Goal: Task Accomplishment & Management: Manage account settings

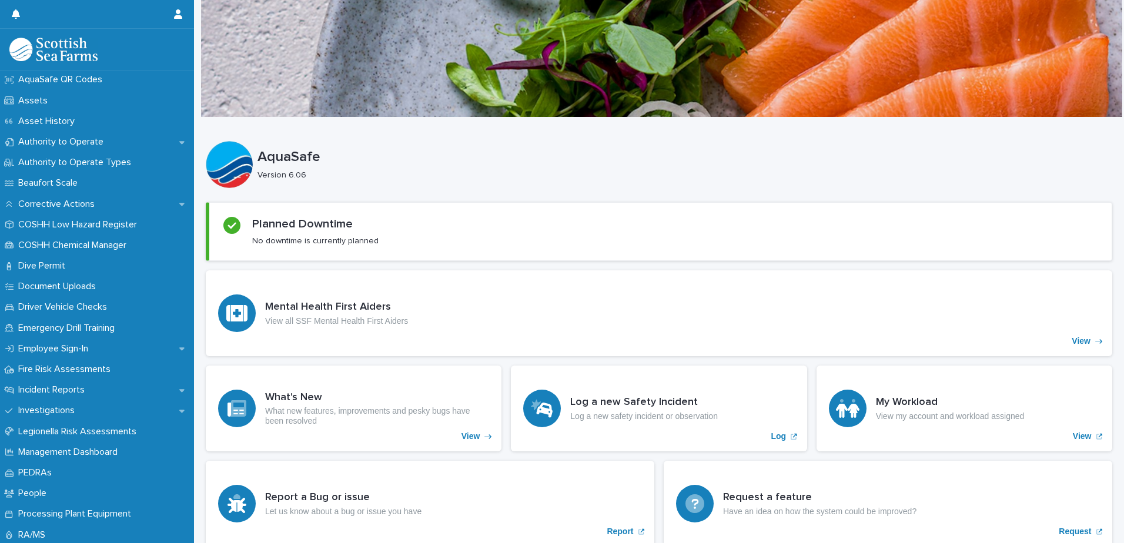
scroll to position [244, 0]
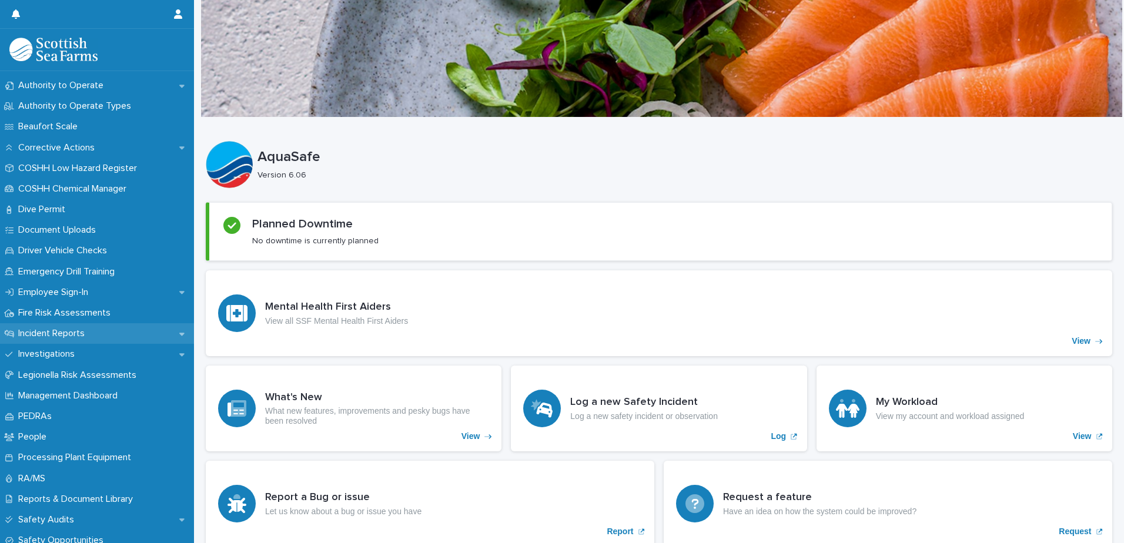
click at [81, 329] on p "Incident Reports" at bounding box center [54, 333] width 81 height 11
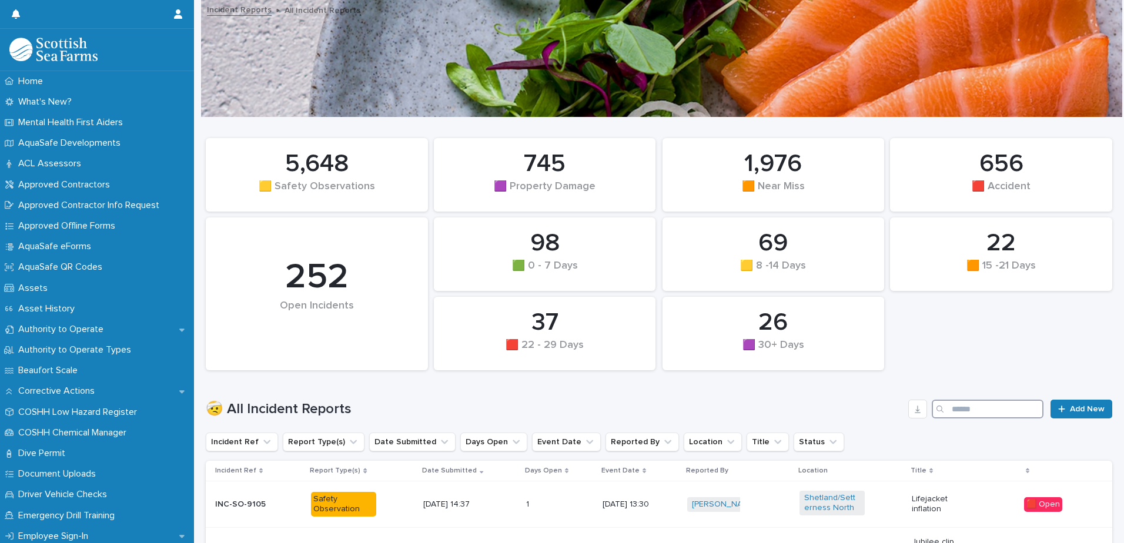
click at [961, 409] on input "Search" at bounding box center [988, 409] width 112 height 19
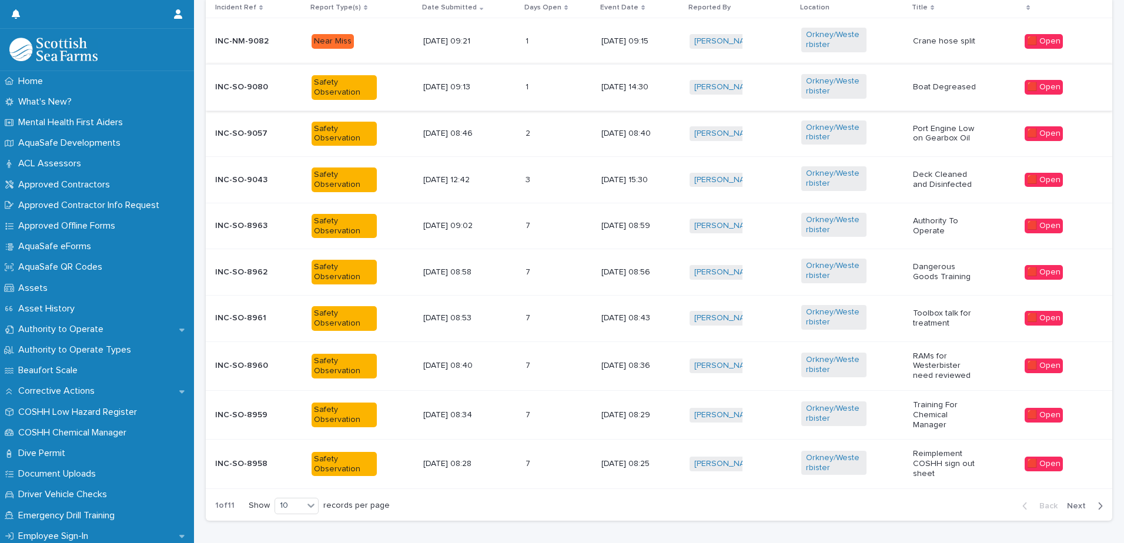
scroll to position [470, 0]
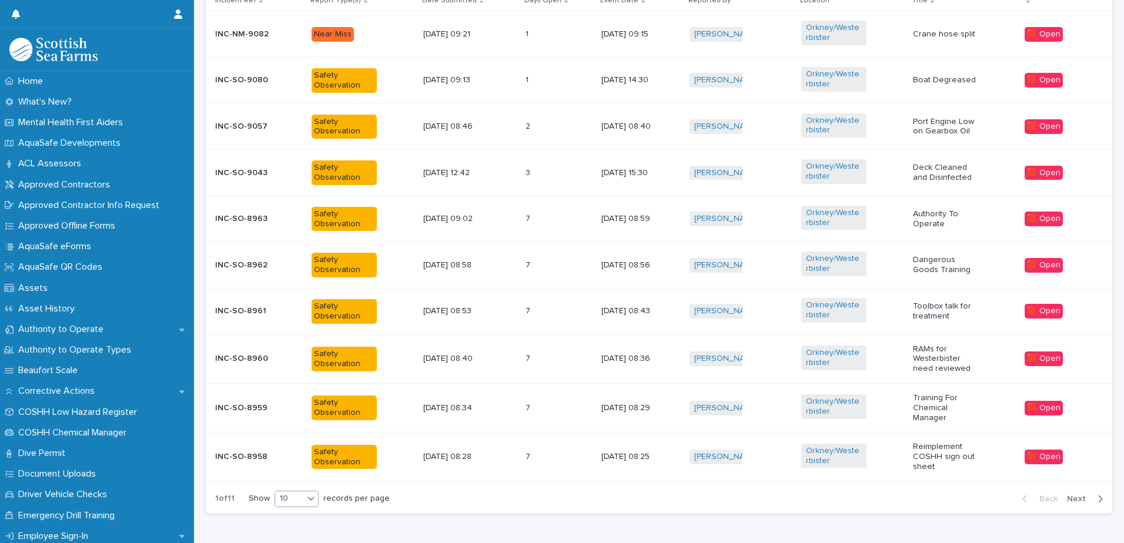
type input "*******"
click at [309, 499] on icon at bounding box center [311, 499] width 12 height 12
click at [299, 484] on div "30" at bounding box center [297, 483] width 43 height 14
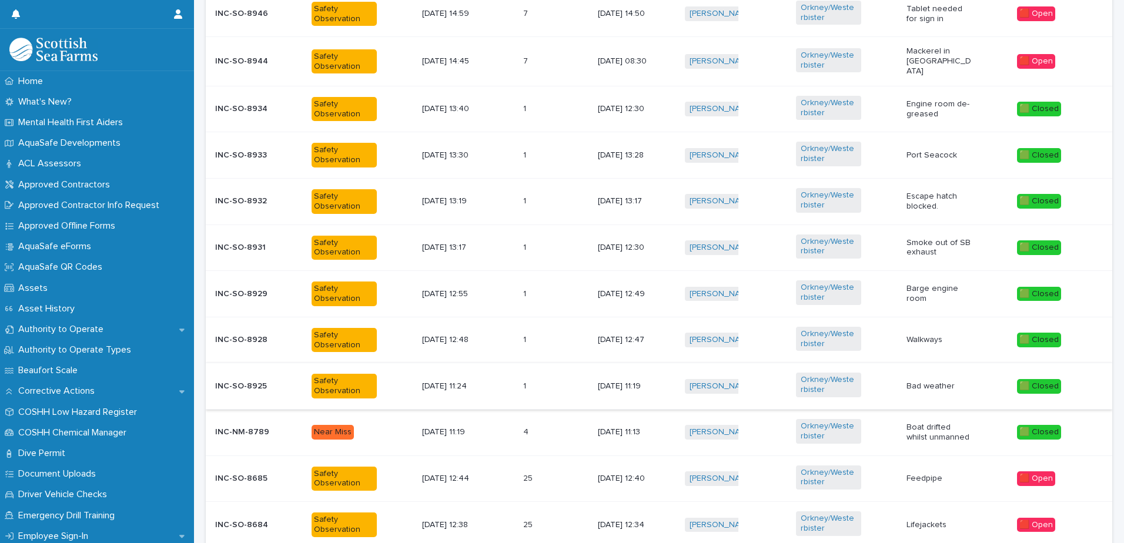
scroll to position [1105, 0]
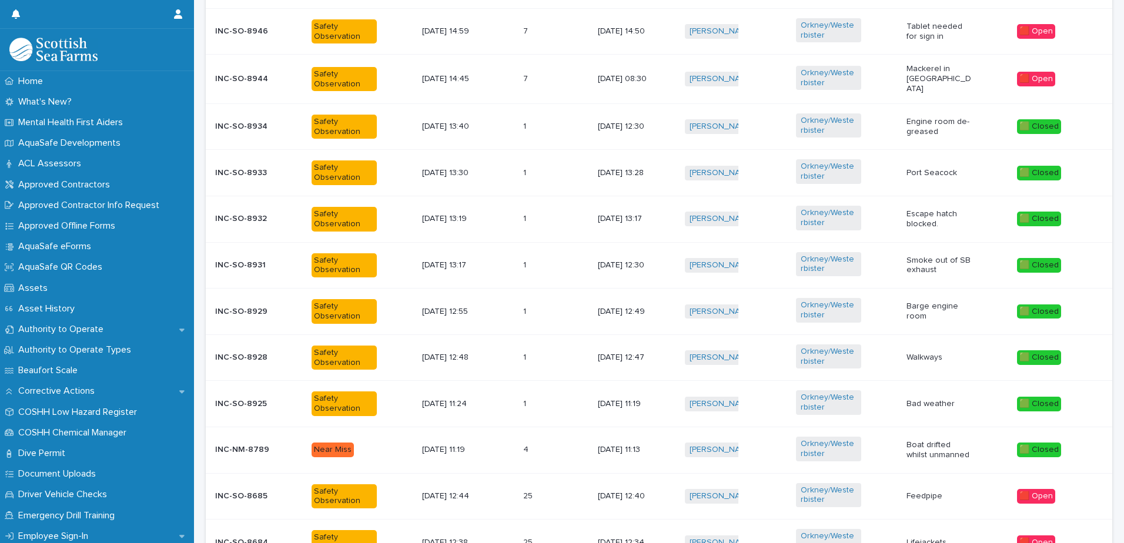
click at [500, 26] on div "[DATE] 14:59" at bounding box center [468, 31] width 92 height 19
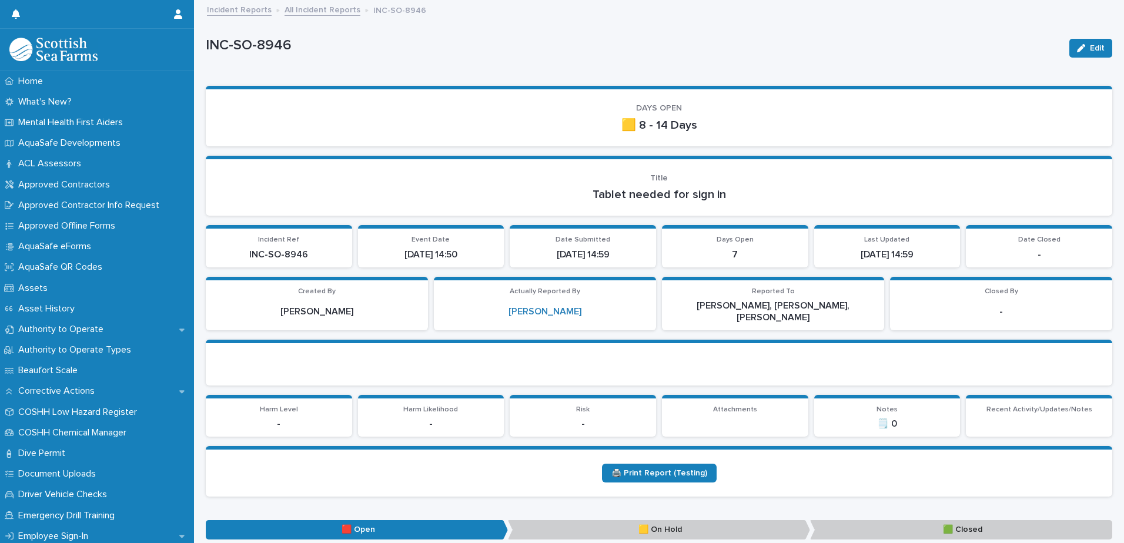
click at [325, 8] on link "All Incident Reports" at bounding box center [323, 9] width 76 height 14
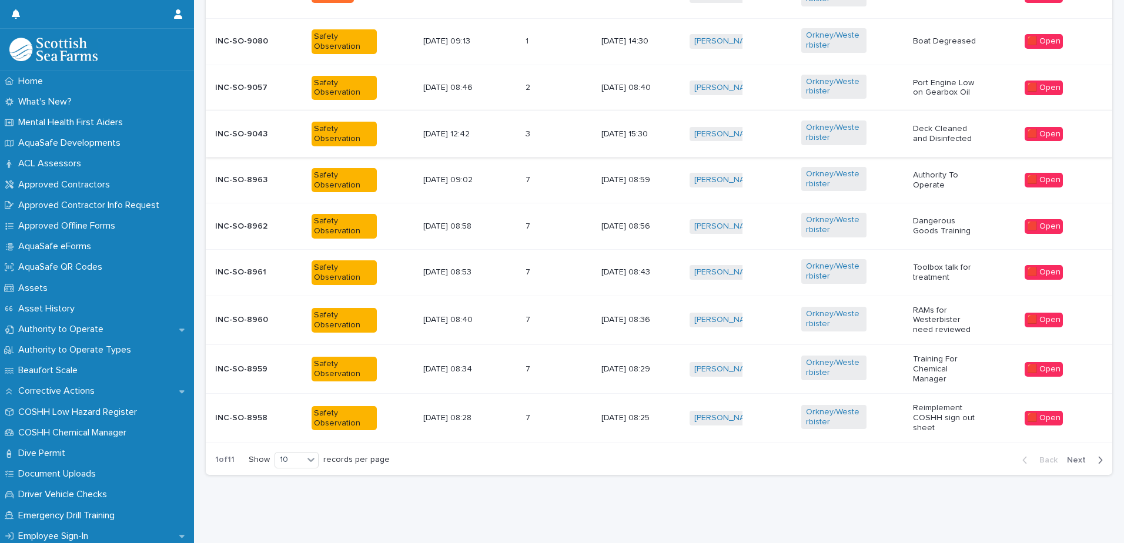
scroll to position [518, 0]
click at [299, 454] on div "10" at bounding box center [289, 460] width 28 height 12
click at [303, 495] on div "30" at bounding box center [297, 496] width 43 height 14
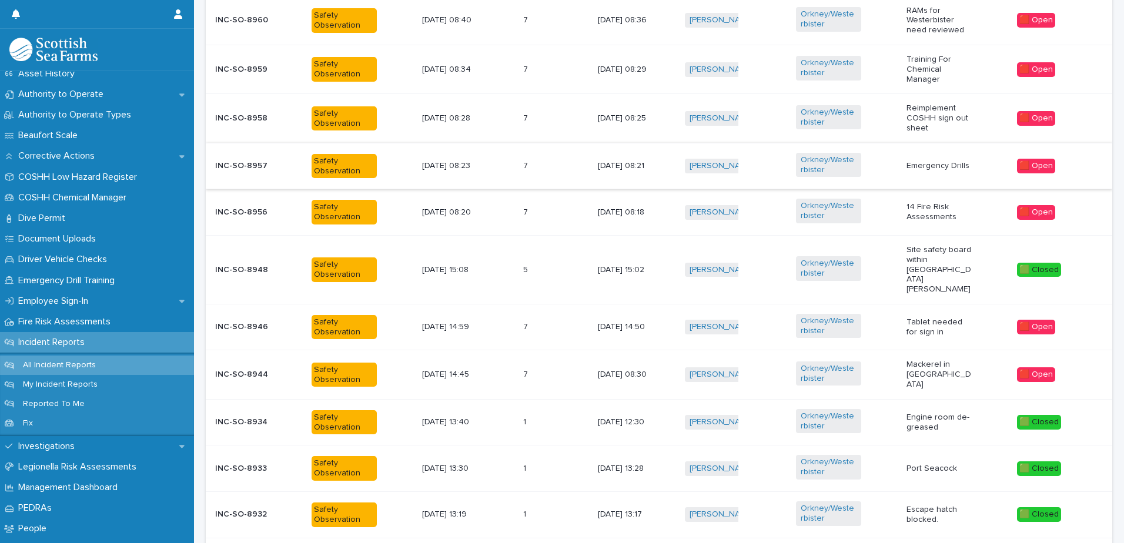
scroll to position [812, 0]
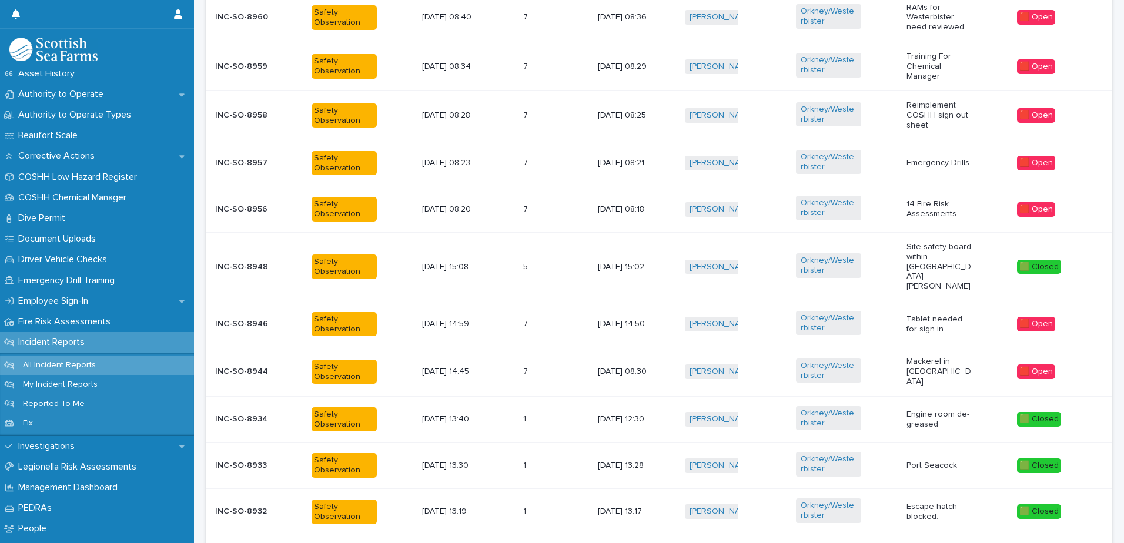
click at [563, 362] on div "7 7" at bounding box center [556, 371] width 66 height 19
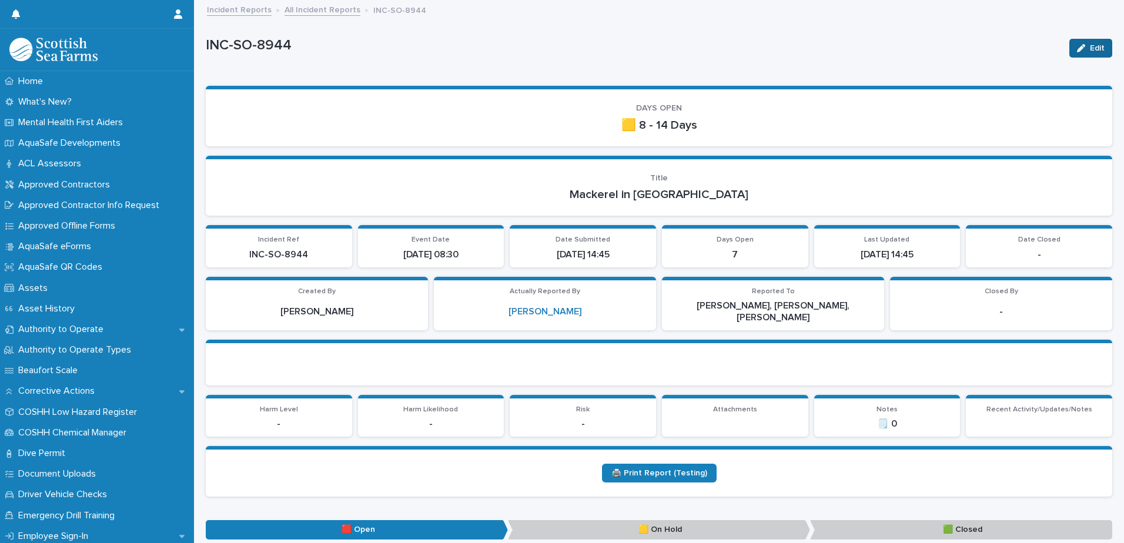
click at [1080, 48] on div "button" at bounding box center [1083, 48] width 13 height 8
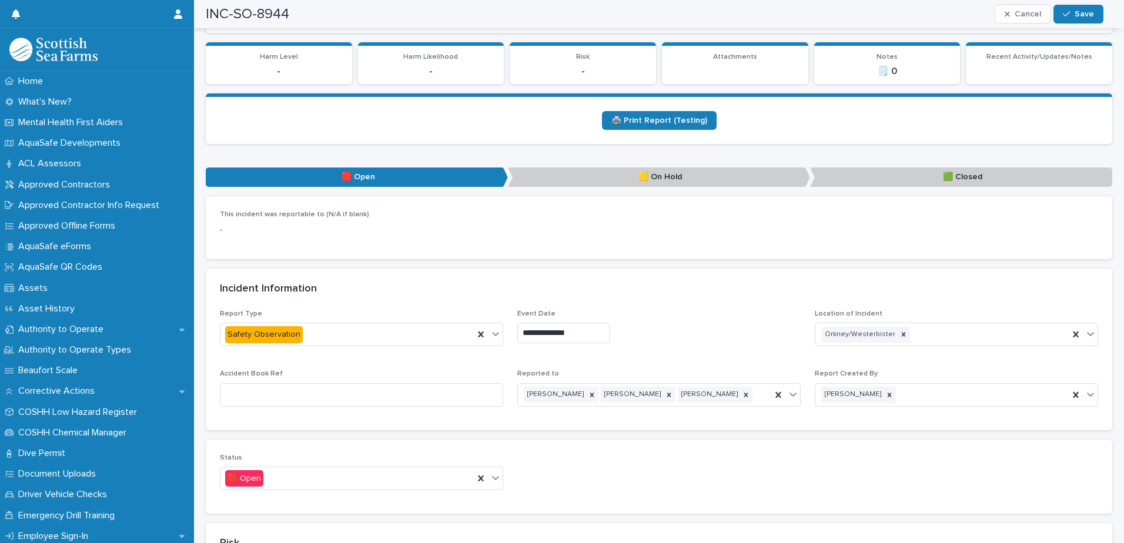
scroll to position [412, 0]
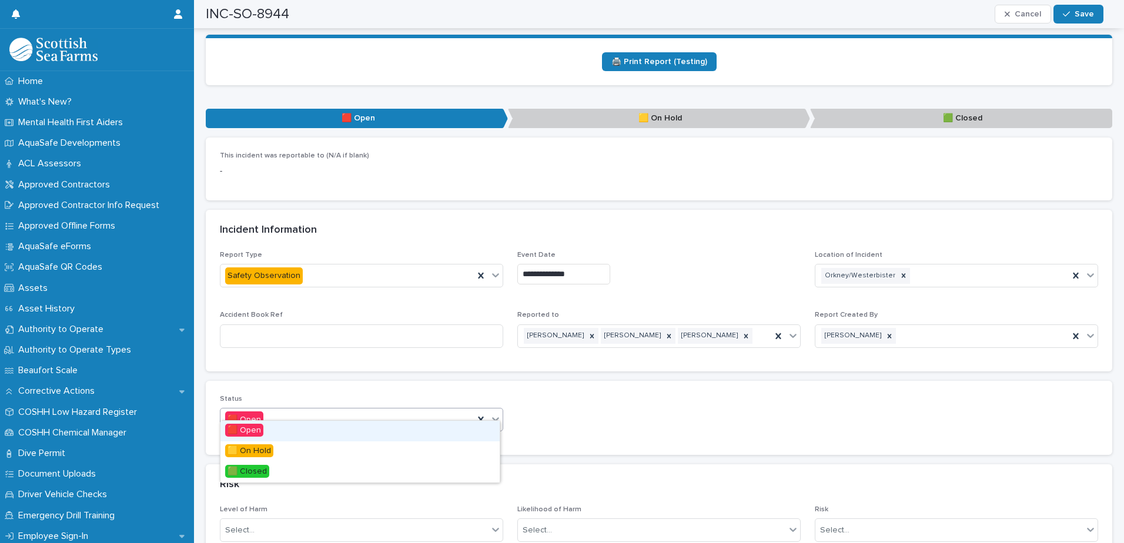
click at [493, 417] on icon at bounding box center [495, 419] width 7 height 4
click at [422, 473] on div "🟩 Closed" at bounding box center [359, 472] width 279 height 21
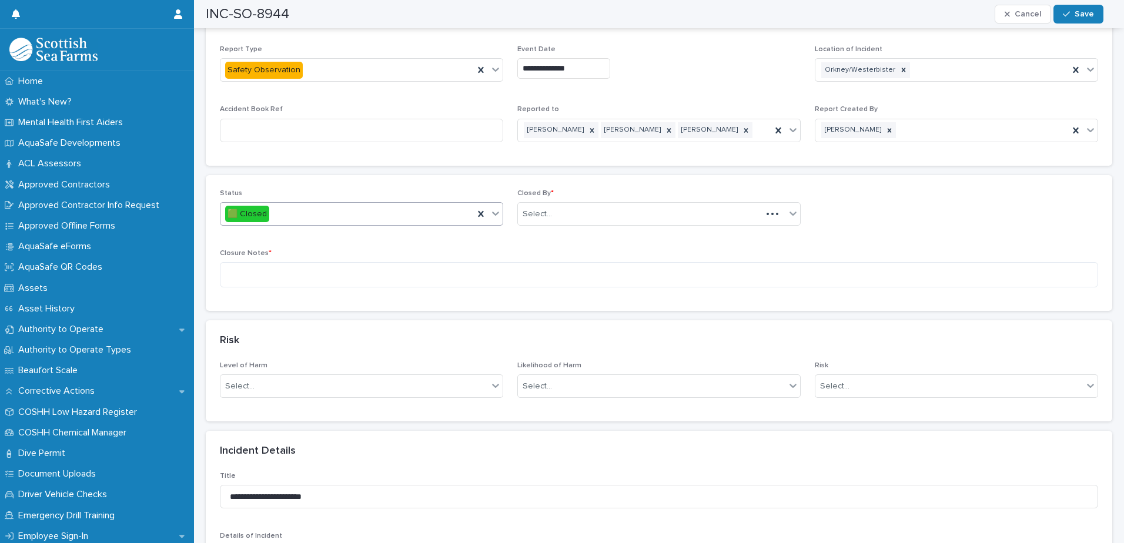
scroll to position [647, 0]
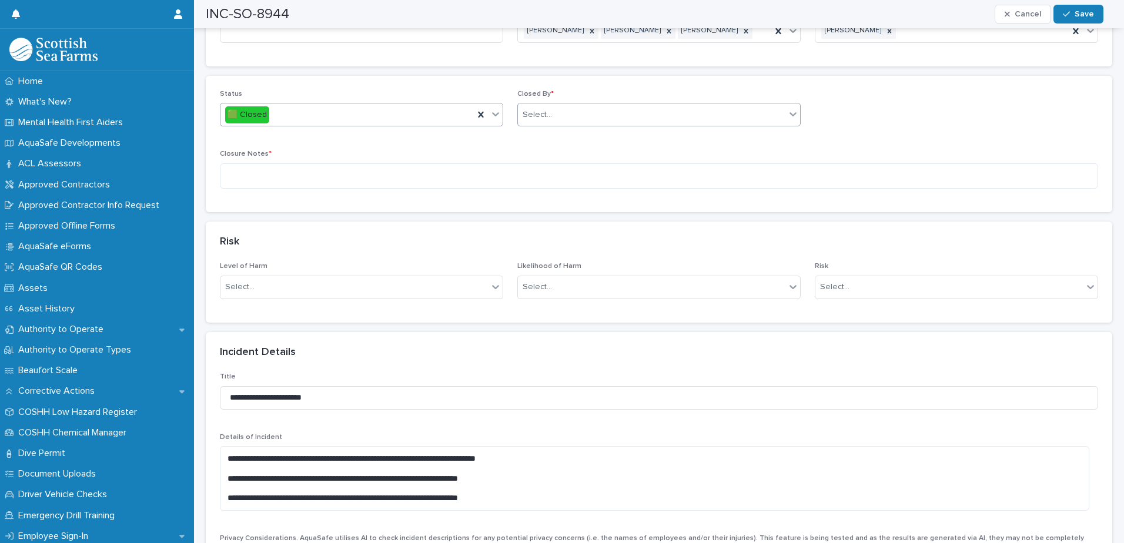
click at [651, 106] on div "Select..." at bounding box center [652, 114] width 268 height 19
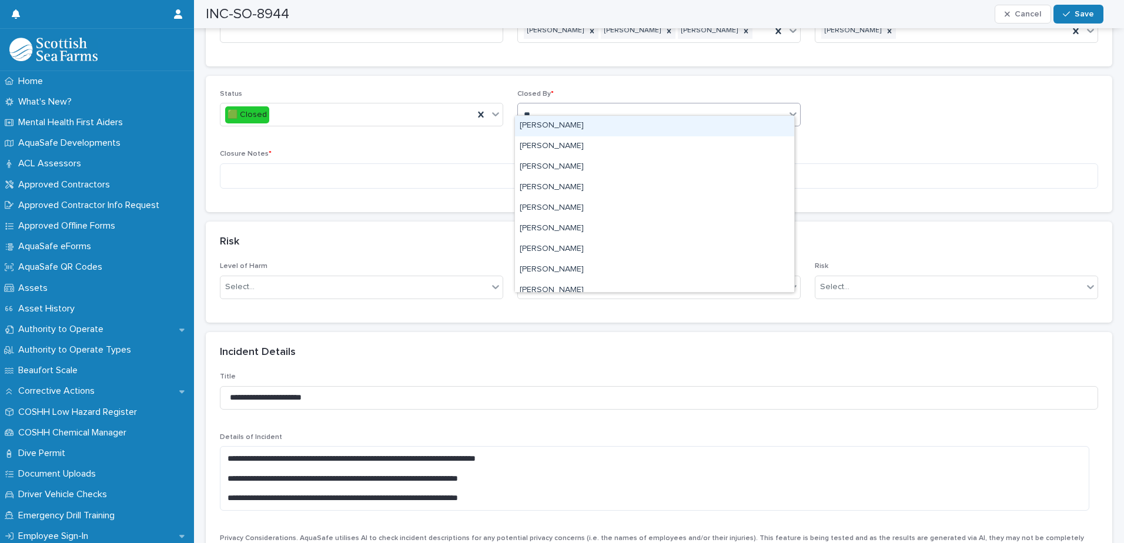
type input "***"
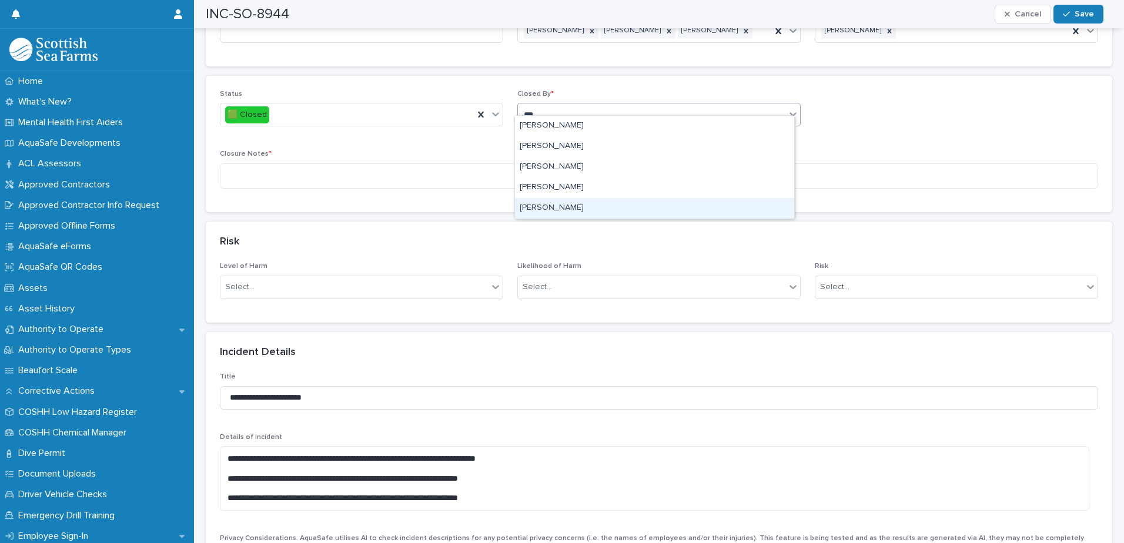
click at [566, 205] on div "[PERSON_NAME]" at bounding box center [654, 208] width 279 height 21
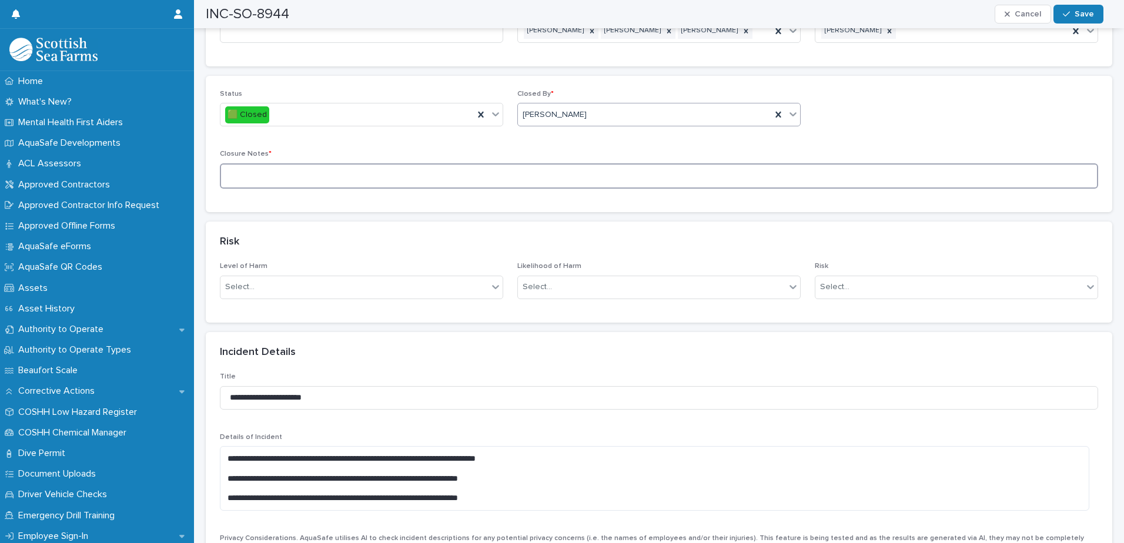
click at [355, 163] on textarea at bounding box center [659, 175] width 878 height 25
type textarea "*******"
click at [1077, 14] on span "Save" at bounding box center [1084, 14] width 19 height 8
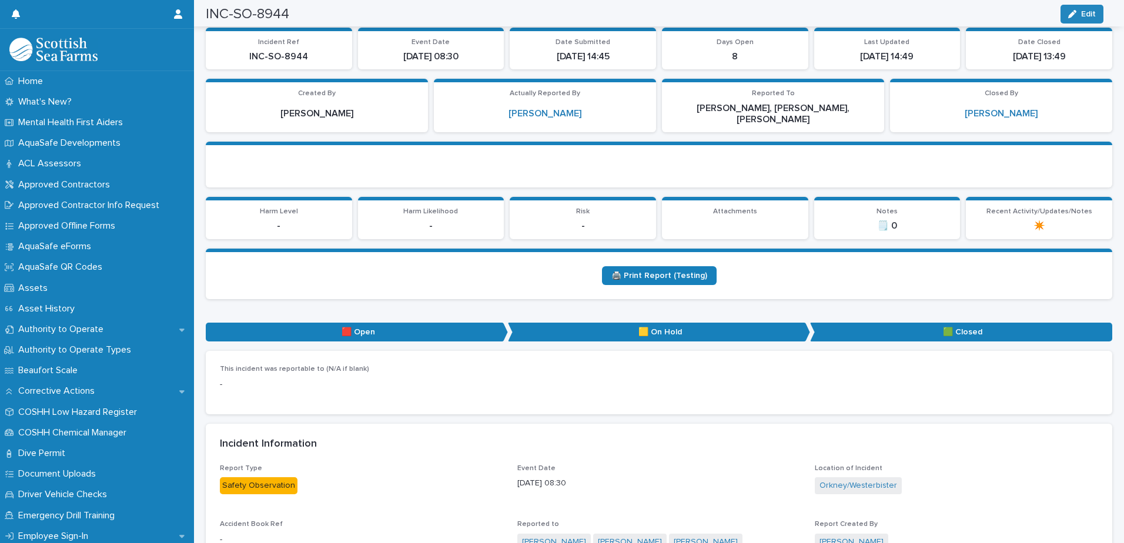
scroll to position [0, 0]
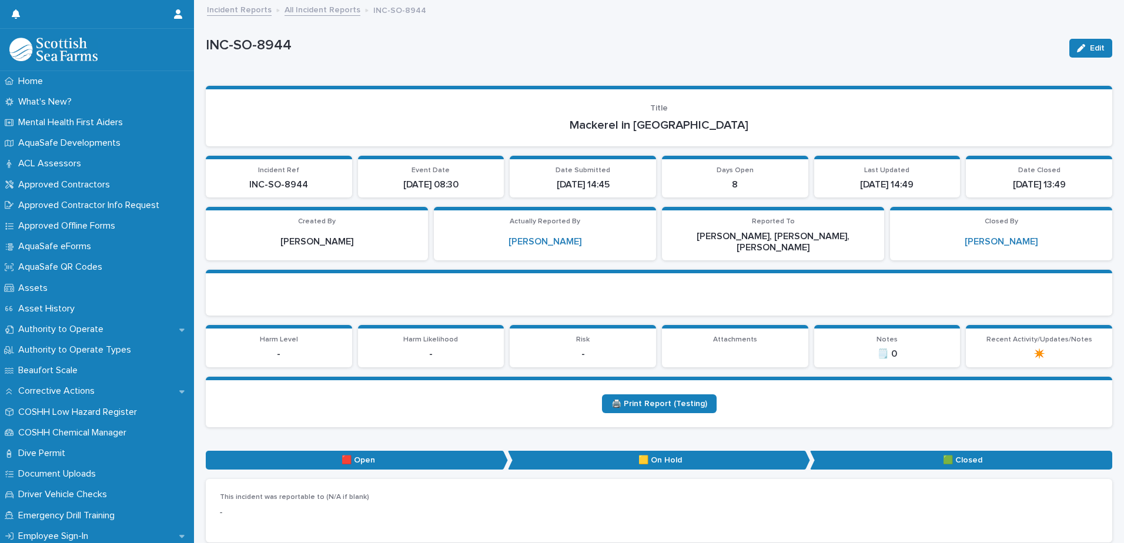
click at [320, 8] on link "All Incident Reports" at bounding box center [323, 9] width 76 height 14
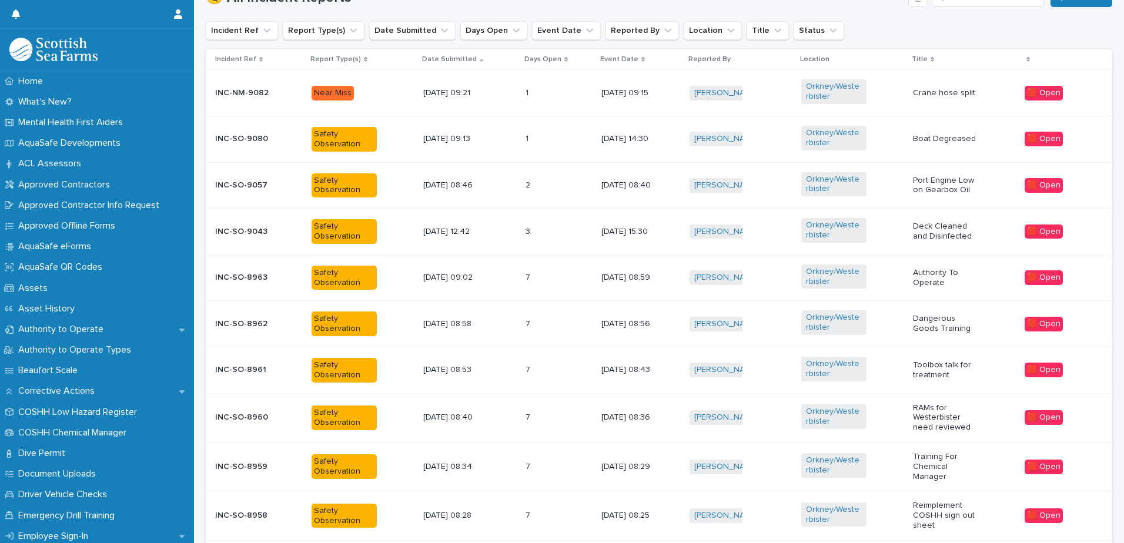
scroll to position [518, 0]
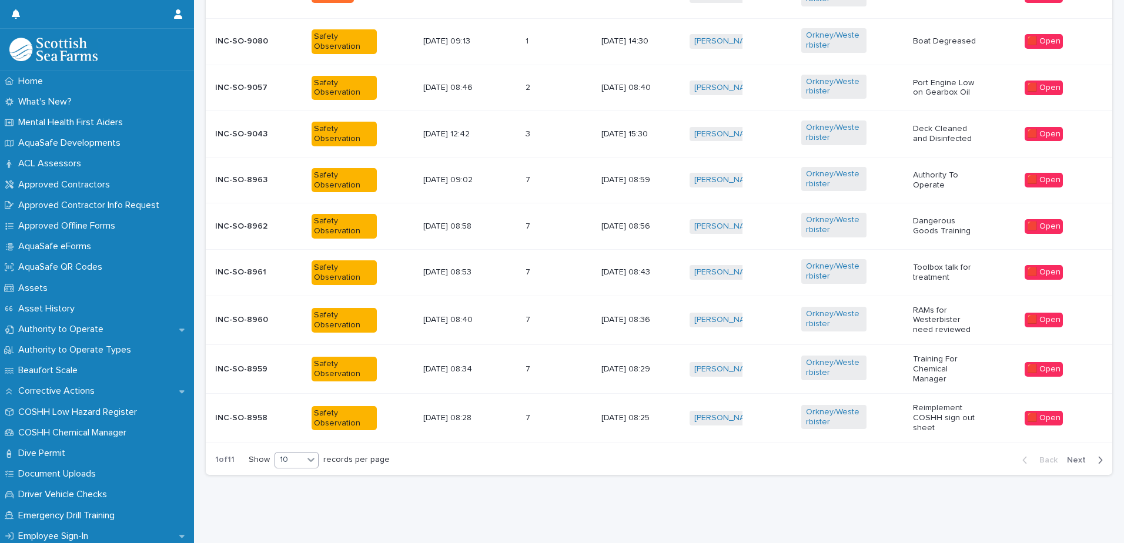
click at [305, 455] on icon at bounding box center [311, 460] width 12 height 12
click at [307, 480] on div "20" at bounding box center [297, 481] width 43 height 14
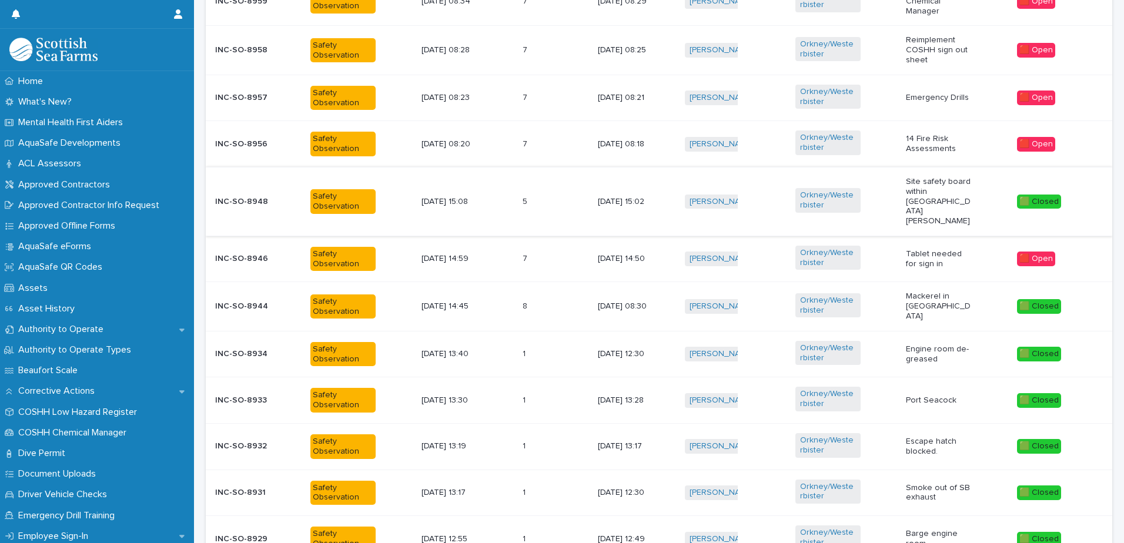
scroll to position [873, 0]
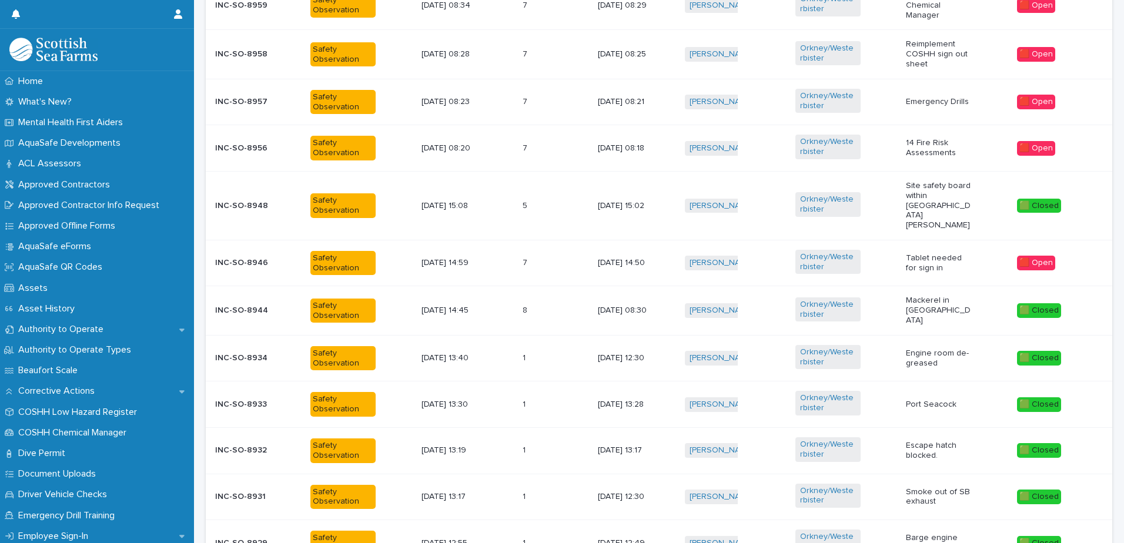
click at [437, 258] on p "[DATE] 14:59" at bounding box center [454, 263] width 65 height 10
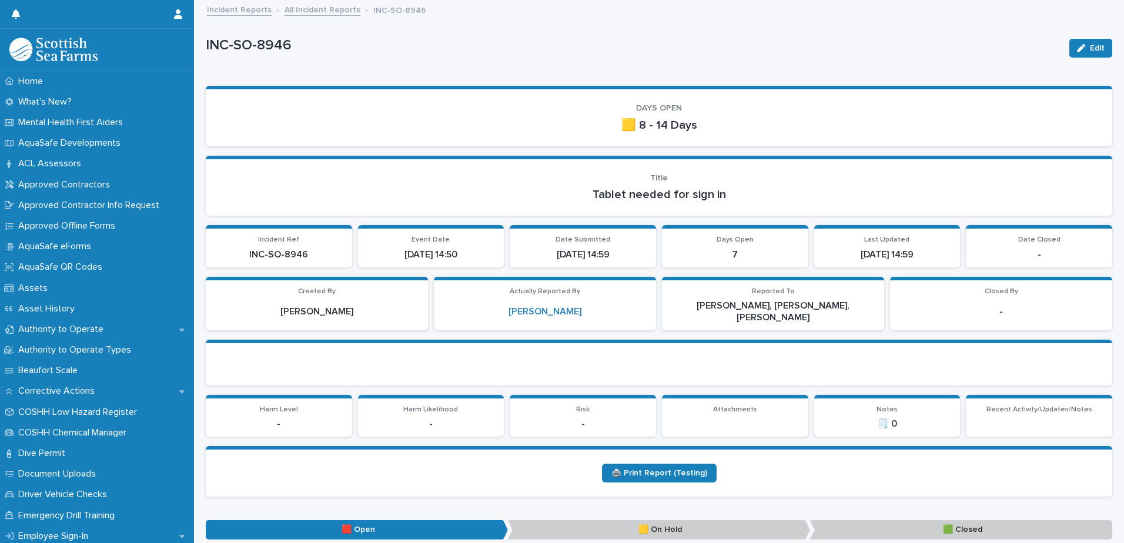
drag, startPoint x: 1079, startPoint y: 51, endPoint x: 926, endPoint y: 116, distance: 166.8
click at [1079, 51] on div "button" at bounding box center [1083, 48] width 13 height 8
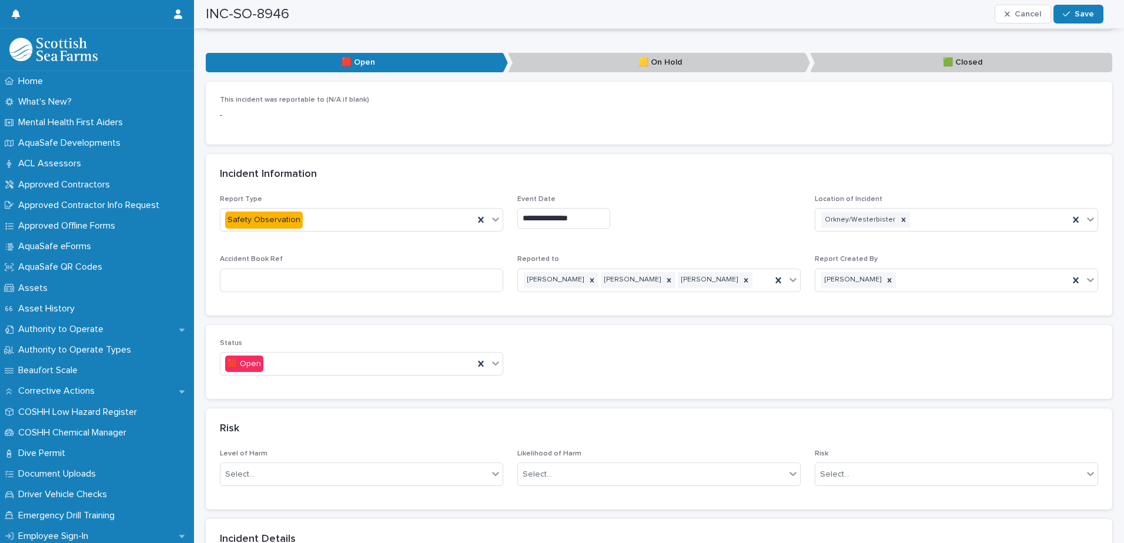
scroll to position [470, 0]
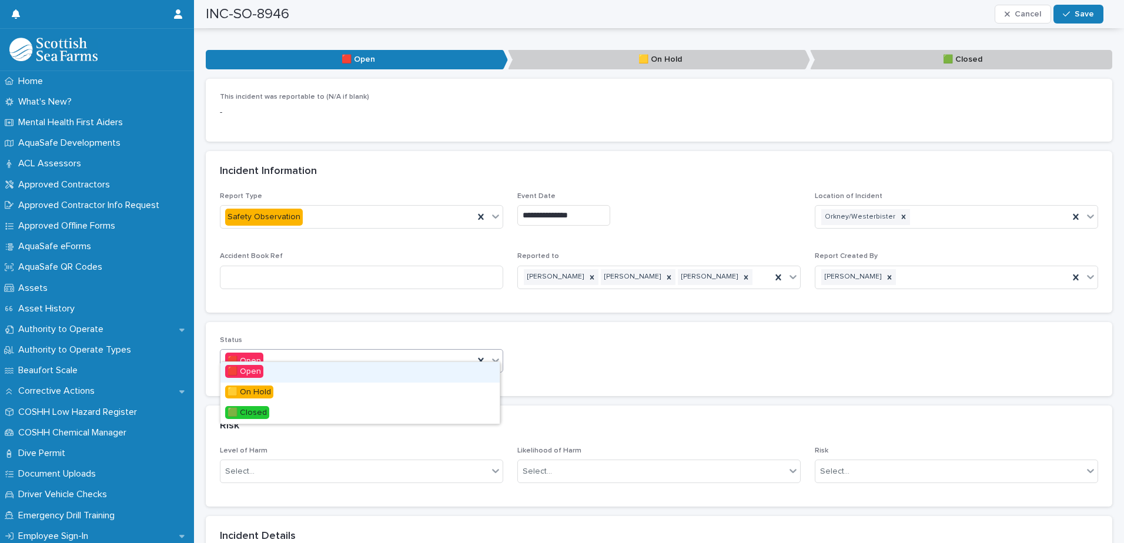
click at [494, 355] on icon at bounding box center [496, 361] width 12 height 12
click at [404, 407] on div "🟩 Closed" at bounding box center [359, 413] width 279 height 21
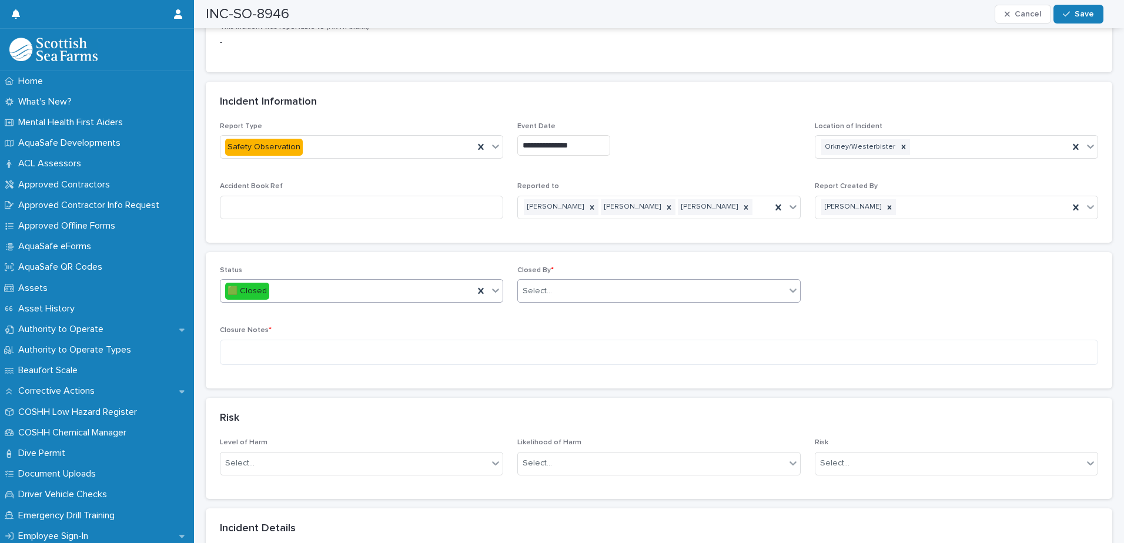
click at [603, 282] on div "Select..." at bounding box center [652, 291] width 268 height 19
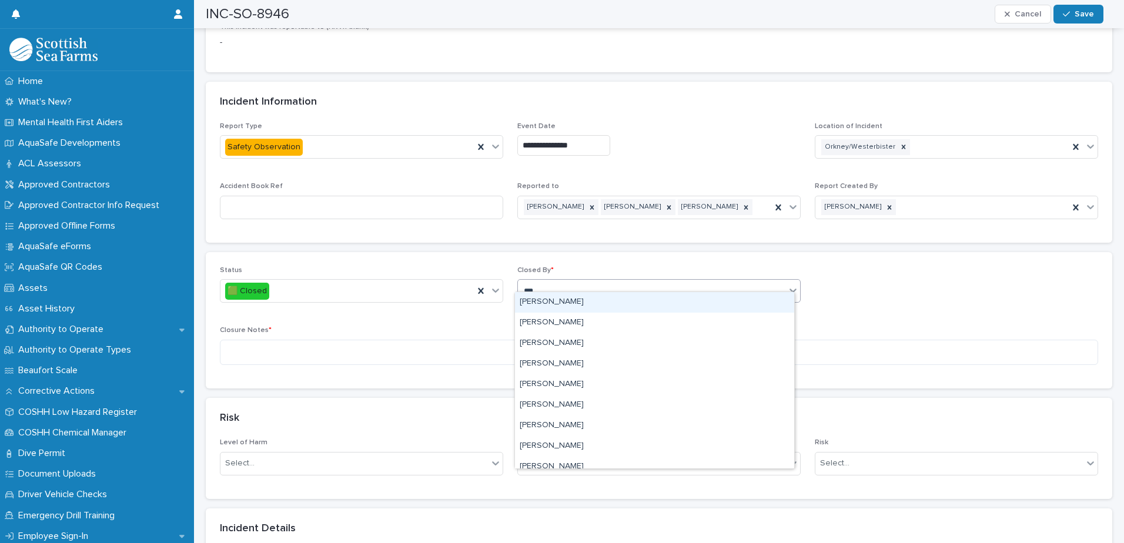
type input "****"
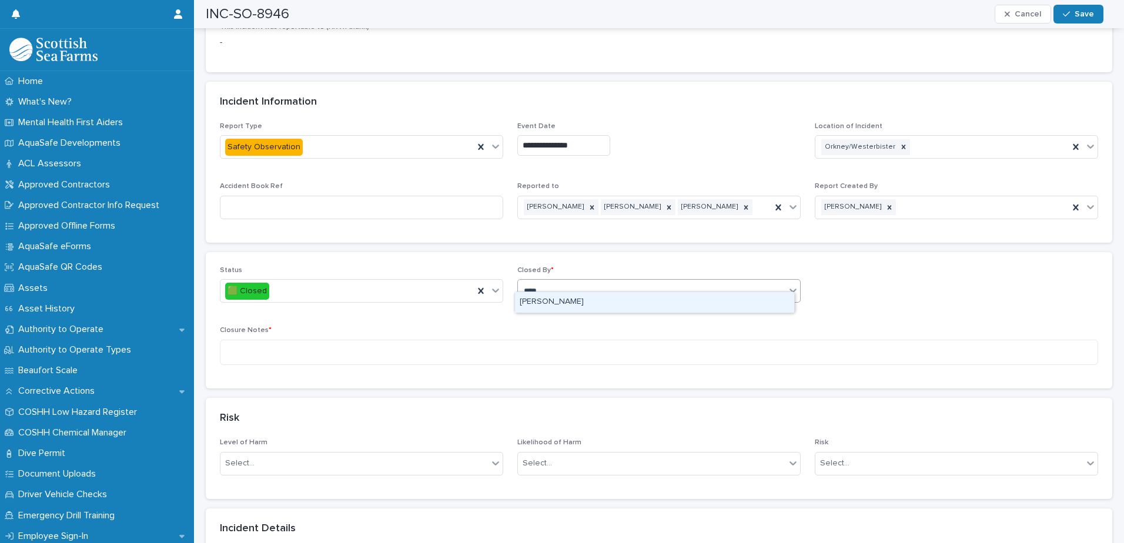
drag, startPoint x: 607, startPoint y: 299, endPoint x: 601, endPoint y: 304, distance: 7.1
click at [606, 299] on div "[PERSON_NAME]" at bounding box center [654, 302] width 279 height 21
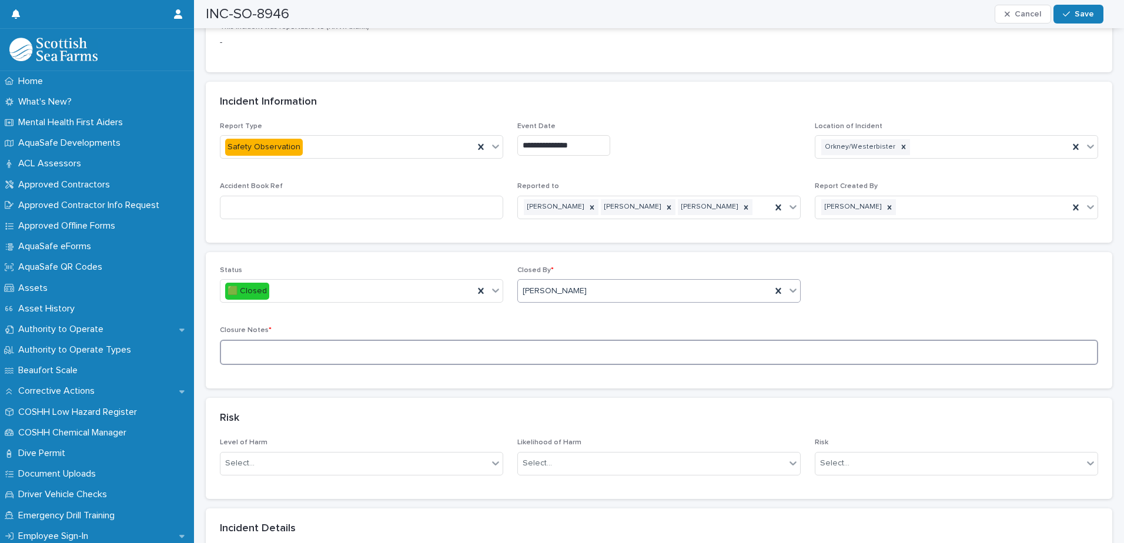
click at [459, 343] on textarea at bounding box center [659, 352] width 878 height 25
type textarea "**********"
click at [1078, 11] on span "Save" at bounding box center [1084, 14] width 19 height 8
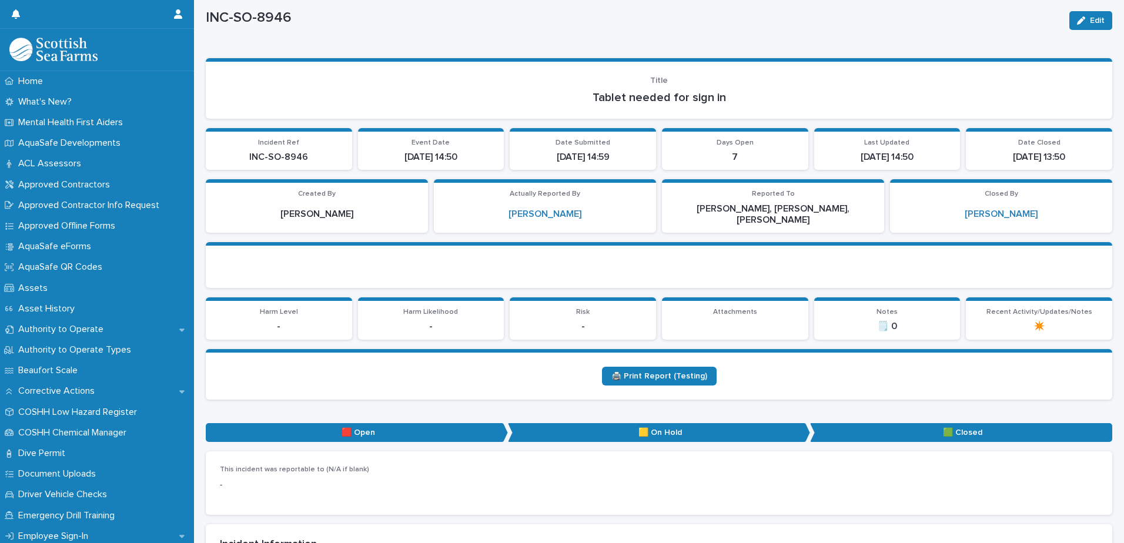
scroll to position [0, 0]
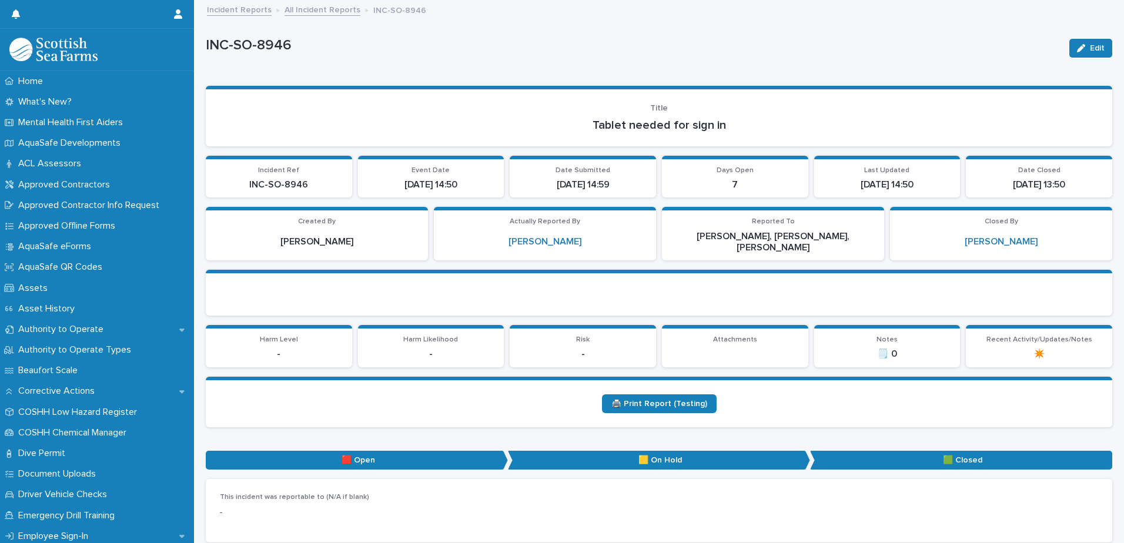
click at [317, 13] on link "All Incident Reports" at bounding box center [323, 9] width 76 height 14
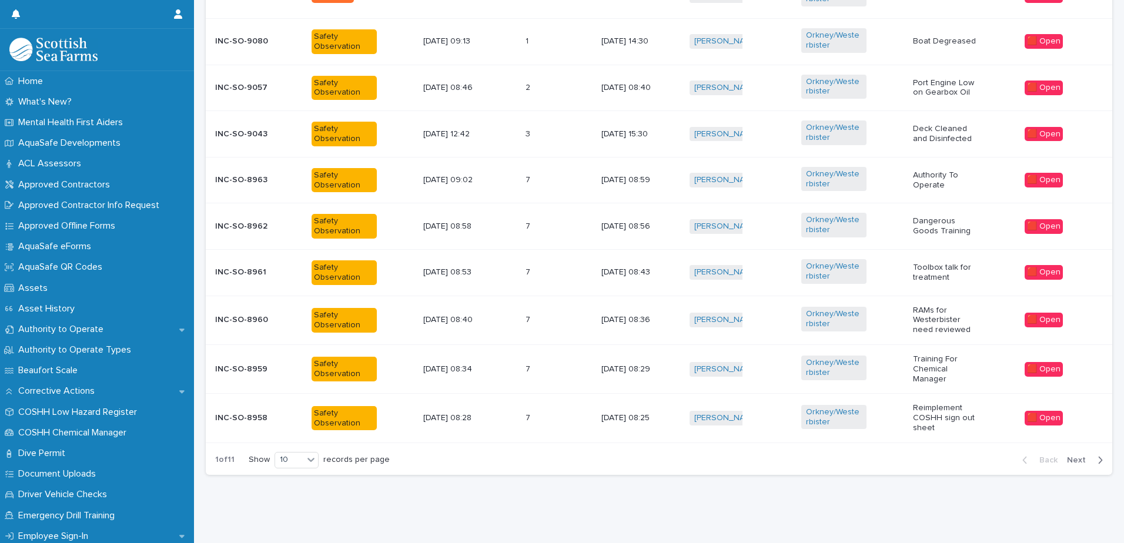
scroll to position [518, 0]
click at [312, 454] on icon at bounding box center [311, 460] width 12 height 12
click at [299, 483] on div "20" at bounding box center [297, 481] width 43 height 14
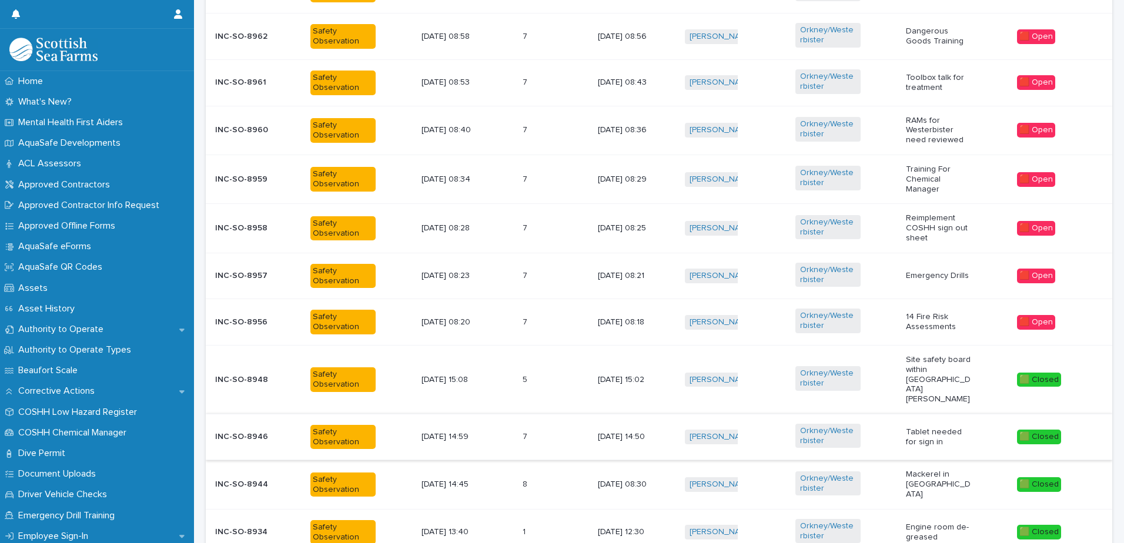
scroll to position [697, 0]
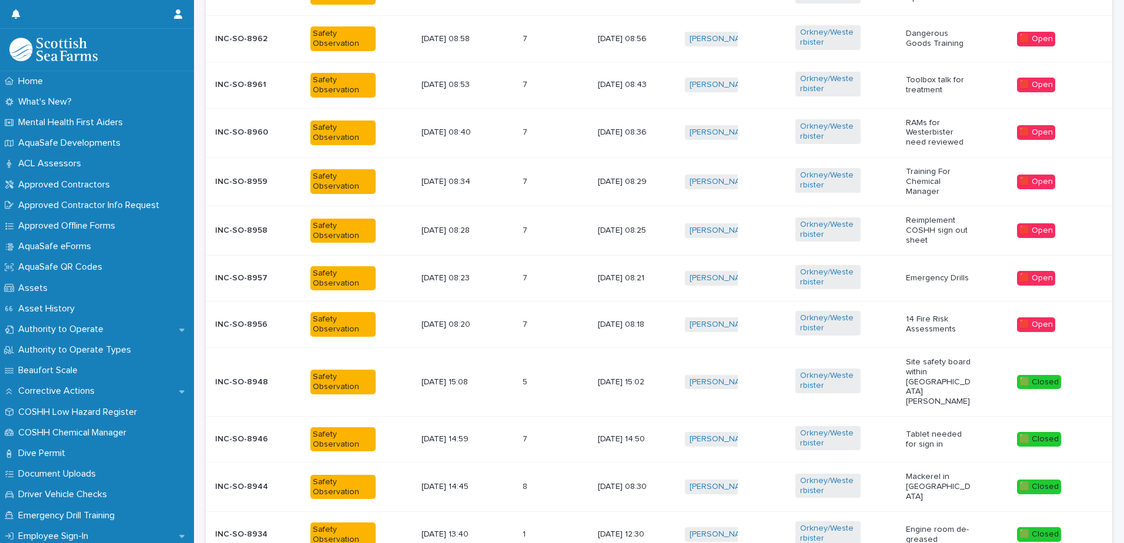
click at [472, 327] on p "[DATE] 08:20" at bounding box center [454, 325] width 65 height 10
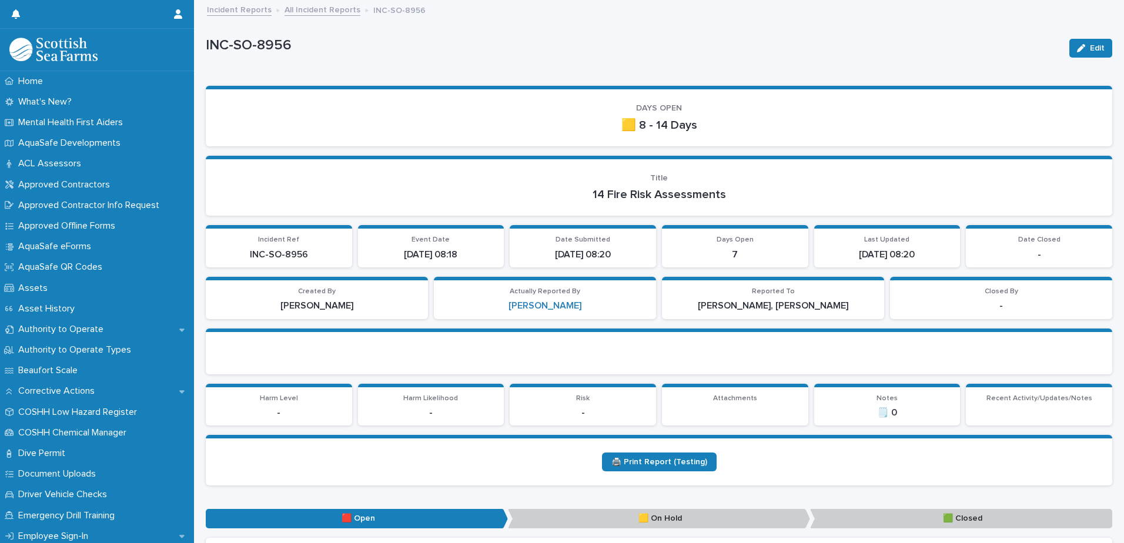
click at [320, 12] on link "All Incident Reports" at bounding box center [323, 9] width 76 height 14
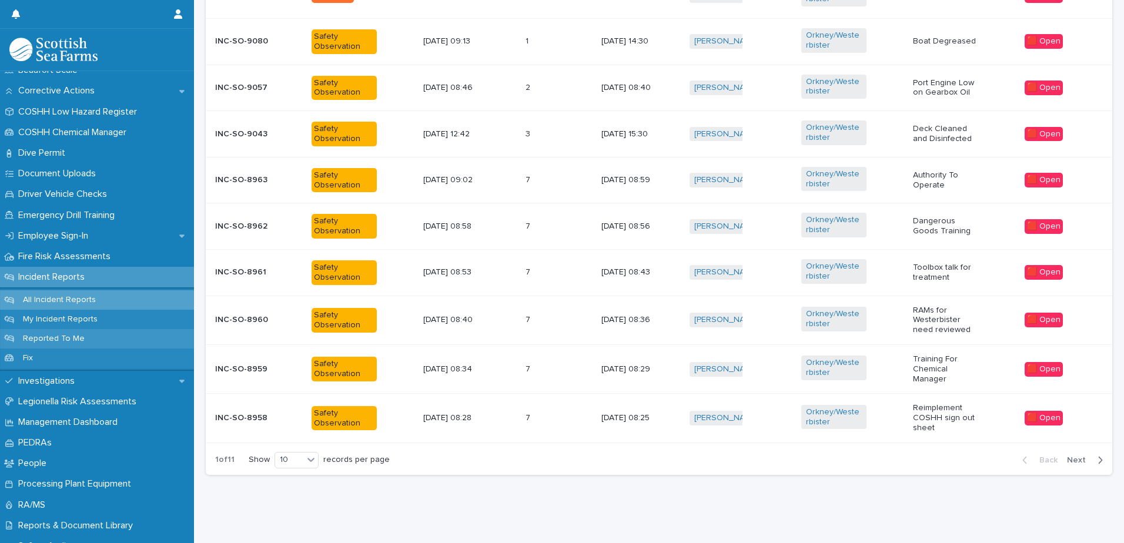
scroll to position [353, 0]
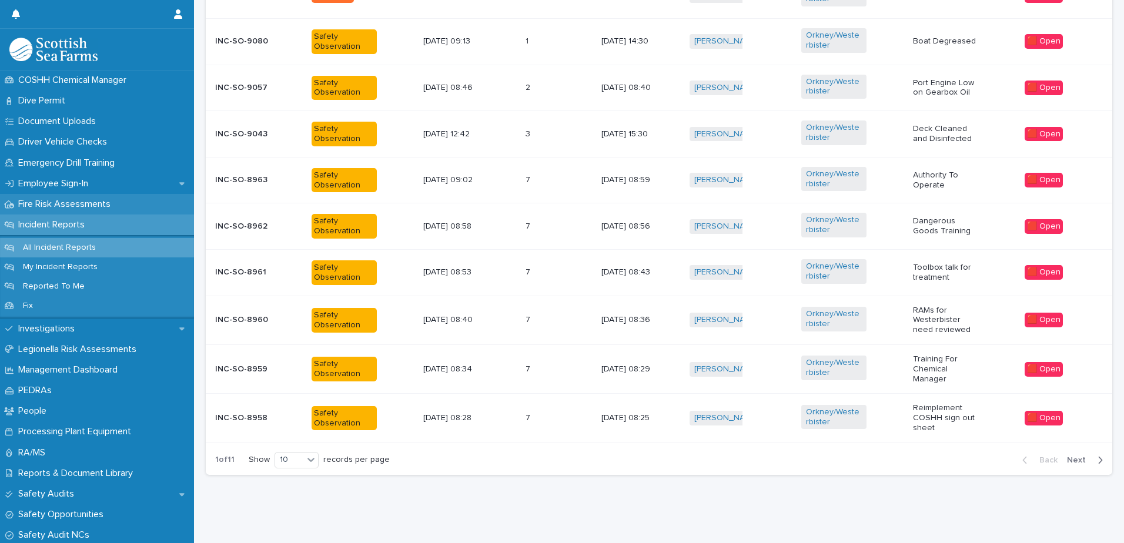
click at [78, 202] on p "Fire Risk Assessments" at bounding box center [67, 204] width 106 height 11
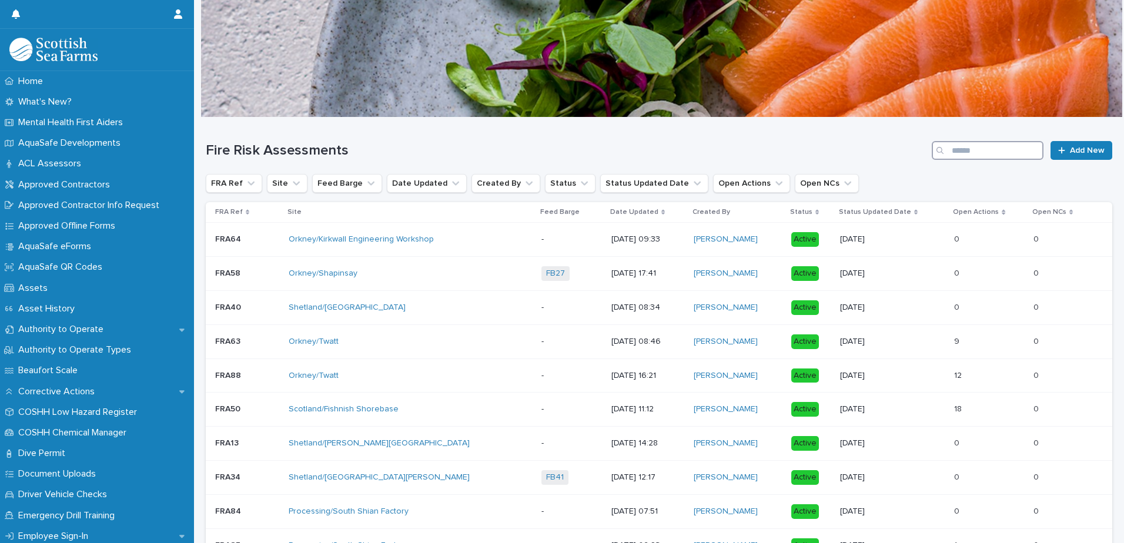
click at [957, 152] on input "Search" at bounding box center [988, 150] width 112 height 19
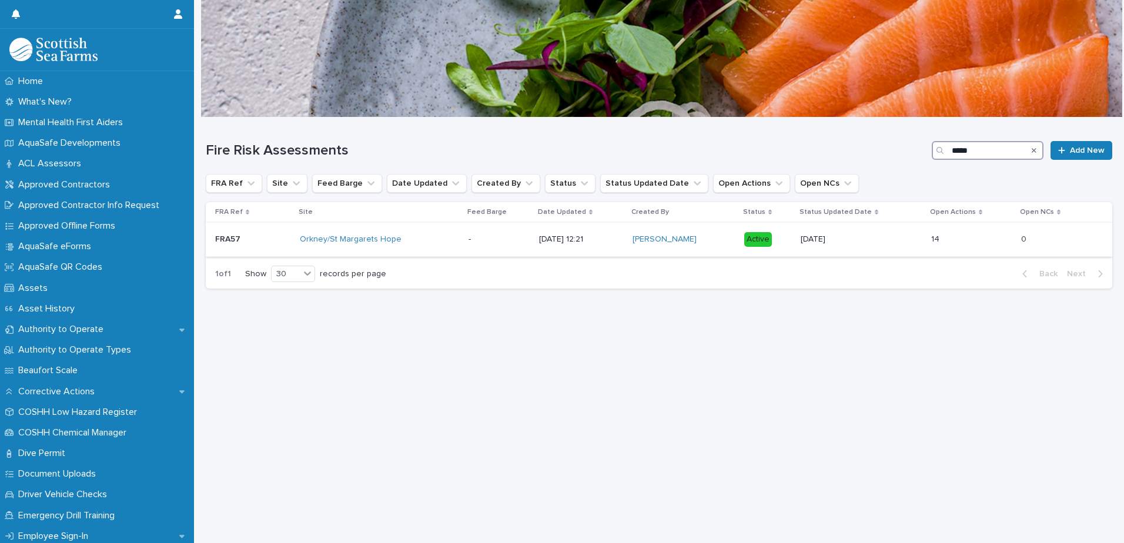
type input "*****"
click at [371, 246] on div "Orkney/St Margarets Hope" at bounding box center [379, 239] width 159 height 19
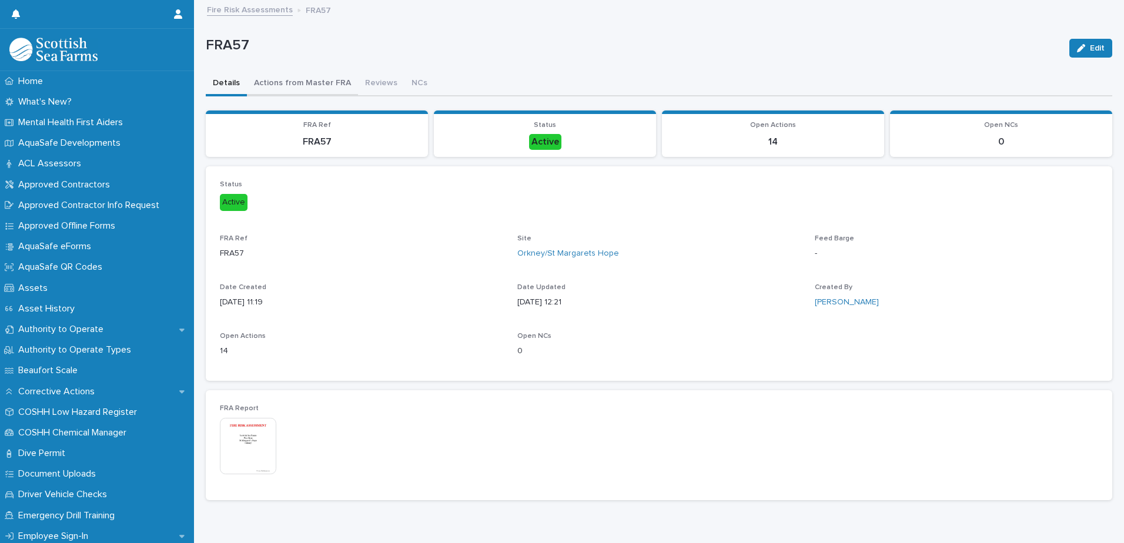
click at [308, 82] on button "Actions from Master FRA" at bounding box center [302, 84] width 111 height 25
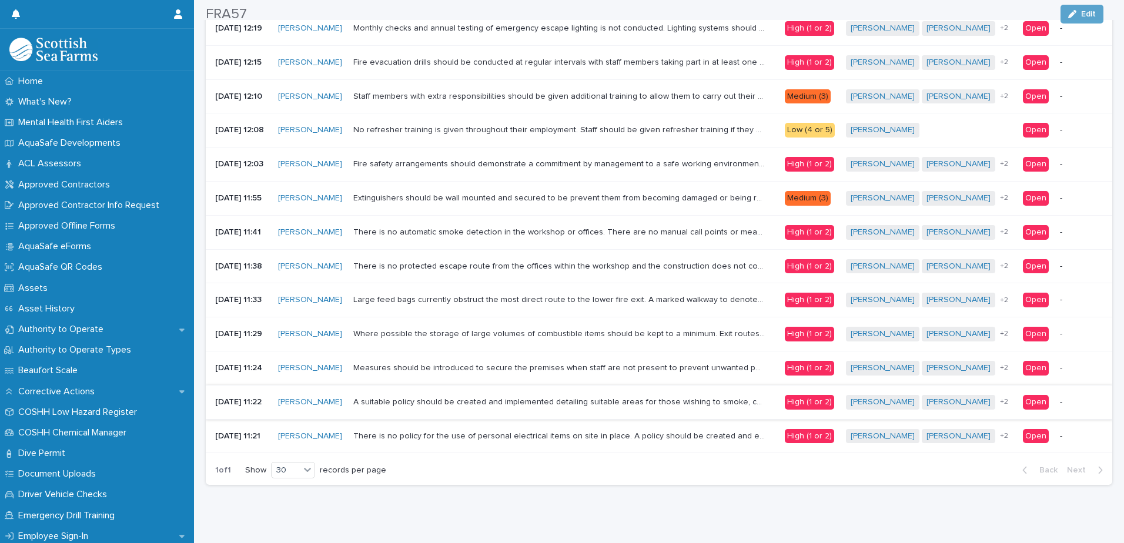
scroll to position [257, 0]
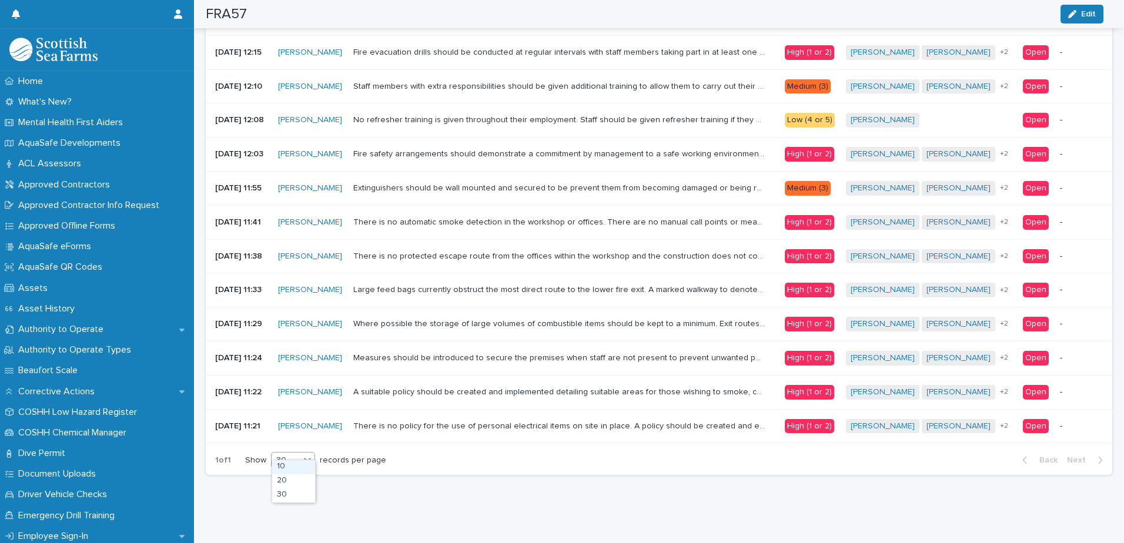
click at [302, 457] on div at bounding box center [307, 460] width 14 height 14
click at [298, 480] on div "20" at bounding box center [293, 481] width 43 height 14
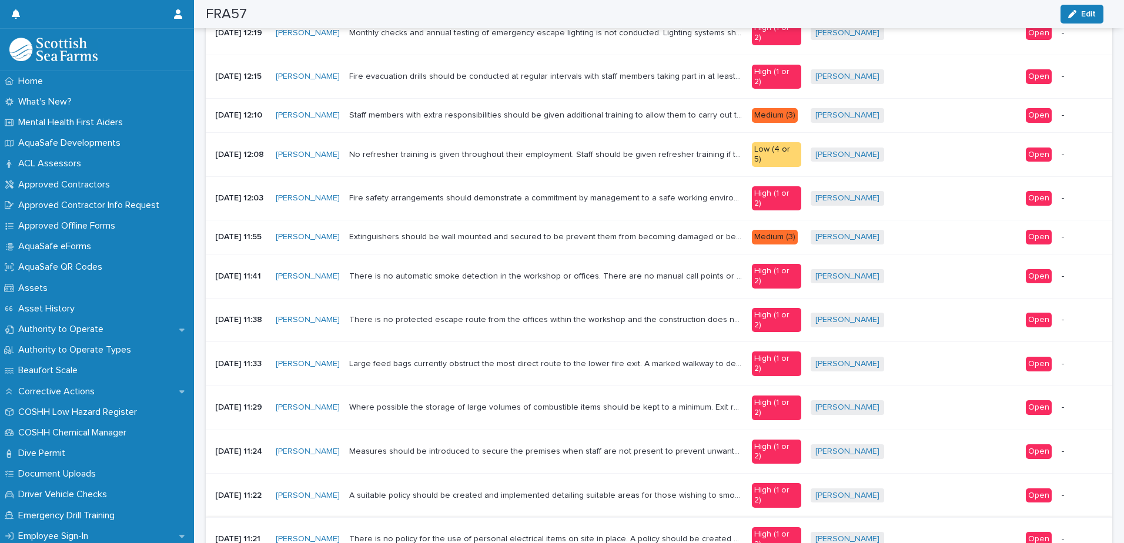
scroll to position [325, 0]
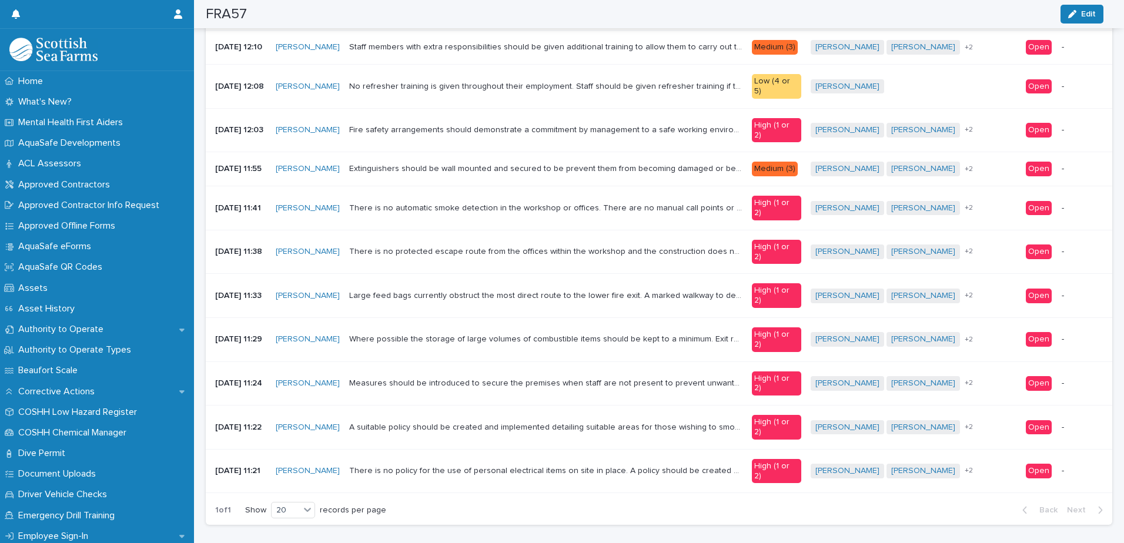
click at [550, 476] on p "There is no policy for the use of personal electrical items on site in place. A…" at bounding box center [547, 470] width 396 height 12
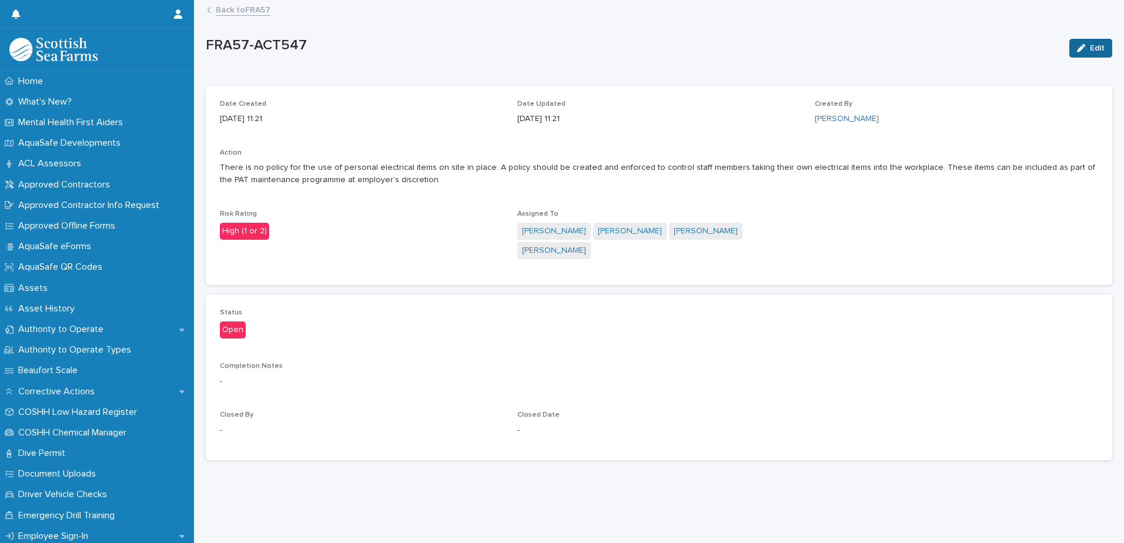
click at [1077, 49] on icon "button" at bounding box center [1081, 48] width 8 height 8
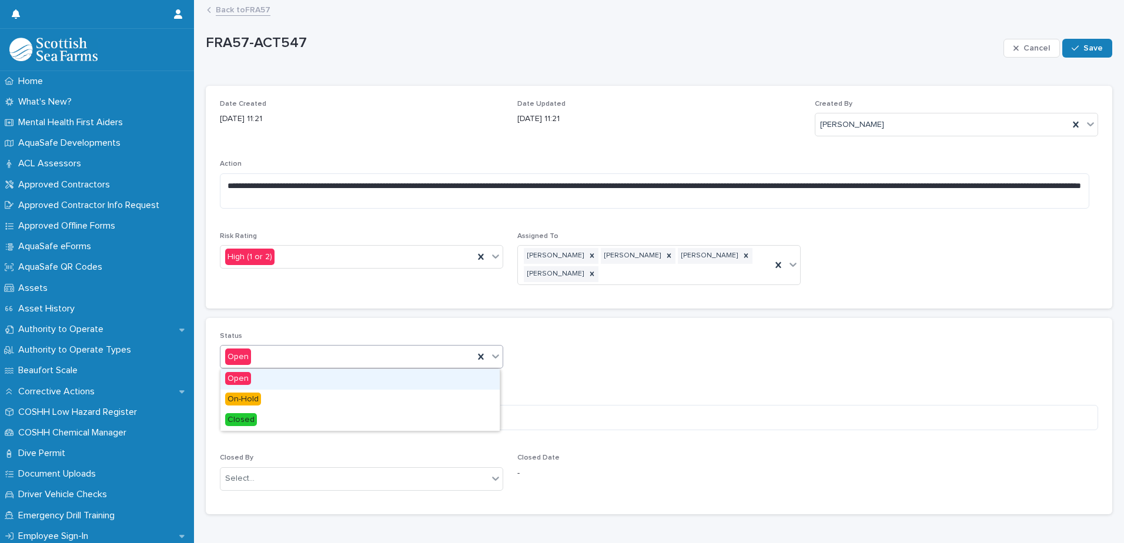
click at [496, 358] on icon at bounding box center [496, 356] width 12 height 12
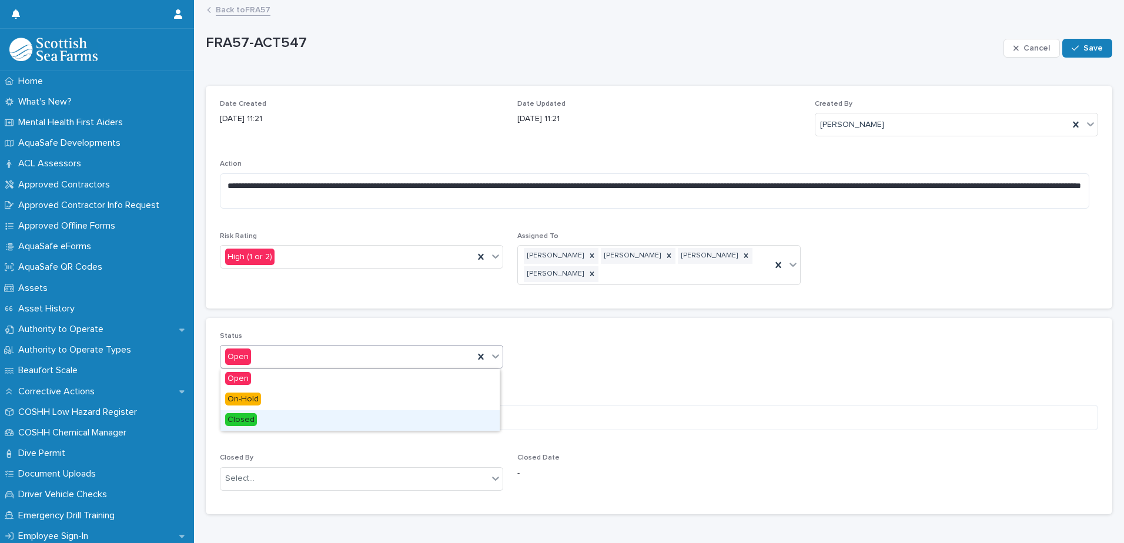
click at [444, 425] on div "Closed" at bounding box center [359, 420] width 279 height 21
click at [403, 417] on textarea at bounding box center [659, 417] width 878 height 25
click at [590, 257] on icon at bounding box center [592, 256] width 4 height 4
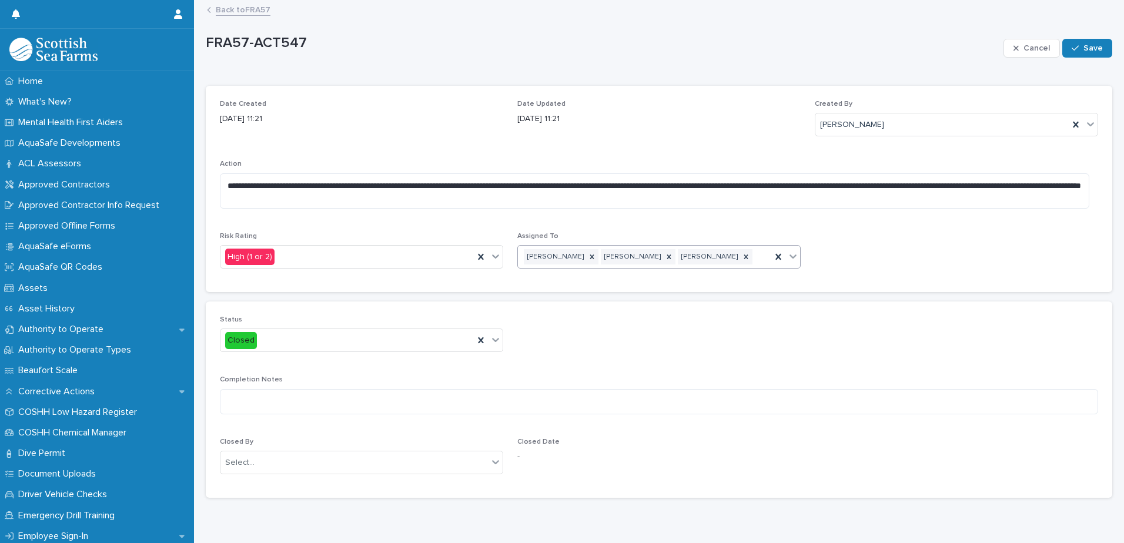
click at [243, 12] on link "Back to FRA57" at bounding box center [243, 9] width 55 height 14
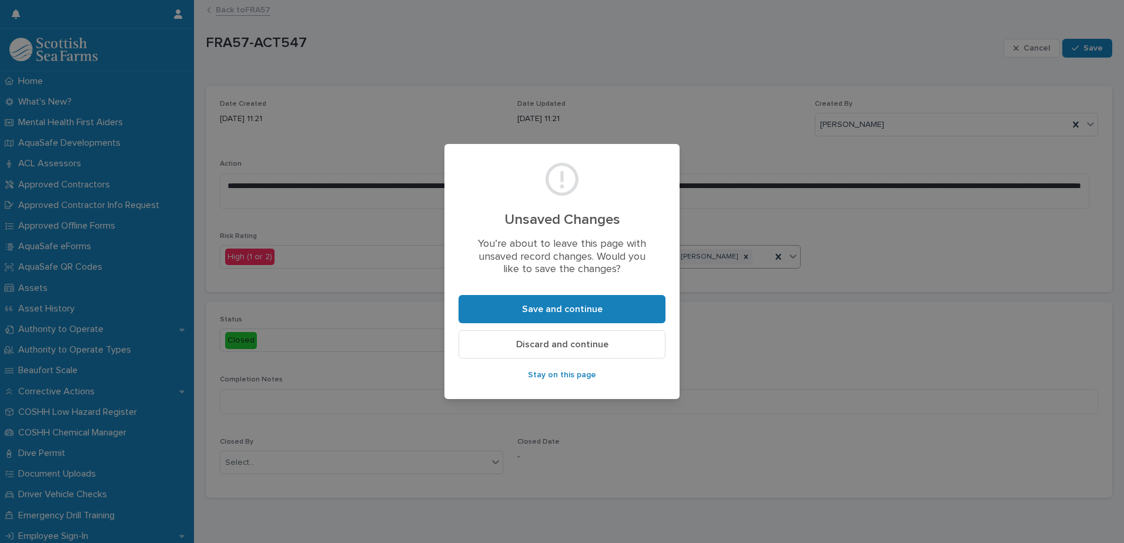
click at [586, 342] on span "Discard and continue" at bounding box center [562, 344] width 92 height 9
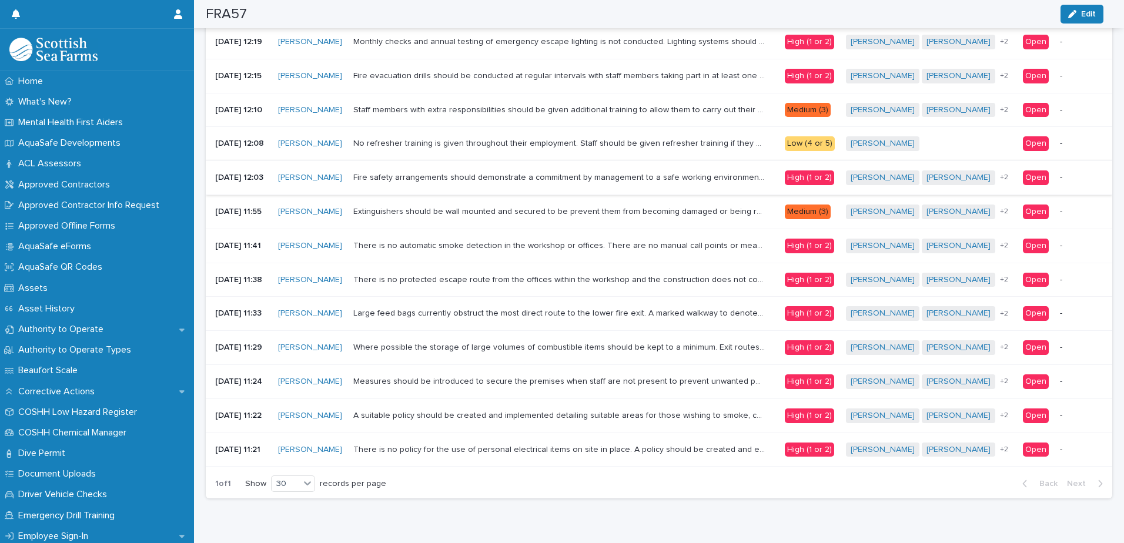
scroll to position [198, 0]
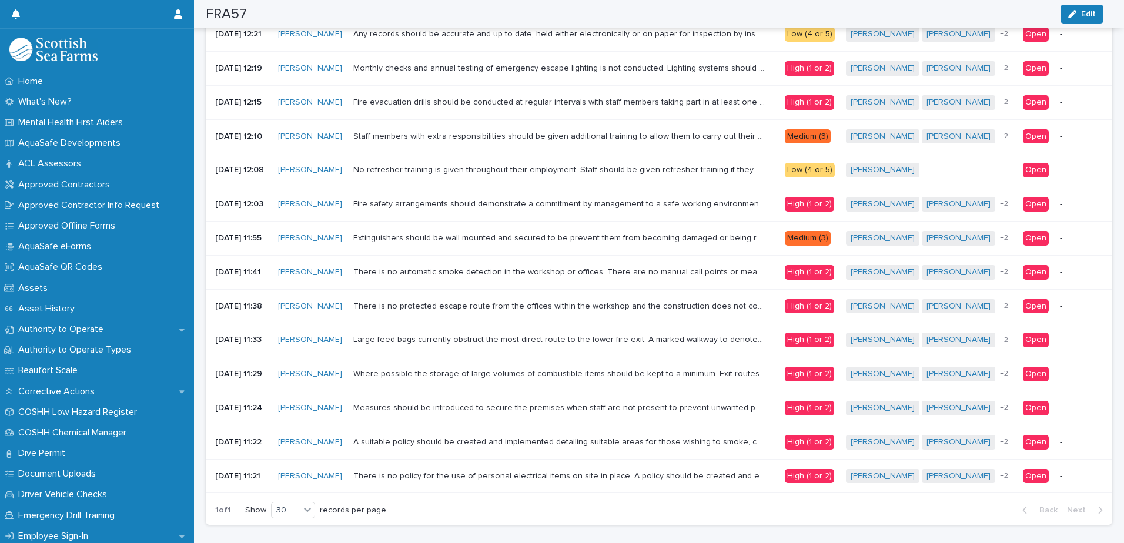
click at [482, 338] on p "Large feed bags currently obstruct the most direct route to the lower fire exit…" at bounding box center [560, 339] width 414 height 12
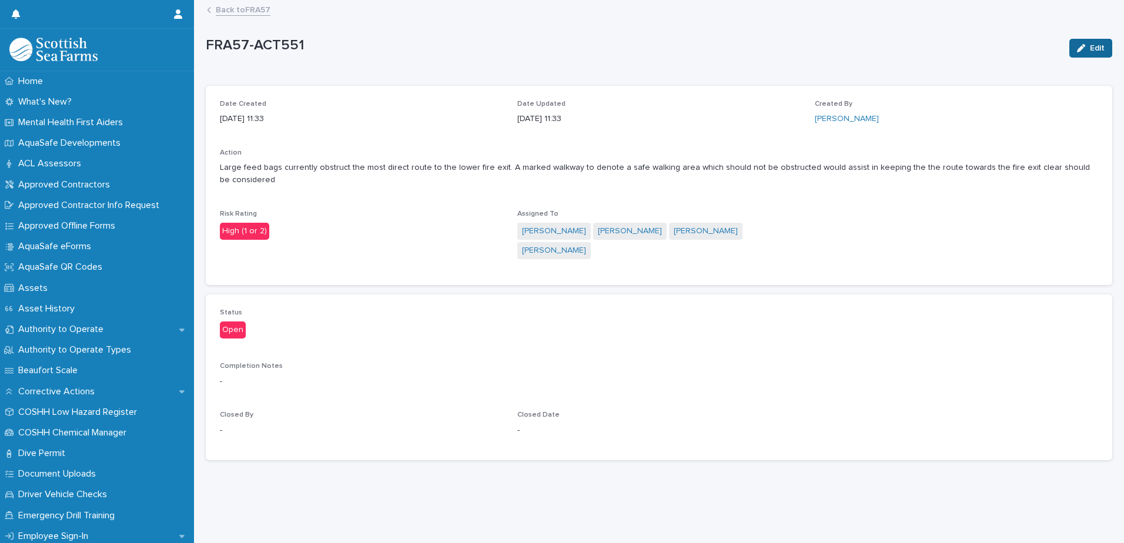
click at [1086, 52] on button "Edit" at bounding box center [1090, 48] width 43 height 19
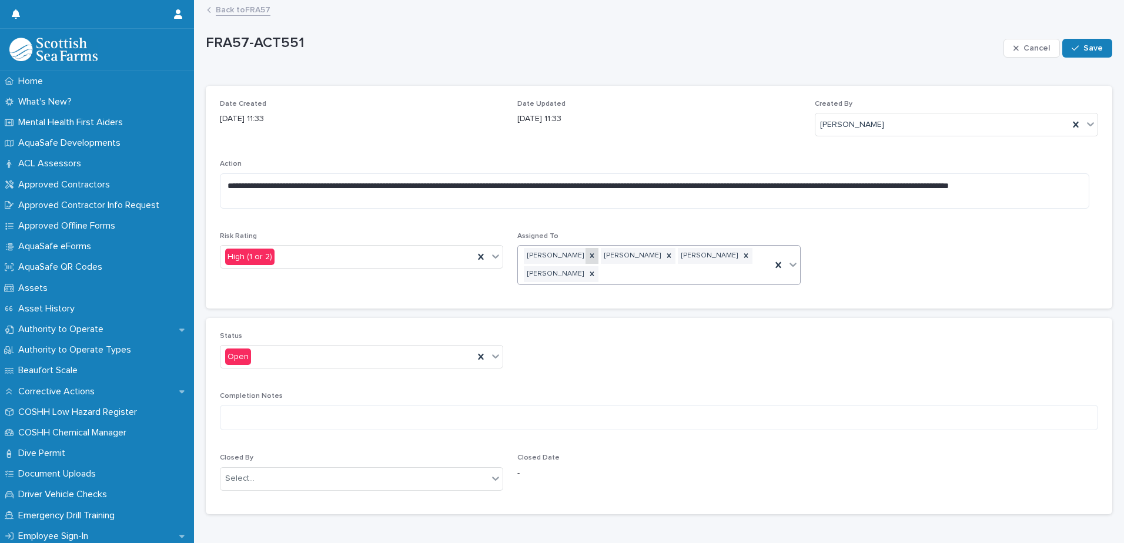
click at [590, 255] on icon at bounding box center [592, 256] width 8 height 8
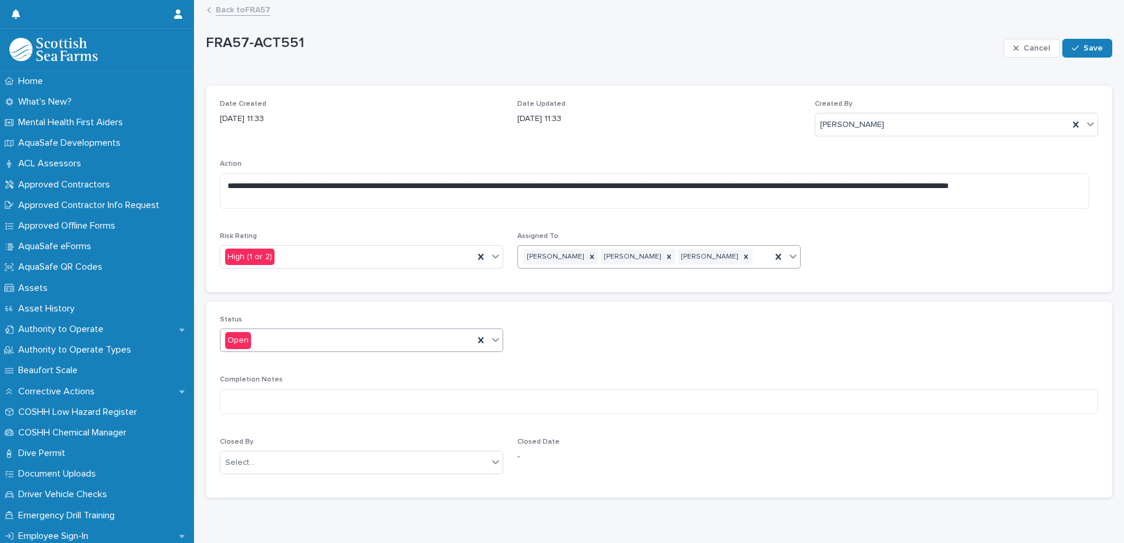
click at [492, 339] on icon at bounding box center [495, 341] width 7 height 4
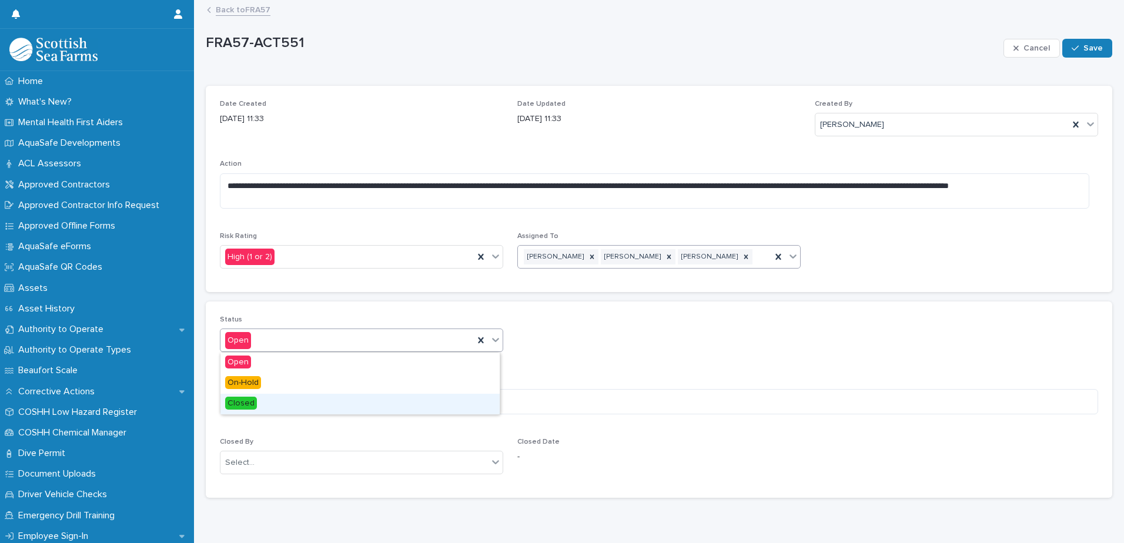
click at [410, 403] on div "Closed" at bounding box center [359, 404] width 279 height 21
click at [332, 402] on textarea at bounding box center [659, 401] width 878 height 25
click at [263, 402] on textarea "**********" at bounding box center [655, 401] width 870 height 25
type textarea "**********"
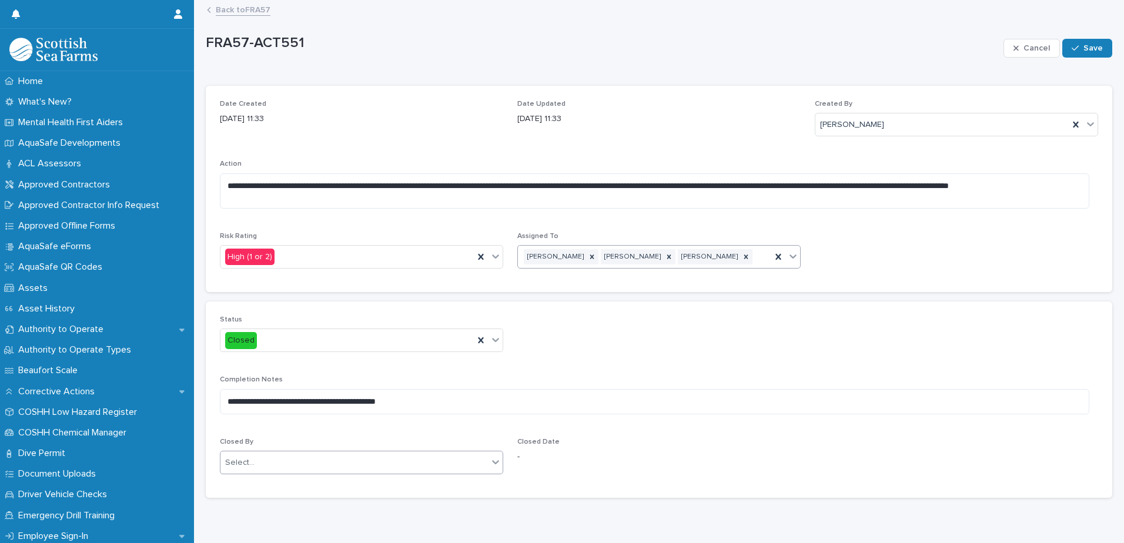
click at [463, 461] on div "Select..." at bounding box center [354, 462] width 268 height 19
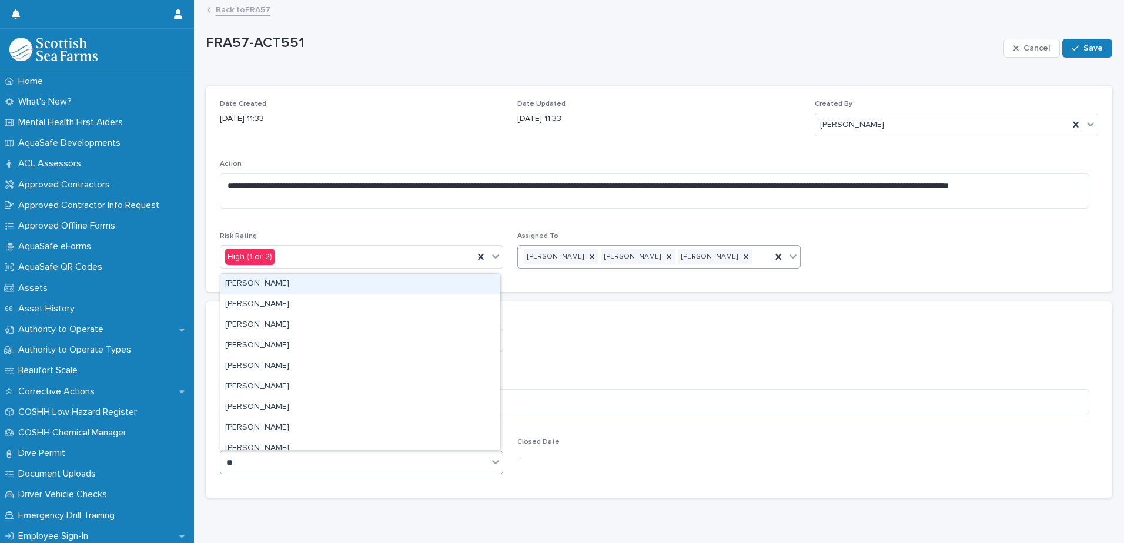
type input "***"
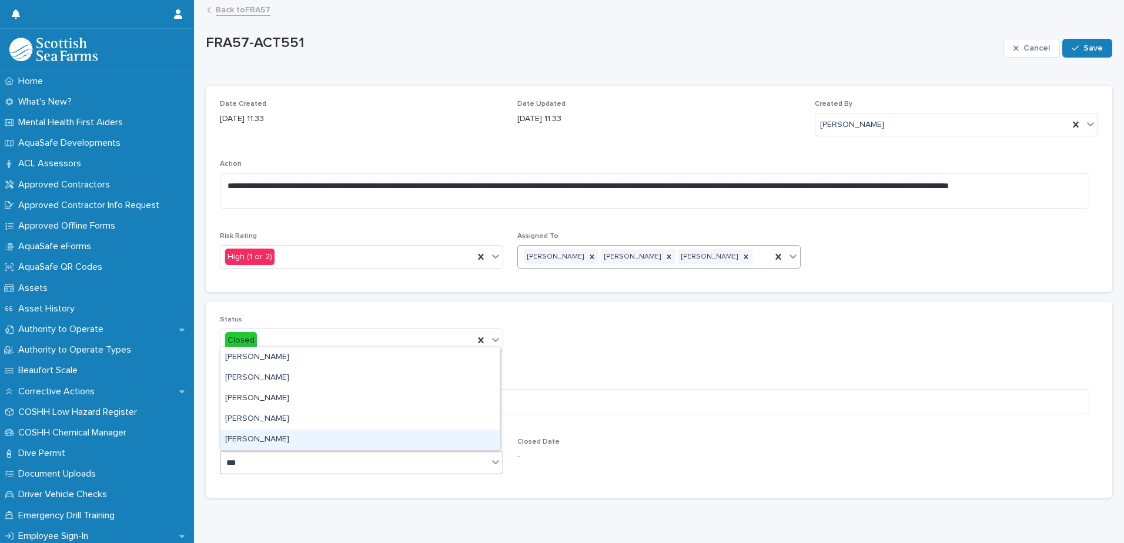
click at [293, 439] on div "[PERSON_NAME]" at bounding box center [359, 440] width 279 height 21
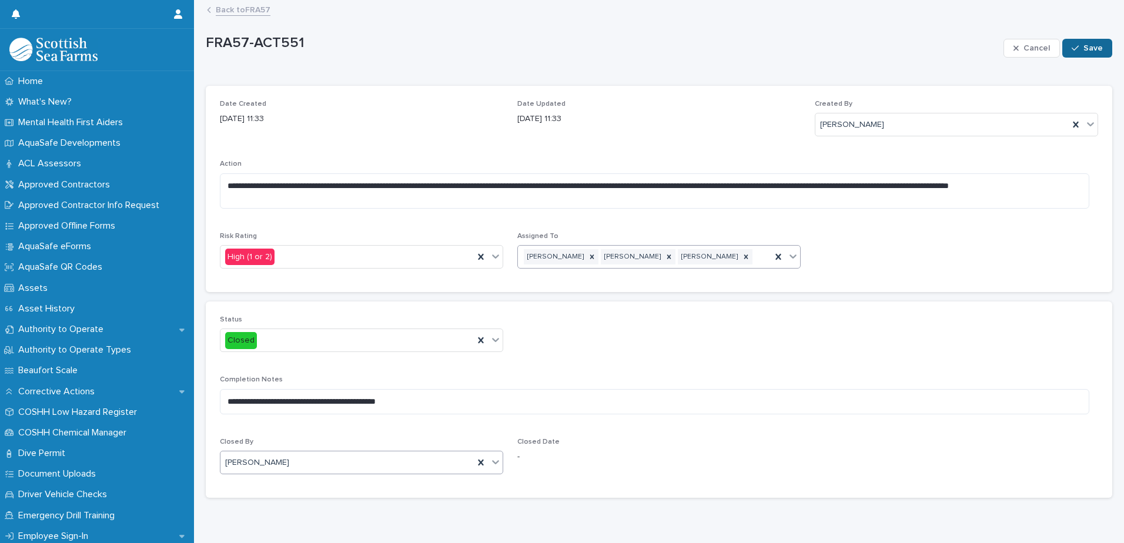
click at [1084, 47] on span "Save" at bounding box center [1093, 48] width 19 height 8
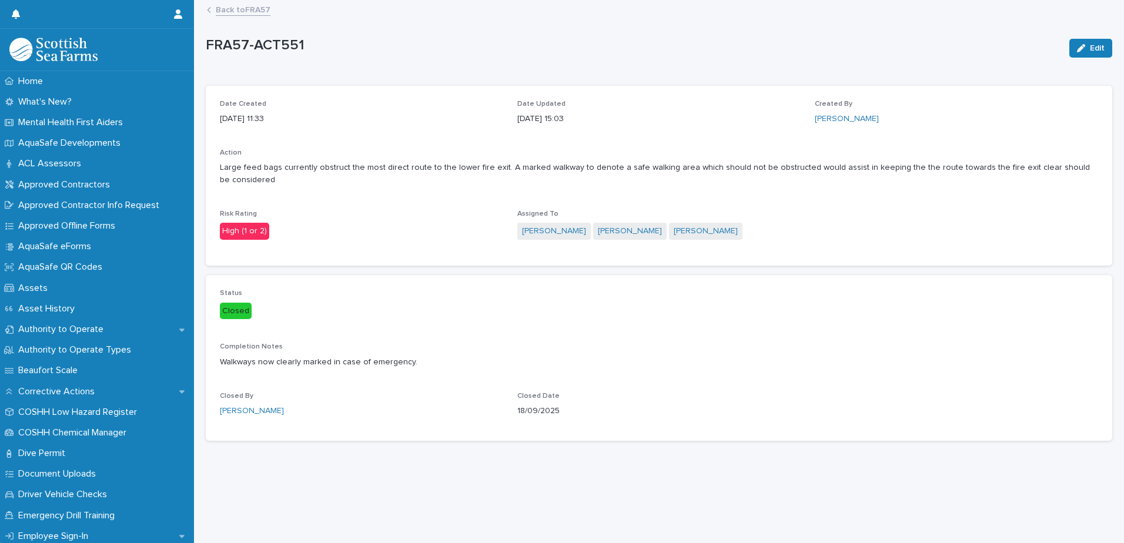
click at [238, 11] on link "Back to FRA57" at bounding box center [243, 9] width 55 height 14
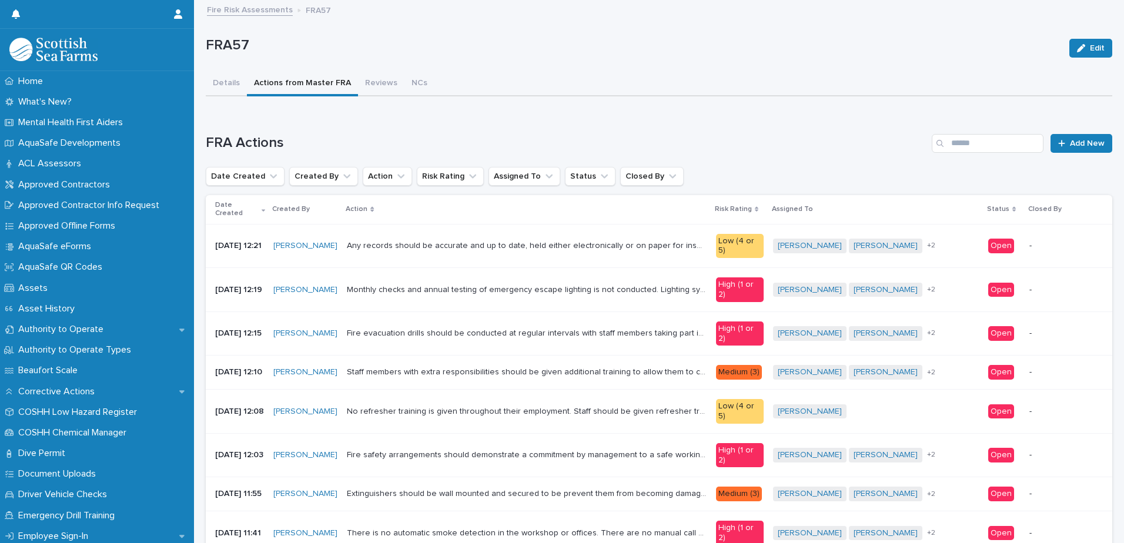
click at [245, 11] on link "Fire Risk Assessments" at bounding box center [250, 9] width 86 height 14
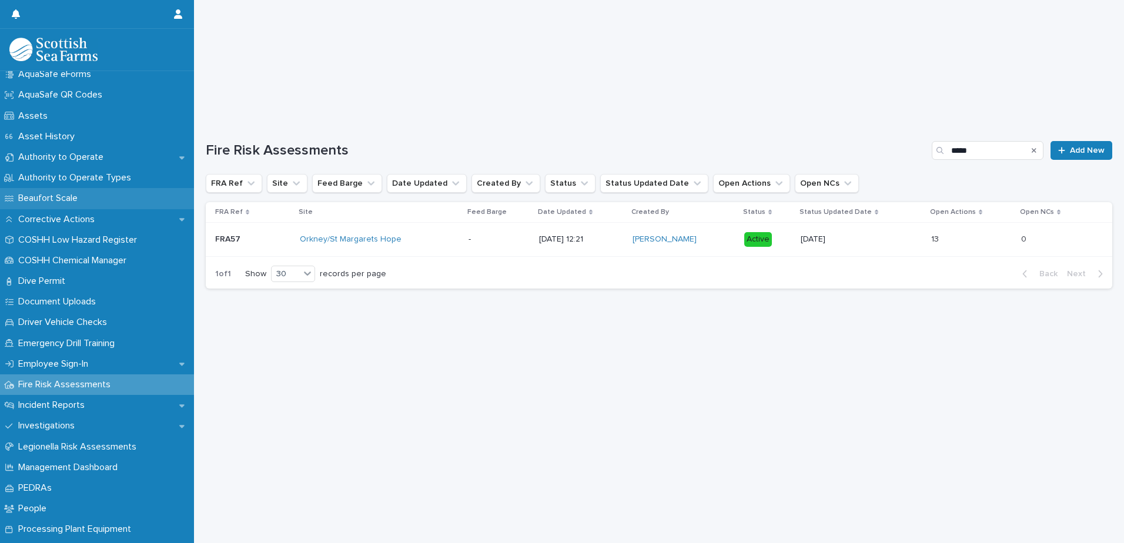
scroll to position [176, 0]
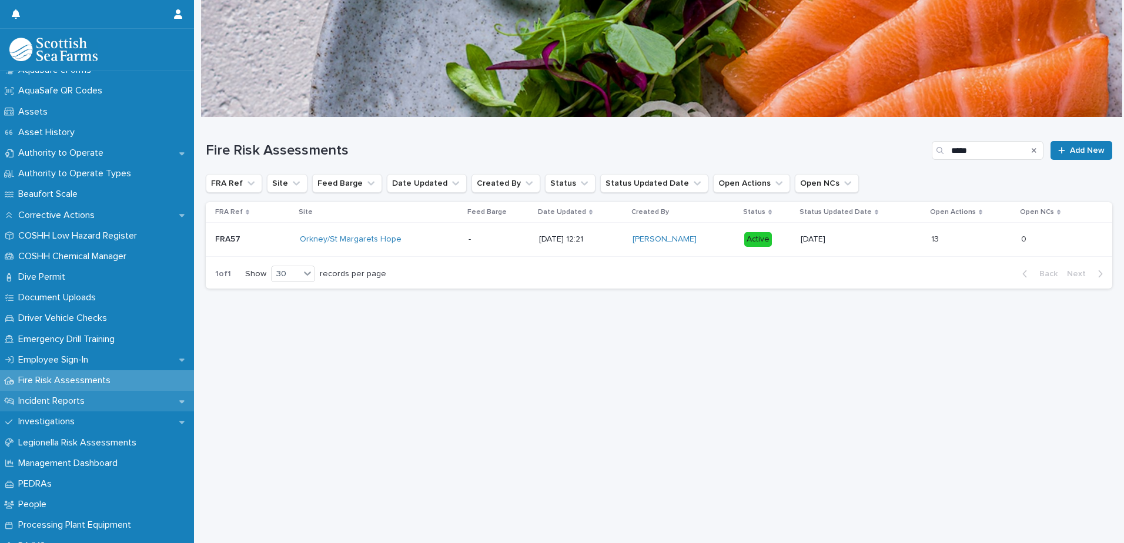
click at [77, 401] on p "Incident Reports" at bounding box center [54, 401] width 81 height 11
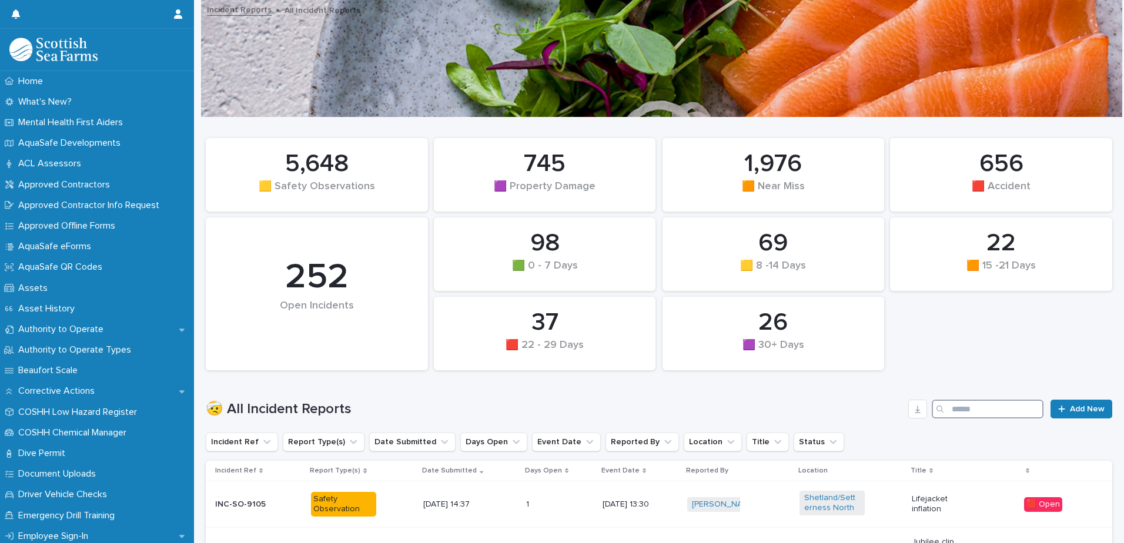
click at [975, 406] on input "Search" at bounding box center [988, 409] width 112 height 19
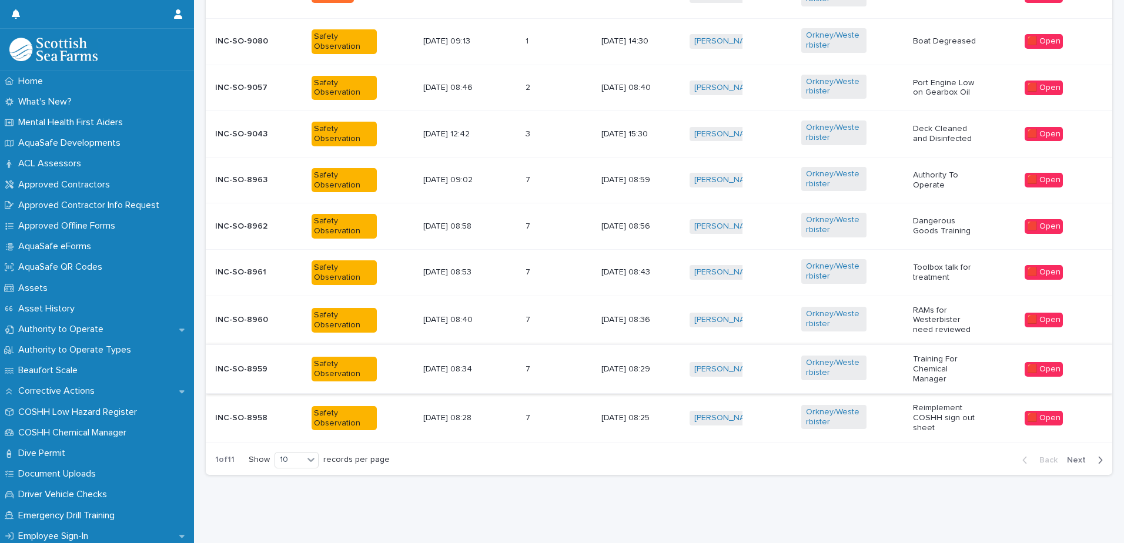
scroll to position [518, 0]
type input "*******"
click at [313, 454] on icon at bounding box center [311, 460] width 12 height 12
click at [307, 479] on div "20" at bounding box center [297, 481] width 43 height 14
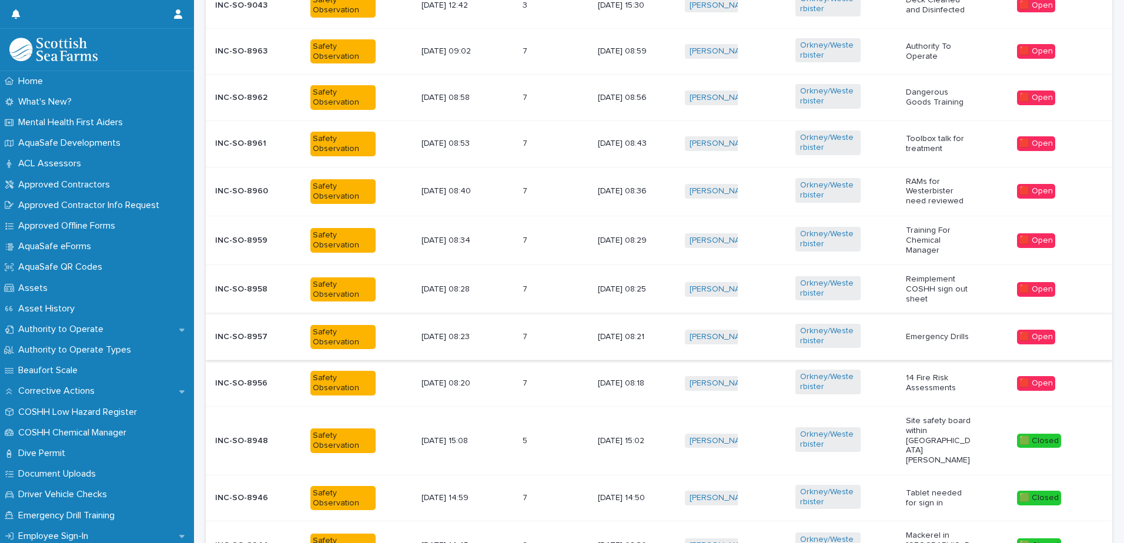
scroll to position [579, 0]
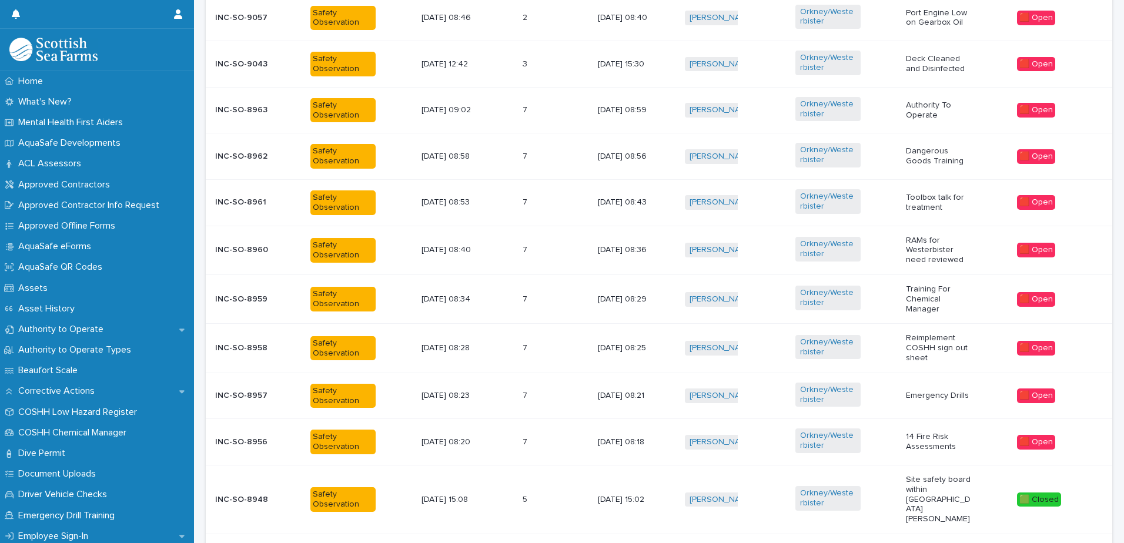
click at [460, 397] on p "[DATE] 08:23" at bounding box center [454, 396] width 65 height 10
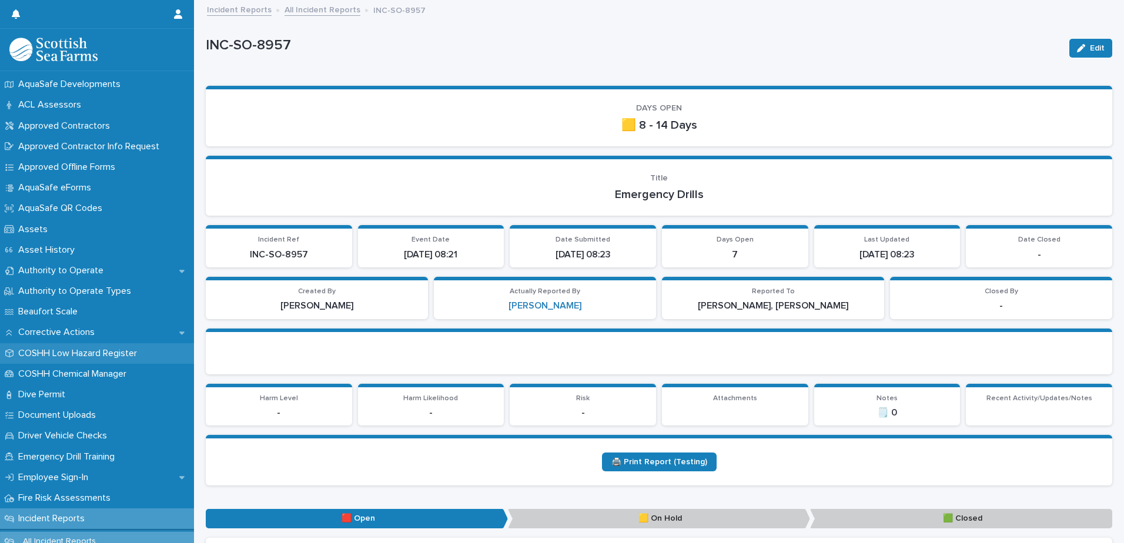
scroll to position [118, 0]
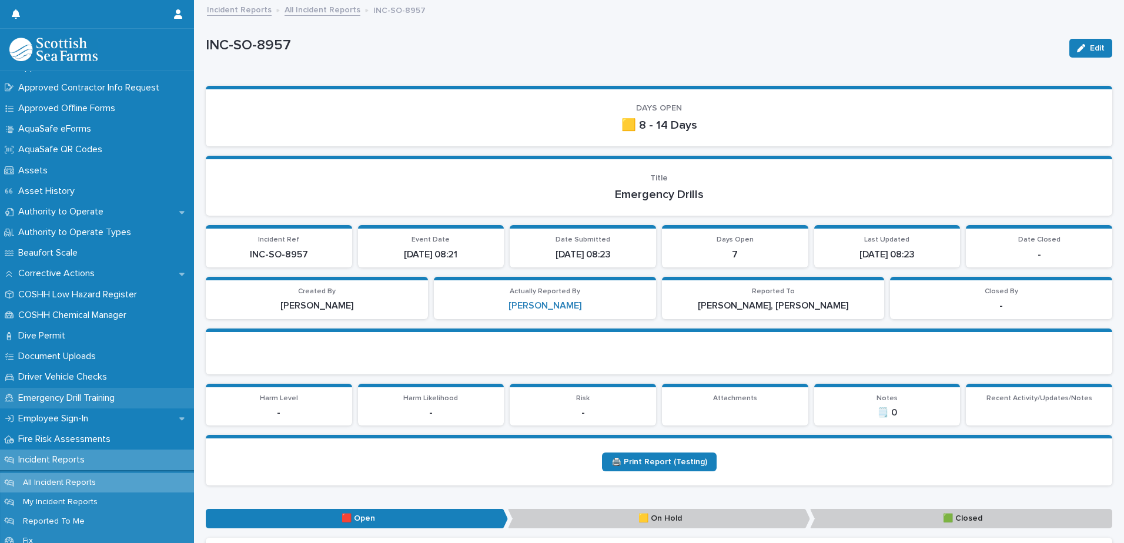
click at [70, 397] on p "Emergency Drill Training" at bounding box center [69, 398] width 111 height 11
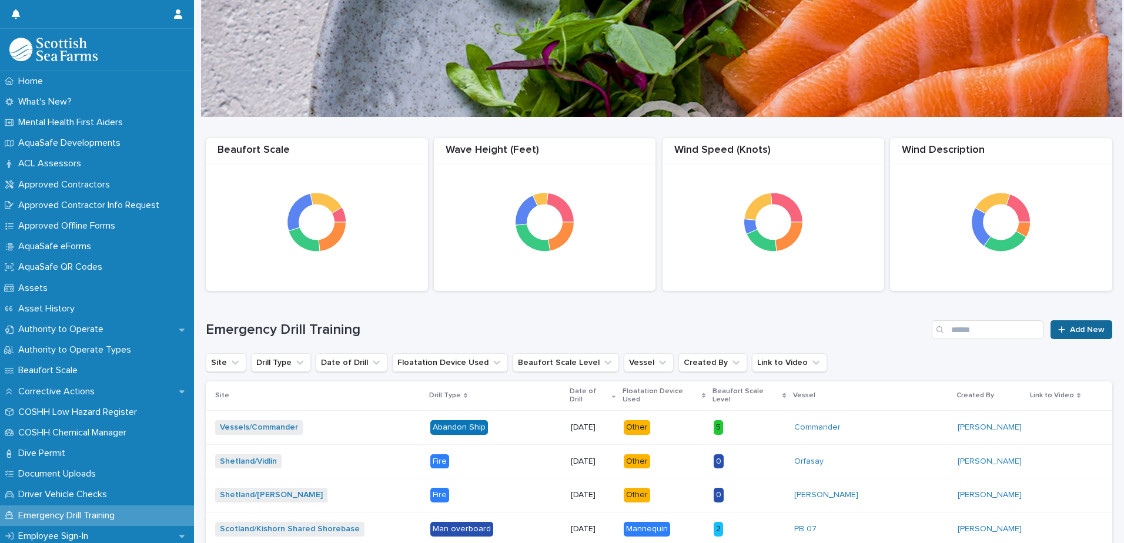
click at [1058, 330] on icon at bounding box center [1061, 329] width 6 height 6
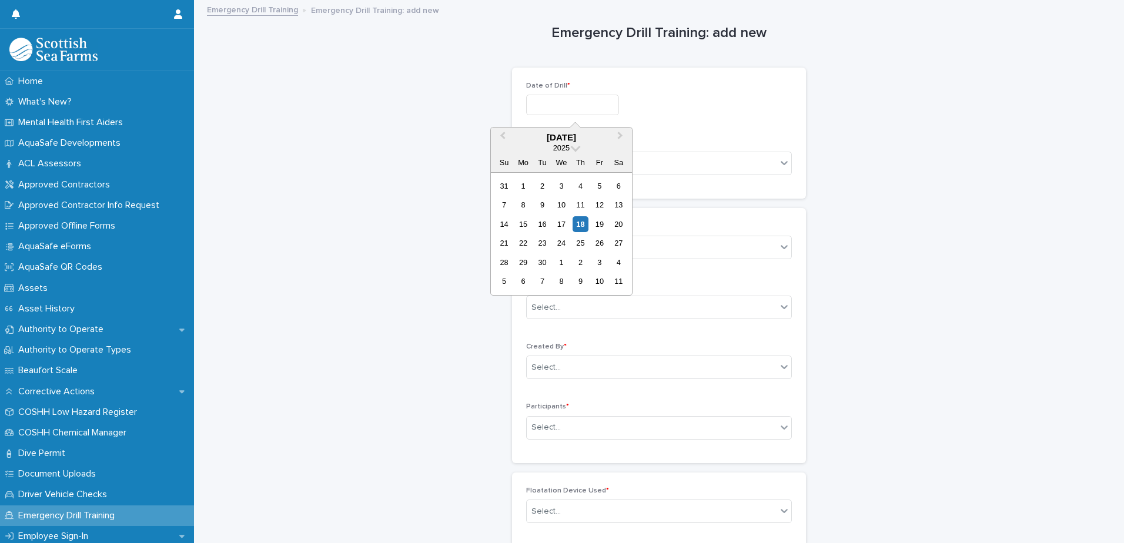
click at [569, 105] on input "text" at bounding box center [572, 105] width 93 height 21
click at [560, 225] on div "17" at bounding box center [561, 224] width 16 height 16
type input "**********"
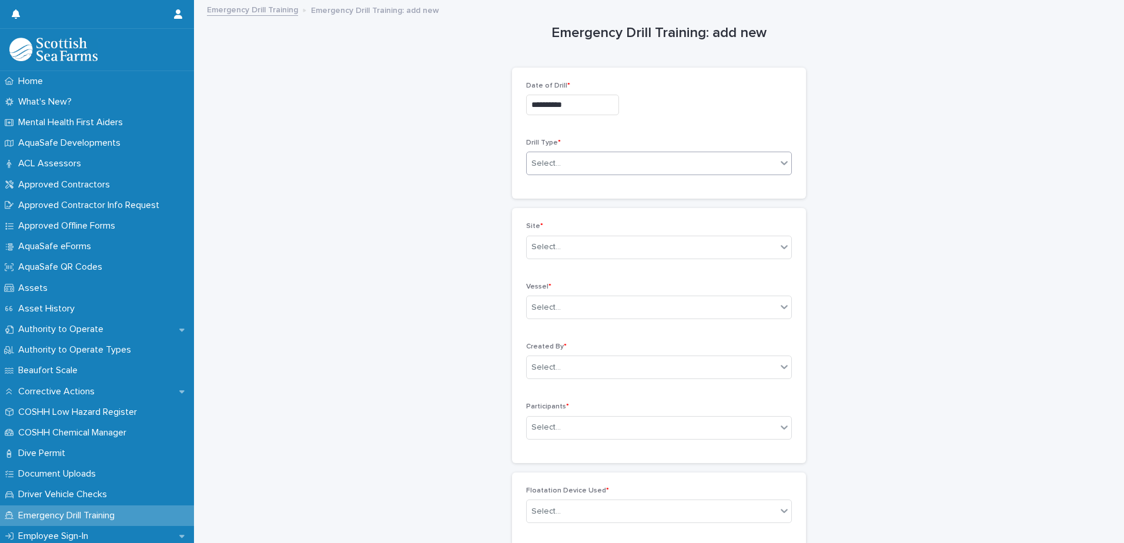
click at [599, 161] on div "Select..." at bounding box center [652, 163] width 250 height 19
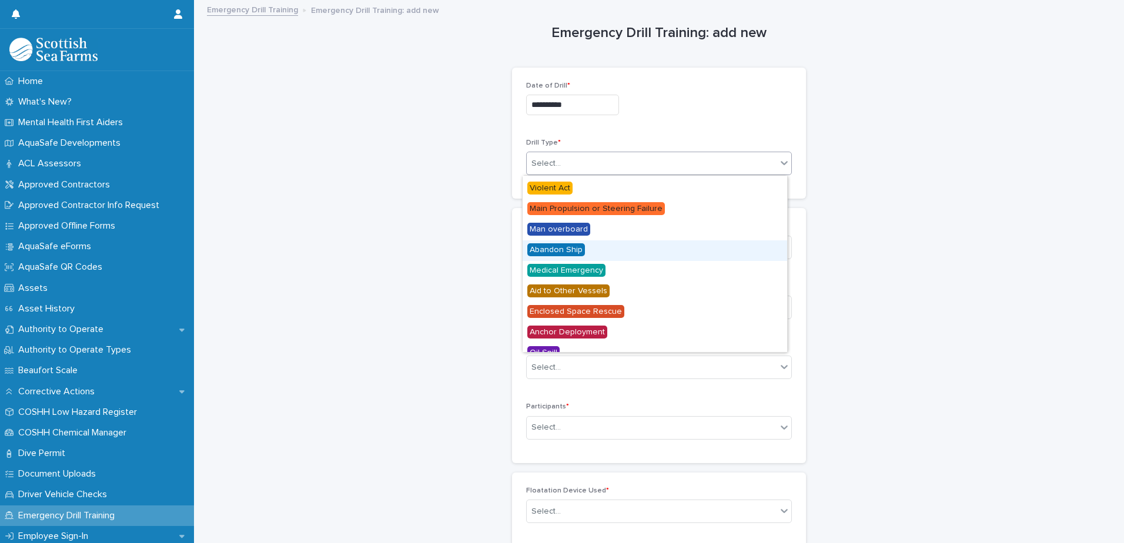
scroll to position [71, 0]
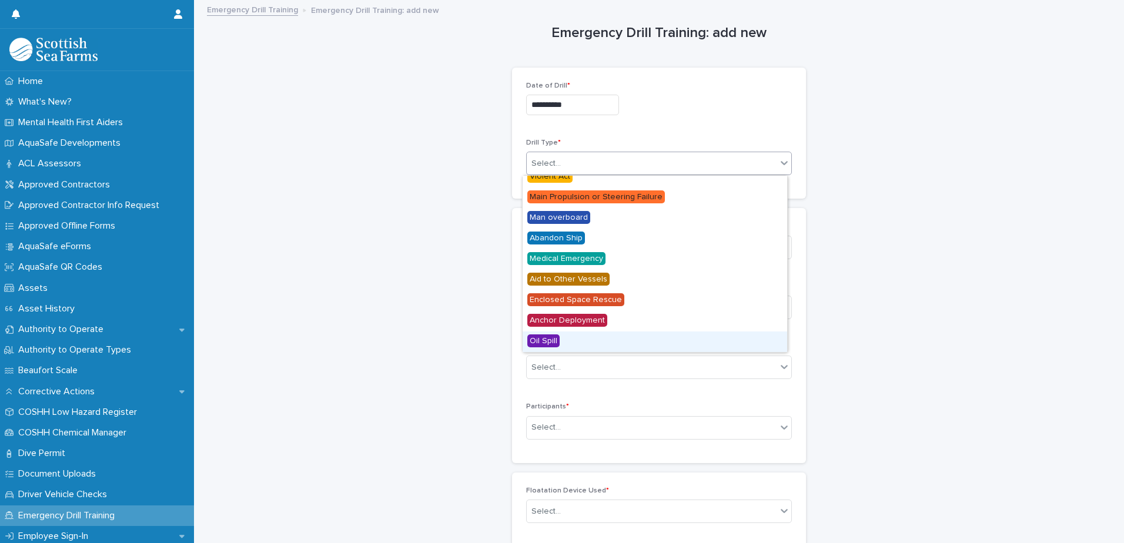
click at [553, 340] on span "Oil Spill" at bounding box center [543, 341] width 32 height 13
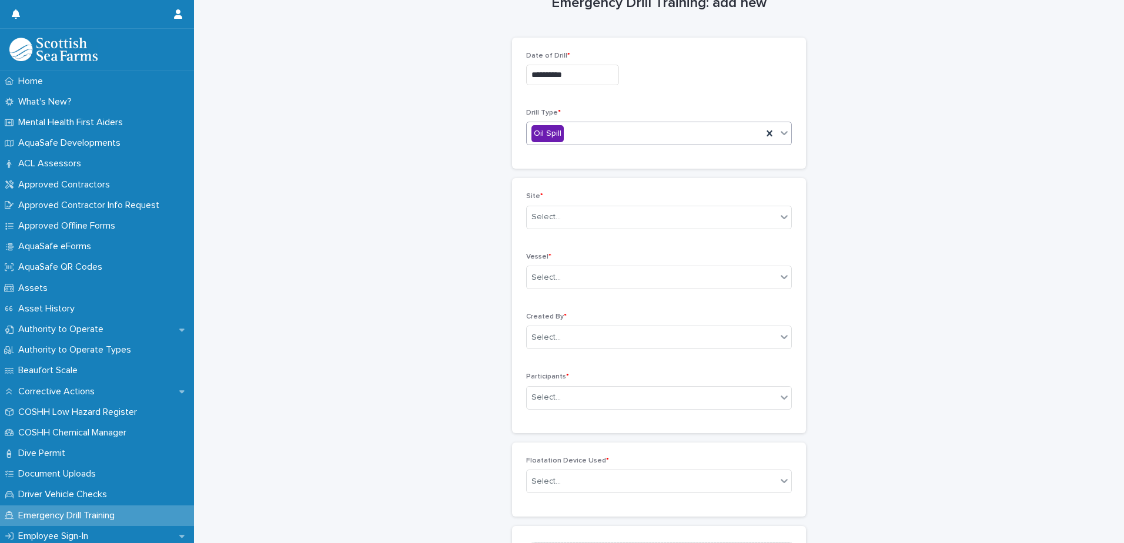
scroll to position [0, 0]
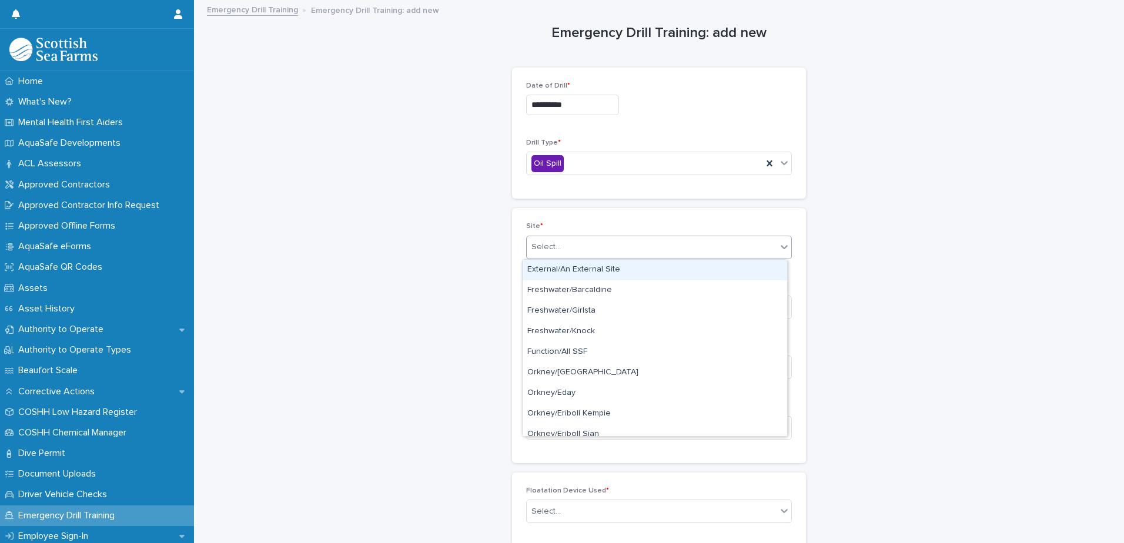
click at [606, 246] on div "Select..." at bounding box center [652, 247] width 250 height 19
type input "**"
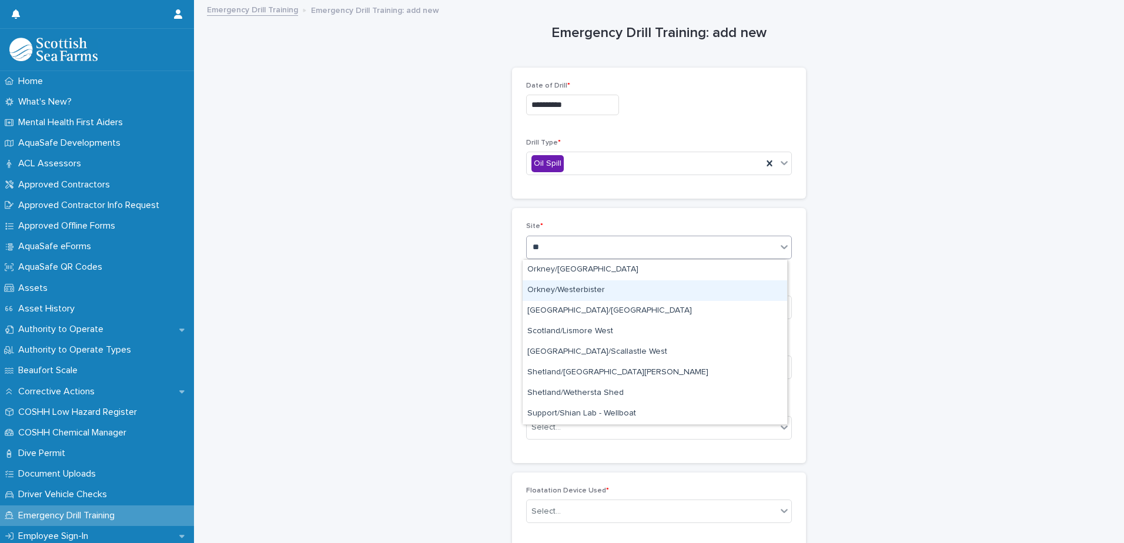
click at [579, 291] on div "Orkney/Westerbister" at bounding box center [655, 290] width 265 height 21
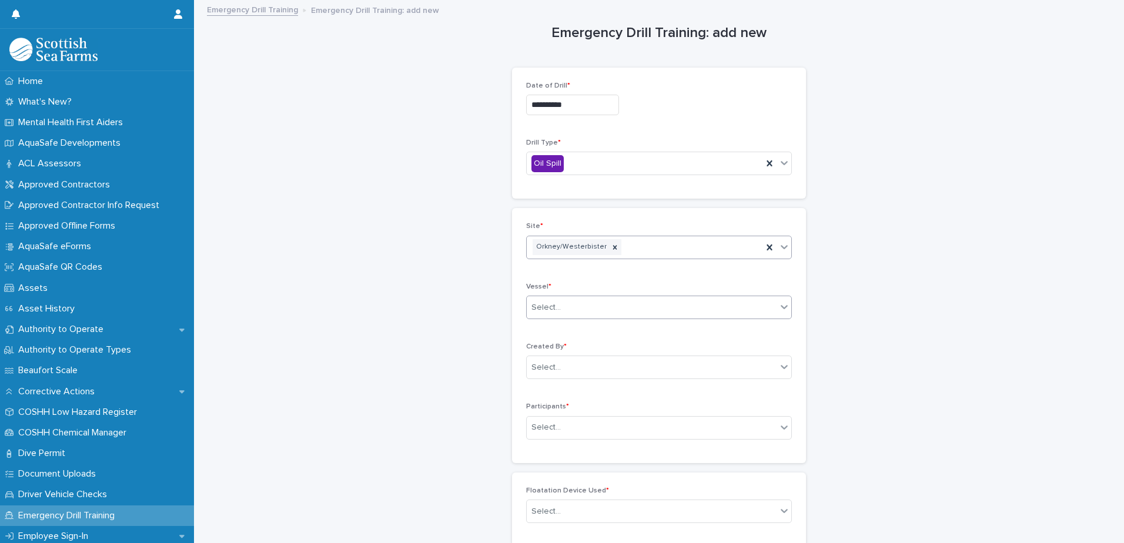
click at [590, 306] on div "Select..." at bounding box center [652, 307] width 250 height 19
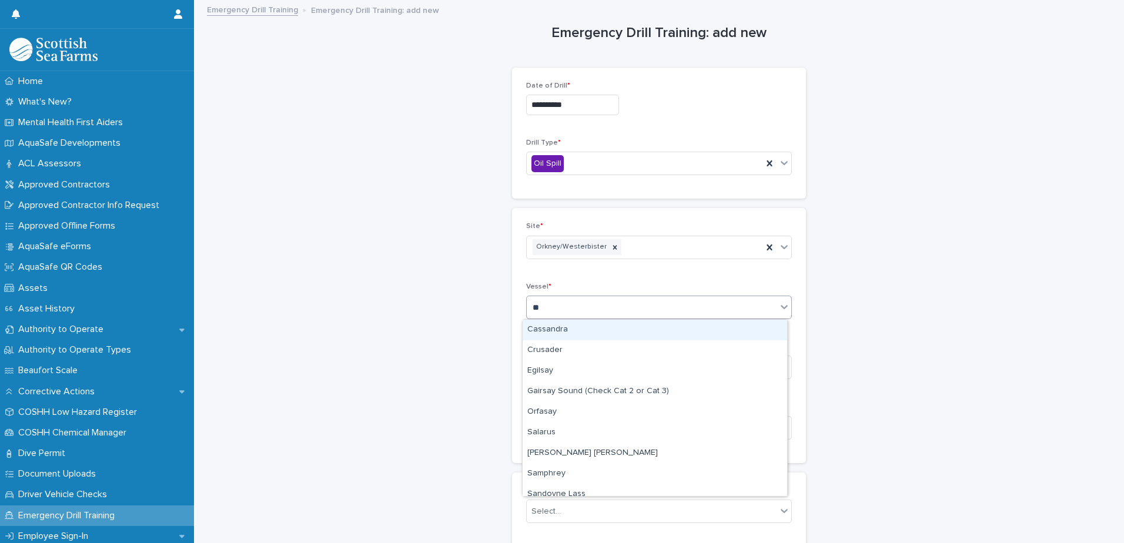
type input "***"
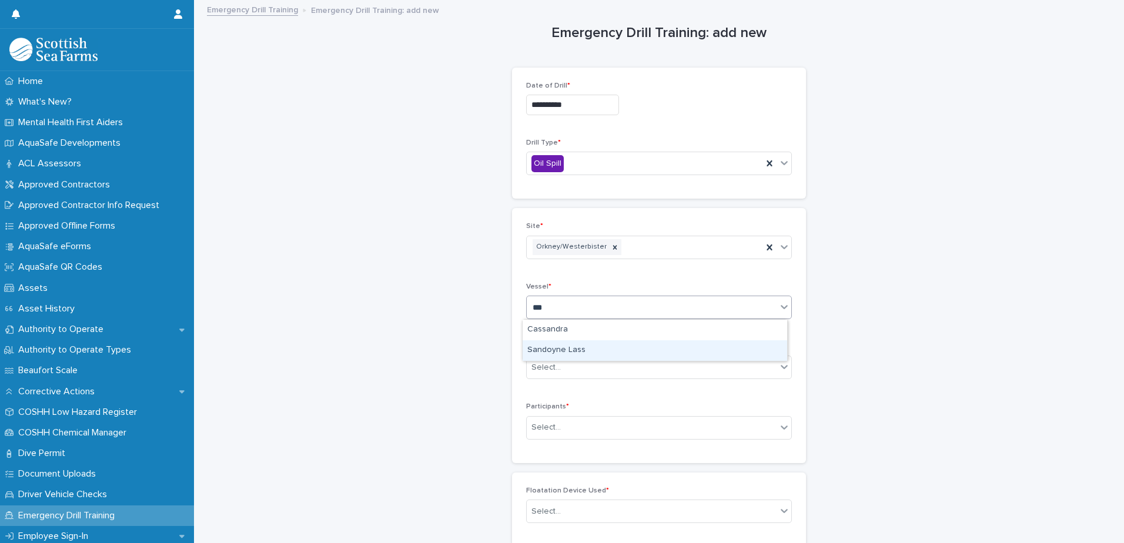
click at [568, 347] on div "Sandoyne Lass" at bounding box center [655, 350] width 265 height 21
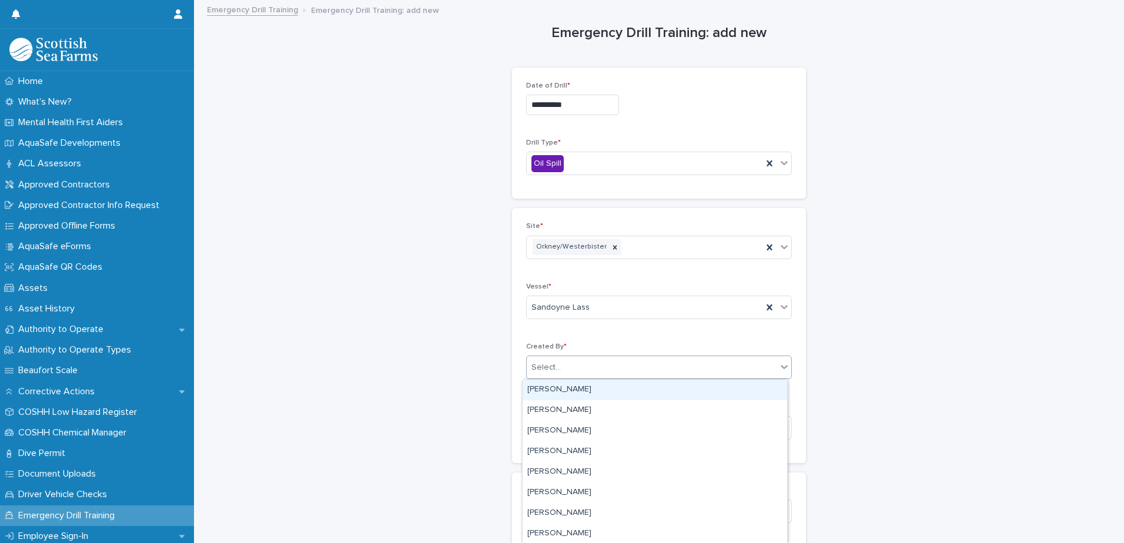
click at [577, 363] on div "Select..." at bounding box center [652, 367] width 250 height 19
type input "***"
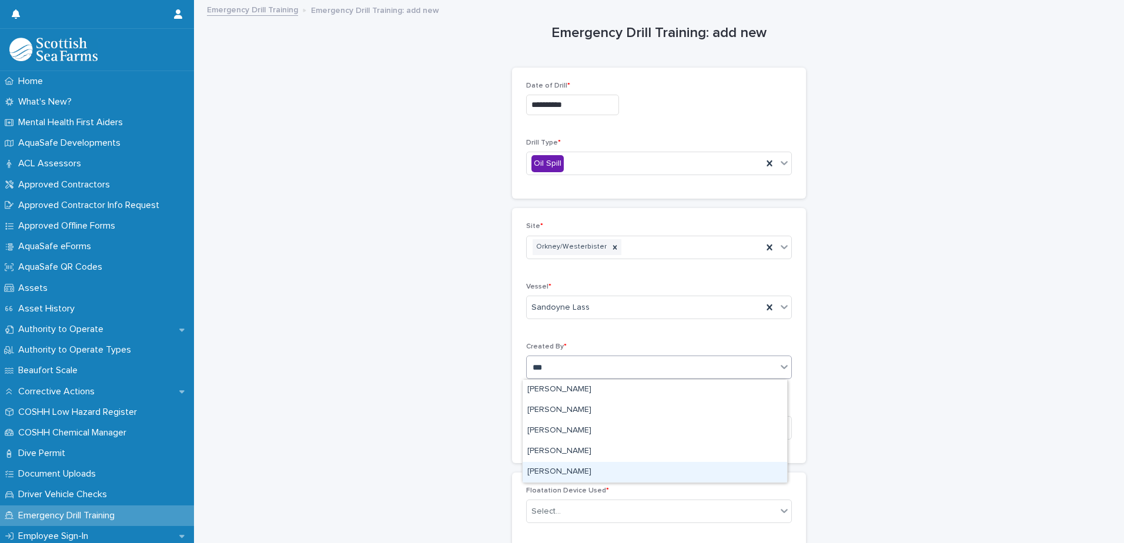
click at [566, 469] on div "[PERSON_NAME]" at bounding box center [655, 472] width 265 height 21
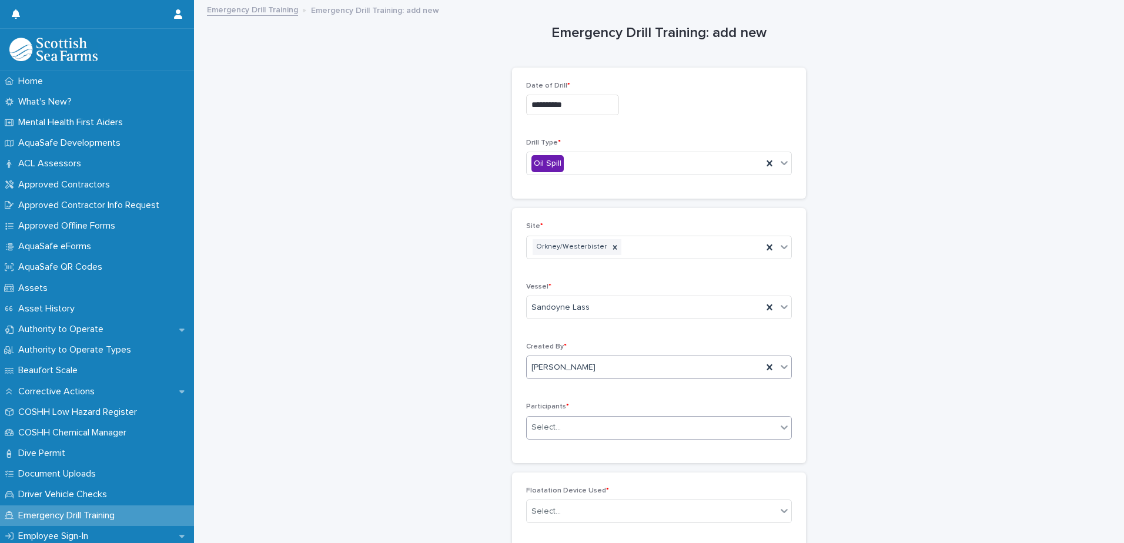
click at [592, 425] on div "Select..." at bounding box center [652, 427] width 250 height 19
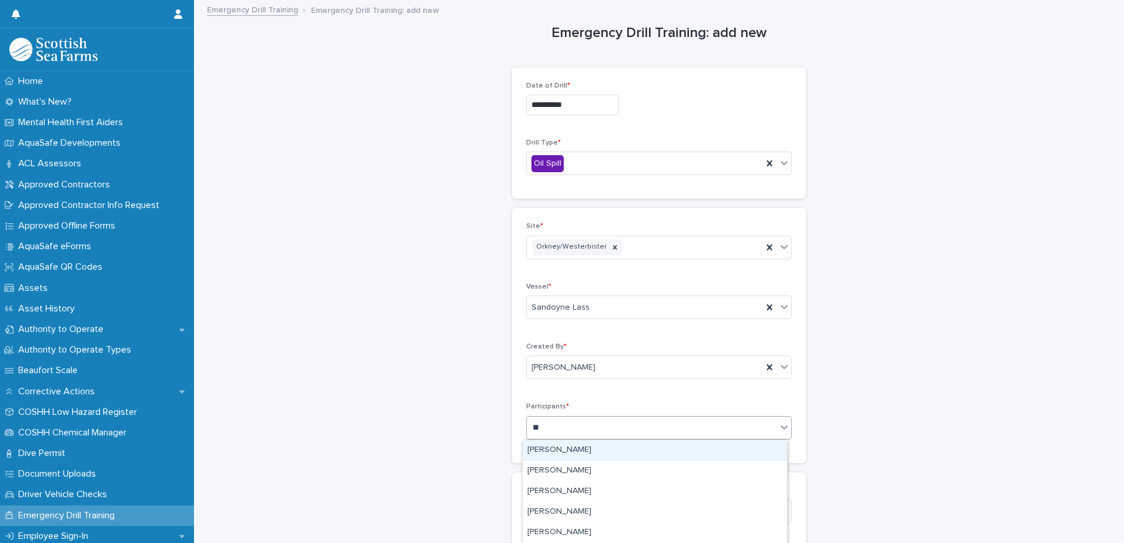
type input "*"
type input "****"
click at [581, 451] on div "[PERSON_NAME]" at bounding box center [655, 450] width 265 height 21
type input "****"
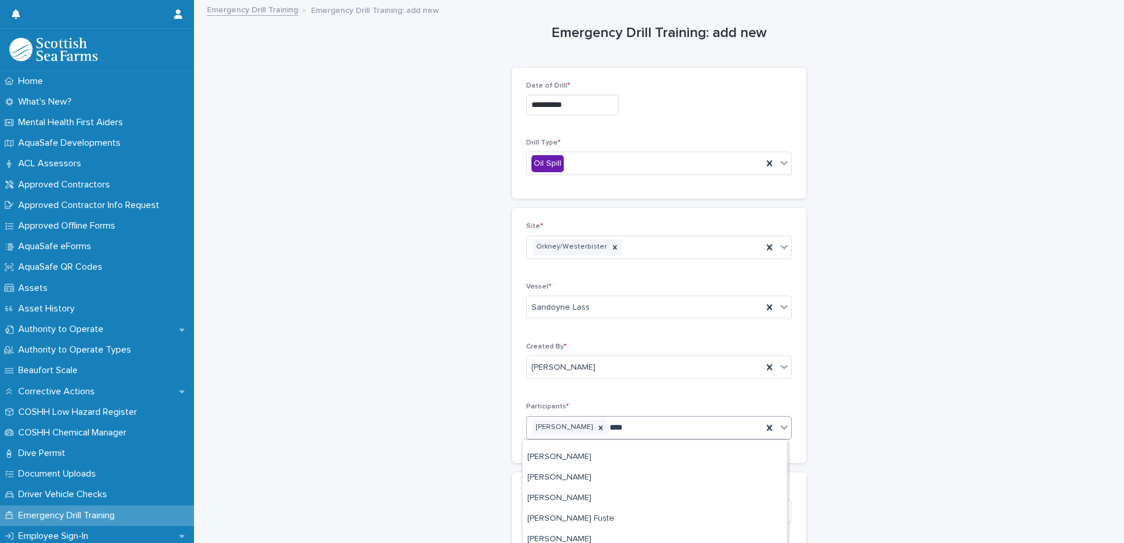
scroll to position [118, 0]
click at [564, 457] on div "[PERSON_NAME]" at bounding box center [655, 456] width 265 height 21
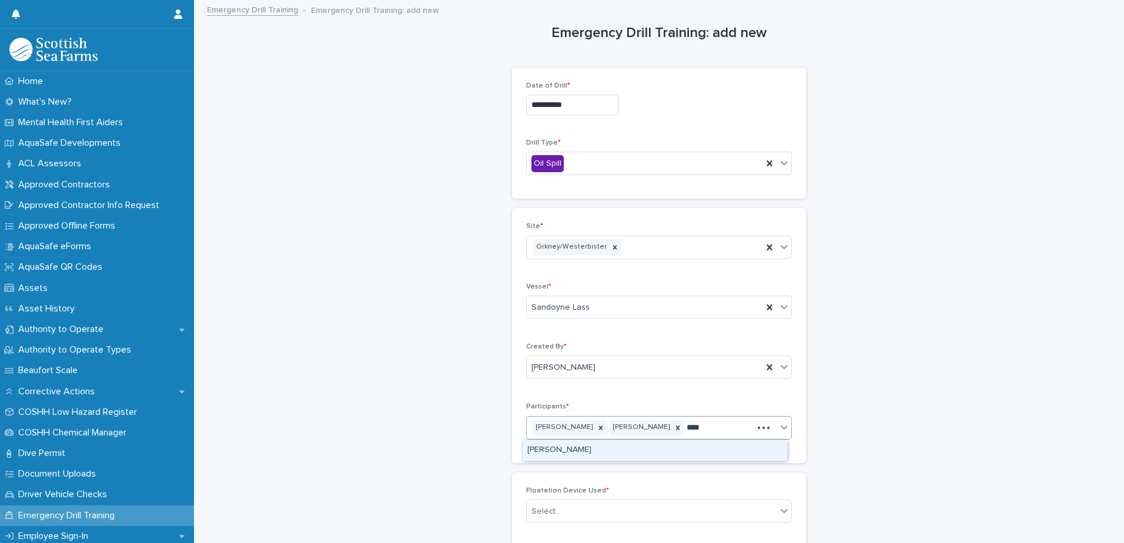
type input "*****"
click at [566, 450] on div "Greig A Fogarty" at bounding box center [655, 450] width 265 height 21
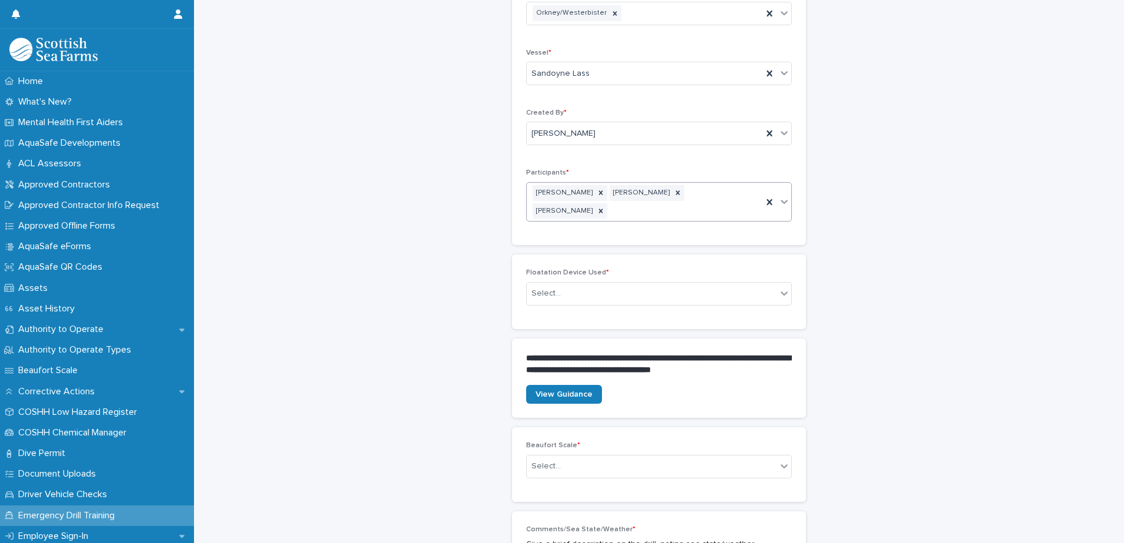
scroll to position [235, 0]
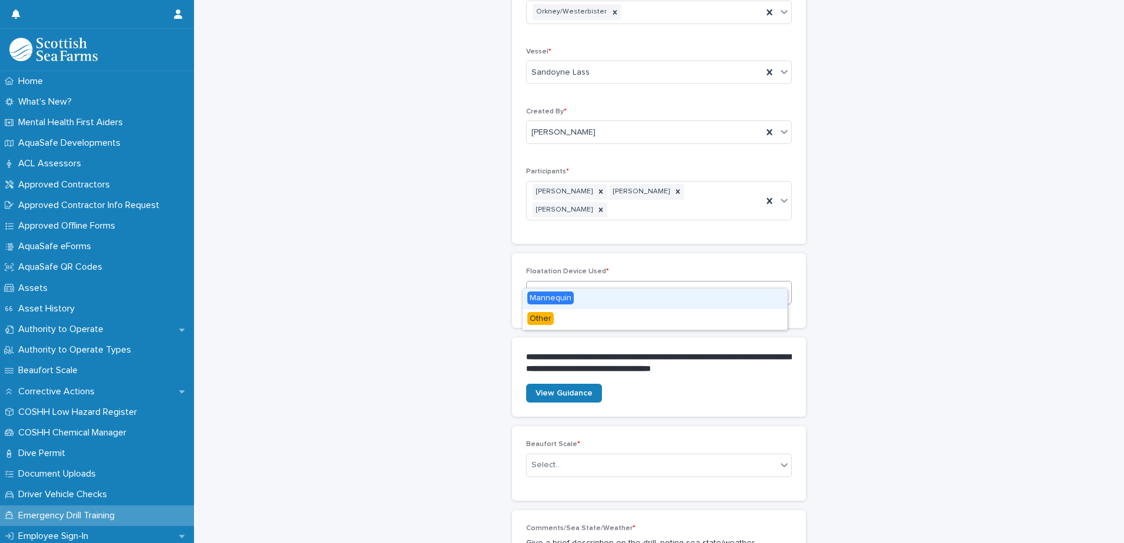
click at [628, 283] on div "Select..." at bounding box center [652, 292] width 250 height 19
click at [676, 283] on div "Select..." at bounding box center [652, 292] width 250 height 19
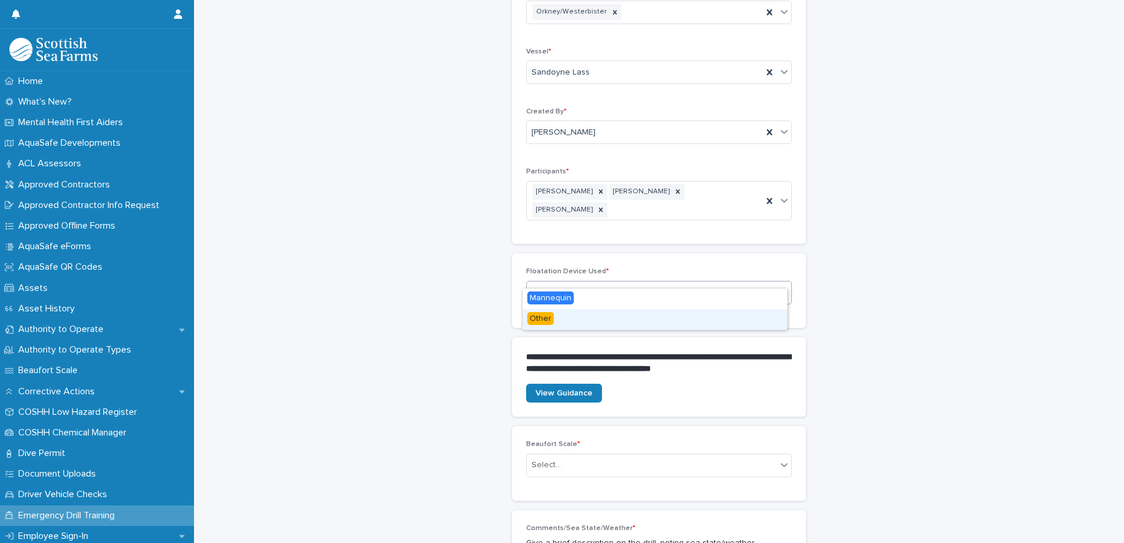
click at [628, 325] on div "Other" at bounding box center [655, 319] width 265 height 21
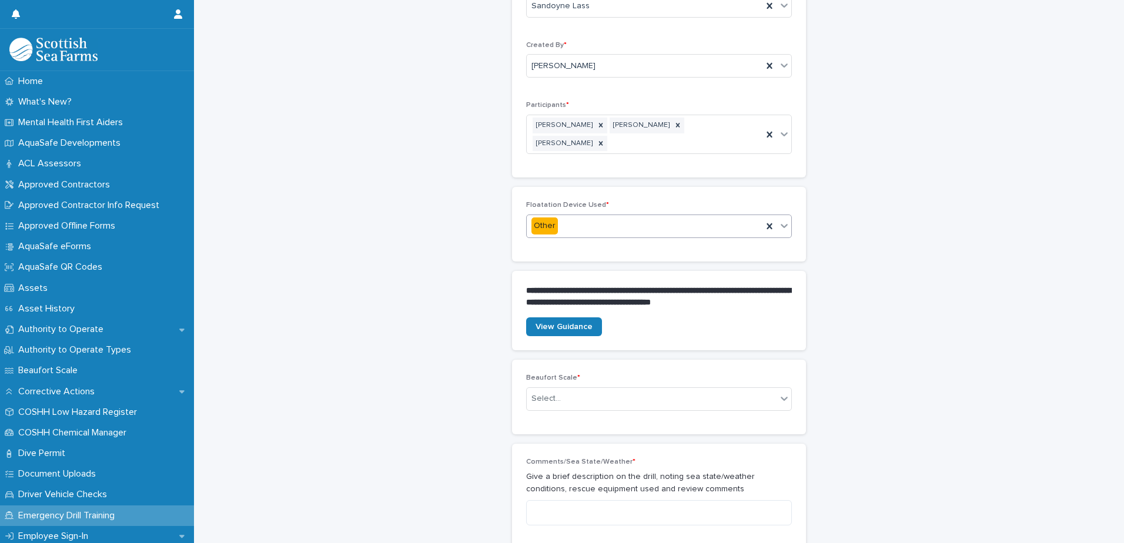
scroll to position [353, 0]
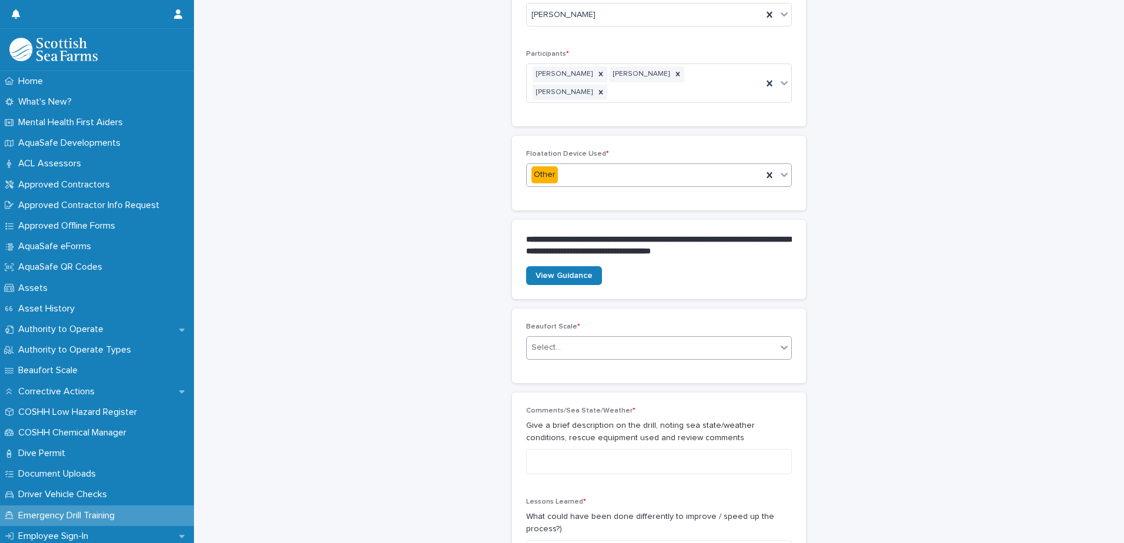
click at [630, 338] on div "Select..." at bounding box center [652, 347] width 250 height 19
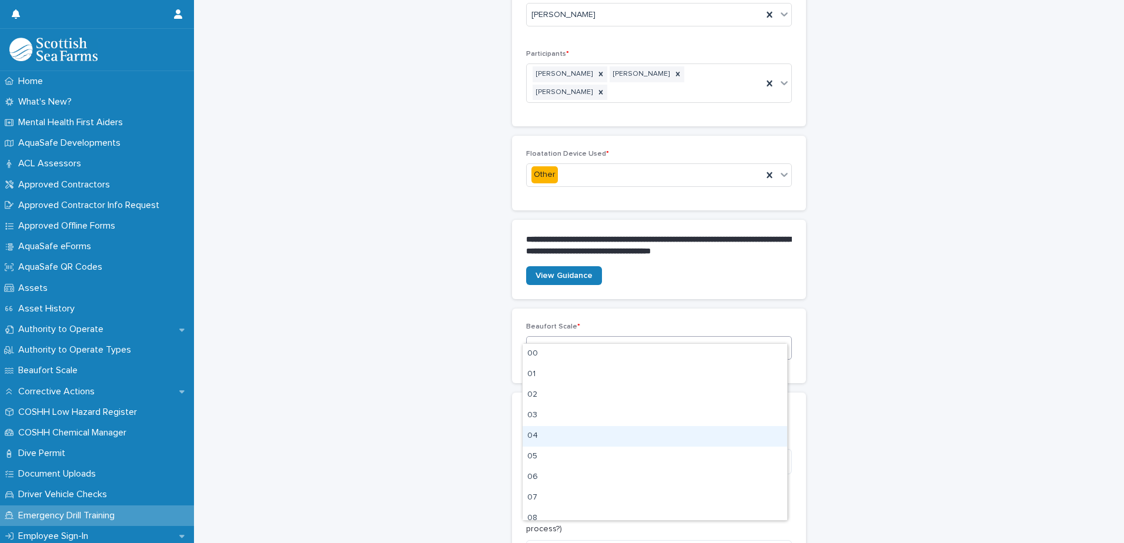
click at [609, 434] on div "04" at bounding box center [655, 436] width 265 height 21
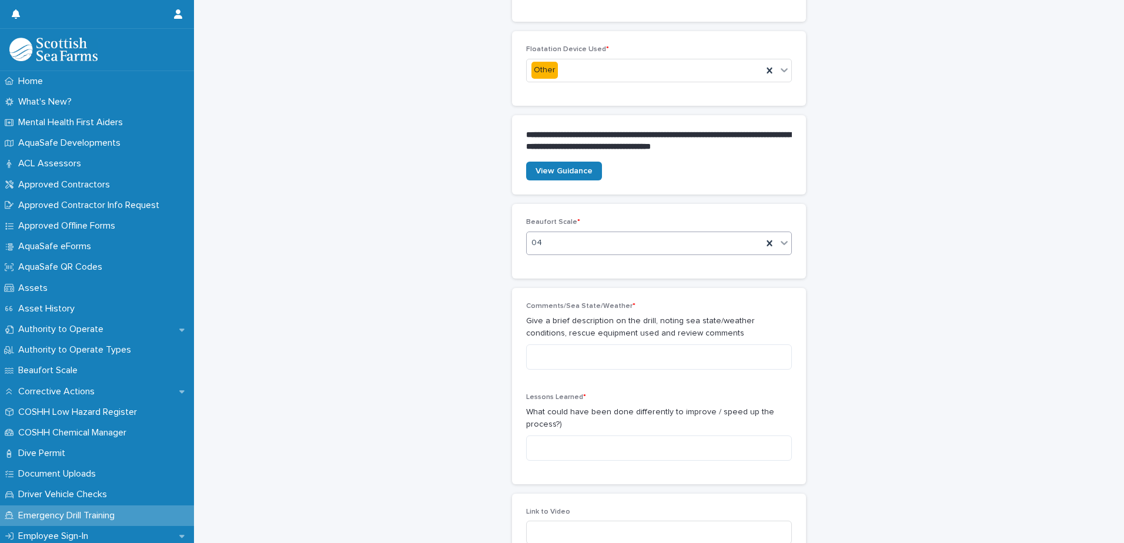
scroll to position [470, 0]
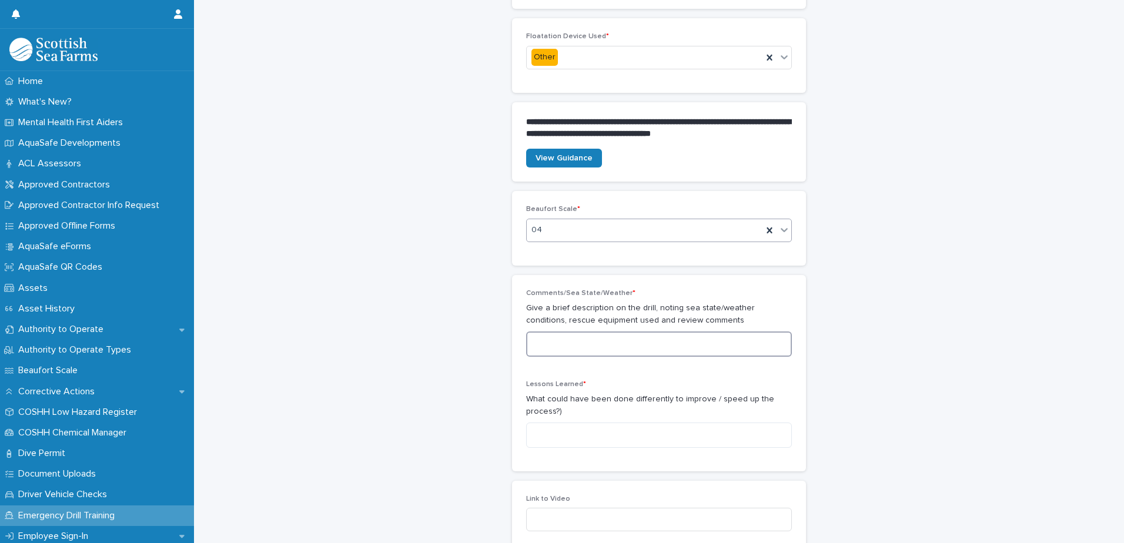
click at [570, 332] on textarea at bounding box center [659, 344] width 266 height 25
type textarea "****"
click at [549, 423] on textarea at bounding box center [659, 435] width 266 height 25
type textarea "*"
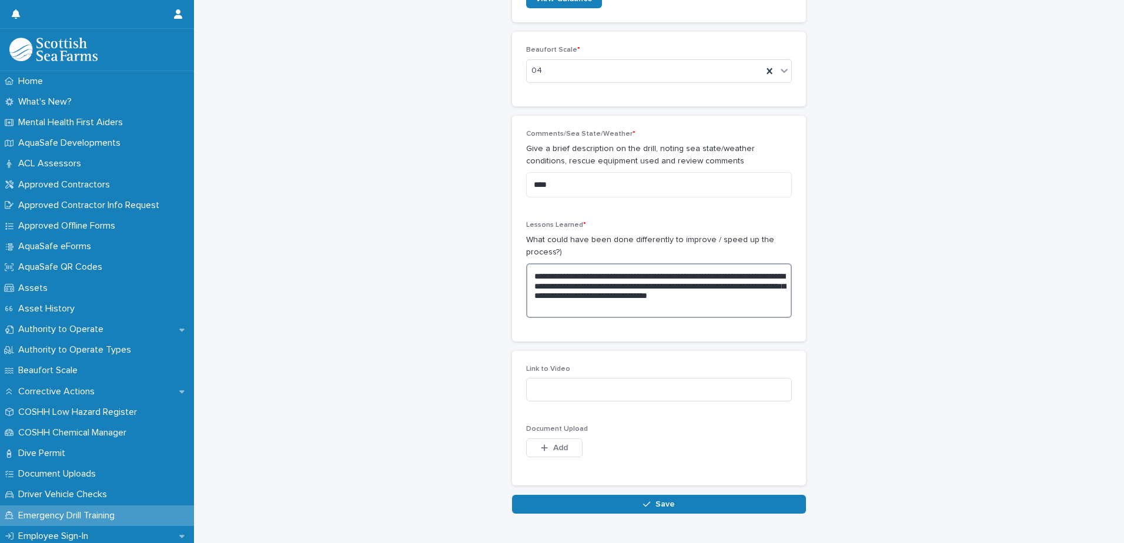
scroll to position [651, 0]
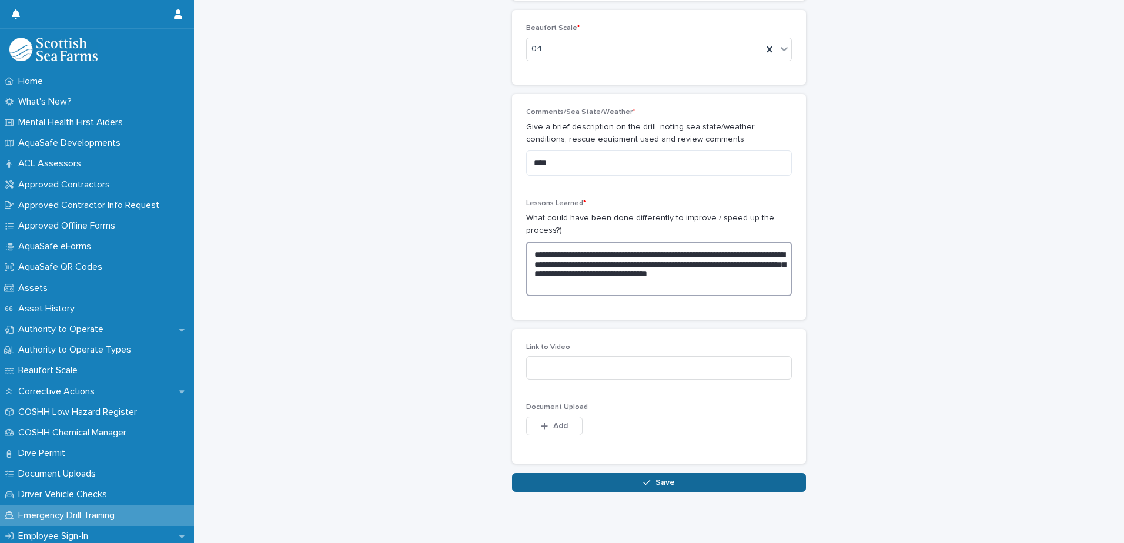
type textarea "**********"
click at [668, 479] on span "Save" at bounding box center [665, 483] width 19 height 8
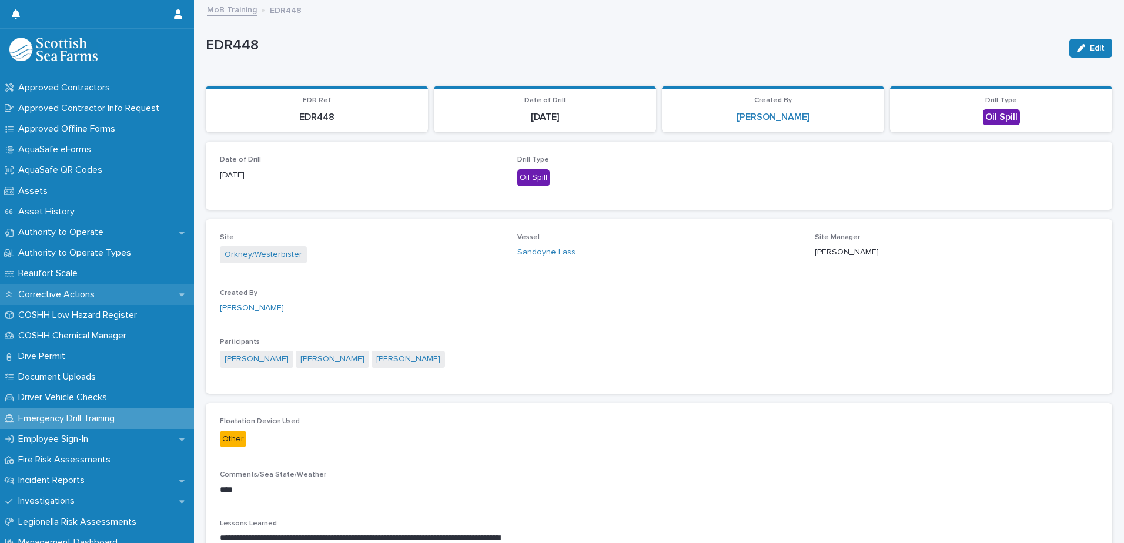
scroll to position [118, 0]
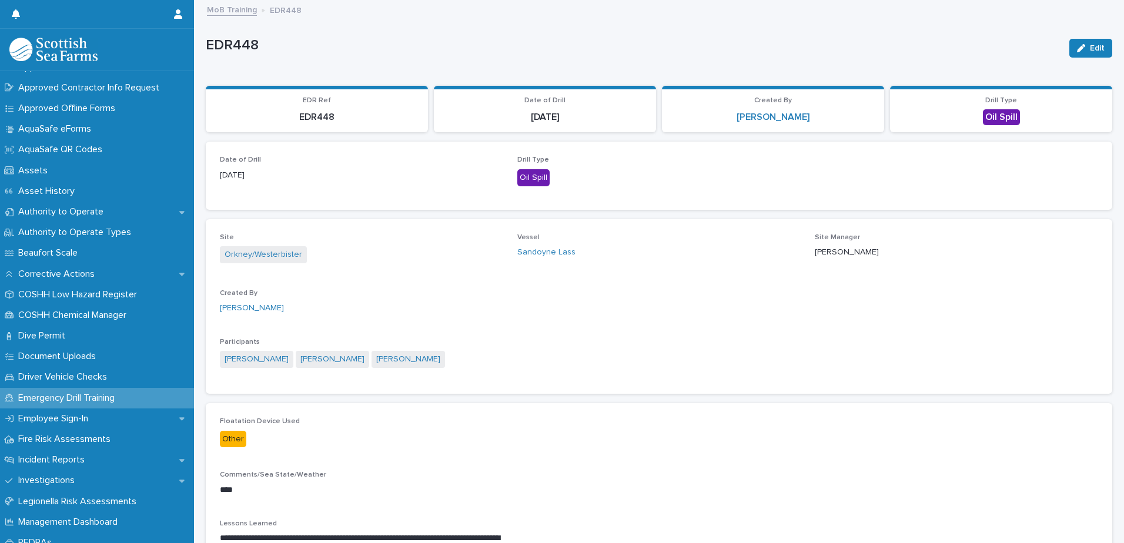
click at [98, 395] on p "Emergency Drill Training" at bounding box center [69, 398] width 111 height 11
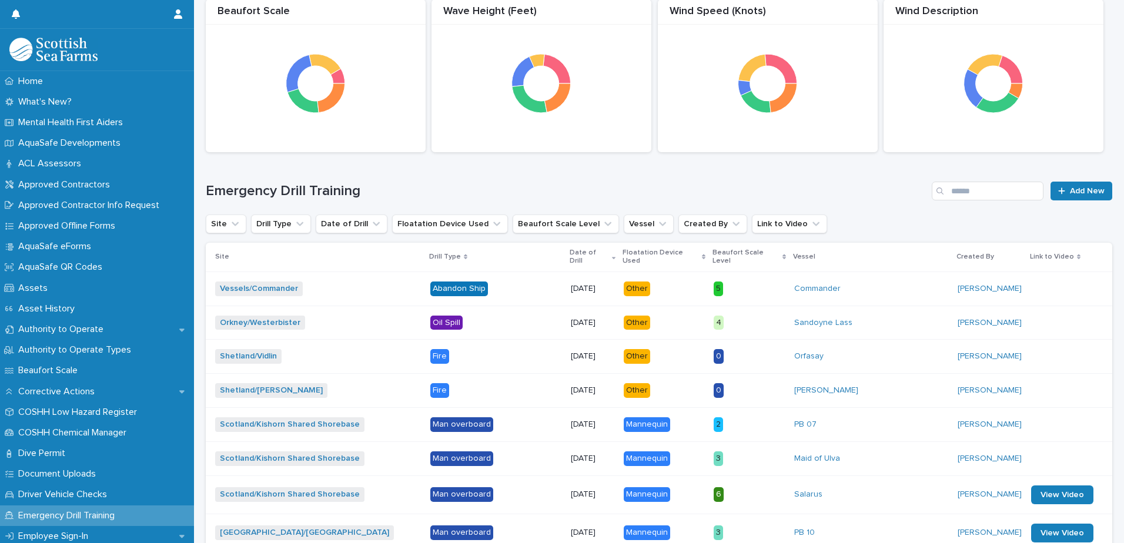
scroll to position [176, 0]
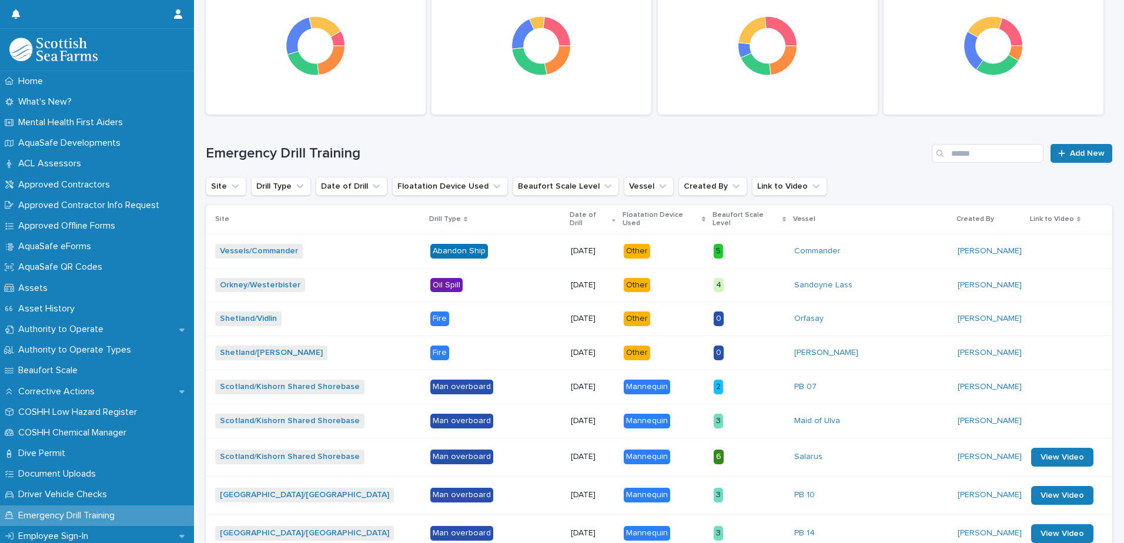
click at [430, 312] on div "Fire" at bounding box center [439, 319] width 19 height 15
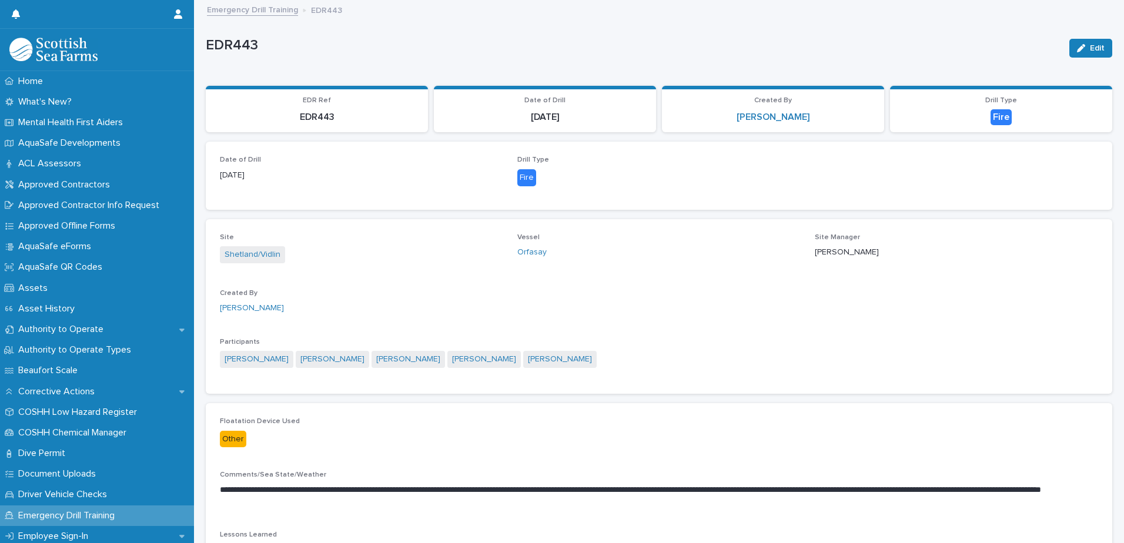
click at [265, 5] on link "Emergency Drill Training" at bounding box center [252, 9] width 91 height 14
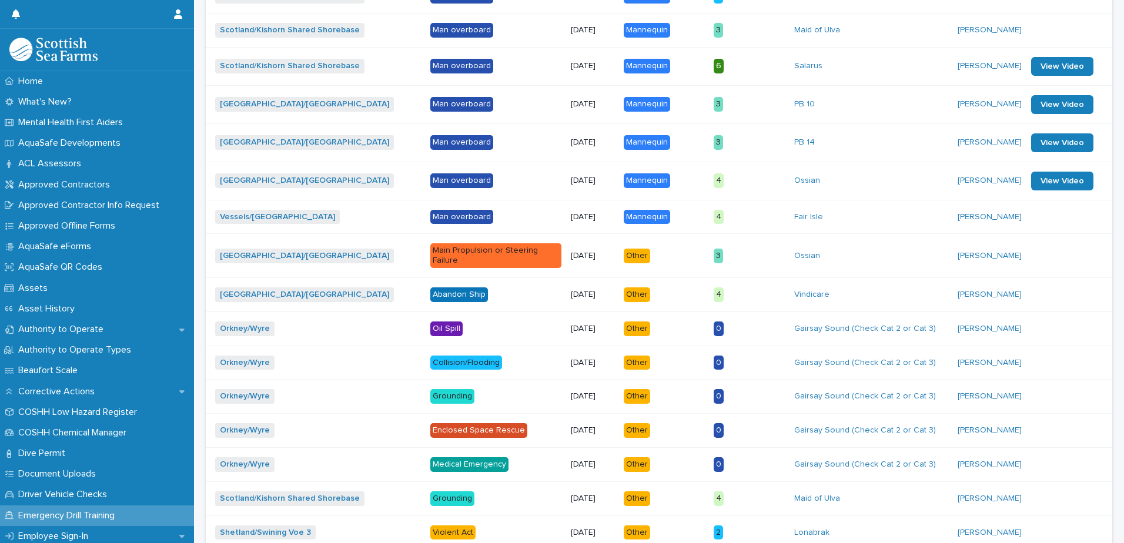
scroll to position [588, 0]
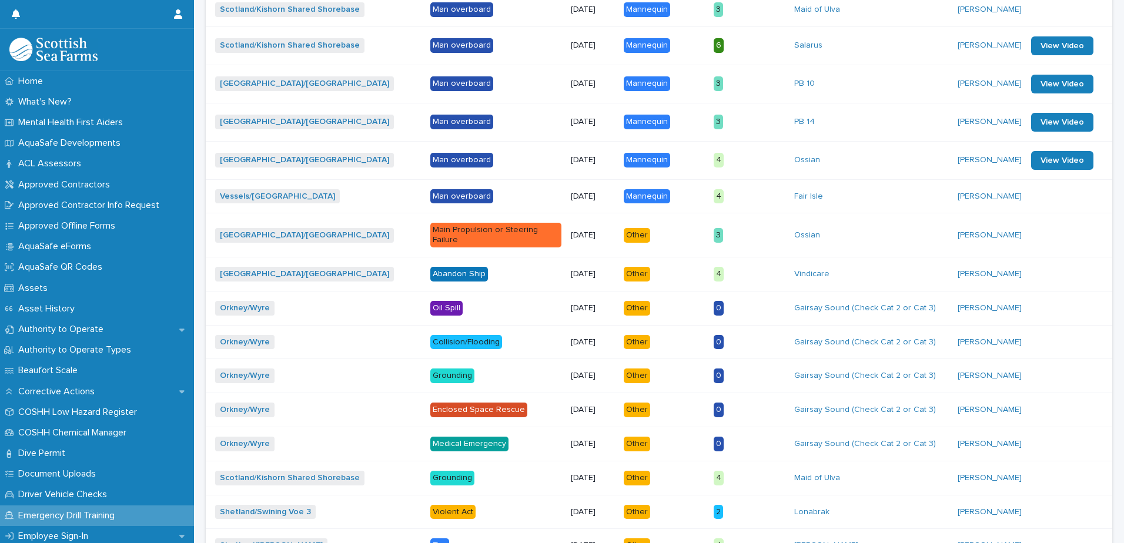
click at [462, 403] on div "Enclosed Space Rescue" at bounding box center [478, 410] width 97 height 15
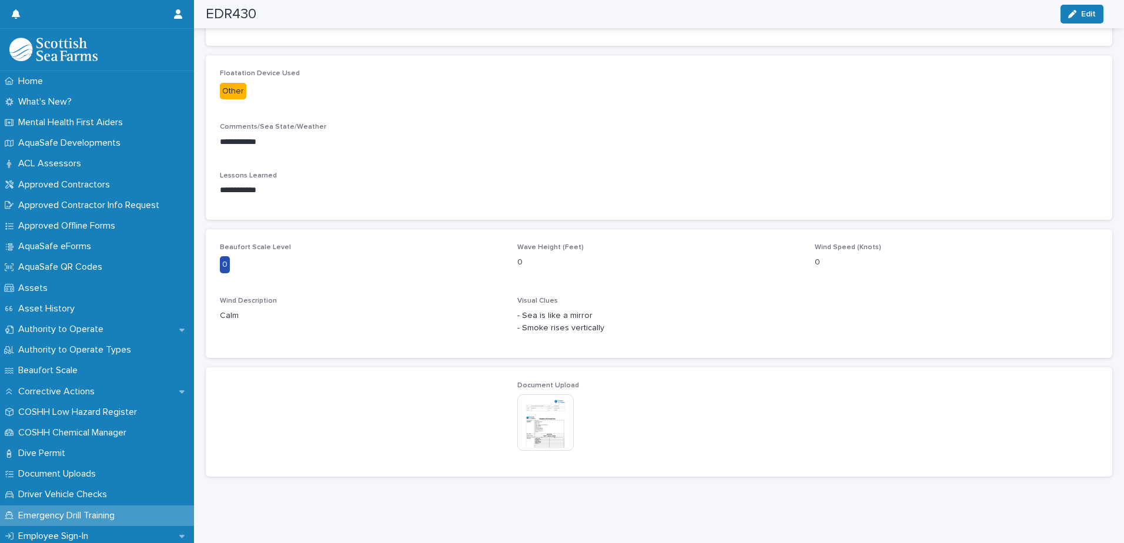
scroll to position [359, 0]
click at [548, 409] on img at bounding box center [545, 421] width 56 height 56
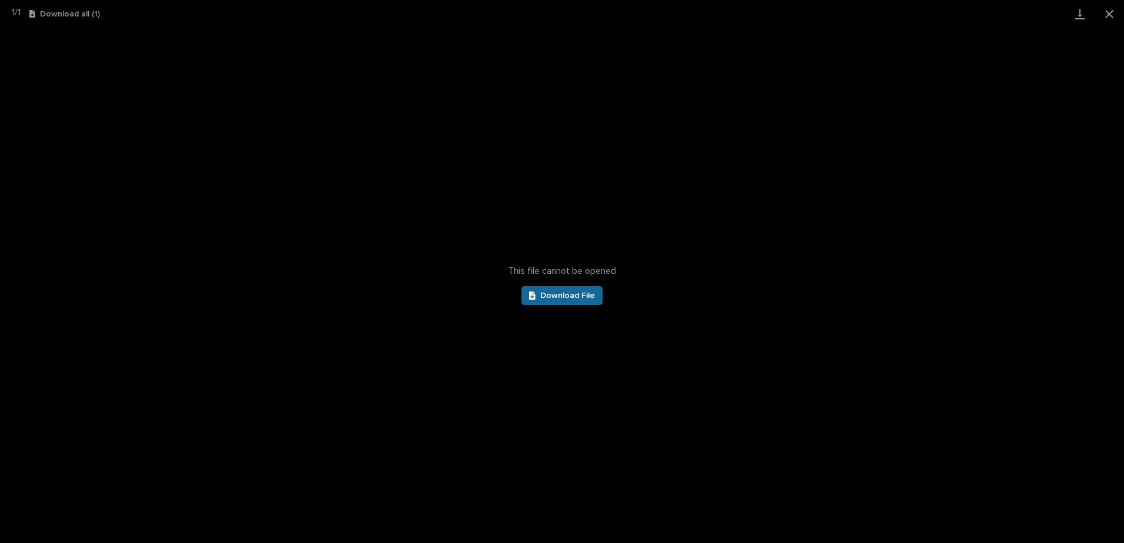
click at [546, 294] on span "Download File" at bounding box center [567, 296] width 55 height 8
click at [1114, 15] on button "Close gallery" at bounding box center [1109, 14] width 29 height 28
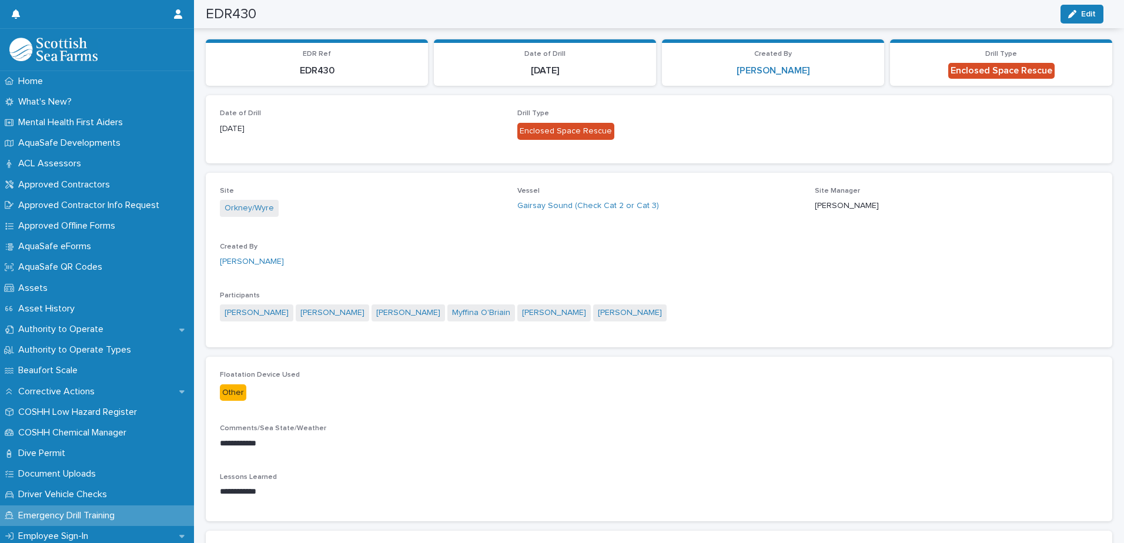
scroll to position [0, 0]
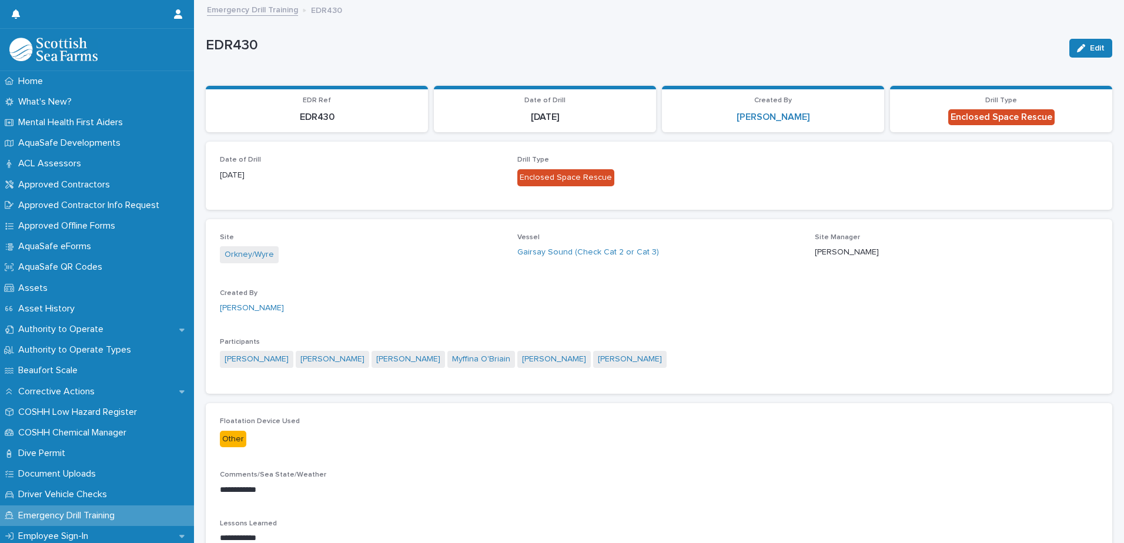
click at [259, 6] on link "Emergency Drill Training" at bounding box center [252, 9] width 91 height 14
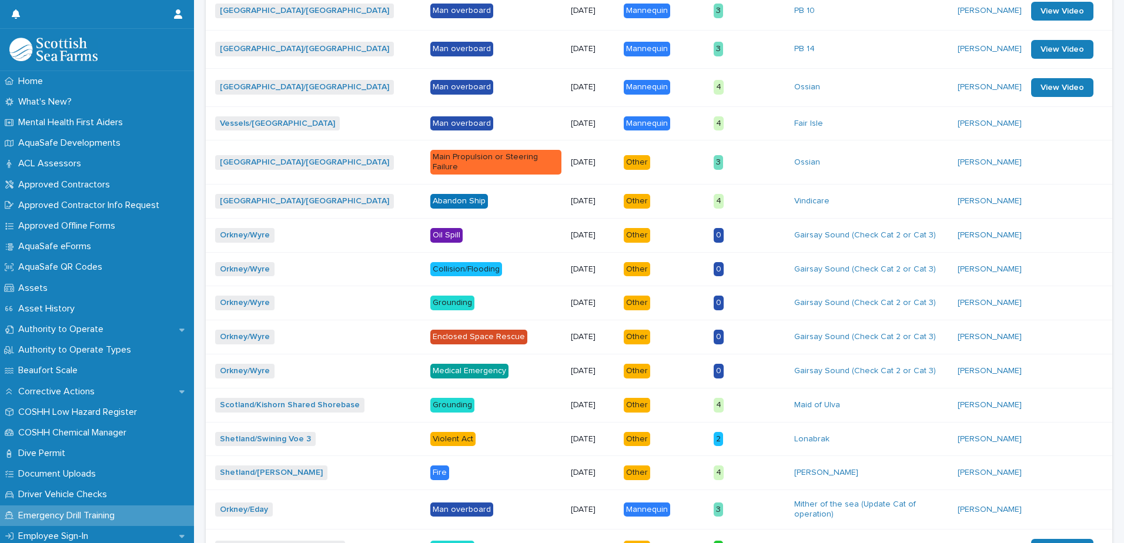
scroll to position [706, 0]
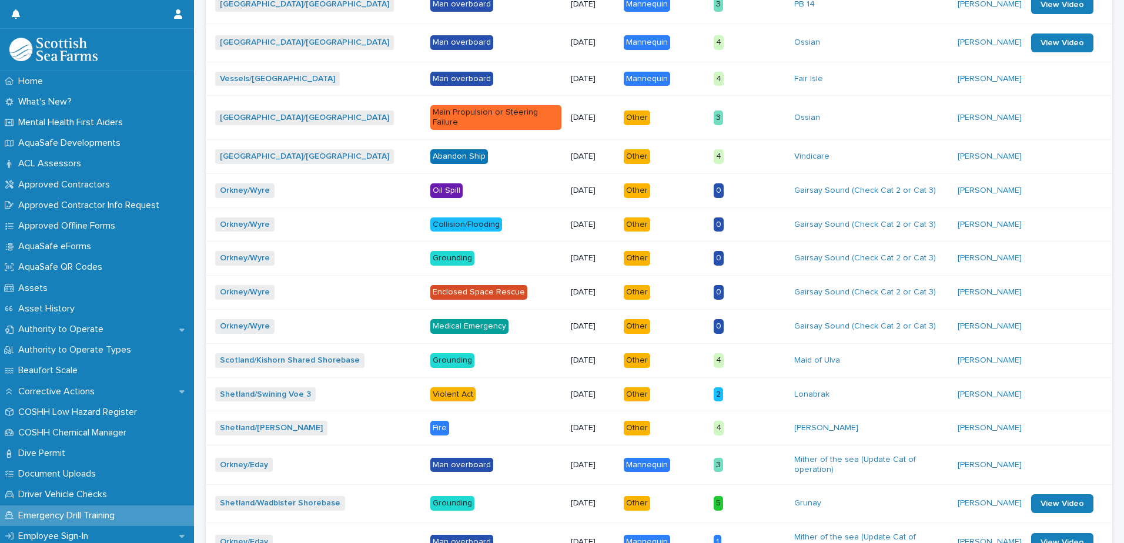
click at [430, 183] on div "Oil Spill" at bounding box center [446, 190] width 32 height 15
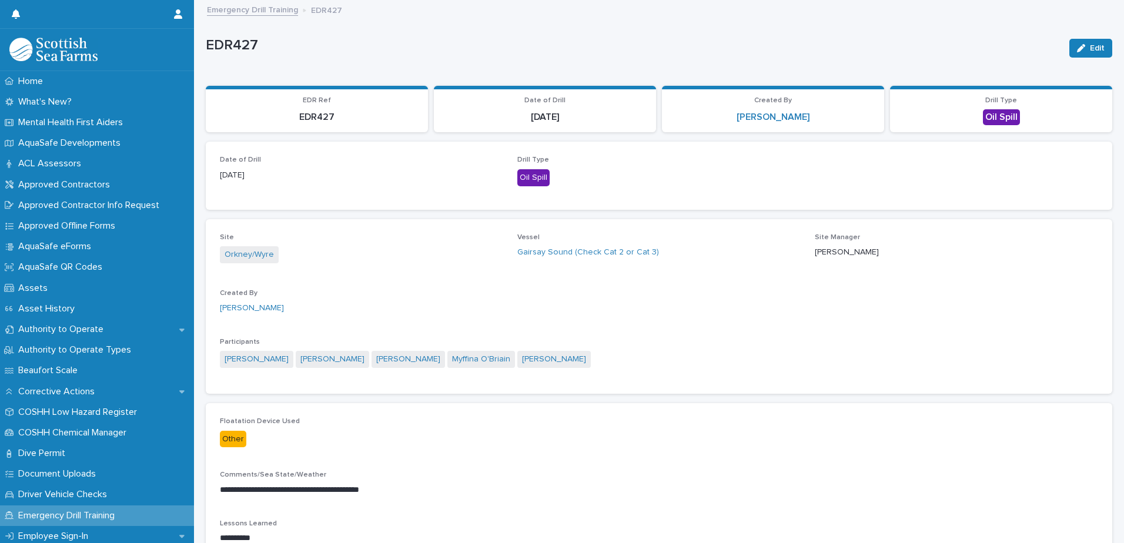
click at [255, 7] on link "Emergency Drill Training" at bounding box center [252, 9] width 91 height 14
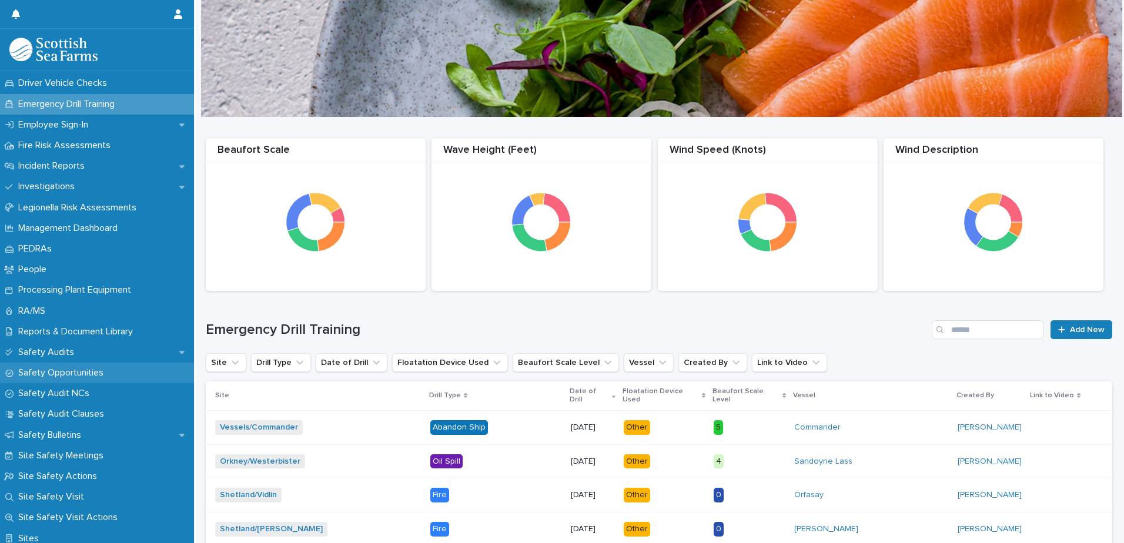
scroll to position [470, 0]
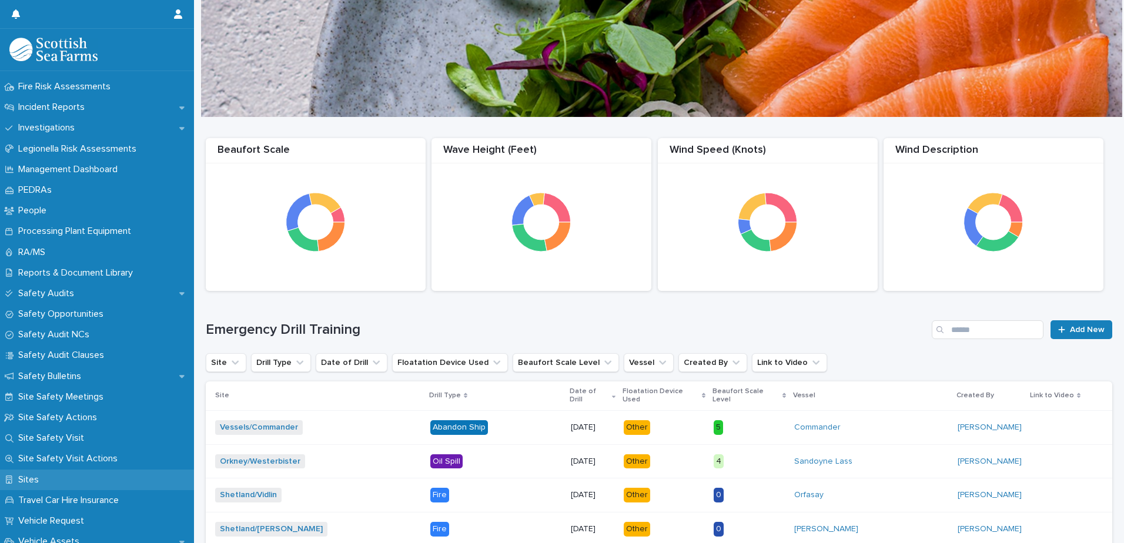
click at [62, 478] on div "Sites" at bounding box center [97, 480] width 194 height 21
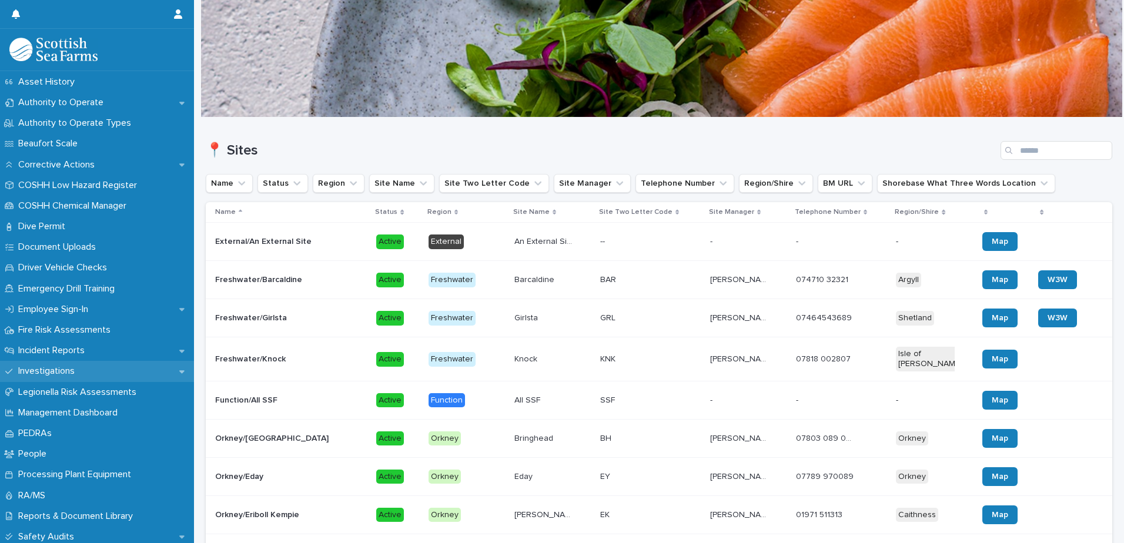
scroll to position [235, 0]
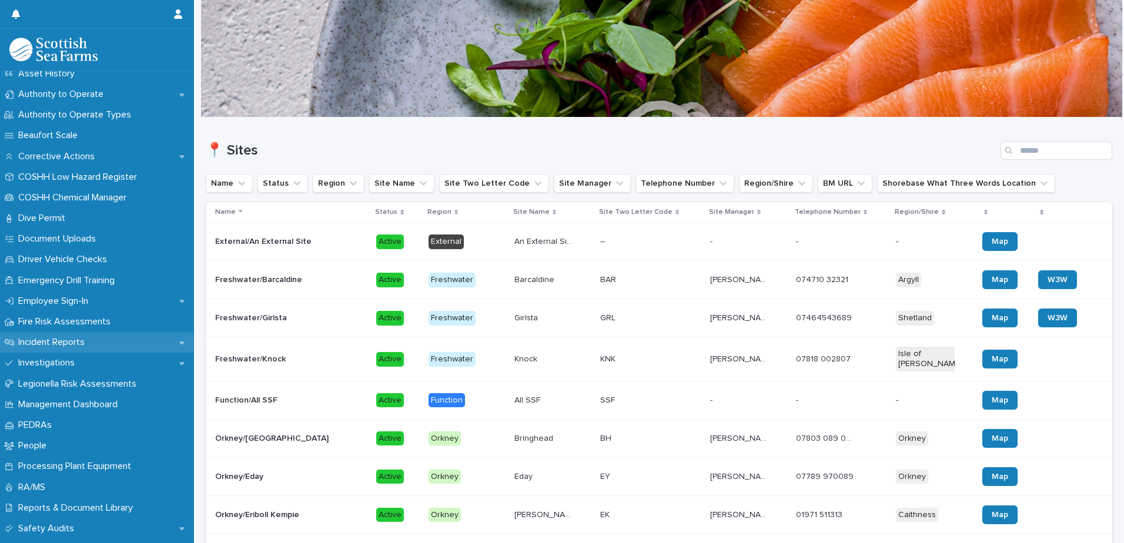
click at [65, 343] on p "Incident Reports" at bounding box center [54, 342] width 81 height 11
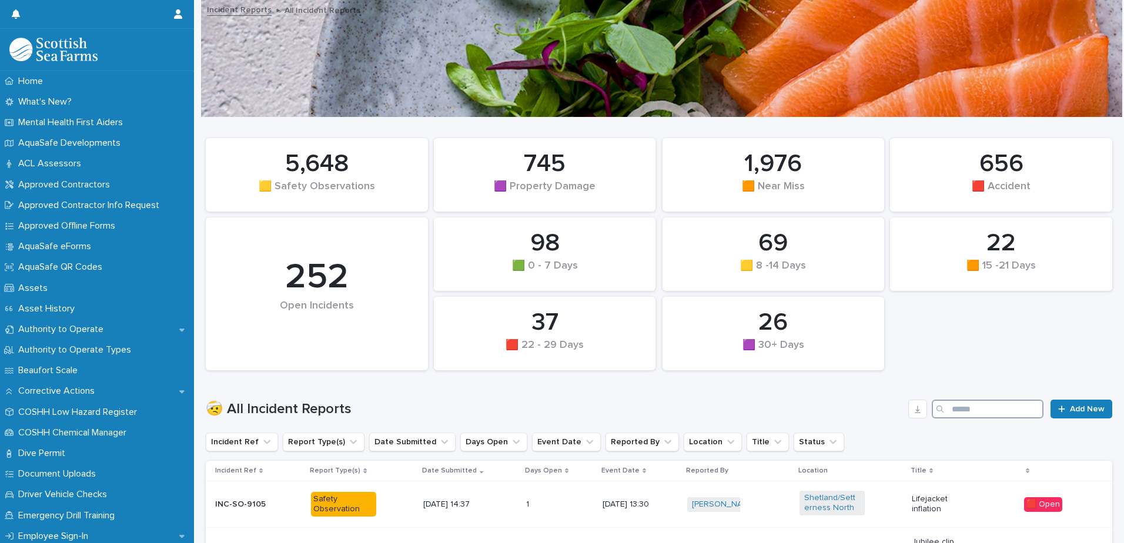
click at [952, 408] on input "Search" at bounding box center [988, 409] width 112 height 19
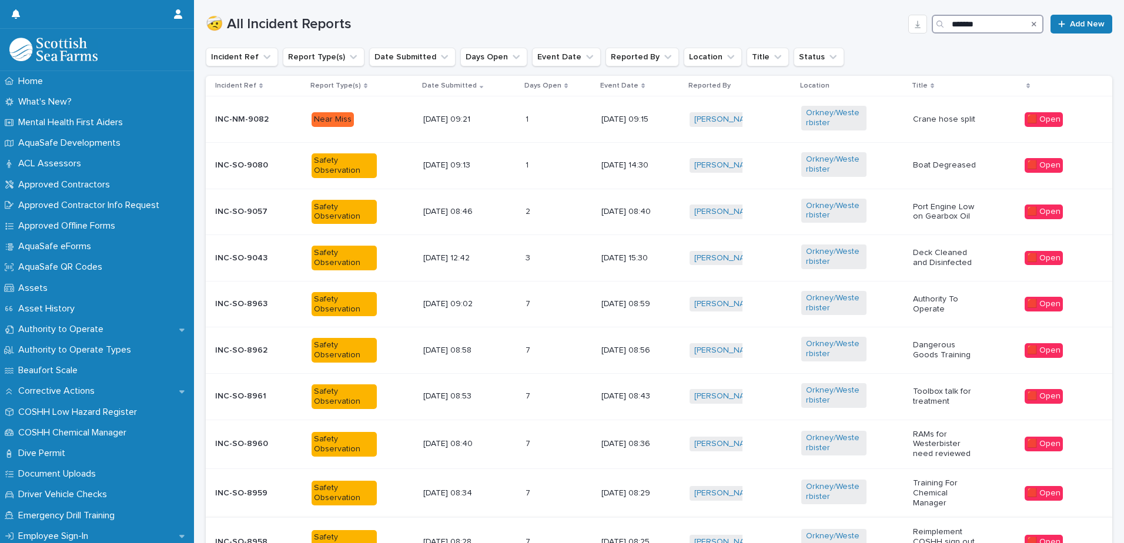
scroll to position [518, 0]
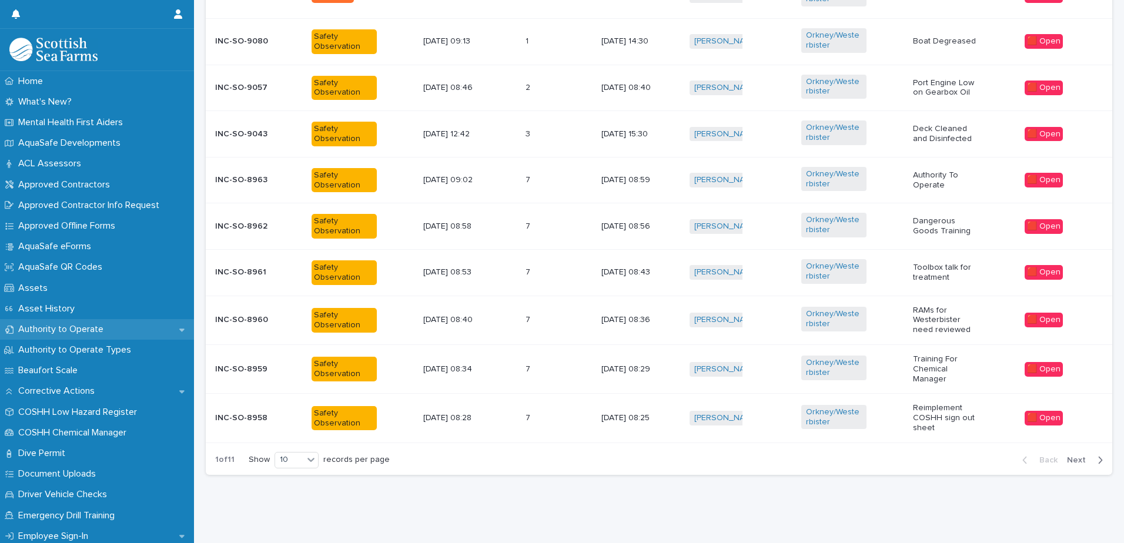
type input "*******"
click at [86, 331] on p "Authority to Operate" at bounding box center [63, 329] width 99 height 11
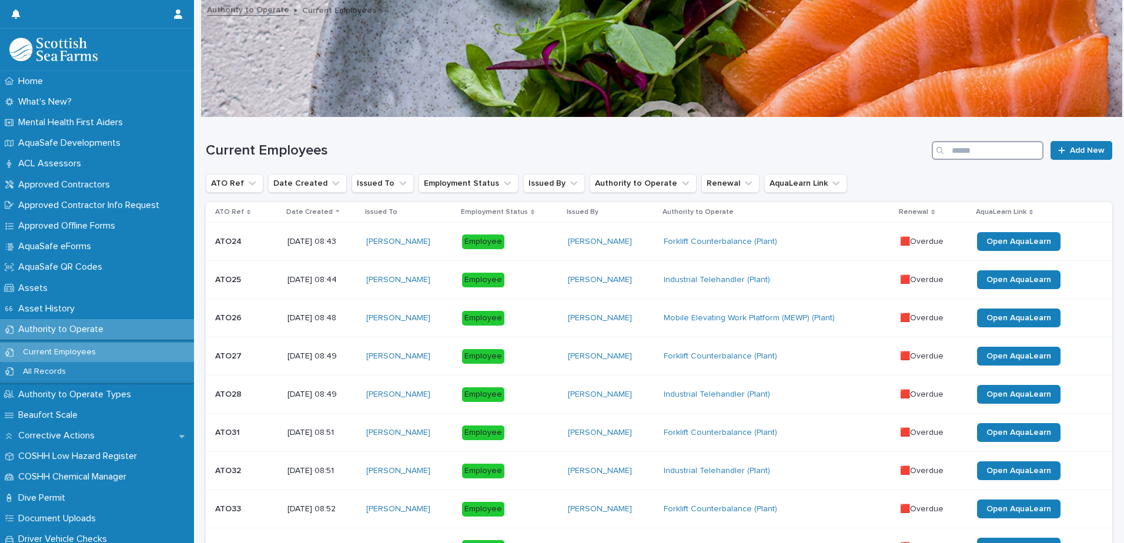
click at [981, 153] on input "Search" at bounding box center [988, 150] width 112 height 19
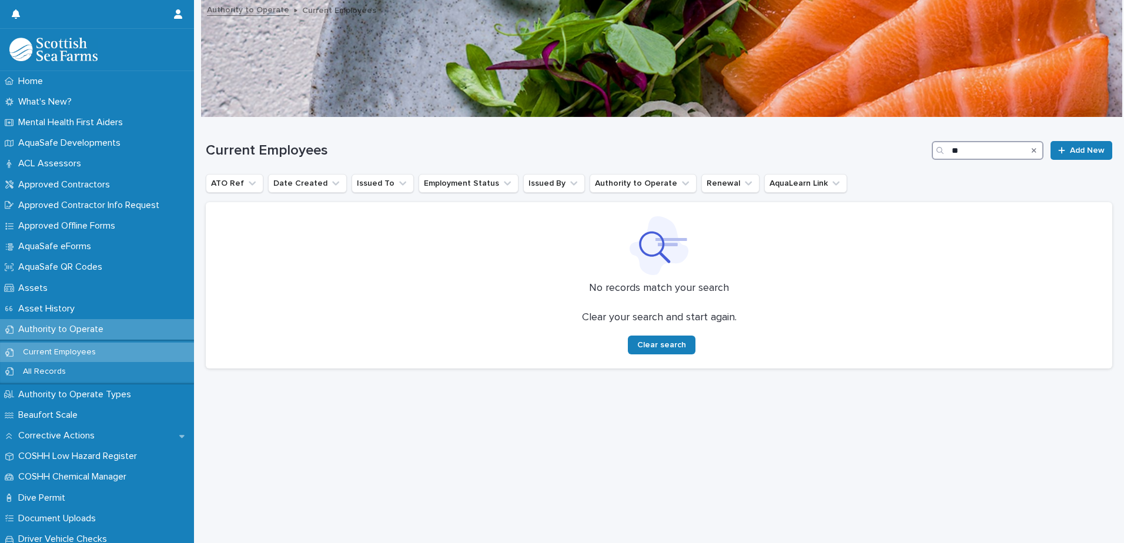
type input "*"
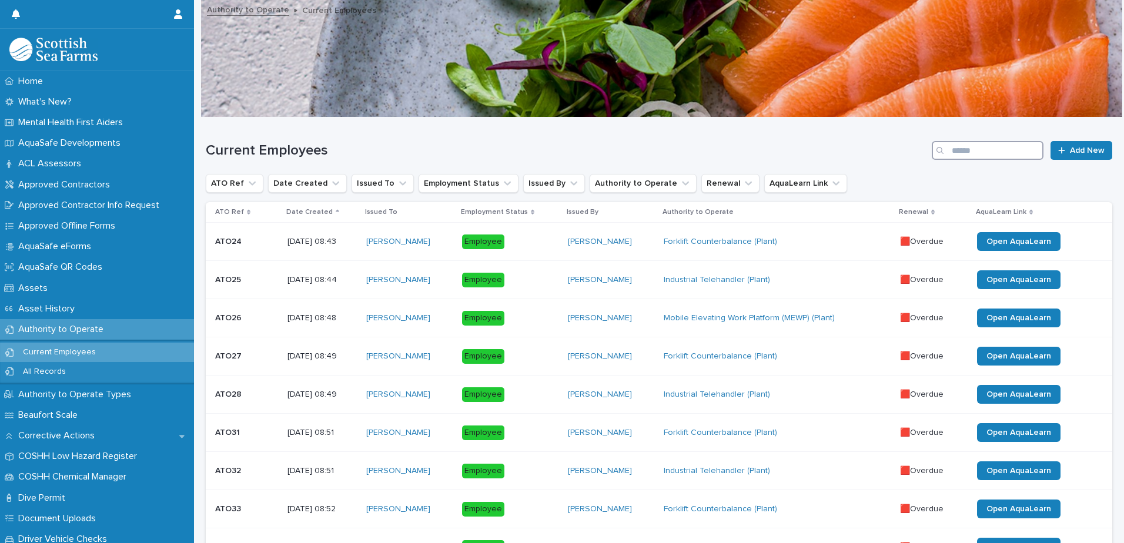
click at [965, 149] on input "Search" at bounding box center [988, 150] width 112 height 19
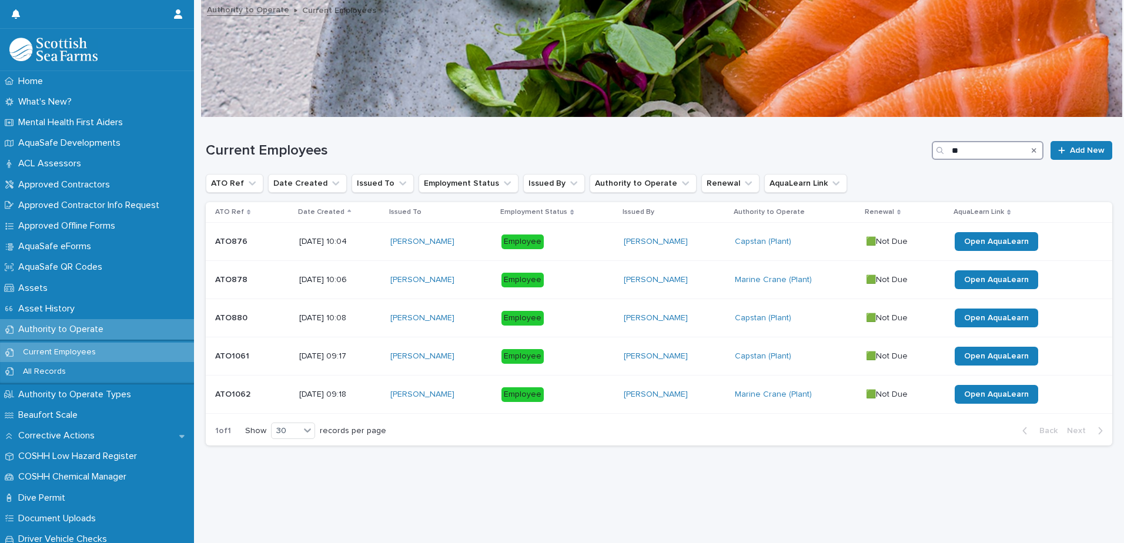
type input "*"
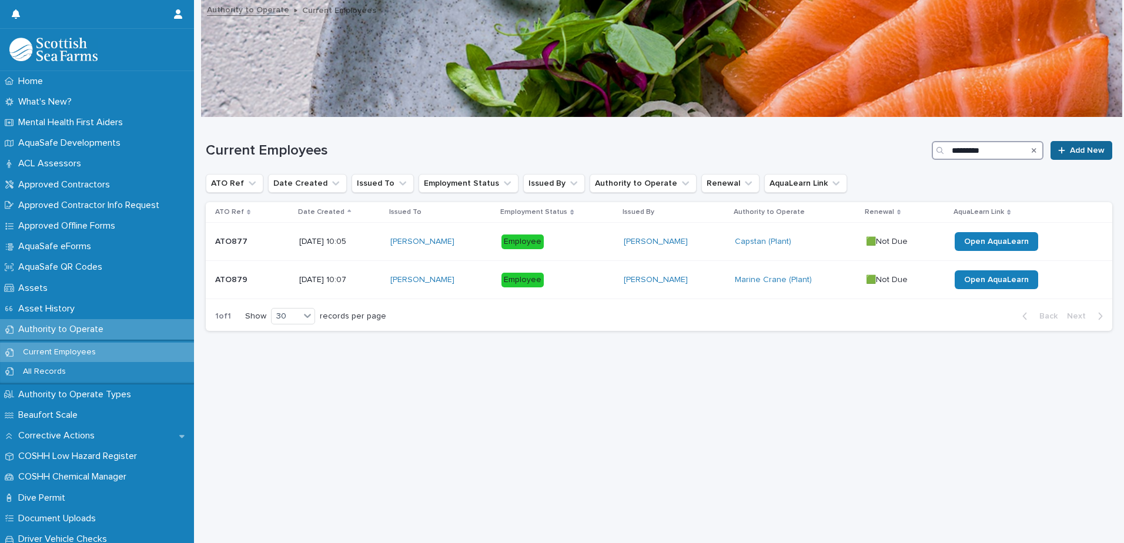
type input "*********"
click at [1081, 152] on span "Add New" at bounding box center [1087, 150] width 35 height 8
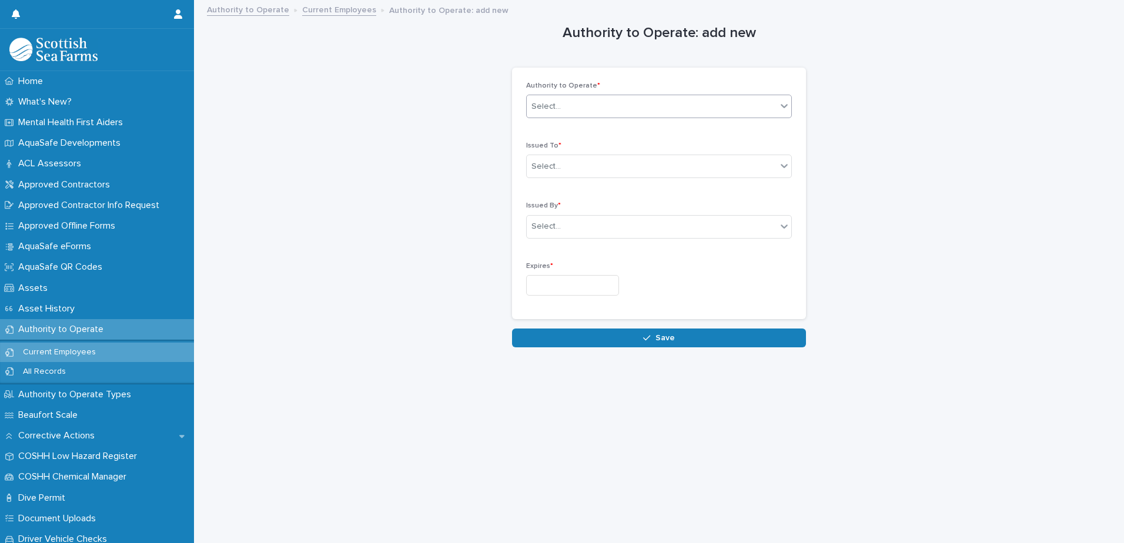
click at [627, 101] on div "Select..." at bounding box center [652, 106] width 250 height 19
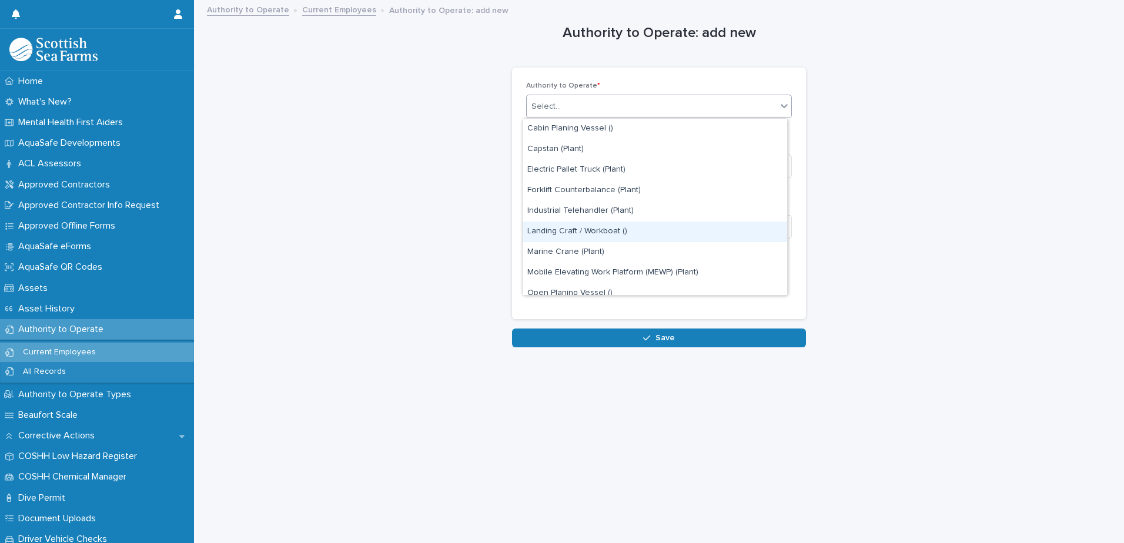
click at [619, 230] on div "Landing Craft / Workboat ()" at bounding box center [655, 232] width 265 height 21
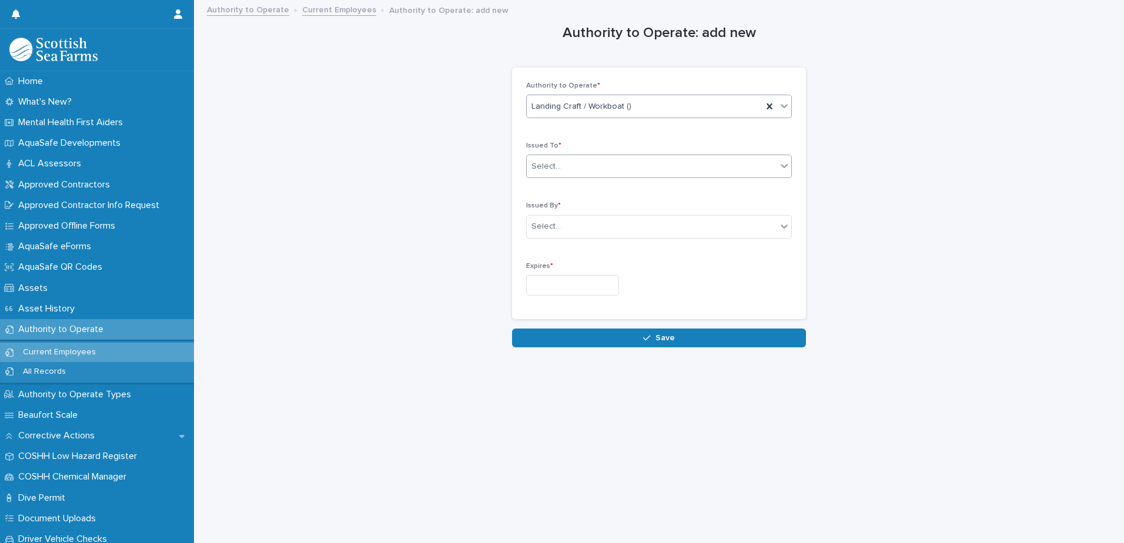
click at [637, 167] on div "Select..." at bounding box center [652, 166] width 250 height 19
type input "****"
click at [610, 207] on div "[PERSON_NAME]" at bounding box center [655, 209] width 265 height 21
click at [619, 226] on div "Select..." at bounding box center [652, 226] width 250 height 19
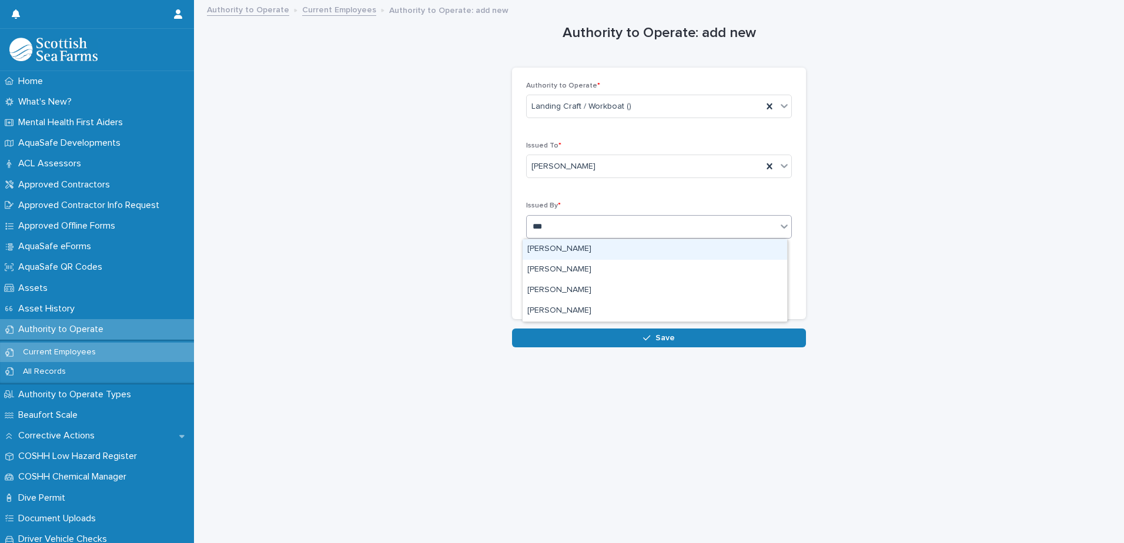
type input "****"
click at [612, 248] on div "[PERSON_NAME]" at bounding box center [655, 249] width 265 height 21
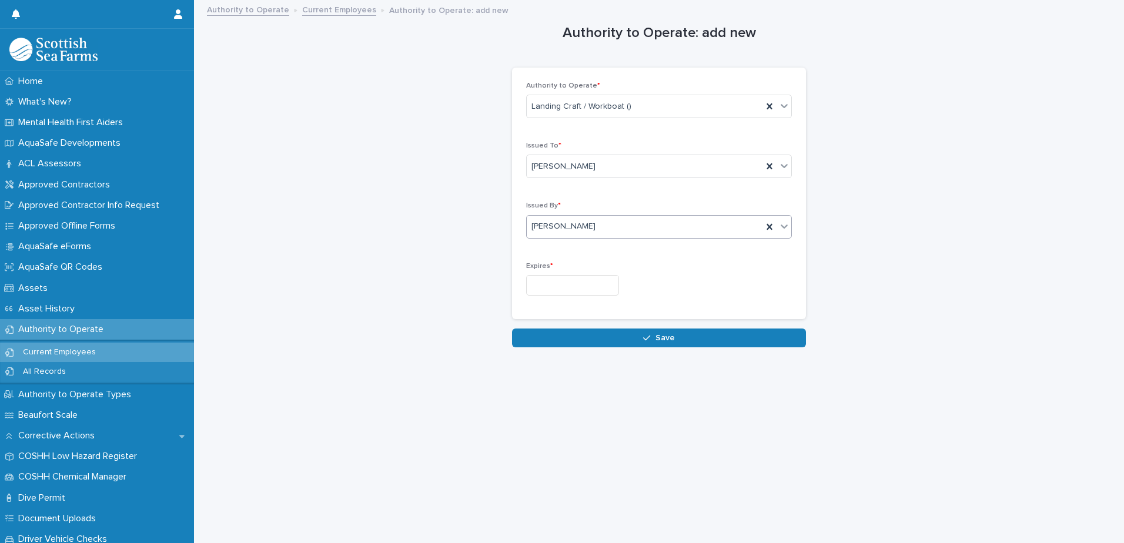
click at [546, 284] on input "text" at bounding box center [572, 285] width 93 height 21
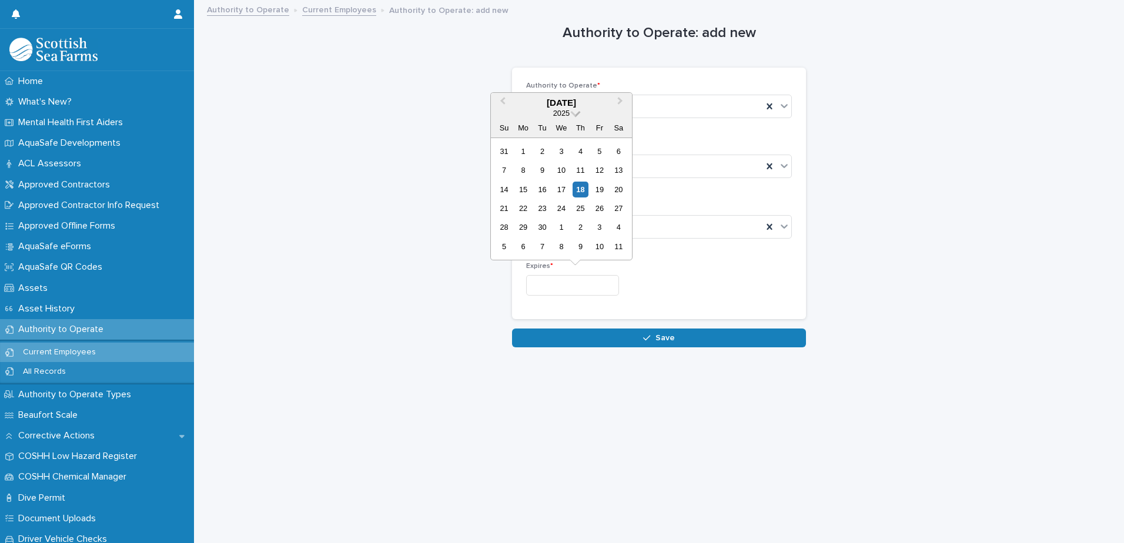
click at [574, 114] on span at bounding box center [576, 112] width 10 height 10
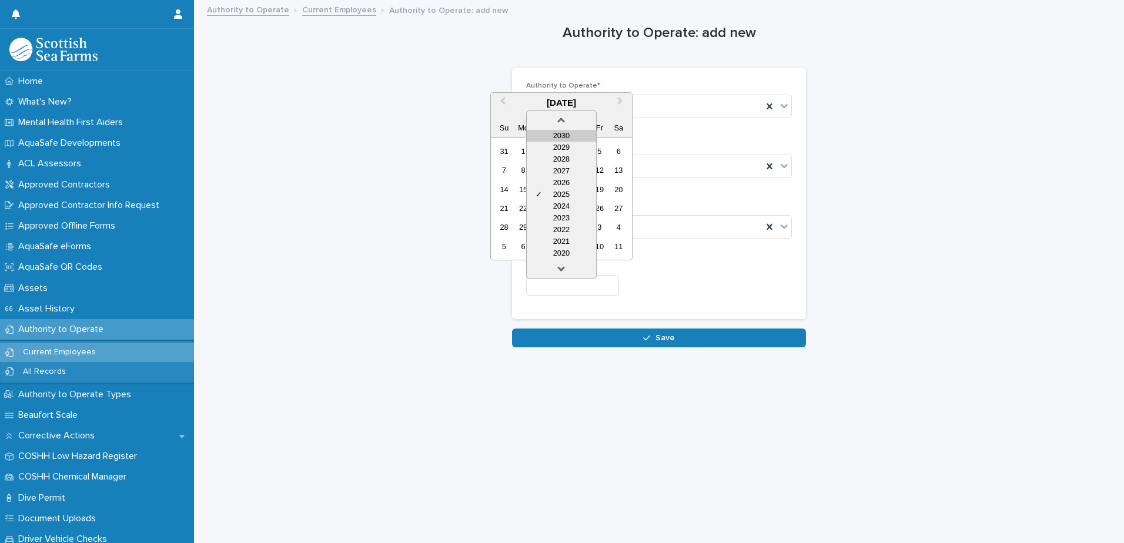
click at [574, 135] on div "2030" at bounding box center [561, 136] width 69 height 12
click at [503, 101] on span "Previous Month" at bounding box center [503, 103] width 0 height 16
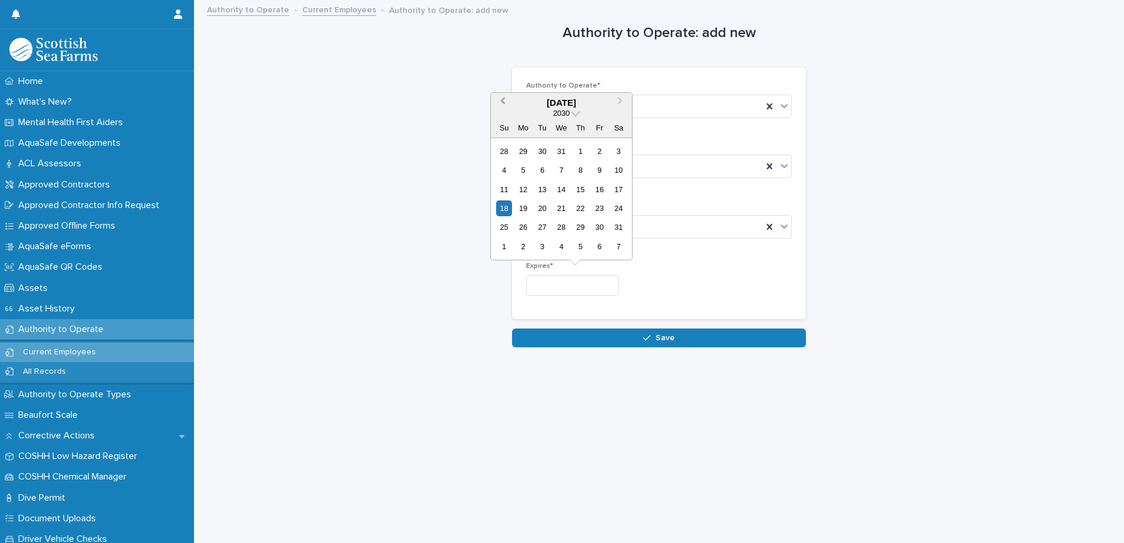
click at [503, 101] on span "Previous Month" at bounding box center [503, 103] width 0 height 16
click at [562, 165] on div "10" at bounding box center [561, 170] width 16 height 16
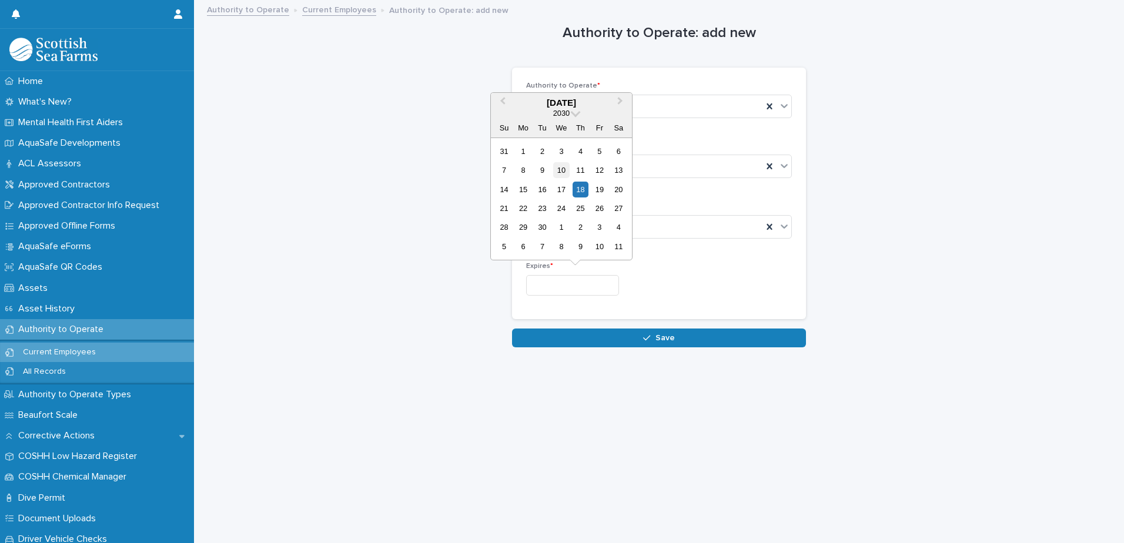
type input "*********"
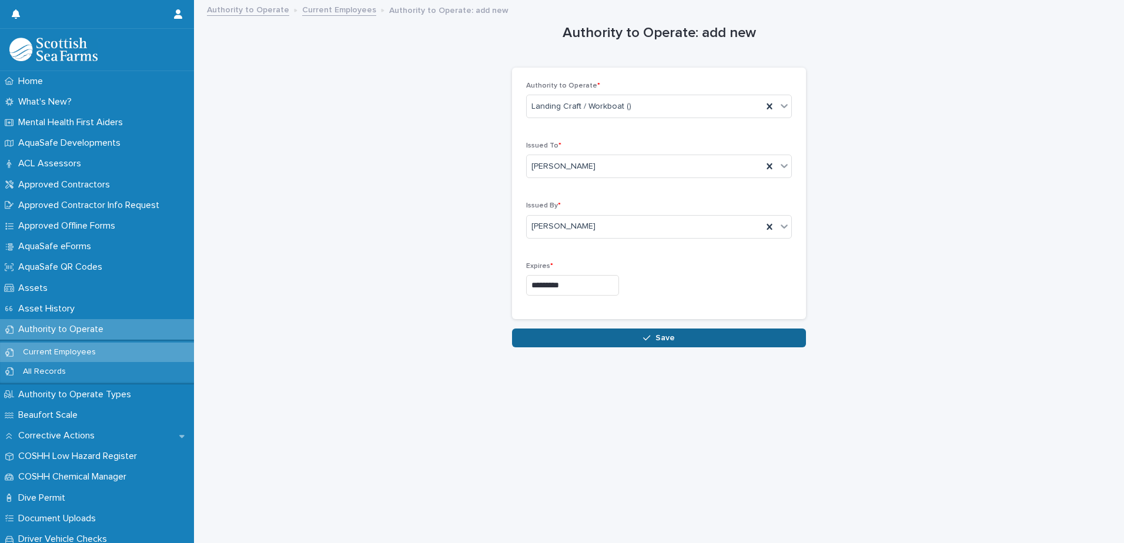
click at [656, 337] on span "Save" at bounding box center [665, 338] width 19 height 8
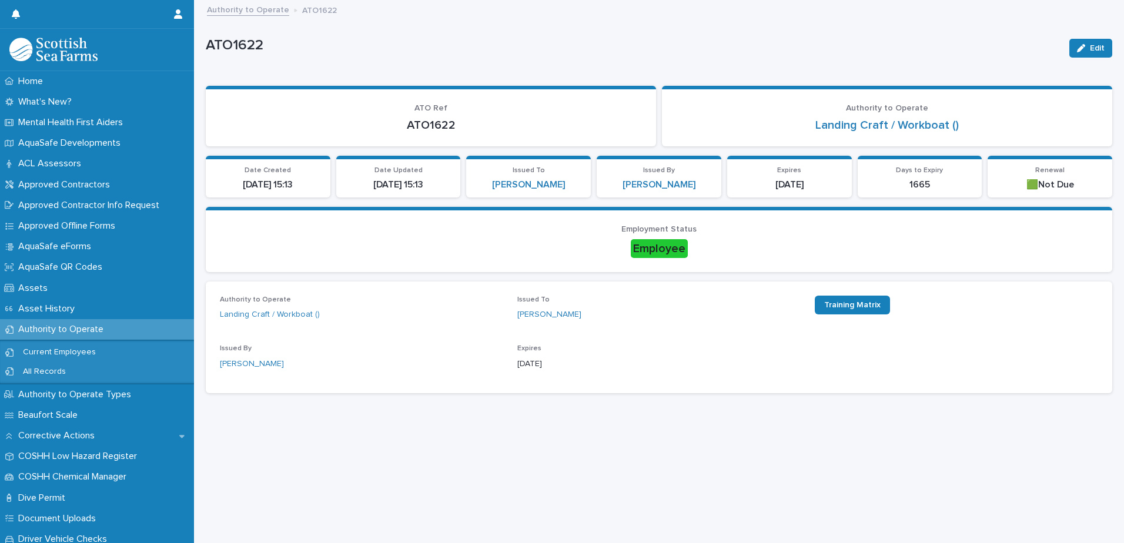
click at [259, 8] on link "Authority to Operate" at bounding box center [248, 9] width 82 height 14
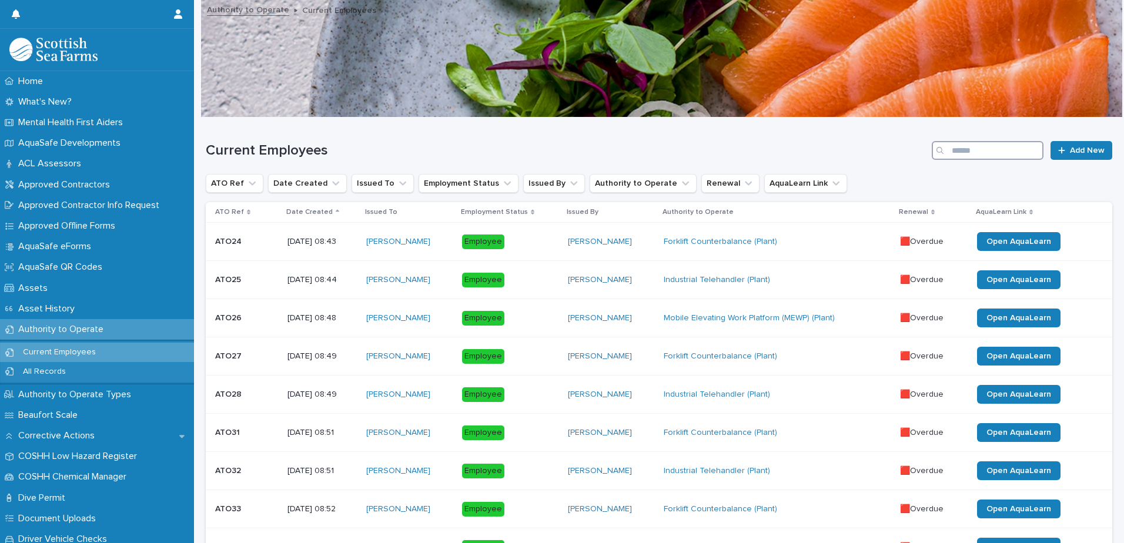
click at [989, 153] on input "Search" at bounding box center [988, 150] width 112 height 19
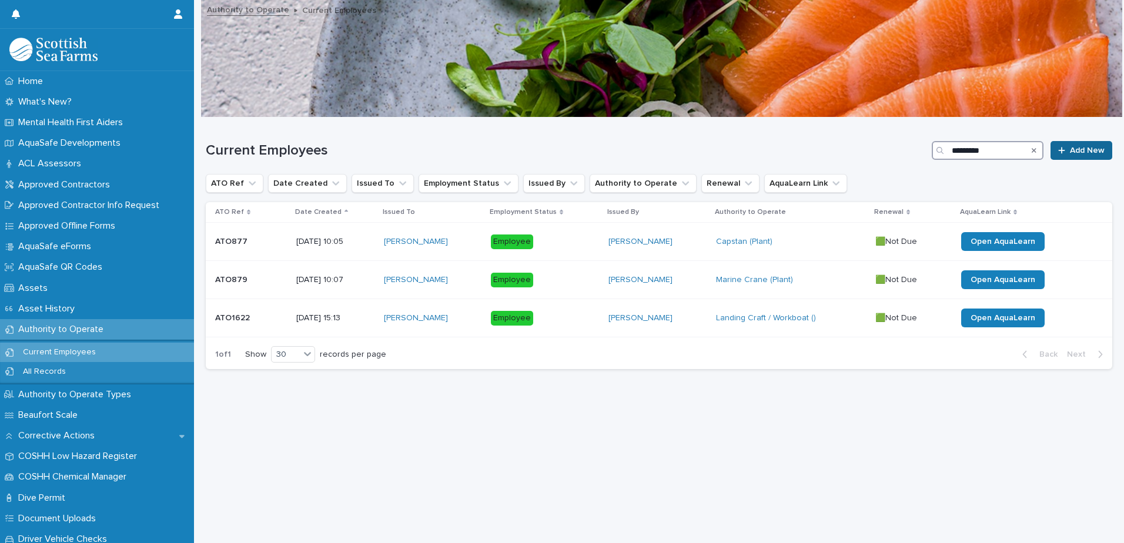
type input "*********"
click at [1058, 150] on icon at bounding box center [1061, 150] width 7 height 8
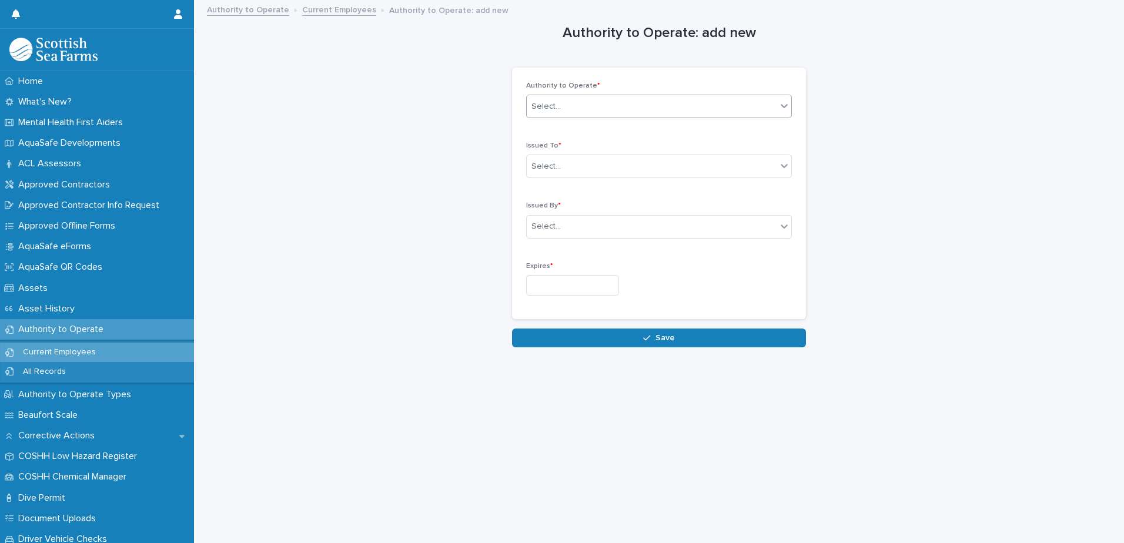
click at [653, 106] on div "Select..." at bounding box center [652, 106] width 250 height 19
click at [319, 8] on link "Current Employees" at bounding box center [339, 9] width 74 height 14
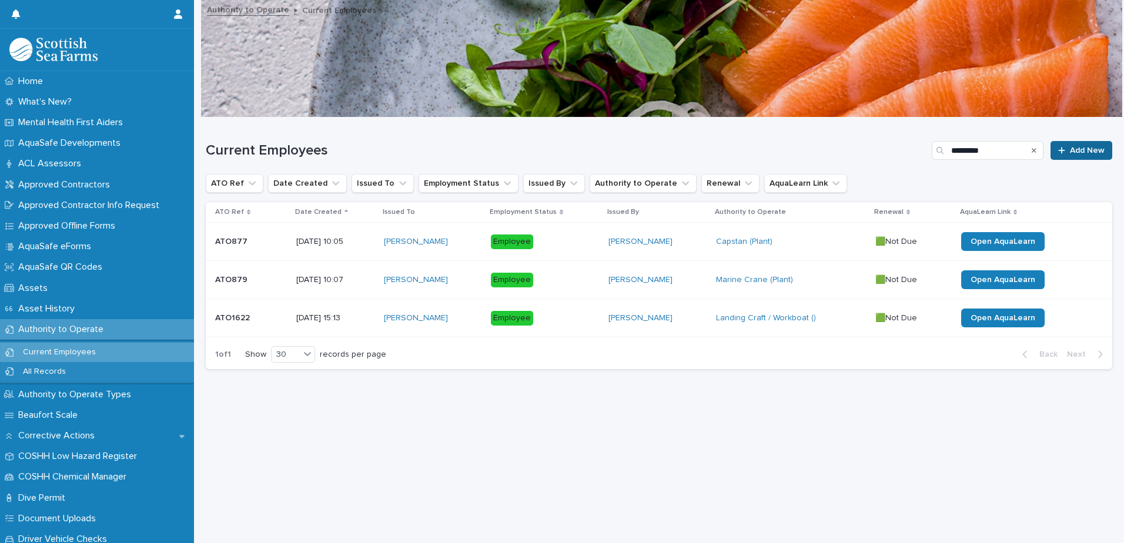
click at [1073, 151] on span "Add New" at bounding box center [1087, 150] width 35 height 8
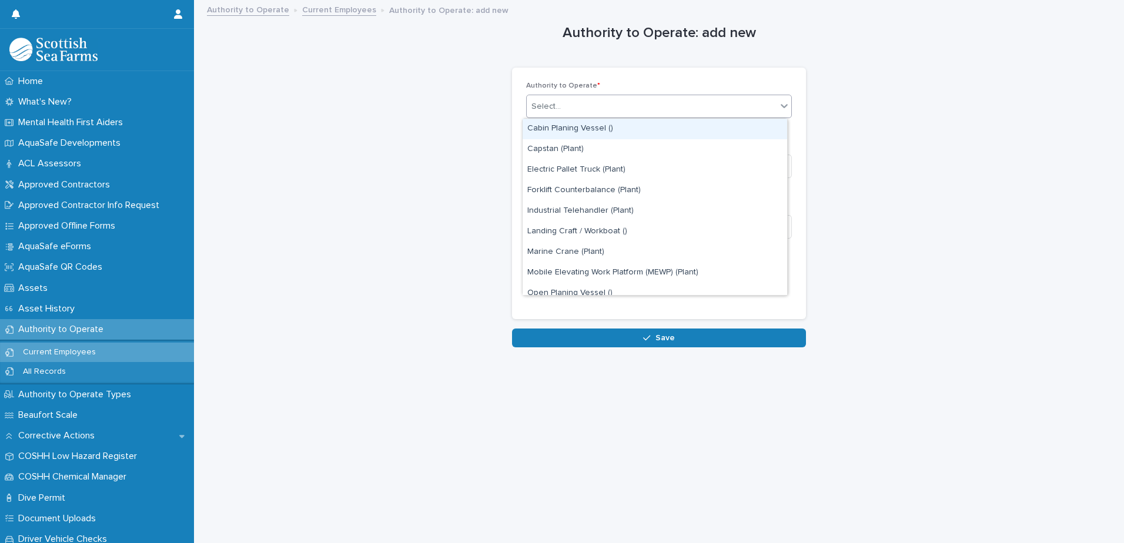
click at [640, 112] on div "Select..." at bounding box center [652, 106] width 250 height 19
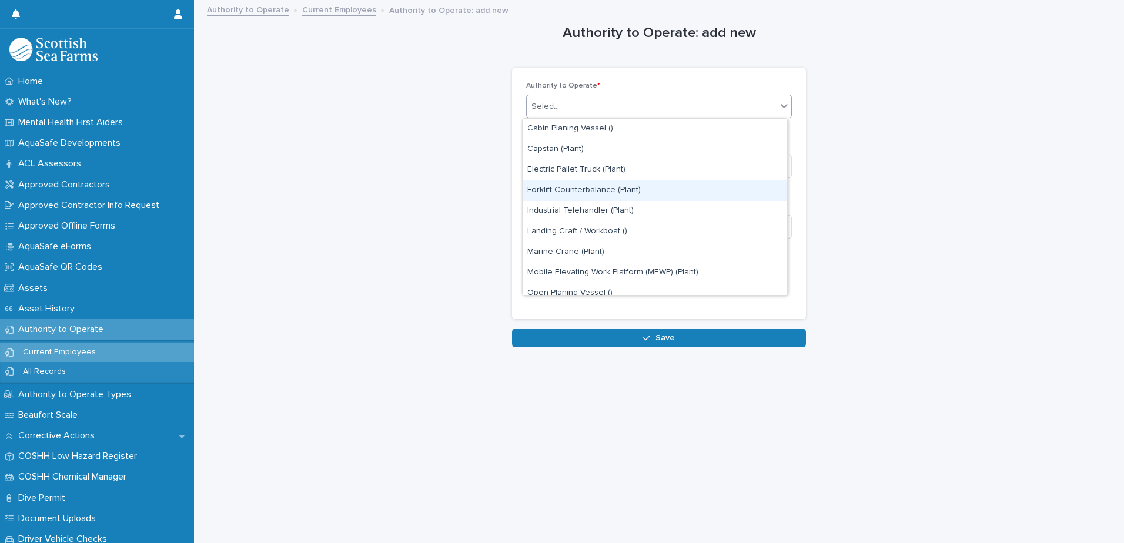
click at [613, 189] on div "Forklift Counterbalance (Plant)" at bounding box center [655, 190] width 265 height 21
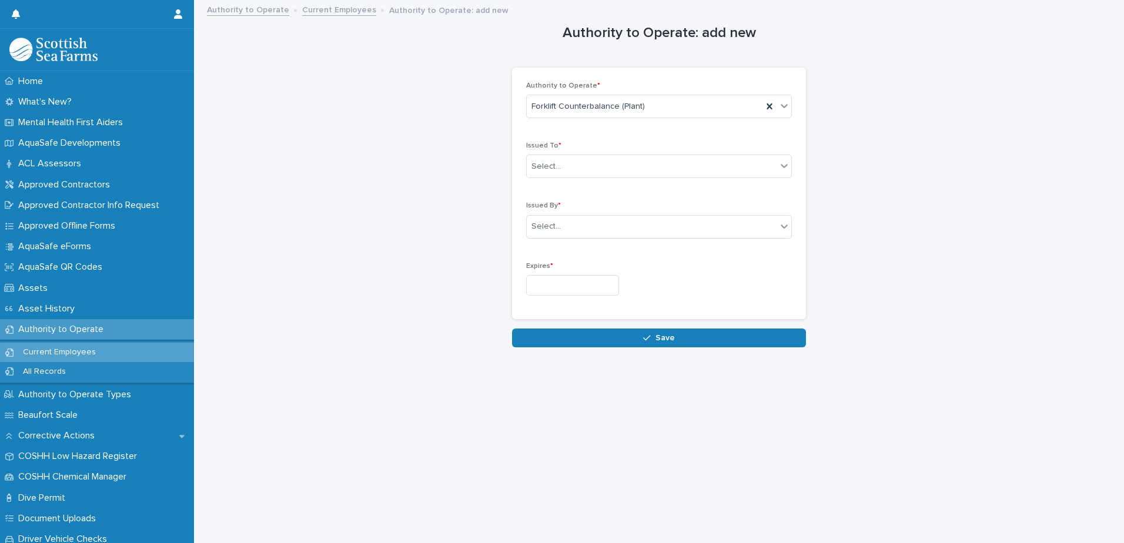
click at [672, 130] on div "Authority to Operate * Forklift Counterbalance (Plant) Issued To * Select... Is…" at bounding box center [659, 193] width 266 height 223
click at [783, 111] on icon at bounding box center [784, 106] width 12 height 12
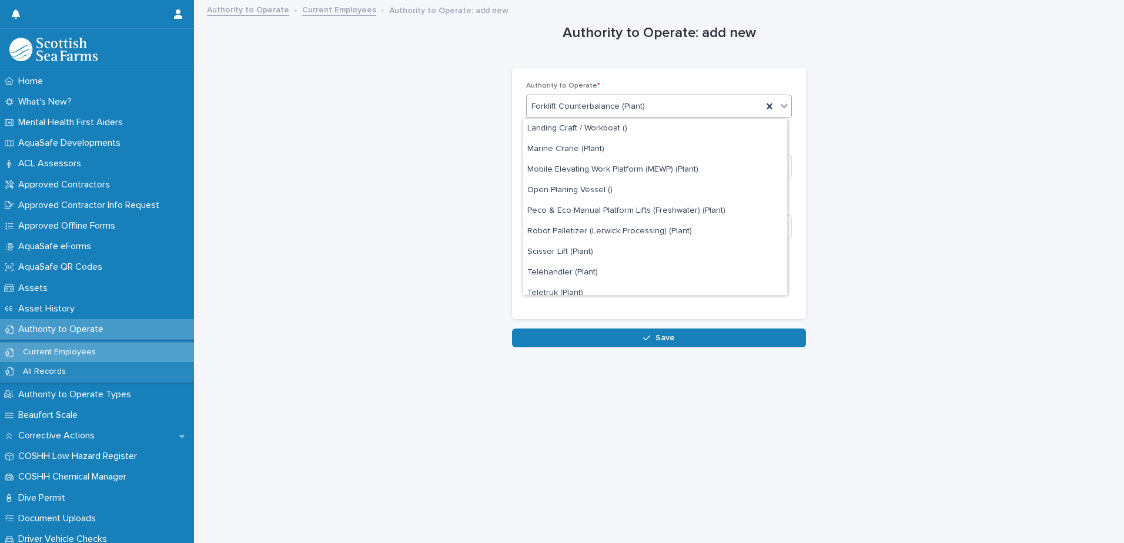
scroll to position [132, 0]
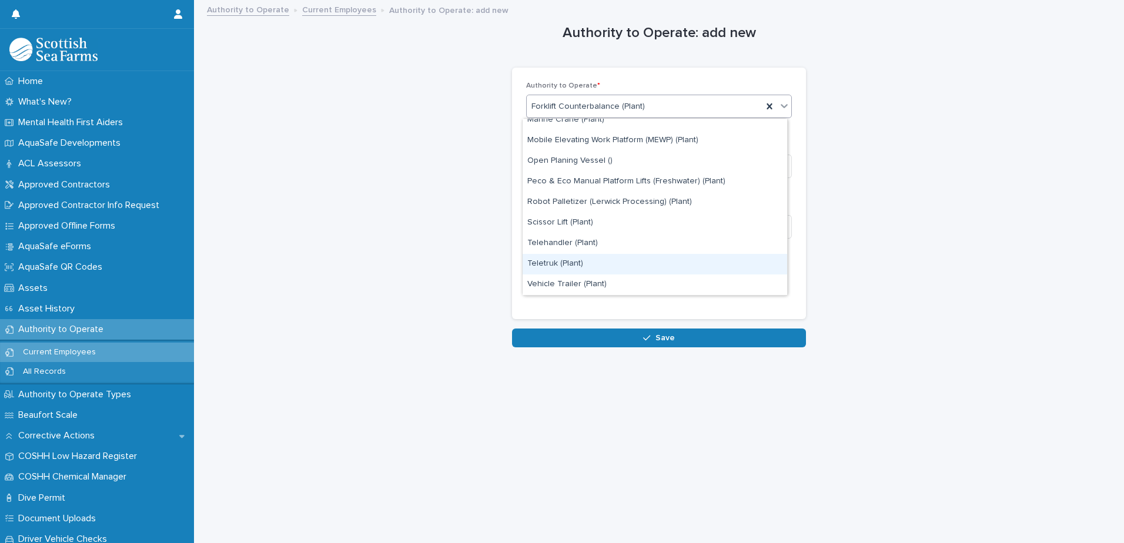
click at [567, 263] on div "Teletruk (Plant)" at bounding box center [655, 264] width 265 height 21
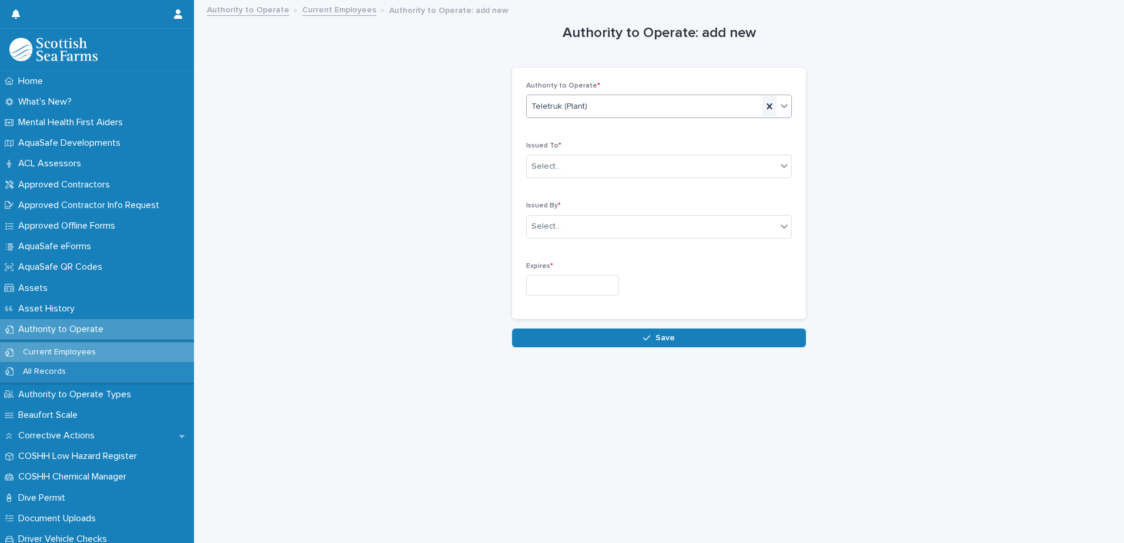
click at [766, 109] on icon at bounding box center [770, 107] width 12 height 12
click at [660, 102] on div "Select..." at bounding box center [652, 106] width 250 height 19
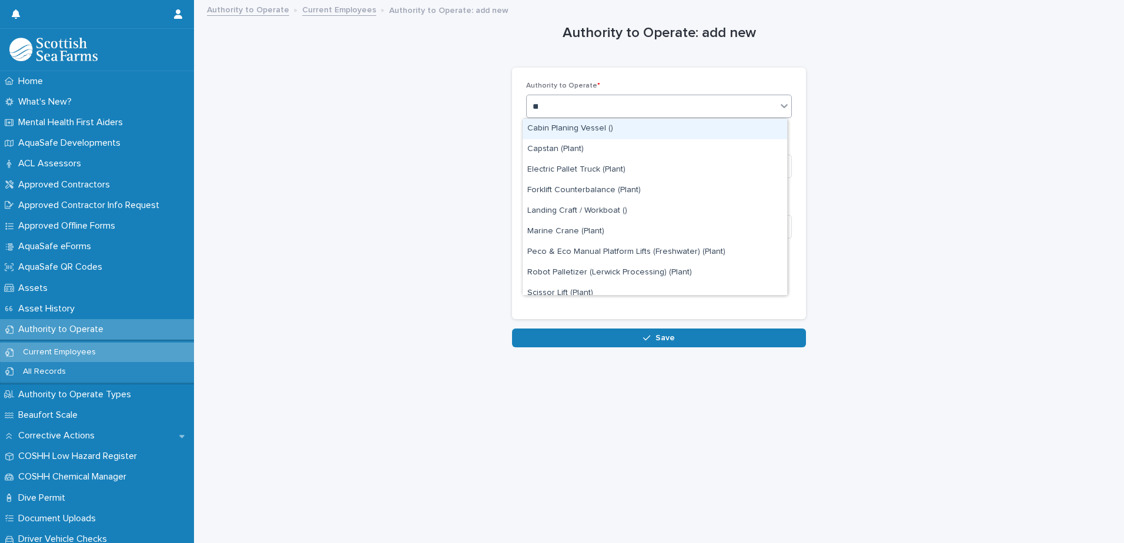
type input "***"
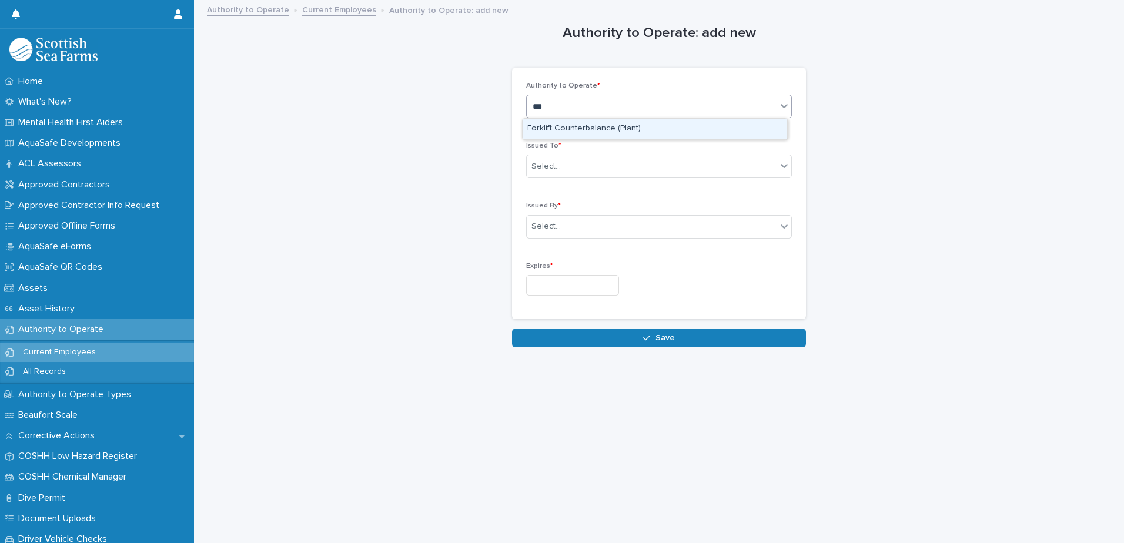
click at [643, 128] on div "Forklift Counterbalance (Plant)" at bounding box center [655, 129] width 265 height 21
click at [626, 161] on div "Select..." at bounding box center [652, 166] width 250 height 19
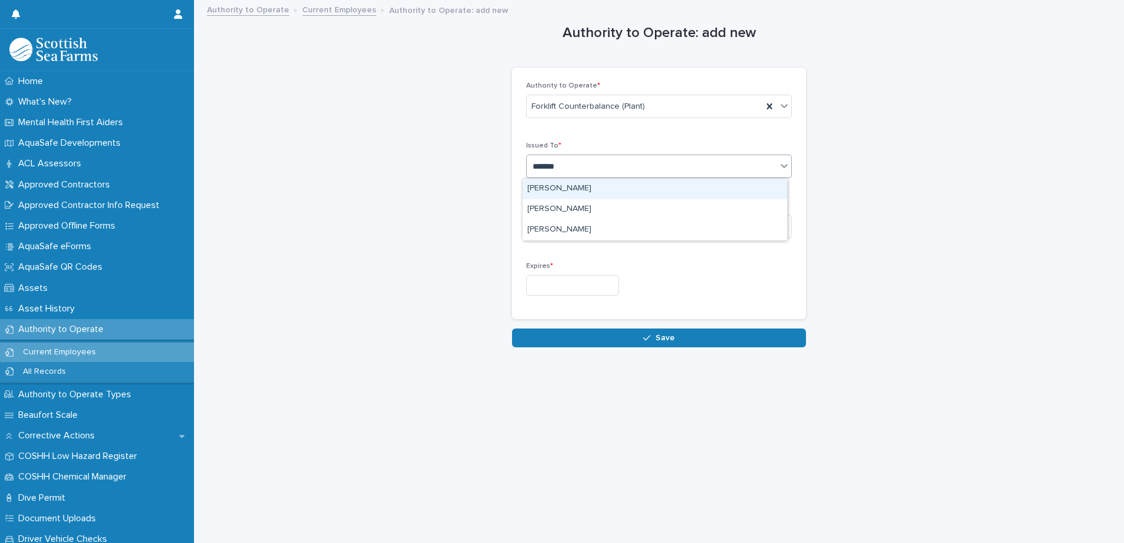
type input "********"
click at [627, 192] on div "[PERSON_NAME]" at bounding box center [655, 189] width 265 height 21
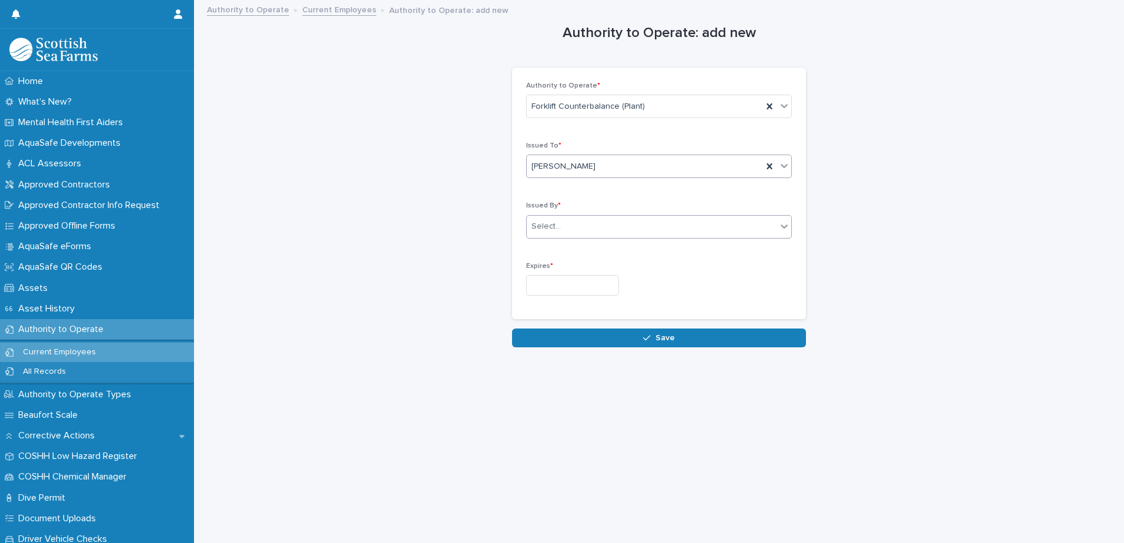
click at [614, 222] on div "Select..." at bounding box center [652, 226] width 250 height 19
type input "*********"
click at [611, 246] on div "[PERSON_NAME]" at bounding box center [655, 249] width 265 height 21
click at [576, 286] on input "text" at bounding box center [572, 285] width 93 height 21
click at [574, 112] on span at bounding box center [576, 112] width 10 height 10
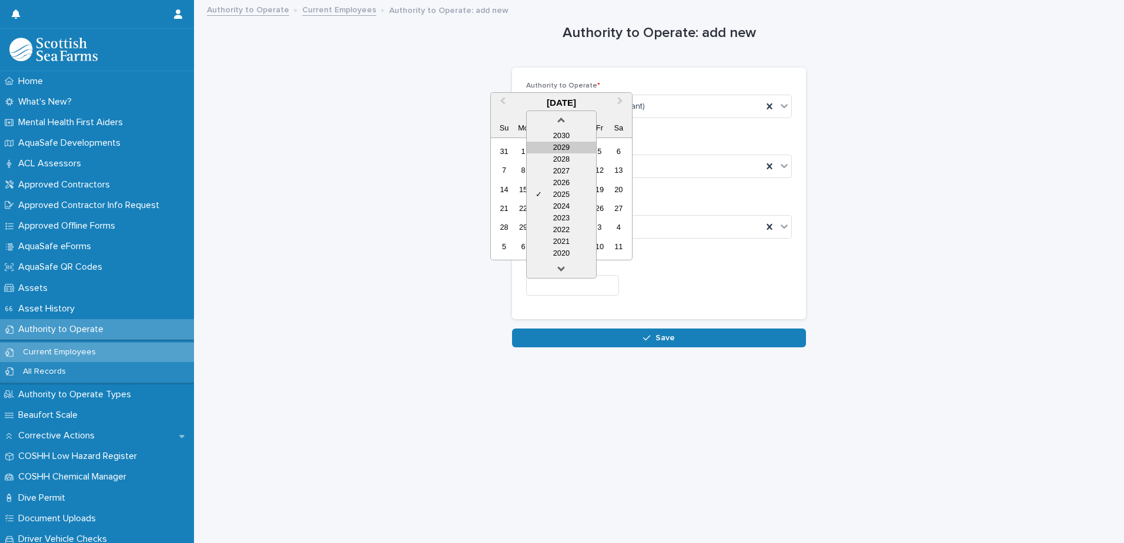
click at [569, 149] on div "2029" at bounding box center [561, 148] width 69 height 12
click at [503, 99] on span "Previous Month" at bounding box center [503, 103] width 0 height 16
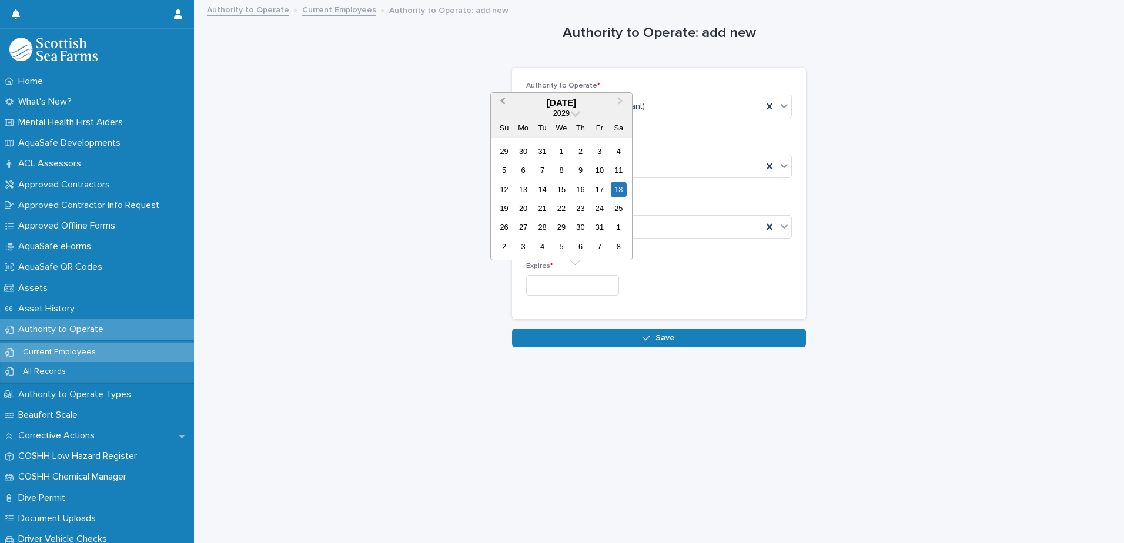
click at [503, 99] on span "Previous Month" at bounding box center [503, 103] width 0 height 16
click at [523, 168] on div "9" at bounding box center [523, 170] width 16 height 16
type input "********"
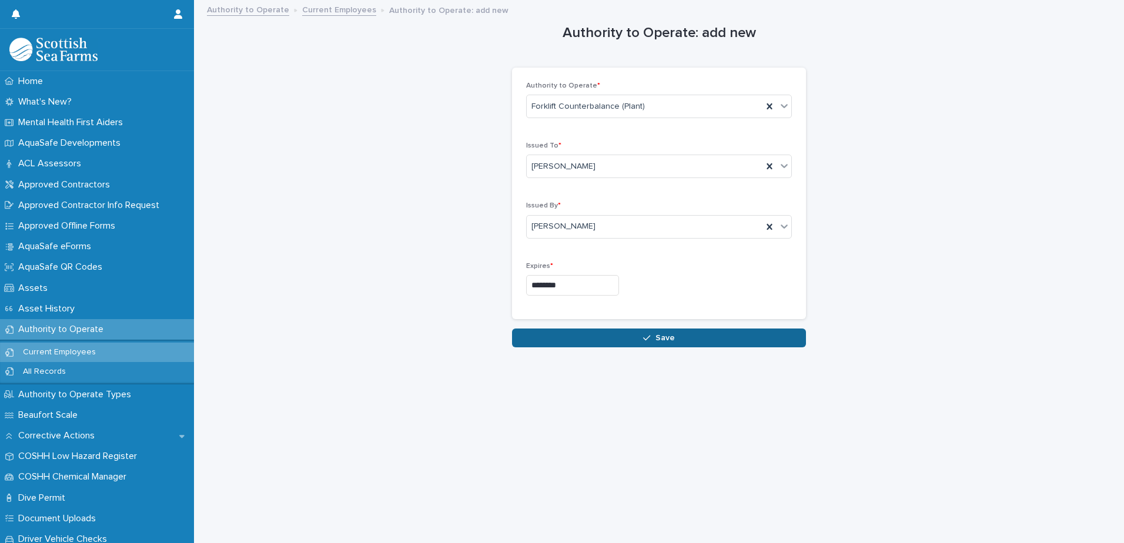
click at [656, 336] on span "Save" at bounding box center [665, 338] width 19 height 8
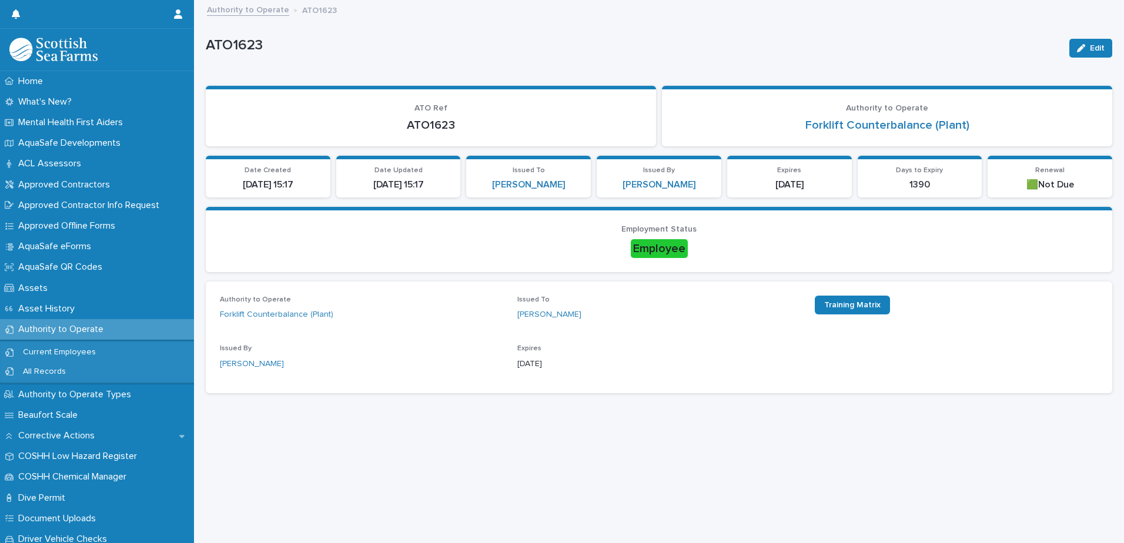
click at [249, 10] on link "Authority to Operate" at bounding box center [248, 9] width 82 height 14
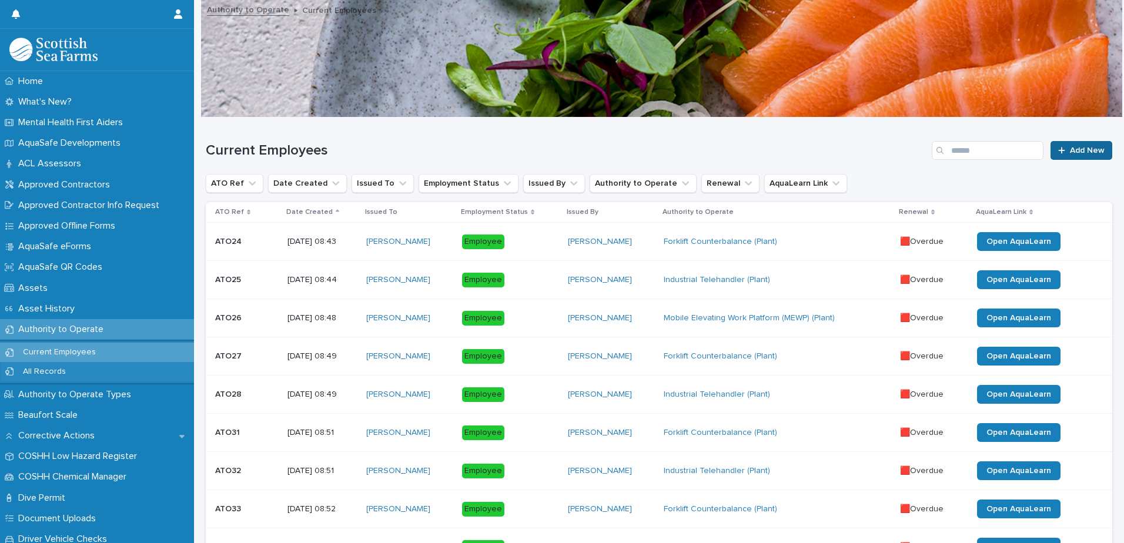
click at [1070, 149] on span "Add New" at bounding box center [1087, 150] width 35 height 8
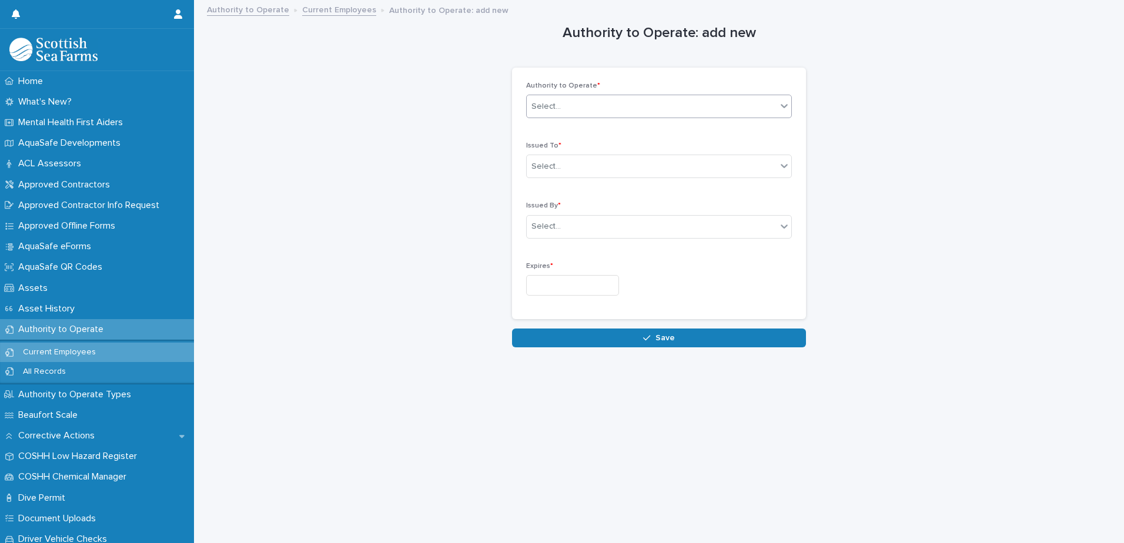
click at [604, 106] on div "Select..." at bounding box center [652, 106] width 250 height 19
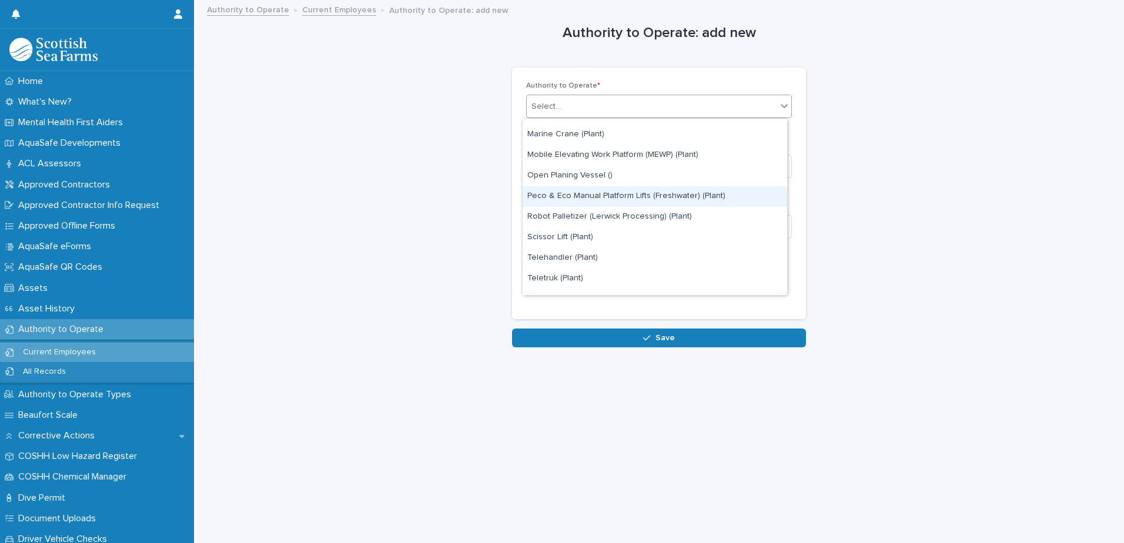
scroll to position [132, 0]
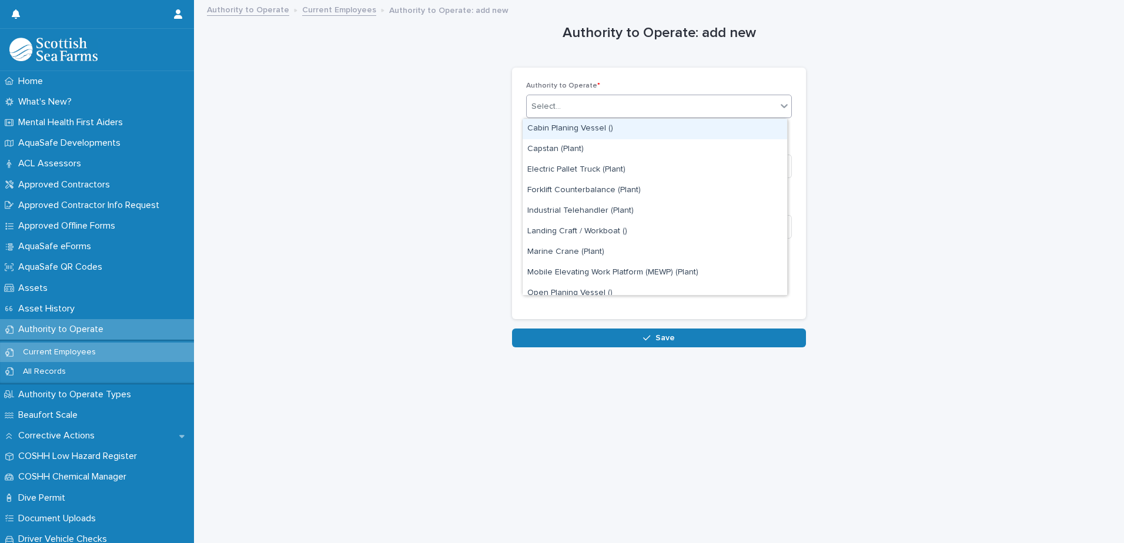
click at [619, 108] on div "Select..." at bounding box center [652, 106] width 250 height 19
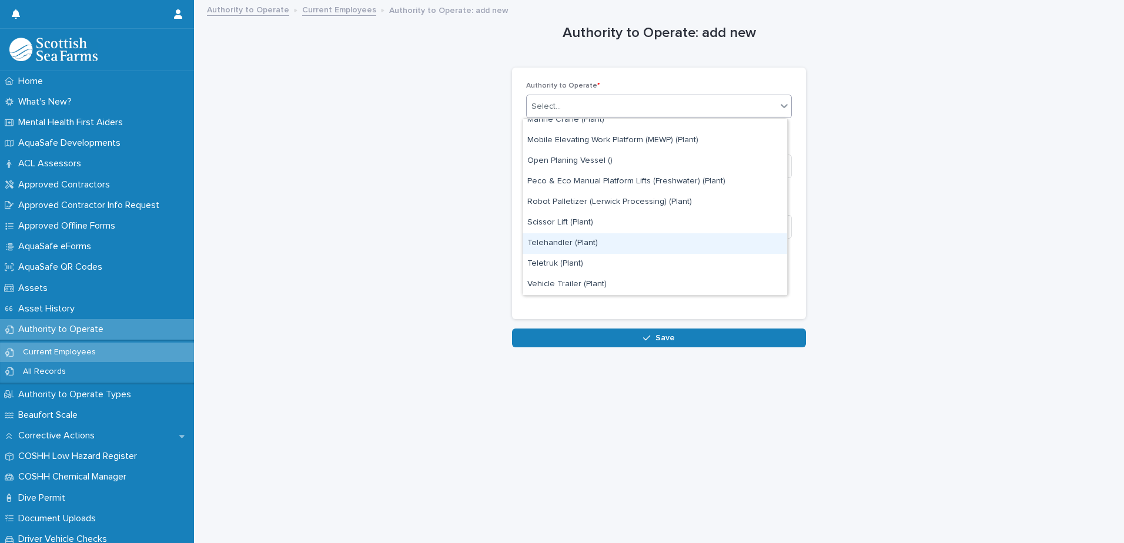
click at [618, 242] on div "Telehandler (Plant)" at bounding box center [655, 243] width 265 height 21
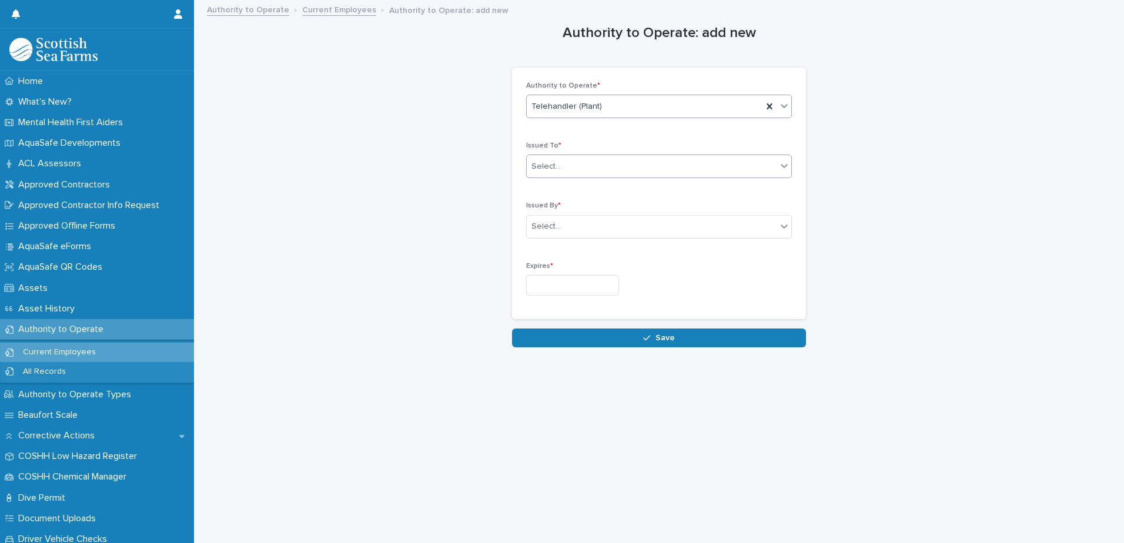
click at [628, 166] on div "Select..." at bounding box center [652, 166] width 250 height 19
type input "*********"
click at [626, 185] on div "[PERSON_NAME]" at bounding box center [655, 189] width 265 height 21
click at [601, 222] on div "Select..." at bounding box center [652, 226] width 250 height 19
type input "*********"
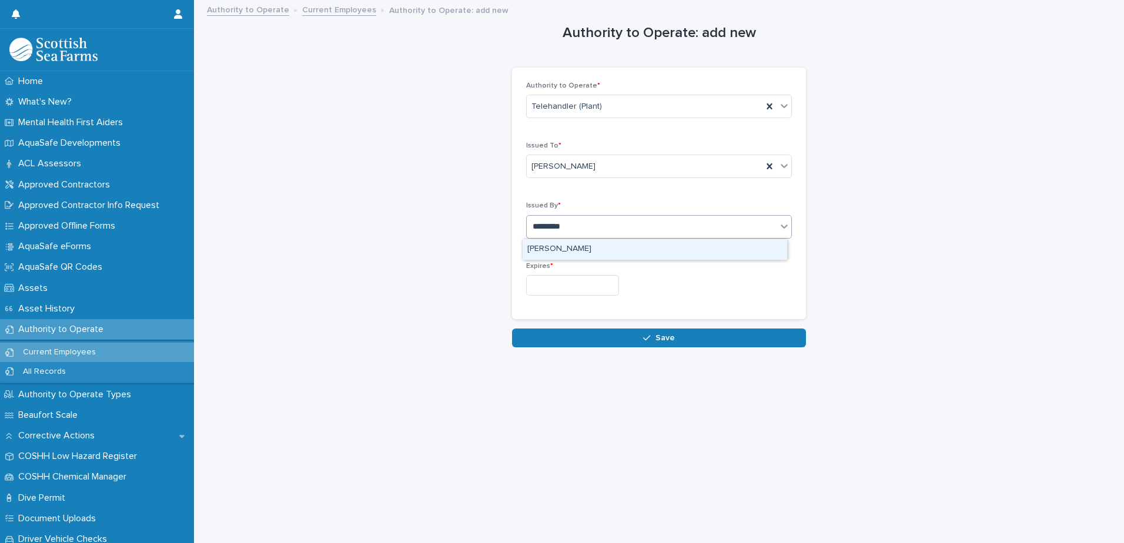
click at [600, 247] on div "[PERSON_NAME]" at bounding box center [655, 249] width 265 height 21
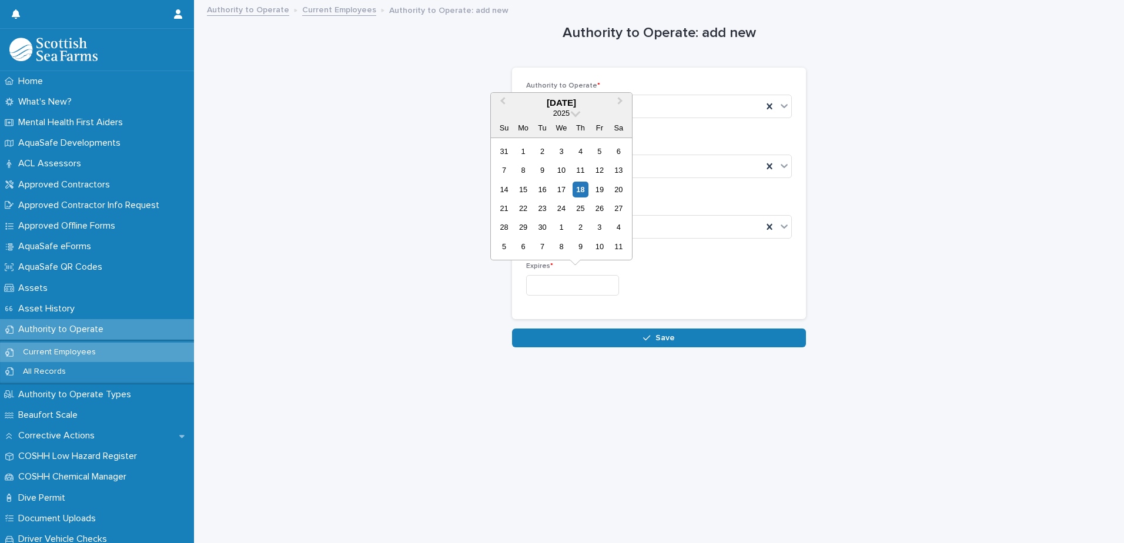
click at [567, 282] on input "text" at bounding box center [572, 285] width 93 height 21
click at [575, 113] on span at bounding box center [576, 112] width 10 height 10
click at [564, 145] on div "2029" at bounding box center [561, 148] width 69 height 12
click at [503, 102] on span "Previous Month" at bounding box center [503, 103] width 0 height 16
click at [620, 101] on span "Next Month" at bounding box center [620, 103] width 0 height 16
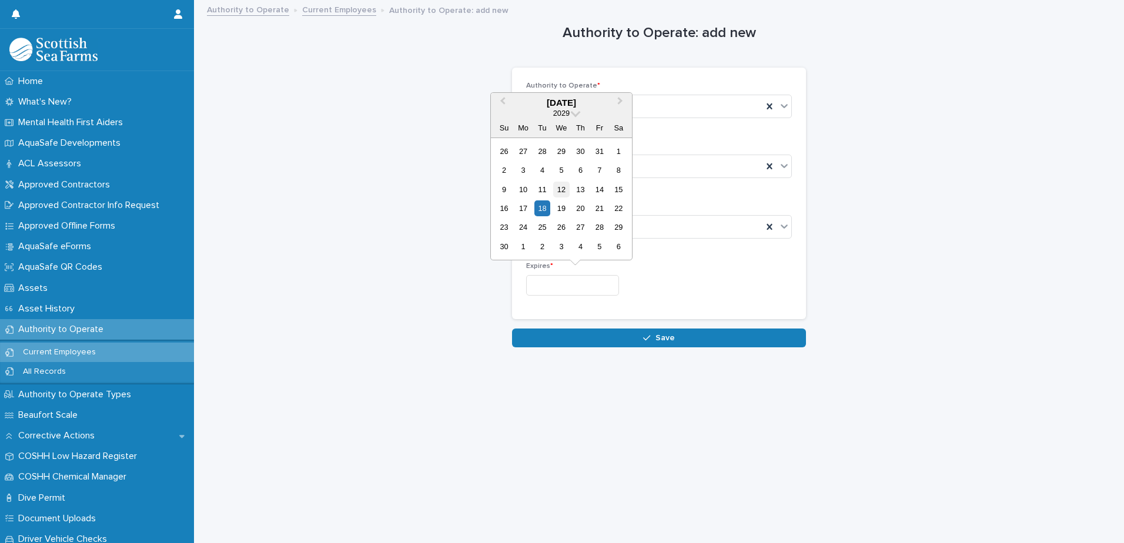
click at [566, 186] on div "12" at bounding box center [561, 190] width 16 height 16
type input "*********"
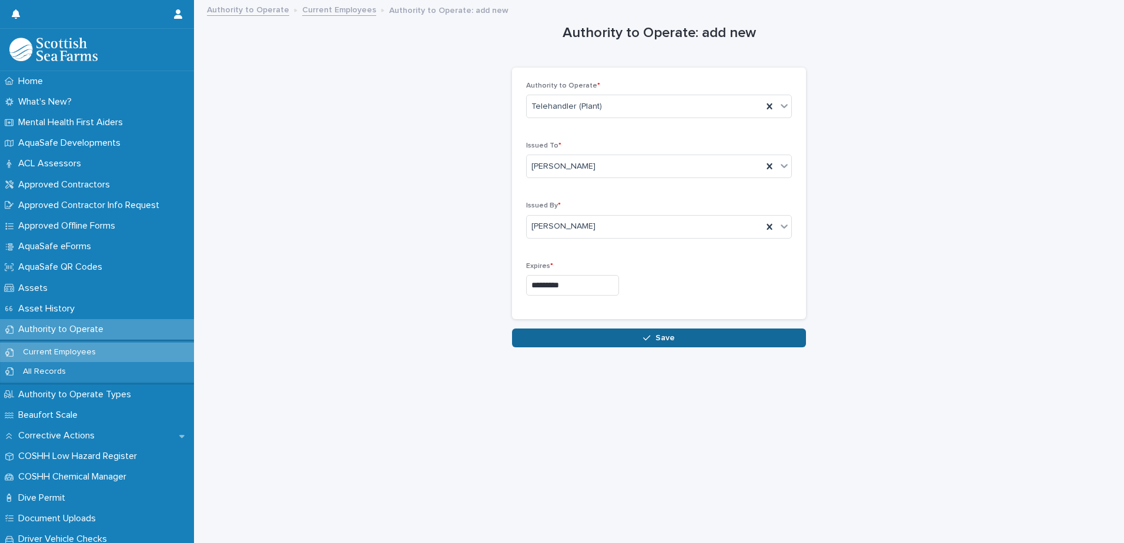
click at [663, 335] on span "Save" at bounding box center [665, 338] width 19 height 8
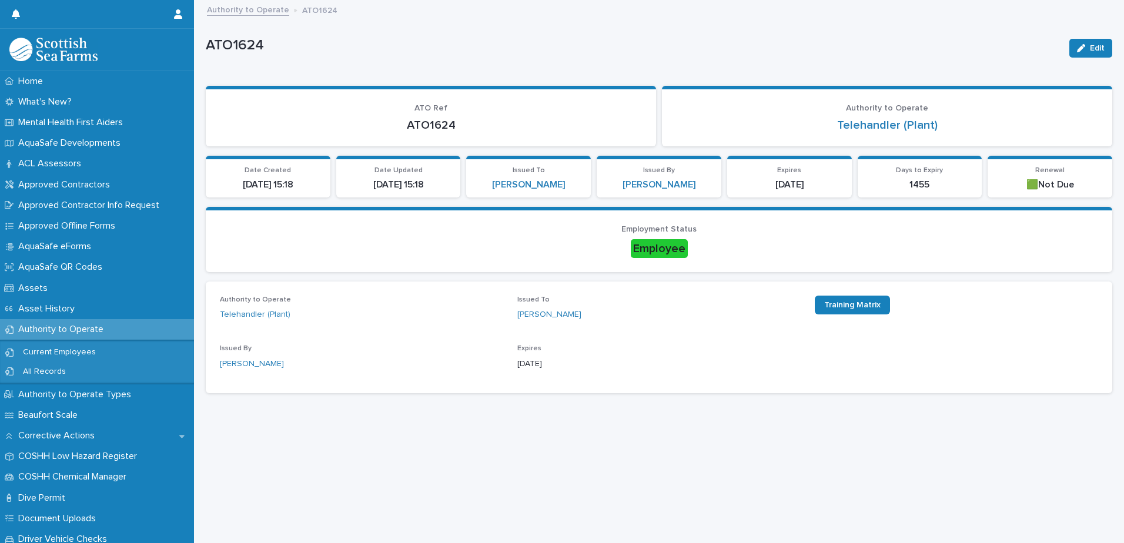
click at [256, 11] on link "Authority to Operate" at bounding box center [248, 9] width 82 height 14
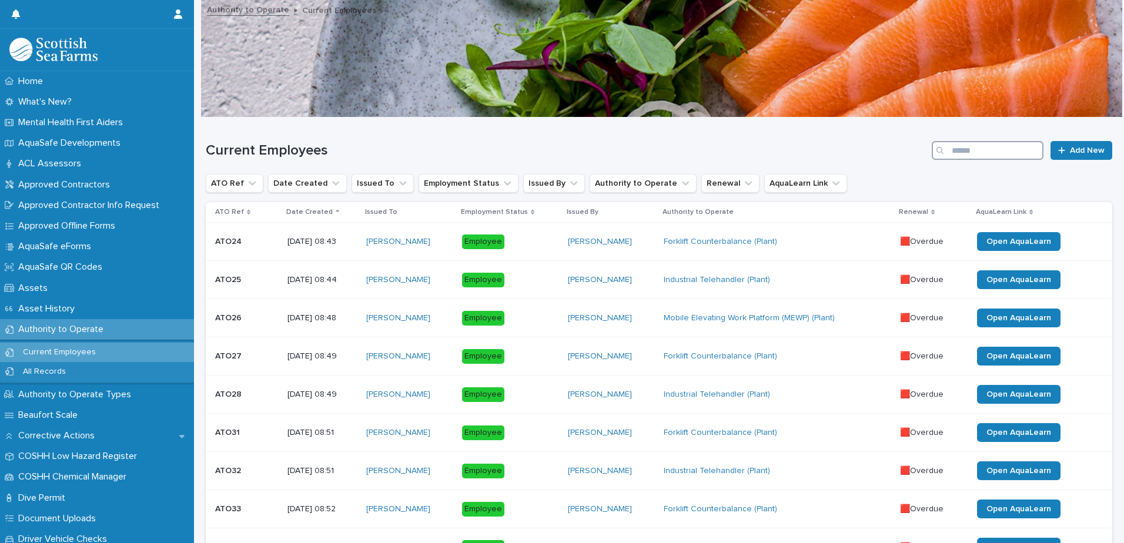
click at [983, 151] on input "Search" at bounding box center [988, 150] width 112 height 19
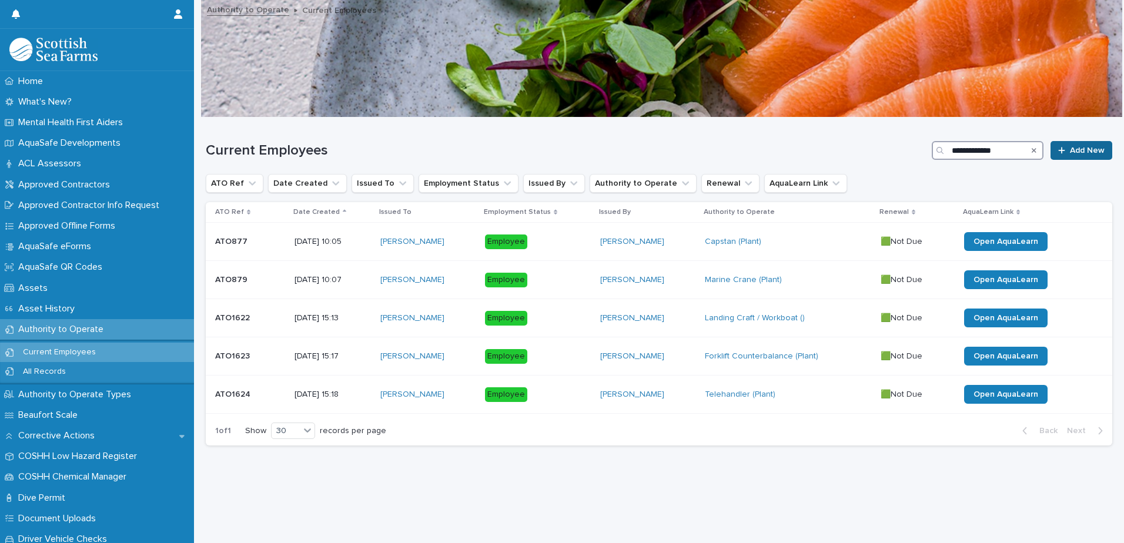
type input "**********"
click at [1083, 152] on span "Add New" at bounding box center [1087, 150] width 35 height 8
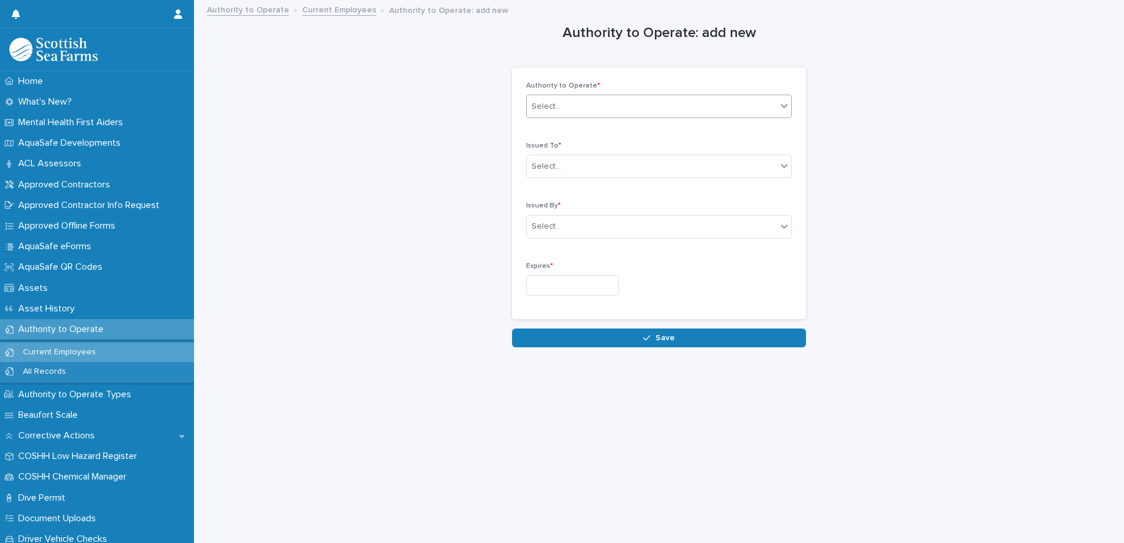
click at [759, 106] on div "Select..." at bounding box center [652, 106] width 250 height 19
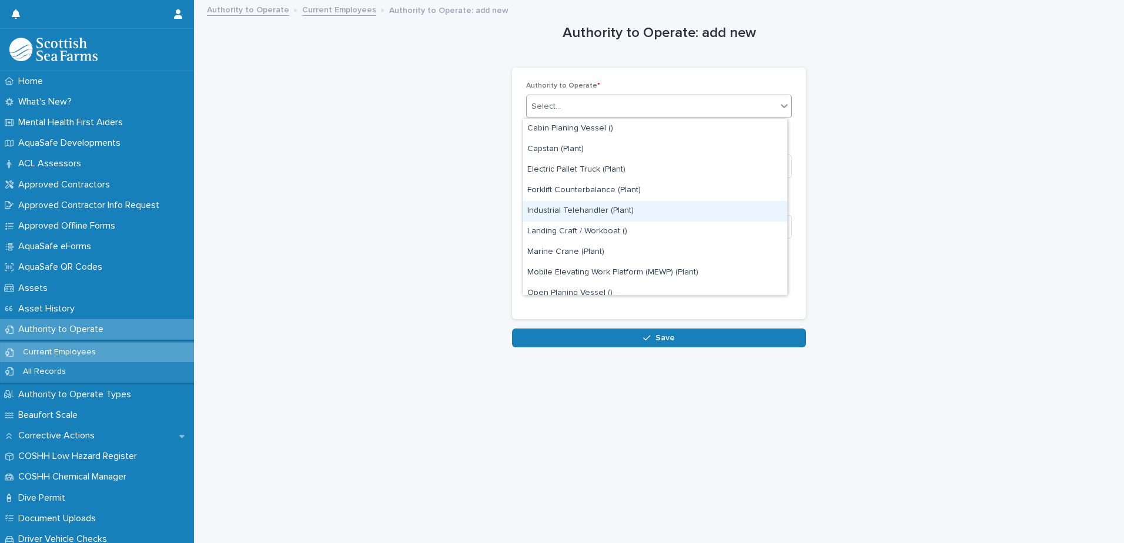
click at [606, 210] on div "Industrial Telehandler (Plant)" at bounding box center [655, 211] width 265 height 21
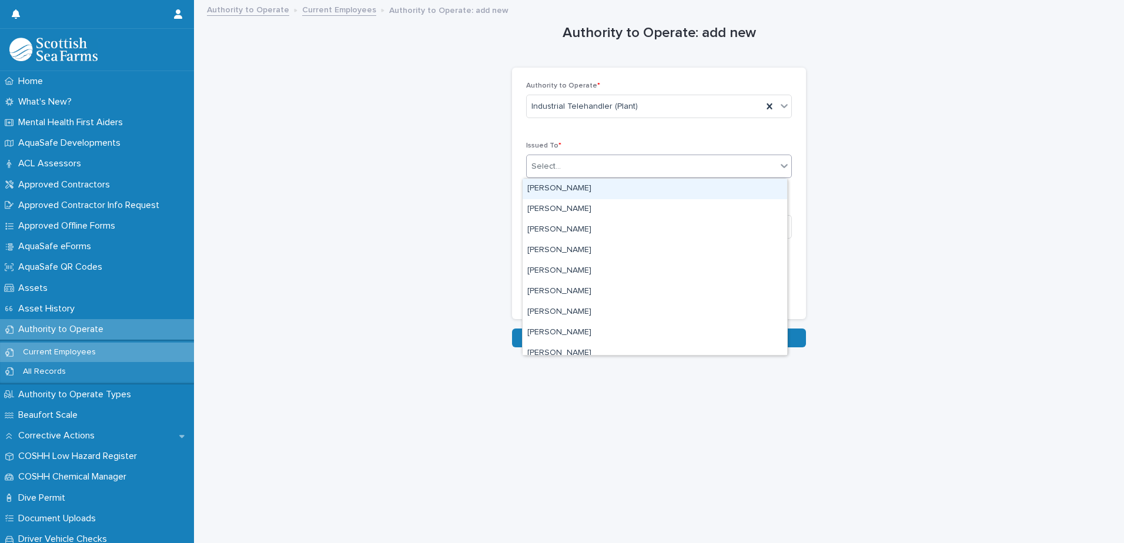
click at [626, 164] on div "Select..." at bounding box center [652, 166] width 250 height 19
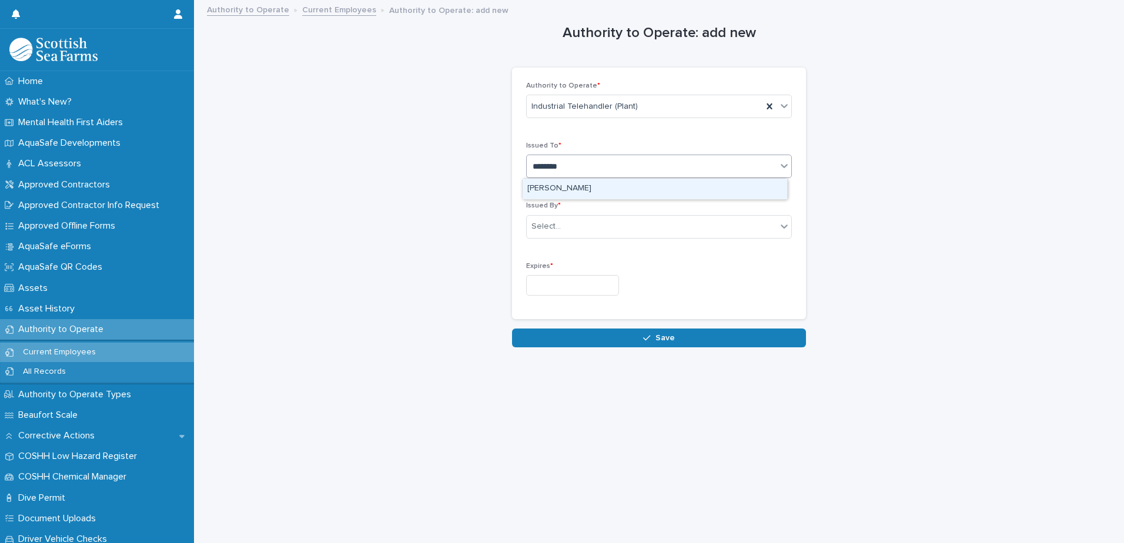
type input "*********"
click at [628, 191] on div "[PERSON_NAME]" at bounding box center [655, 189] width 265 height 21
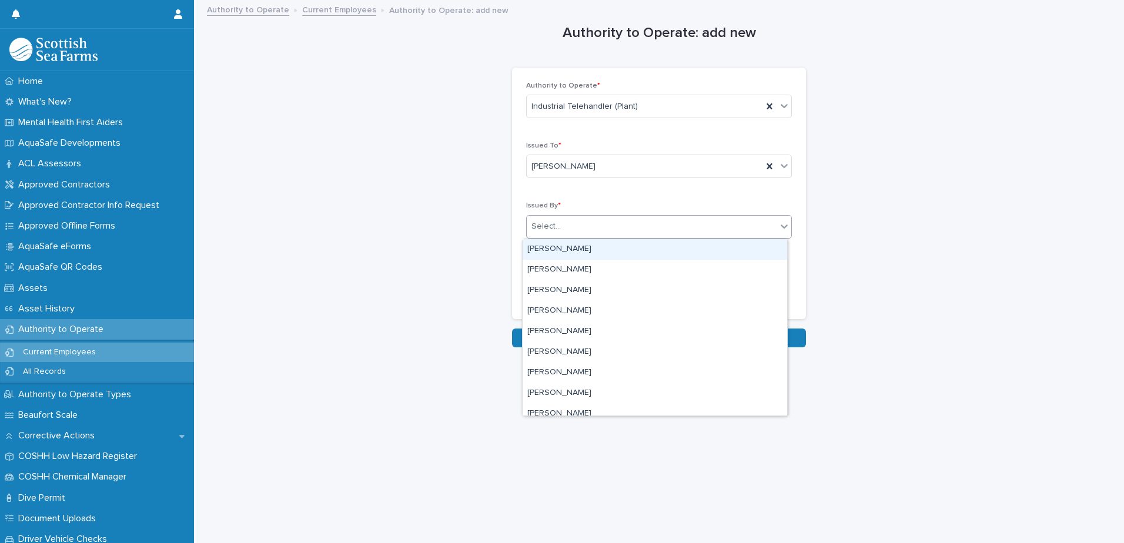
click at [618, 224] on div "Select..." at bounding box center [652, 226] width 250 height 19
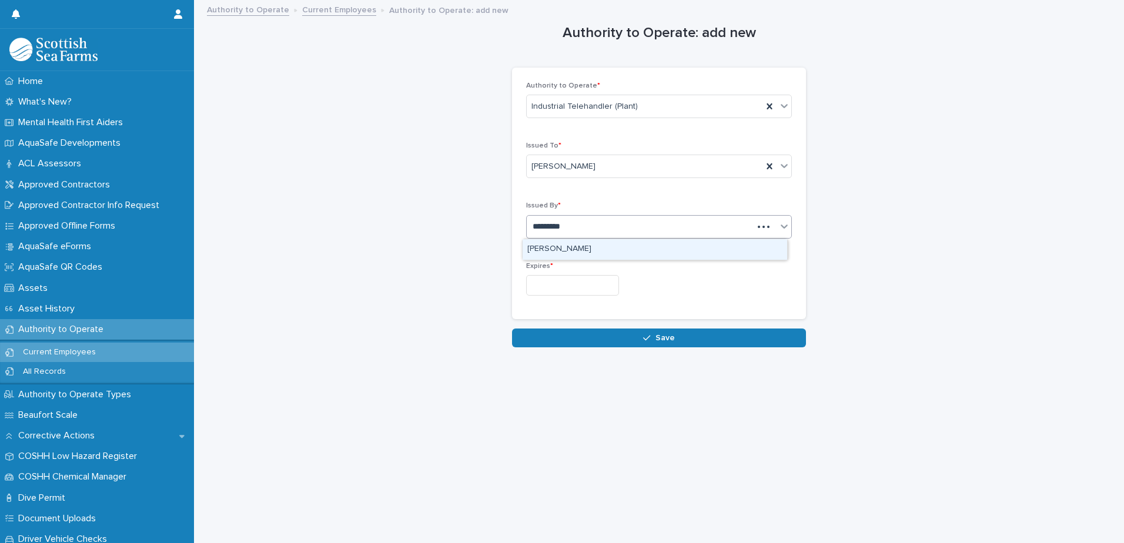
type input "**********"
click at [573, 282] on input "text" at bounding box center [572, 285] width 93 height 21
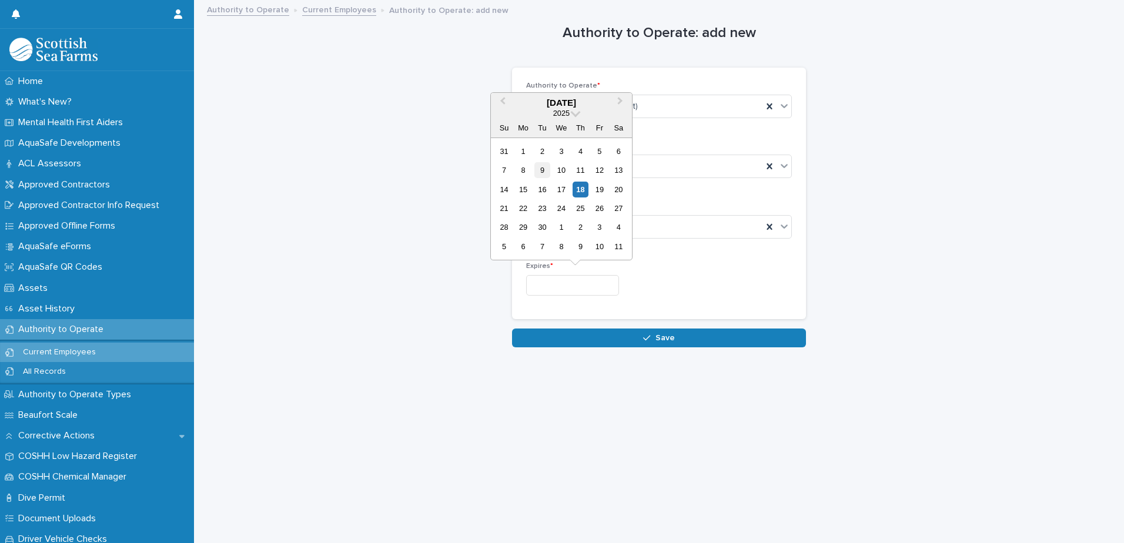
click at [543, 170] on div "9" at bounding box center [542, 170] width 16 height 16
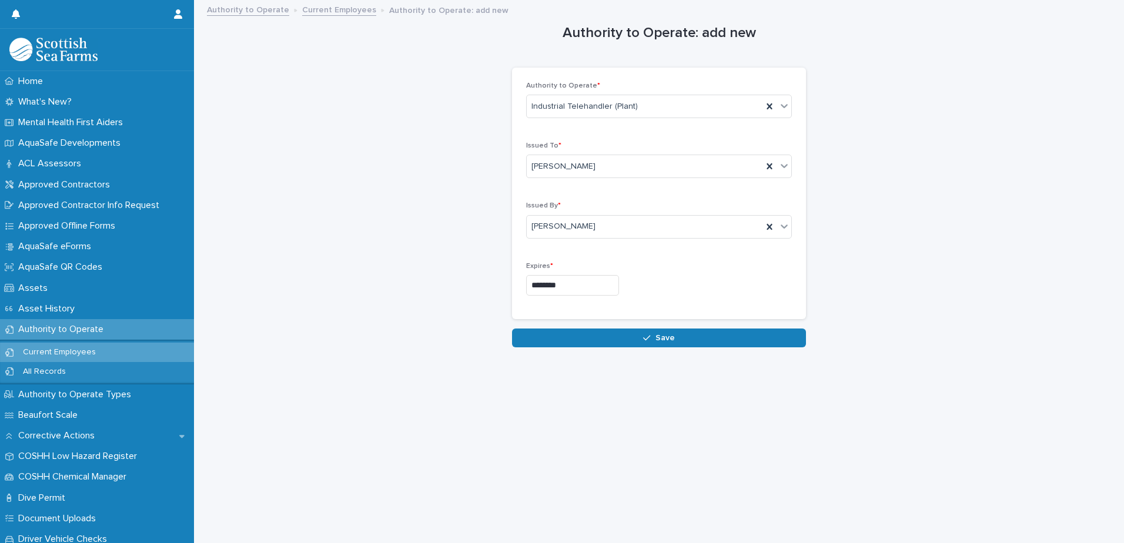
click at [589, 281] on input "********" at bounding box center [572, 285] width 93 height 21
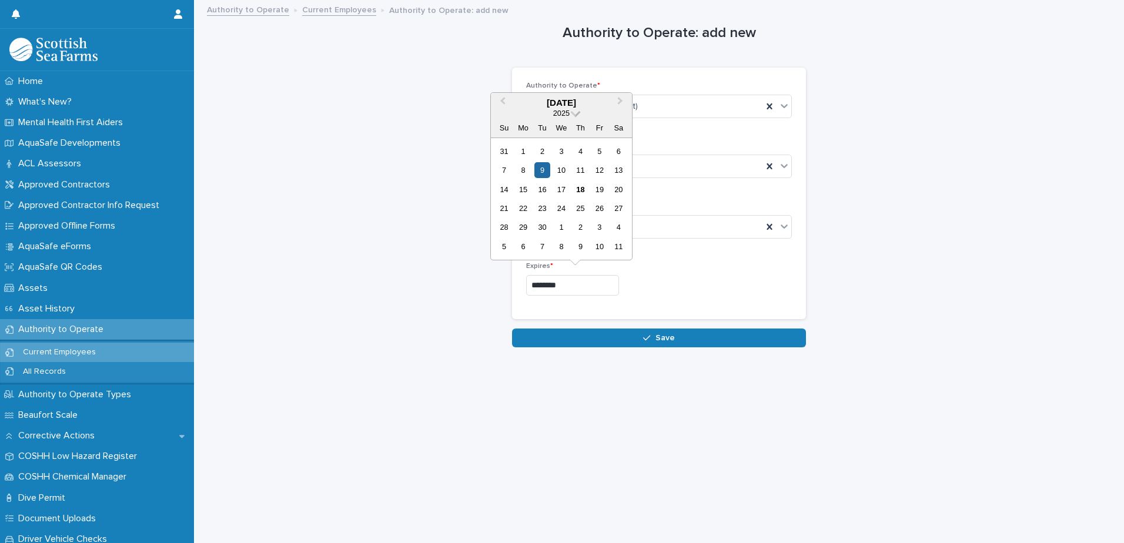
click at [577, 113] on span at bounding box center [576, 112] width 10 height 10
click at [563, 145] on div "2029" at bounding box center [561, 148] width 69 height 12
click at [504, 188] on div "9" at bounding box center [504, 190] width 16 height 16
click at [558, 283] on input "********" at bounding box center [572, 285] width 93 height 21
click at [557, 187] on div "12" at bounding box center [561, 190] width 16 height 16
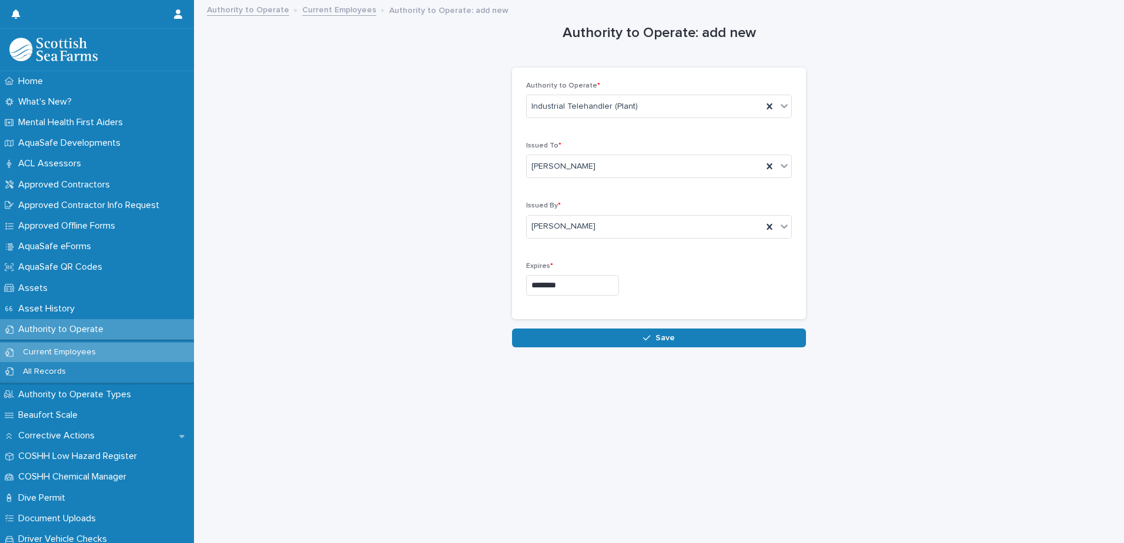
type input "*********"
click at [658, 336] on span "Save" at bounding box center [665, 338] width 19 height 8
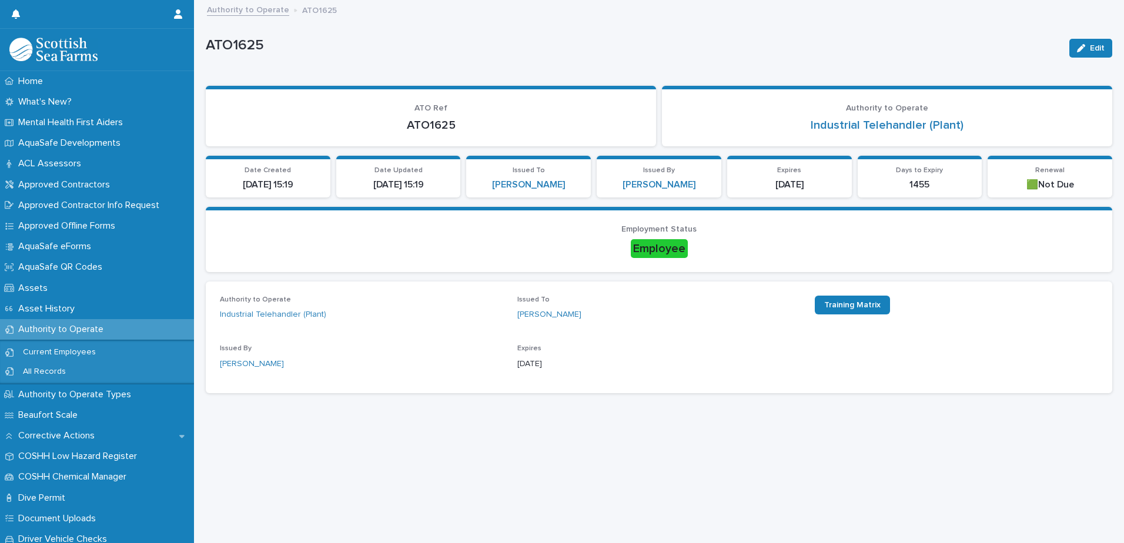
click at [257, 5] on link "Authority to Operate" at bounding box center [248, 9] width 82 height 14
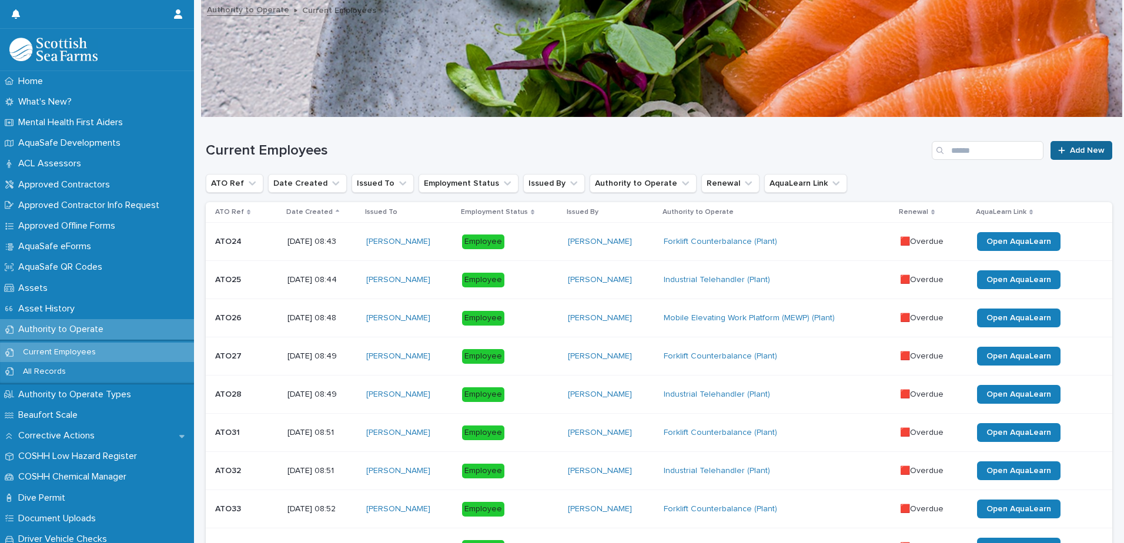
click at [1061, 150] on div at bounding box center [1064, 150] width 12 height 8
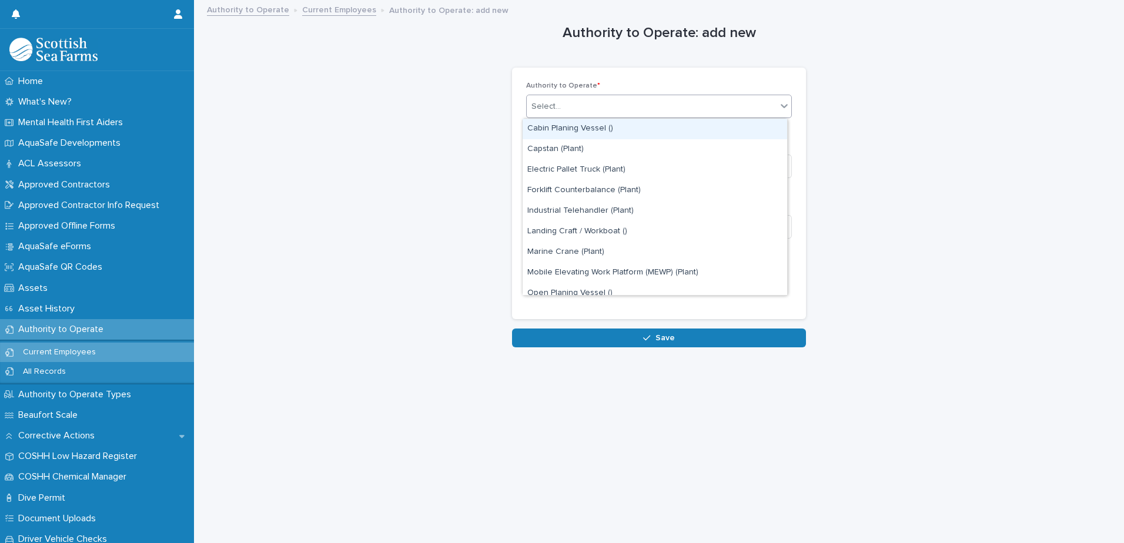
click at [779, 104] on icon at bounding box center [784, 106] width 12 height 12
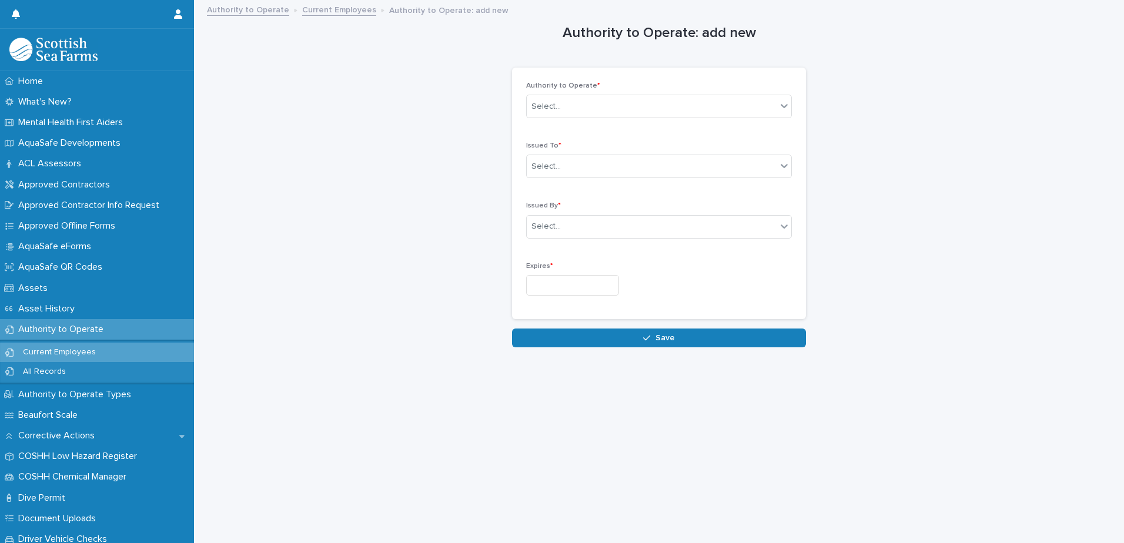
click at [918, 176] on div "Authority to Operate: add new Loading... Saving… Loading... Saving… Loading... …" at bounding box center [659, 174] width 907 height 346
click at [342, 9] on link "Current Employees" at bounding box center [339, 9] width 74 height 14
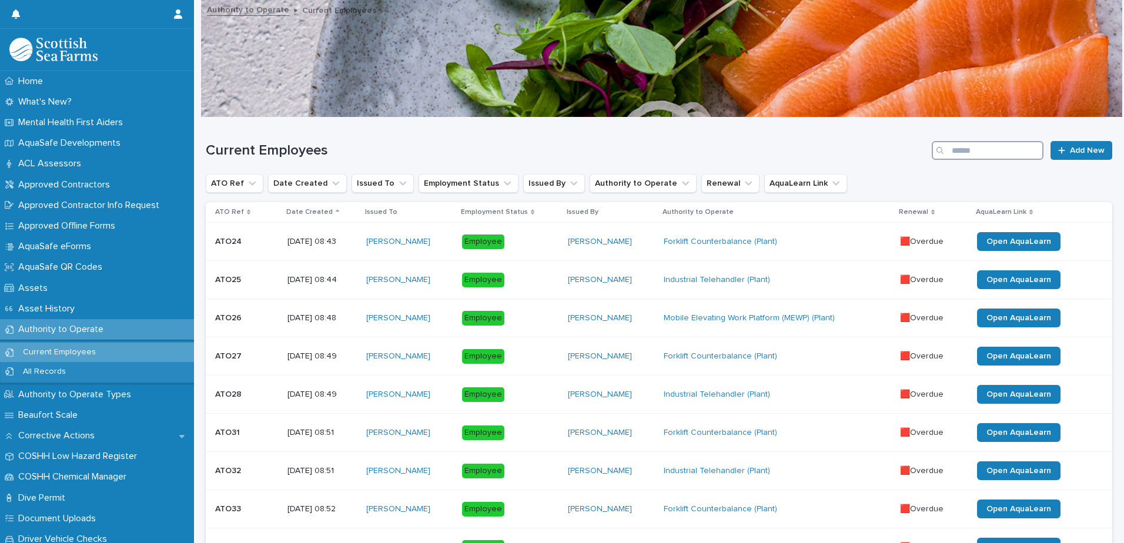
click at [979, 149] on input "Search" at bounding box center [988, 150] width 112 height 19
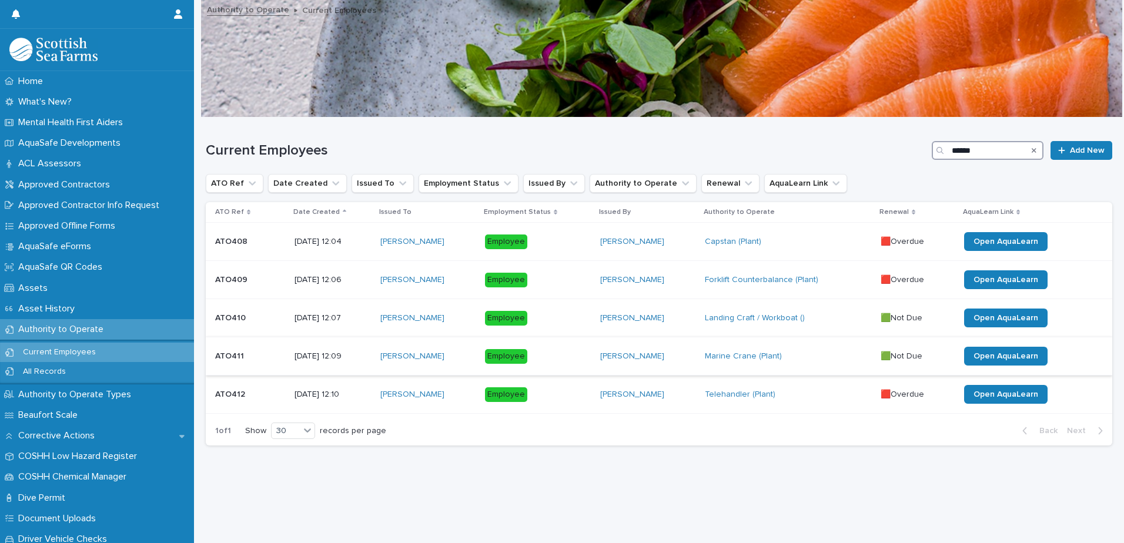
type input "*****"
click at [794, 239] on div "Capstan (Plant)" at bounding box center [788, 242] width 166 height 10
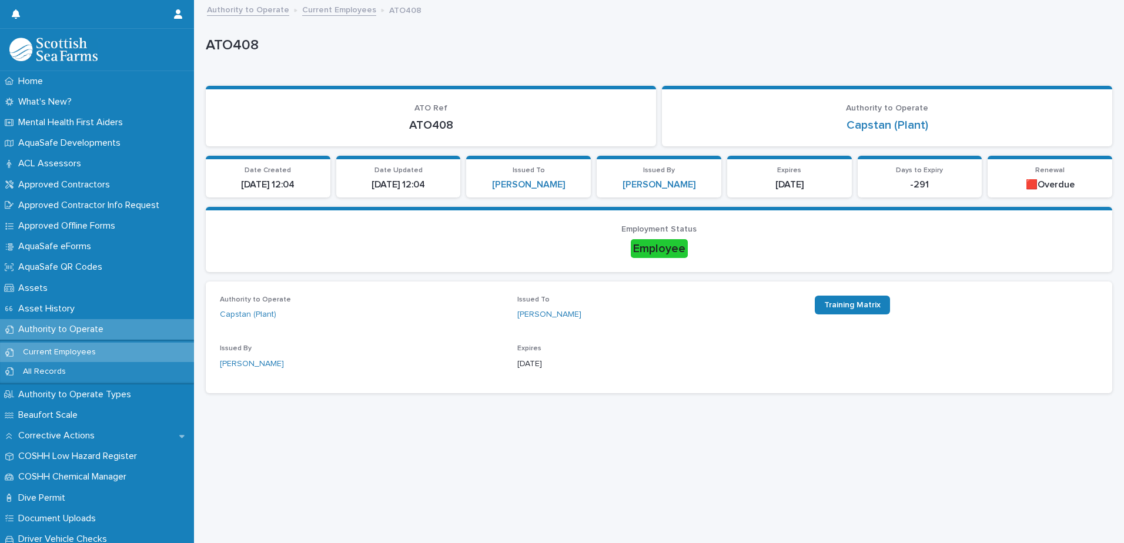
click at [327, 12] on link "Current Employees" at bounding box center [339, 9] width 74 height 14
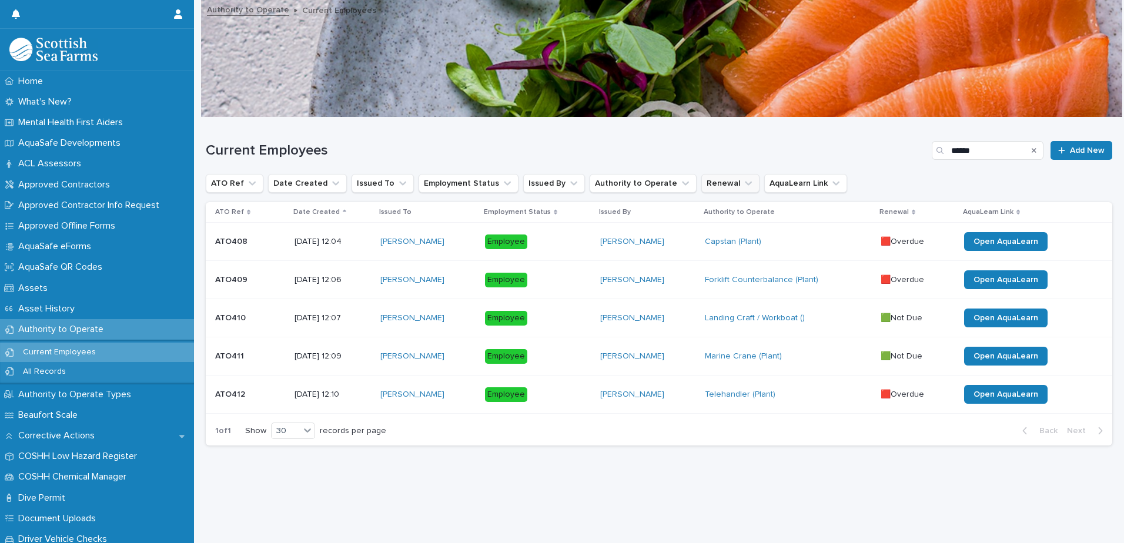
click at [710, 185] on button "Renewal" at bounding box center [730, 183] width 58 height 19
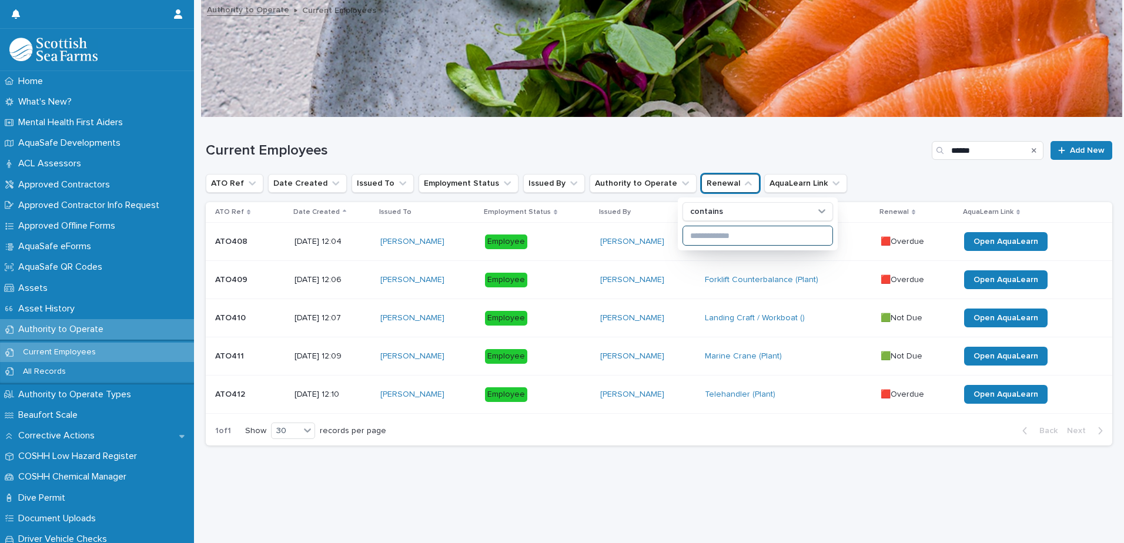
click at [714, 236] on input at bounding box center [757, 235] width 149 height 19
click at [758, 129] on div "Current Employees ***** Add New" at bounding box center [659, 146] width 907 height 56
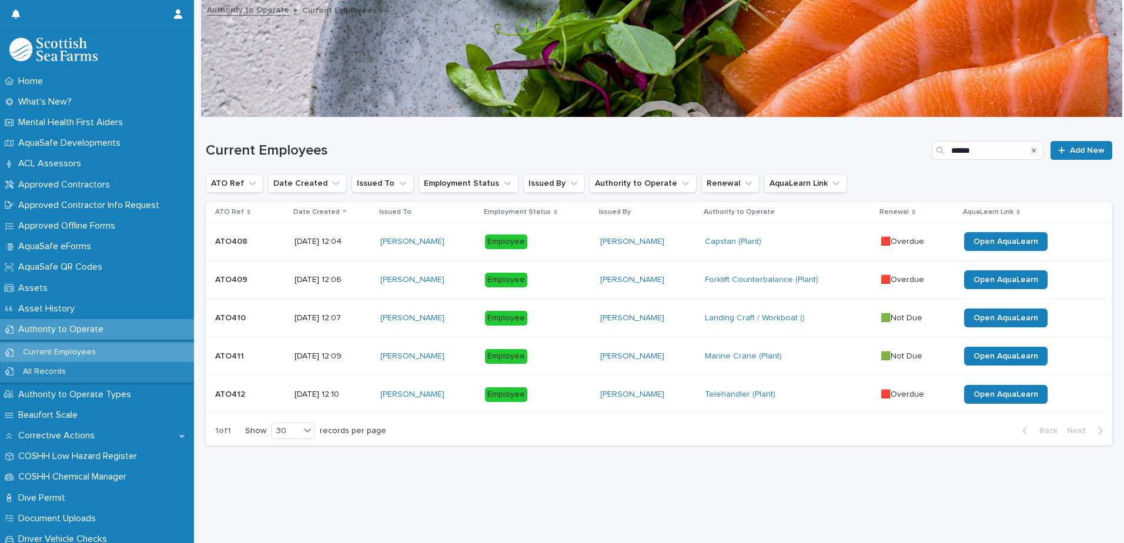
click at [881, 242] on p "🟥Overdue" at bounding box center [904, 241] width 46 height 12
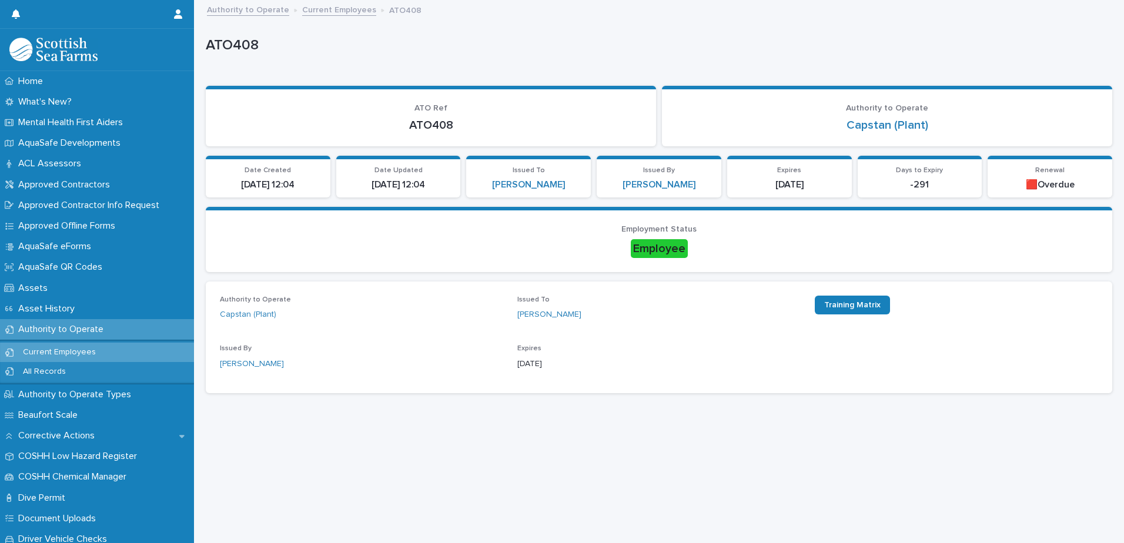
click at [330, 11] on link "Current Employees" at bounding box center [339, 9] width 74 height 14
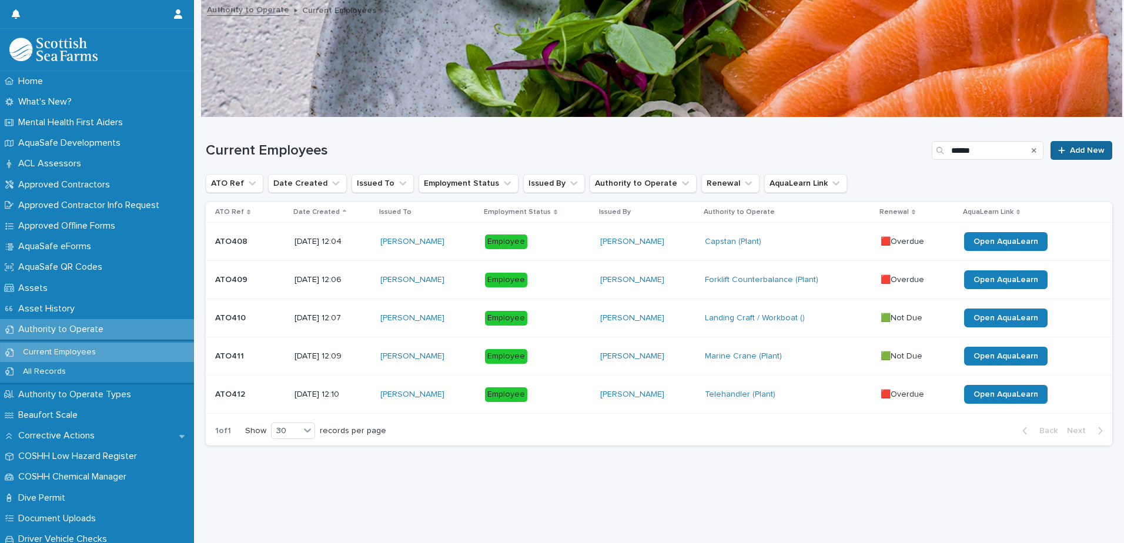
click at [1058, 148] on icon at bounding box center [1061, 150] width 7 height 8
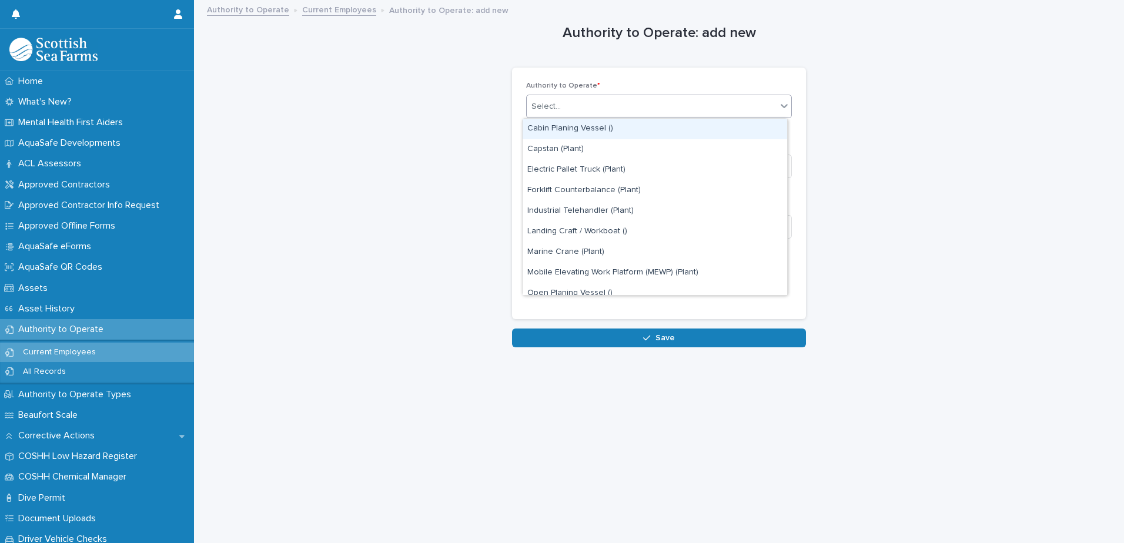
click at [606, 107] on div "Select..." at bounding box center [652, 106] width 250 height 19
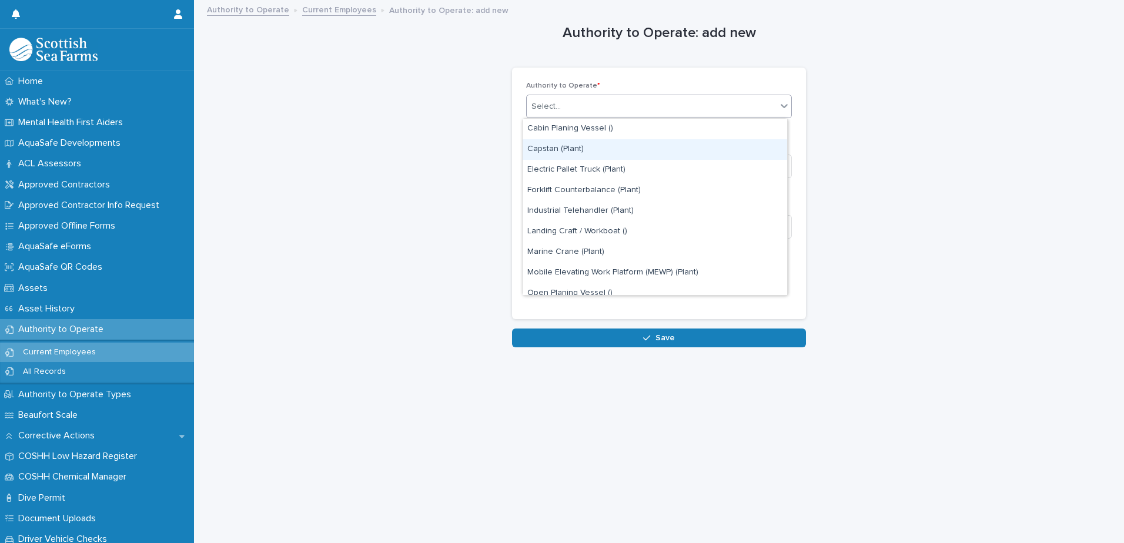
click at [571, 149] on div "Capstan (Plant)" at bounding box center [655, 149] width 265 height 21
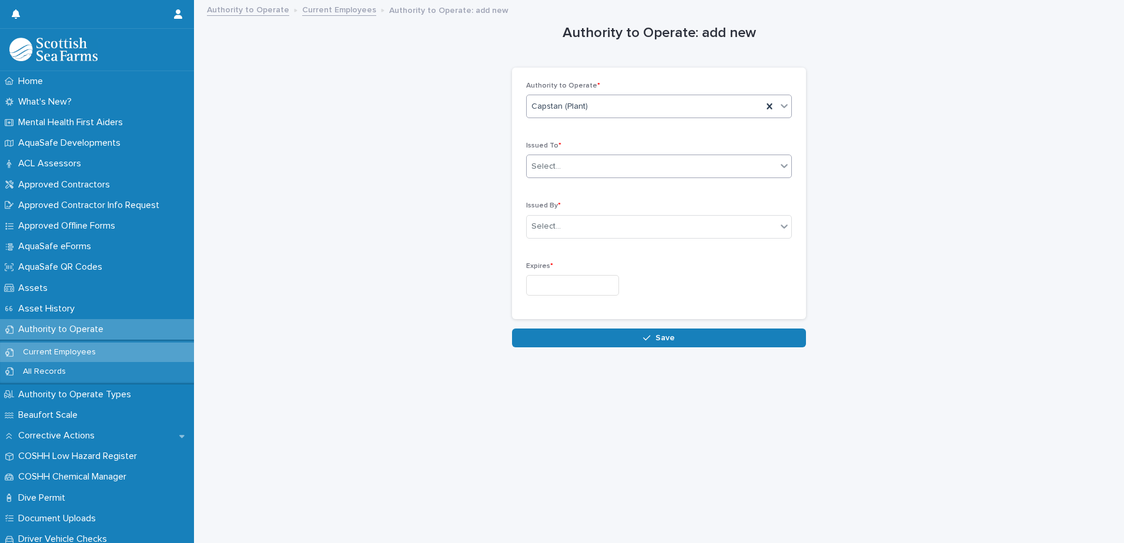
click at [608, 165] on div "Select..." at bounding box center [652, 166] width 250 height 19
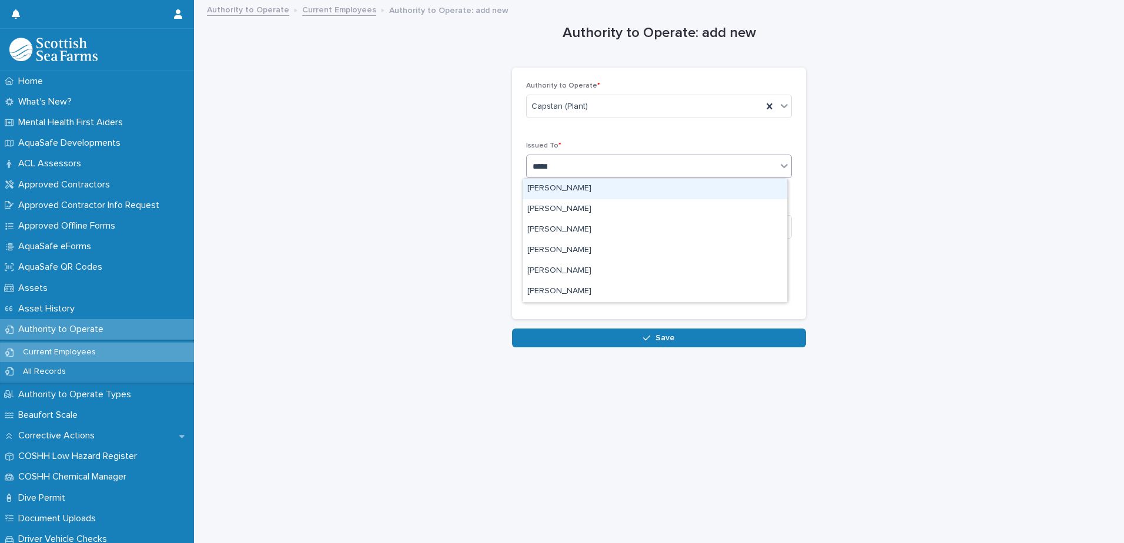
type input "*****"
click at [593, 191] on div "[PERSON_NAME]" at bounding box center [655, 189] width 265 height 21
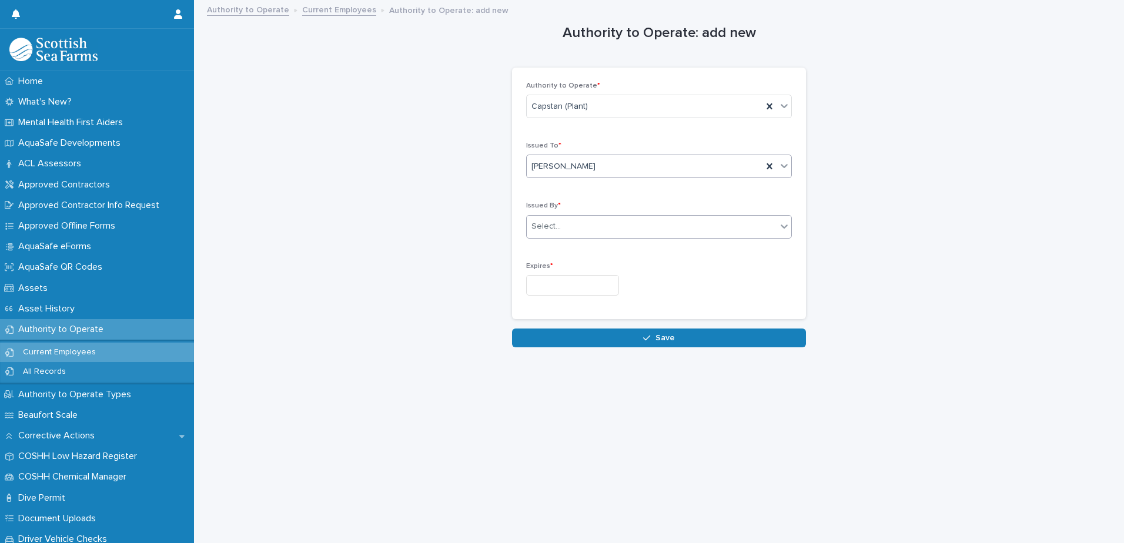
click at [595, 228] on div "Select..." at bounding box center [652, 226] width 250 height 19
type input "**********"
click at [589, 252] on div "[PERSON_NAME]" at bounding box center [655, 249] width 265 height 21
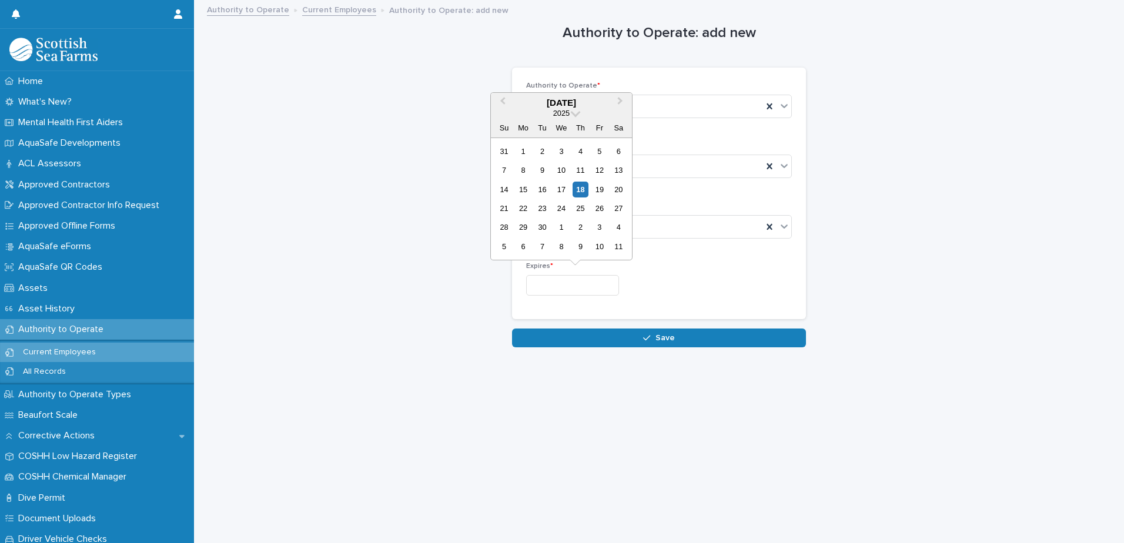
click at [571, 285] on input "text" at bounding box center [572, 285] width 93 height 21
click at [573, 114] on span at bounding box center [576, 112] width 10 height 10
click at [569, 149] on div "2029" at bounding box center [561, 148] width 69 height 12
click at [503, 102] on span "Previous Month" at bounding box center [503, 103] width 0 height 16
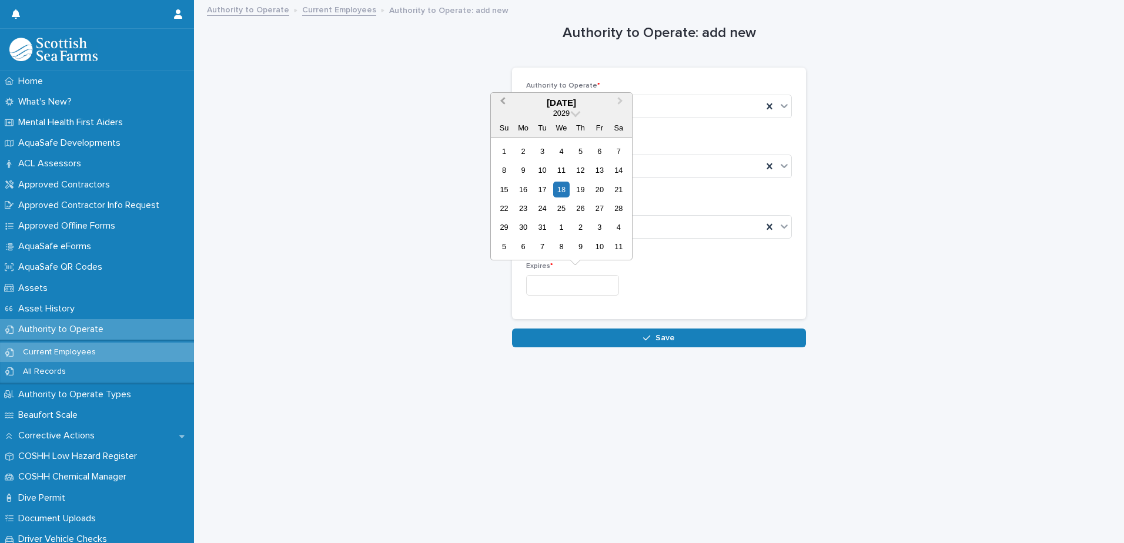
click at [503, 102] on span "Previous Month" at bounding box center [503, 103] width 0 height 16
click at [621, 103] on button "Next Month" at bounding box center [621, 103] width 19 height 19
click at [540, 151] on div "3" at bounding box center [542, 151] width 16 height 16
type input "********"
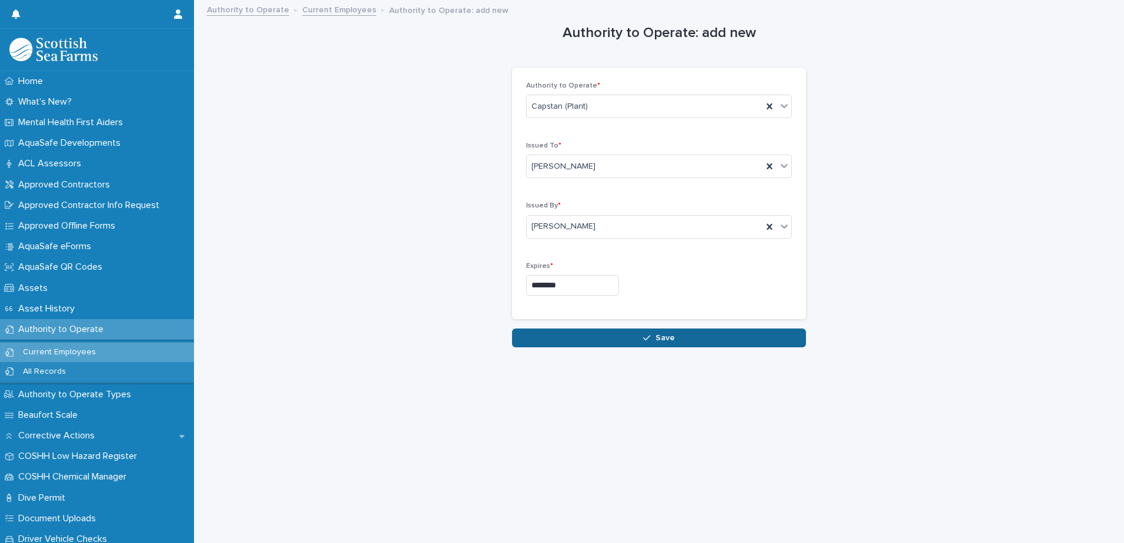
click at [658, 335] on span "Save" at bounding box center [665, 338] width 19 height 8
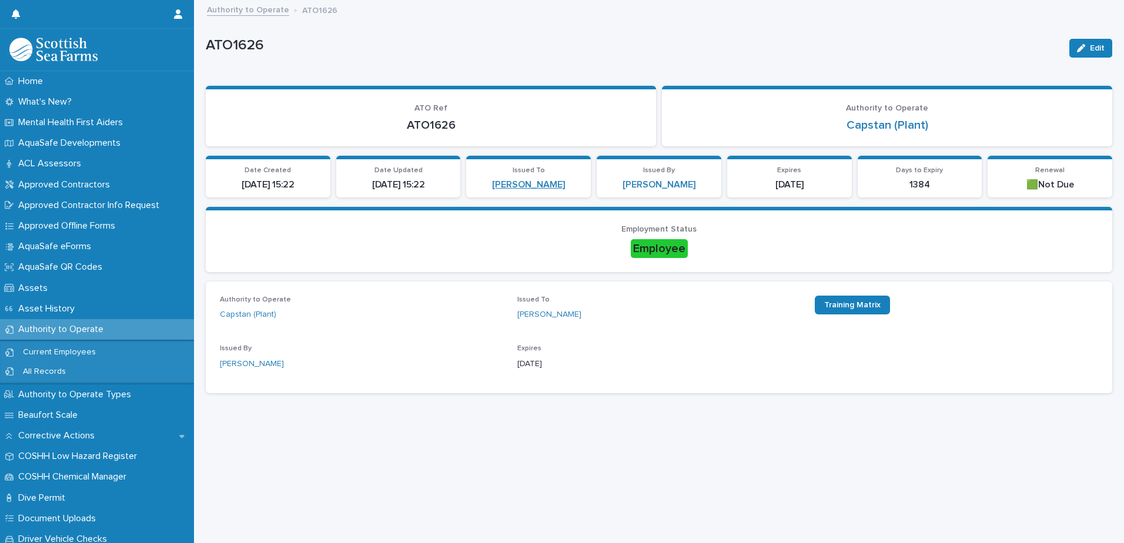
click at [523, 186] on link "[PERSON_NAME]" at bounding box center [528, 184] width 73 height 11
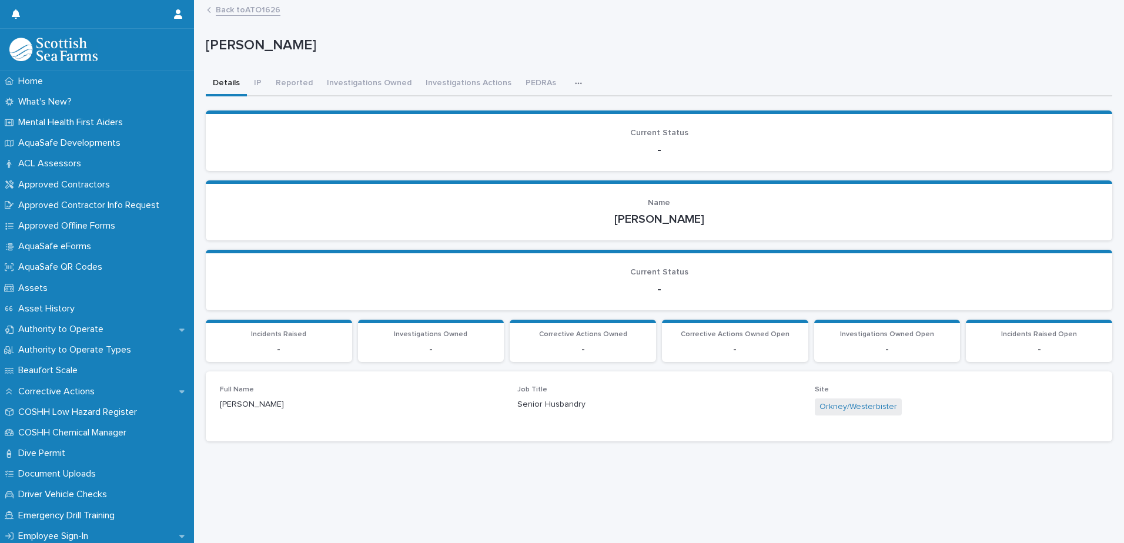
click at [249, 11] on link "Back to ATO1626" at bounding box center [248, 9] width 65 height 14
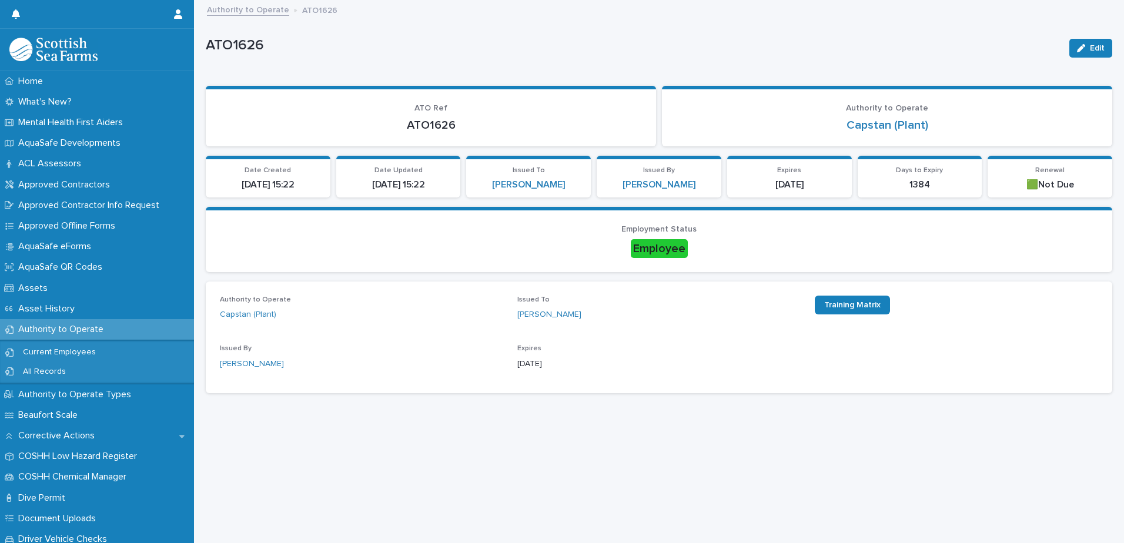
click at [256, 10] on link "Authority to Operate" at bounding box center [248, 9] width 82 height 14
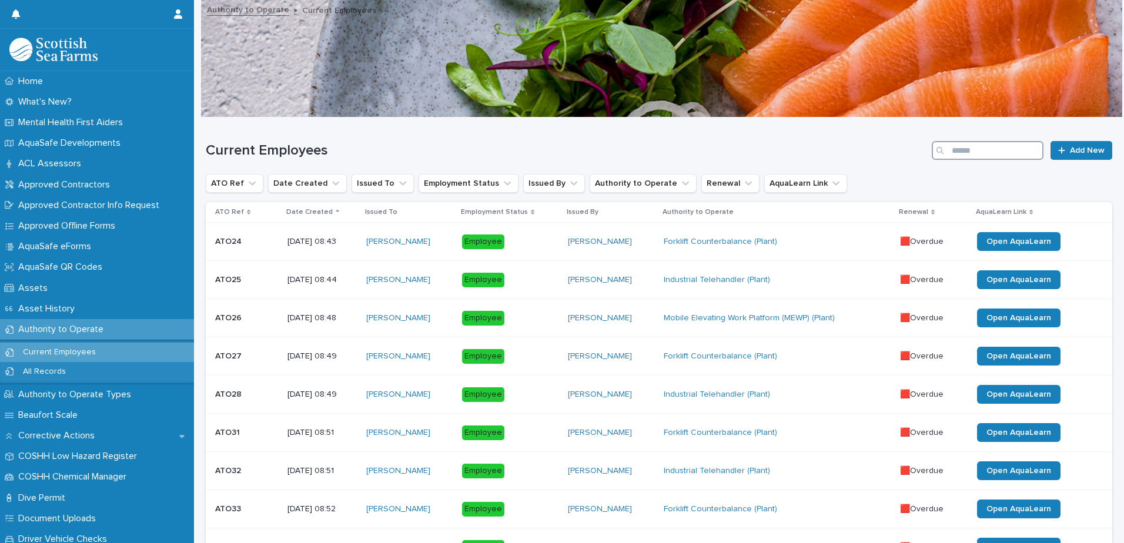
click at [953, 152] on input "Search" at bounding box center [988, 150] width 112 height 19
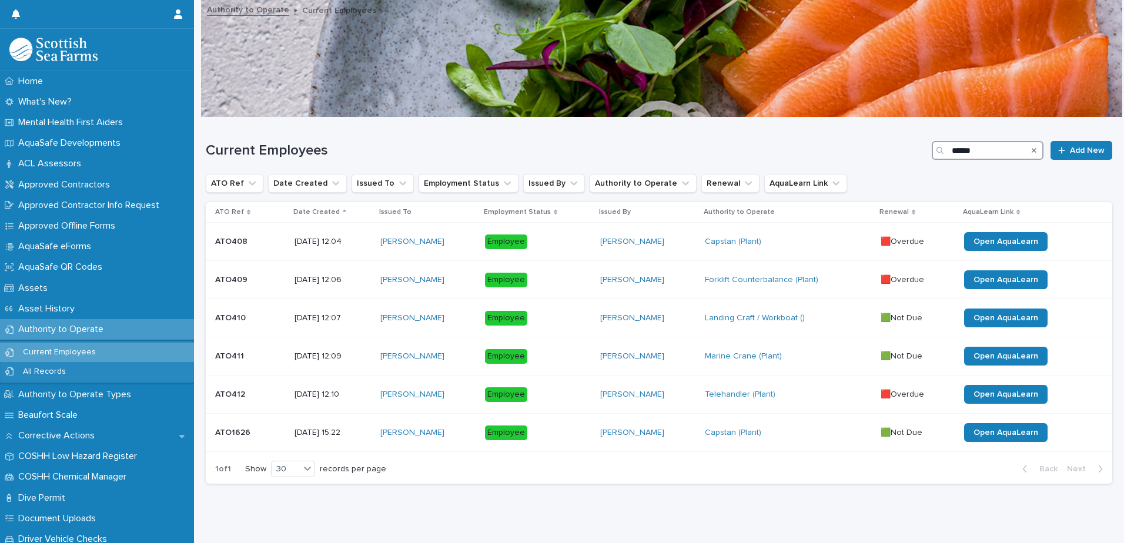
type input "*****"
drag, startPoint x: 1024, startPoint y: 148, endPoint x: 980, endPoint y: 149, distance: 43.5
click at [1032, 148] on icon "Search" at bounding box center [1034, 150] width 5 height 7
click at [980, 150] on input "*****" at bounding box center [988, 150] width 112 height 19
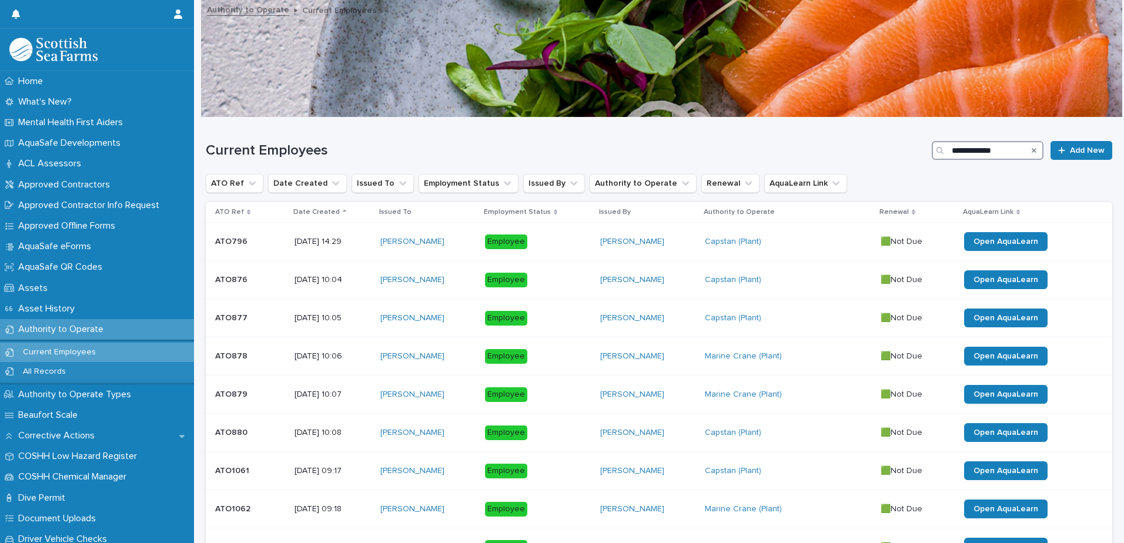
type input "**********"
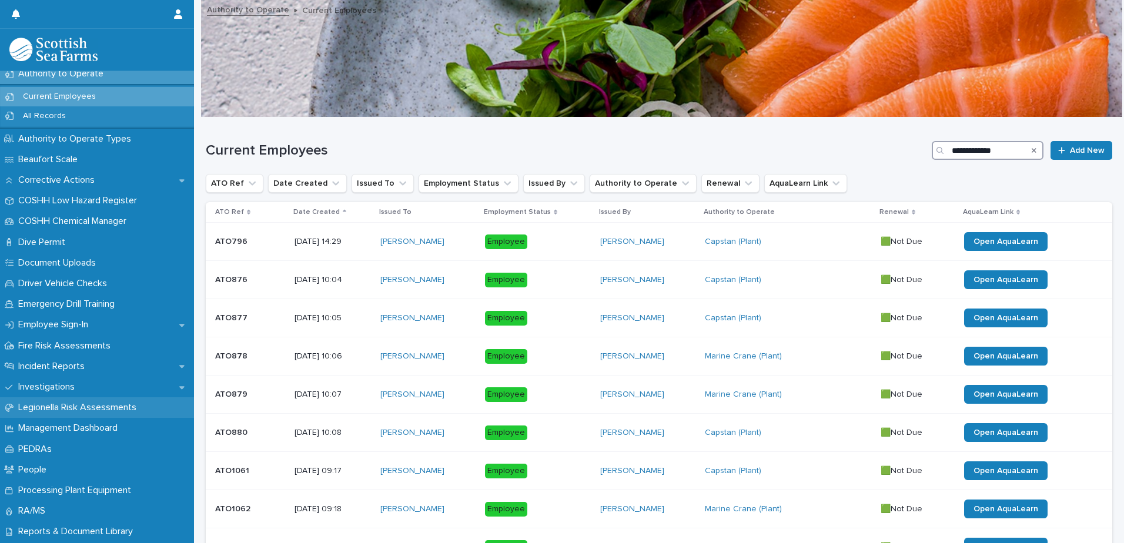
scroll to position [235, 0]
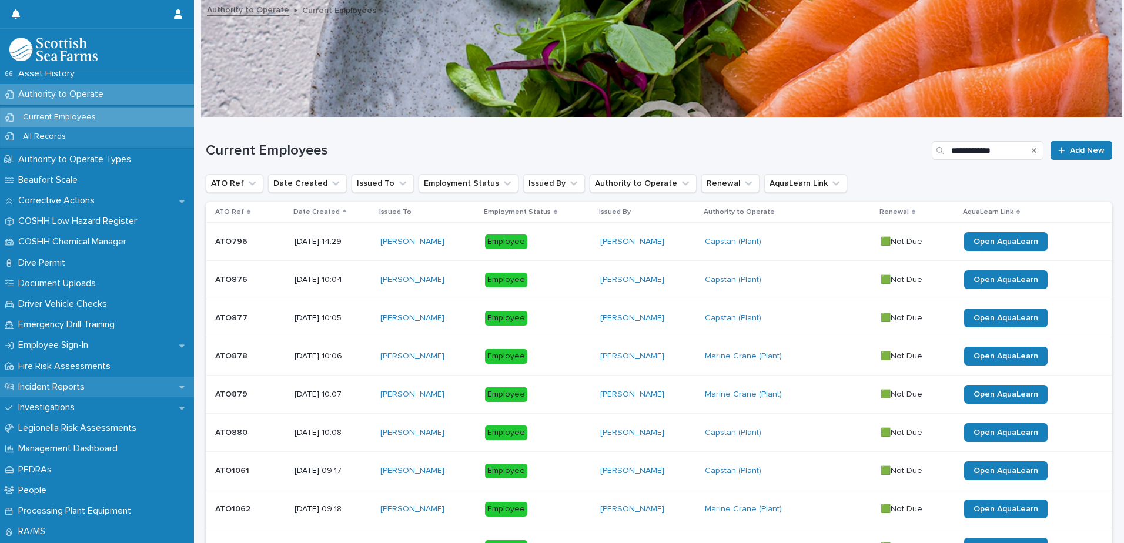
click at [78, 387] on p "Incident Reports" at bounding box center [54, 387] width 81 height 11
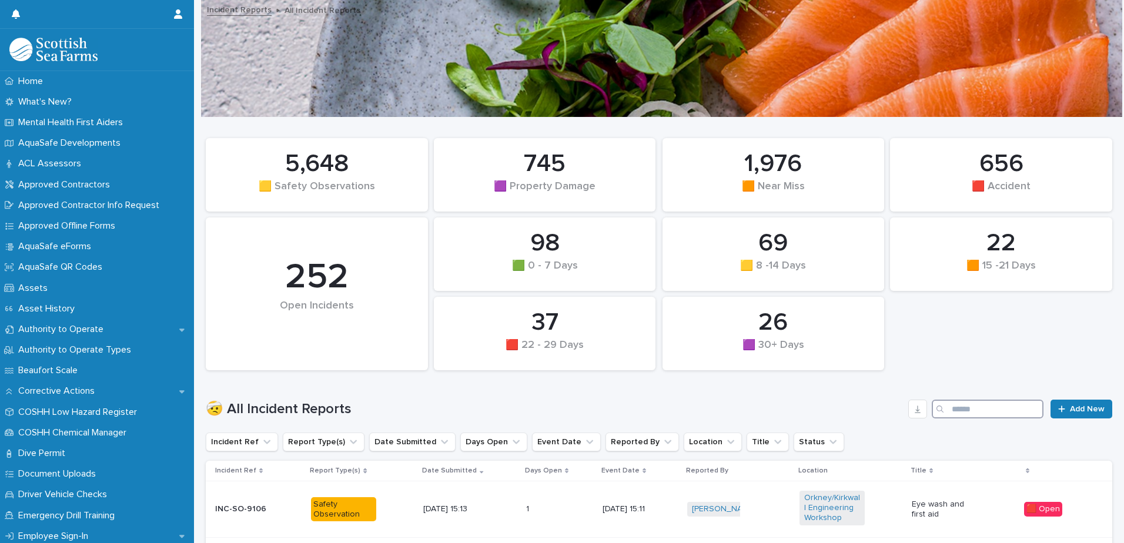
click at [969, 405] on input "Search" at bounding box center [988, 409] width 112 height 19
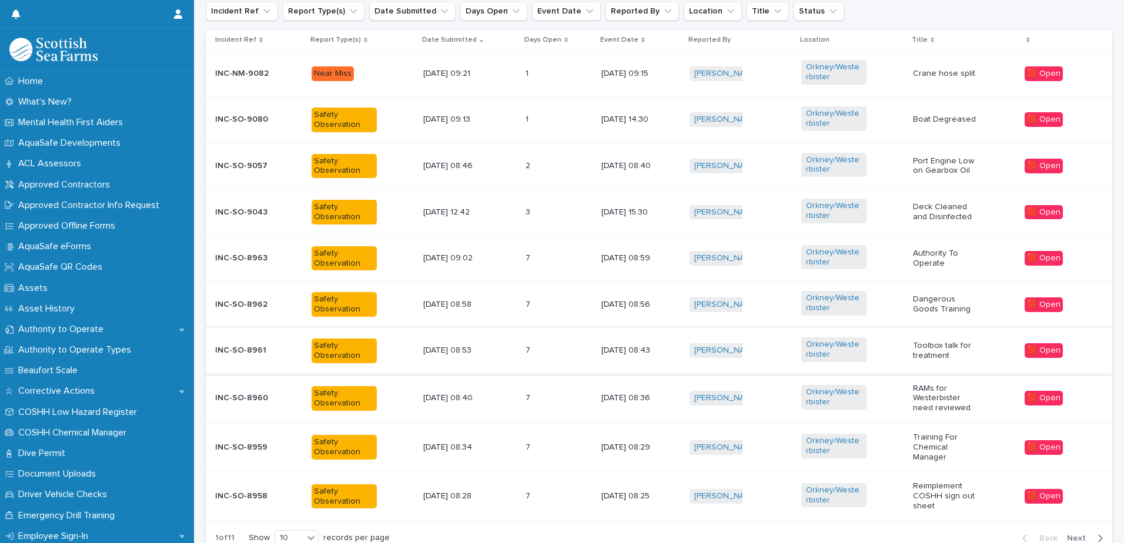
scroll to position [490, 0]
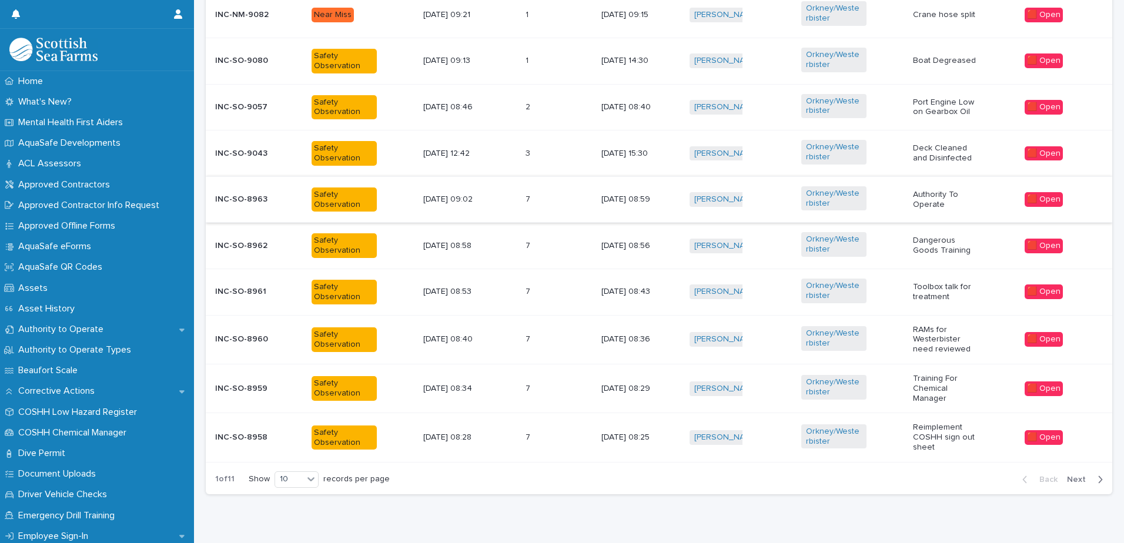
type input "******"
click at [399, 204] on div "Safety Observation" at bounding box center [363, 200] width 102 height 34
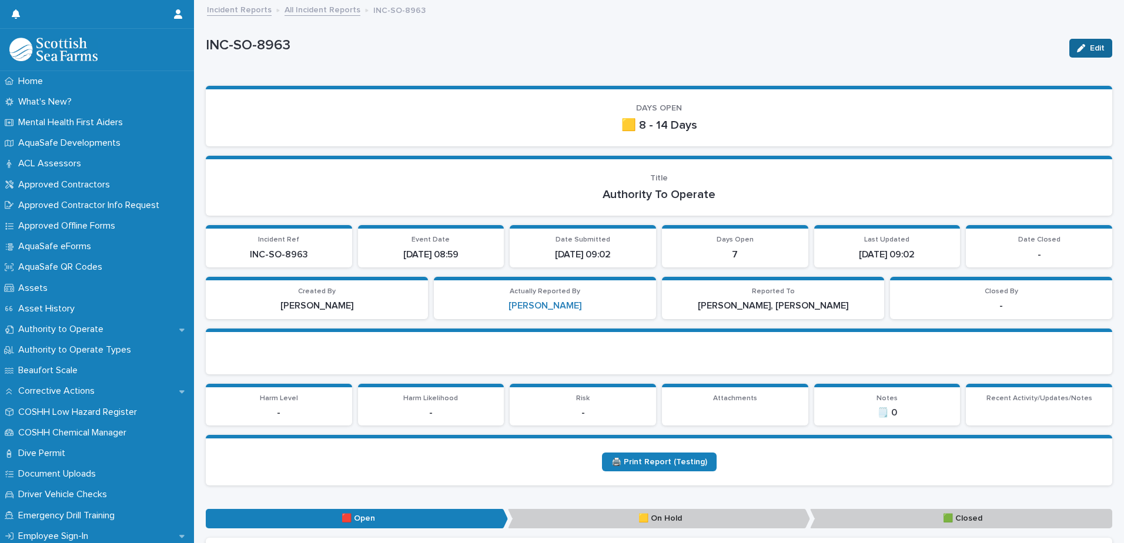
click at [1079, 49] on div "button" at bounding box center [1083, 48] width 13 height 8
click at [1024, 49] on span "Cancel" at bounding box center [1037, 48] width 26 height 8
click at [316, 12] on link "All Incident Reports" at bounding box center [323, 9] width 76 height 14
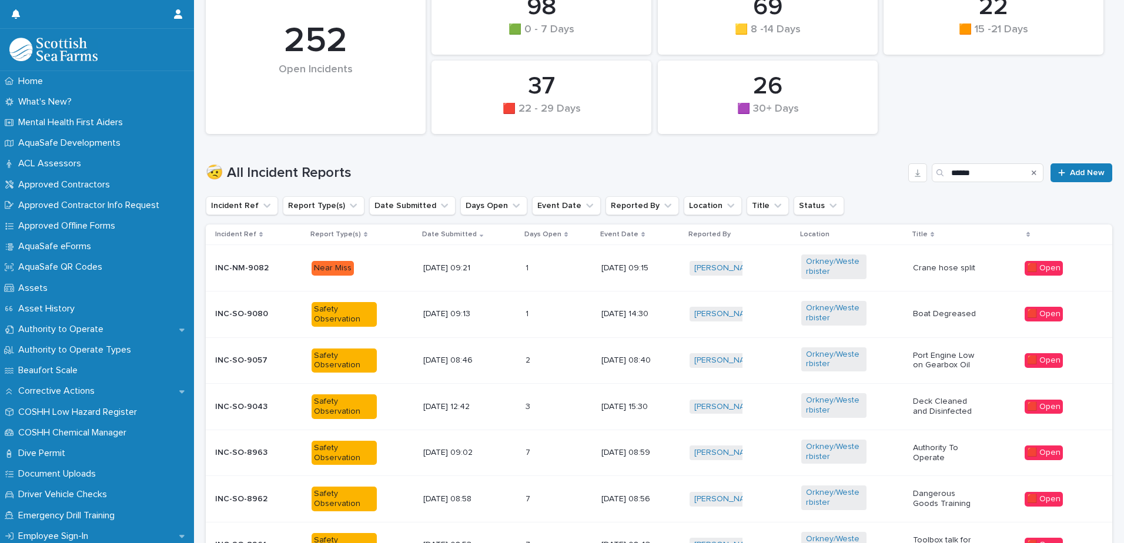
scroll to position [294, 0]
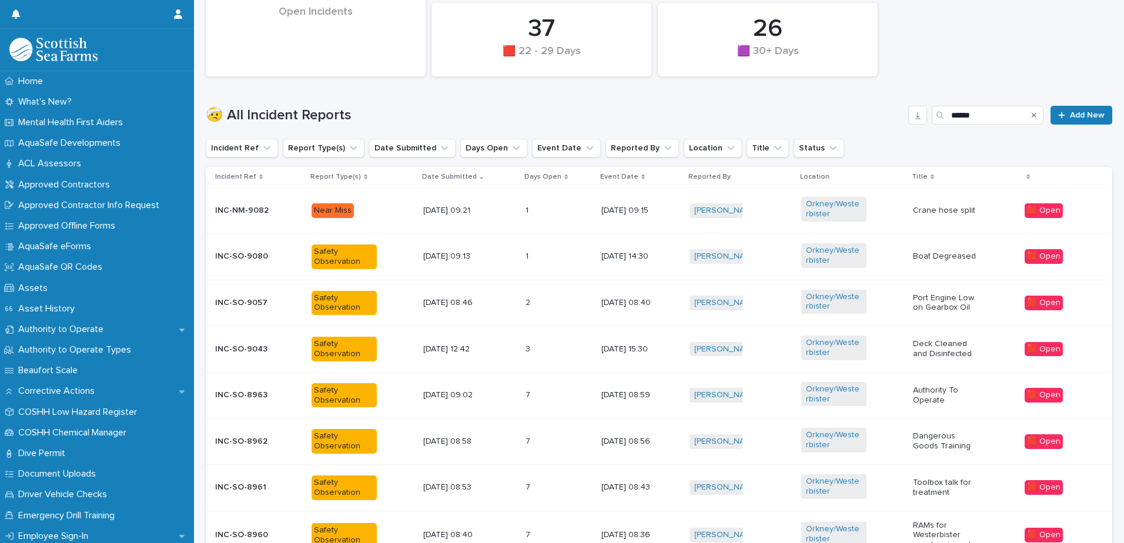
click at [546, 259] on p at bounding box center [542, 257] width 33 height 10
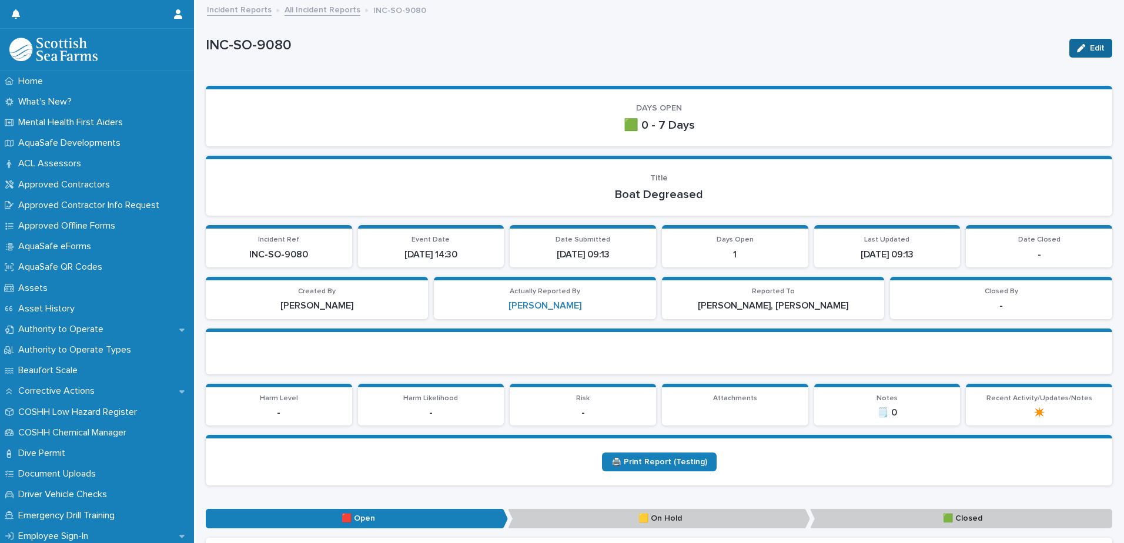
click at [1077, 50] on icon "button" at bounding box center [1081, 48] width 8 height 8
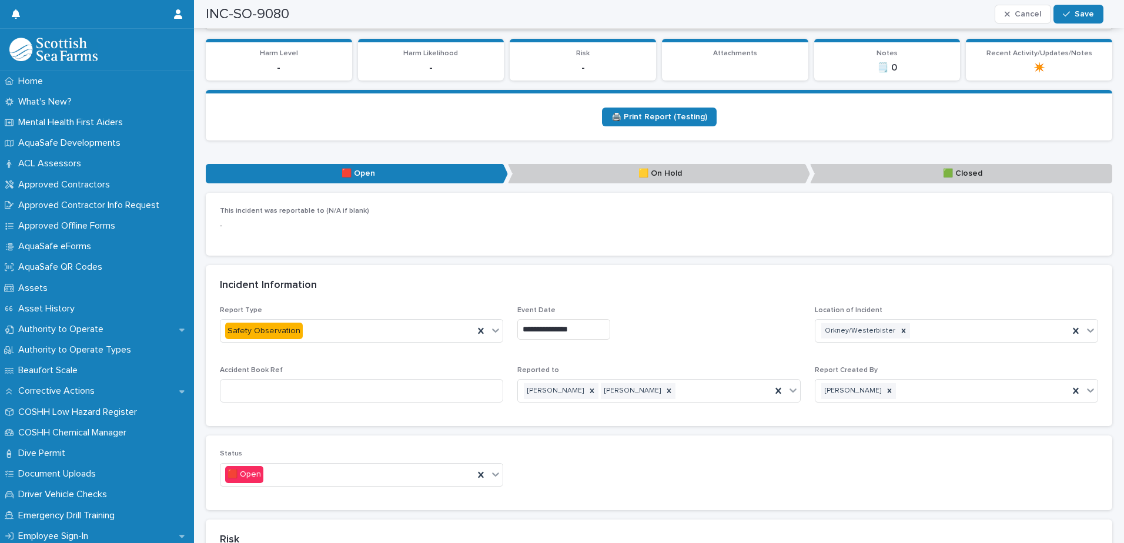
scroll to position [353, 0]
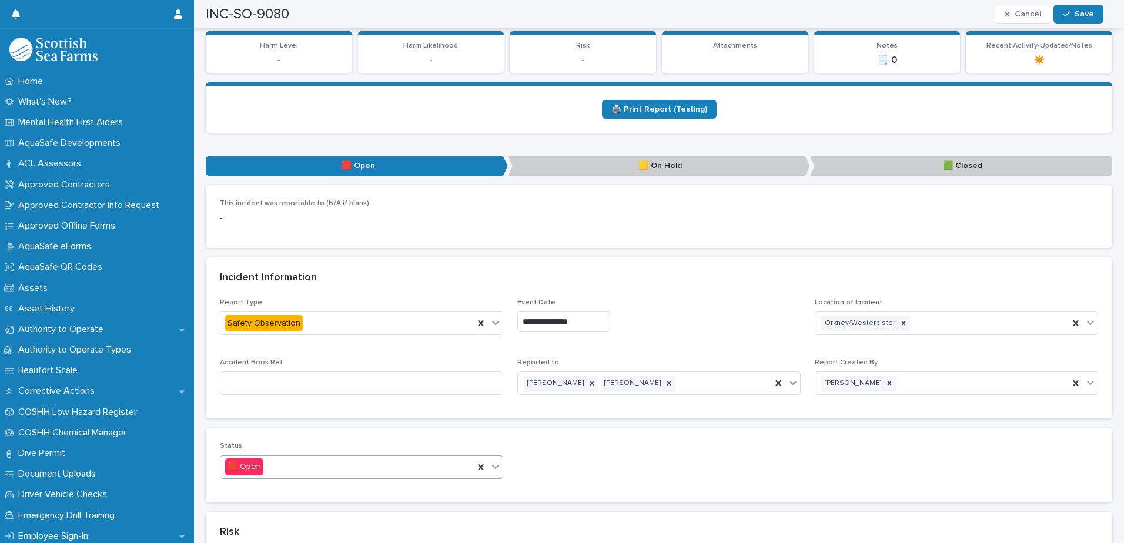
click at [492, 473] on div at bounding box center [496, 466] width 14 height 21
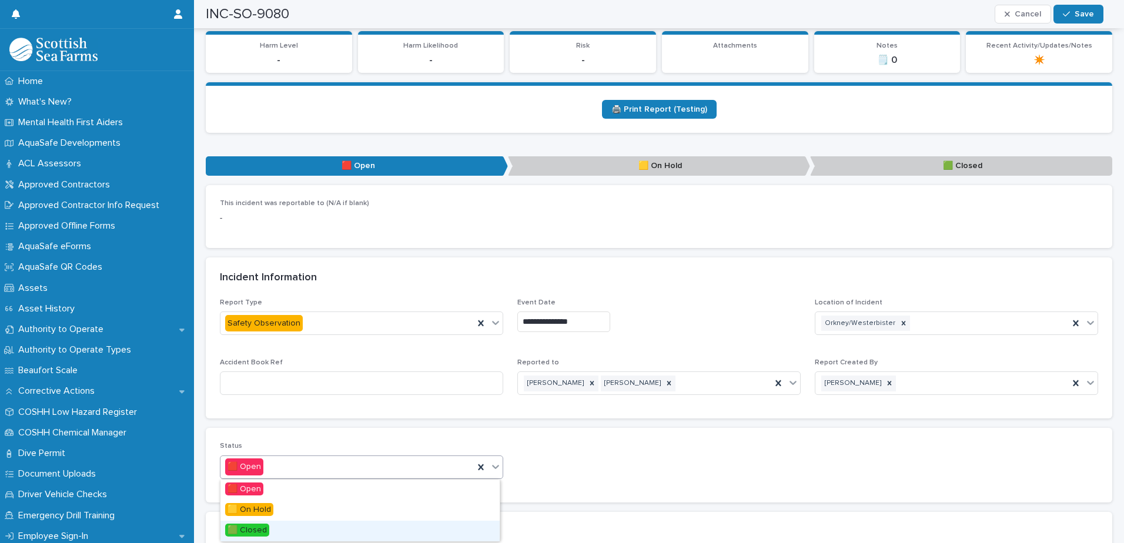
click at [422, 529] on div "🟩 Closed" at bounding box center [359, 531] width 279 height 21
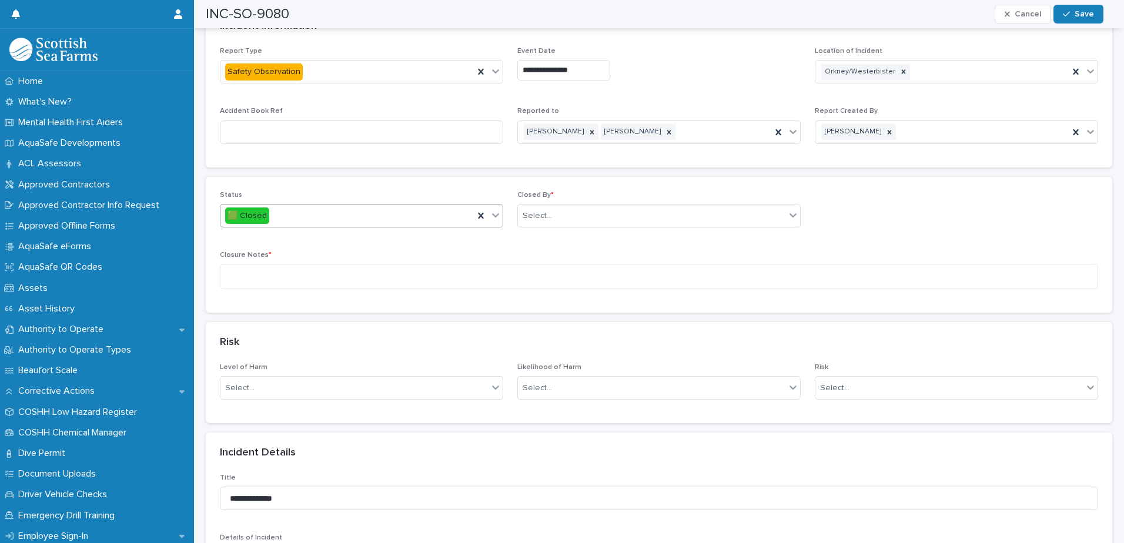
scroll to position [529, 0]
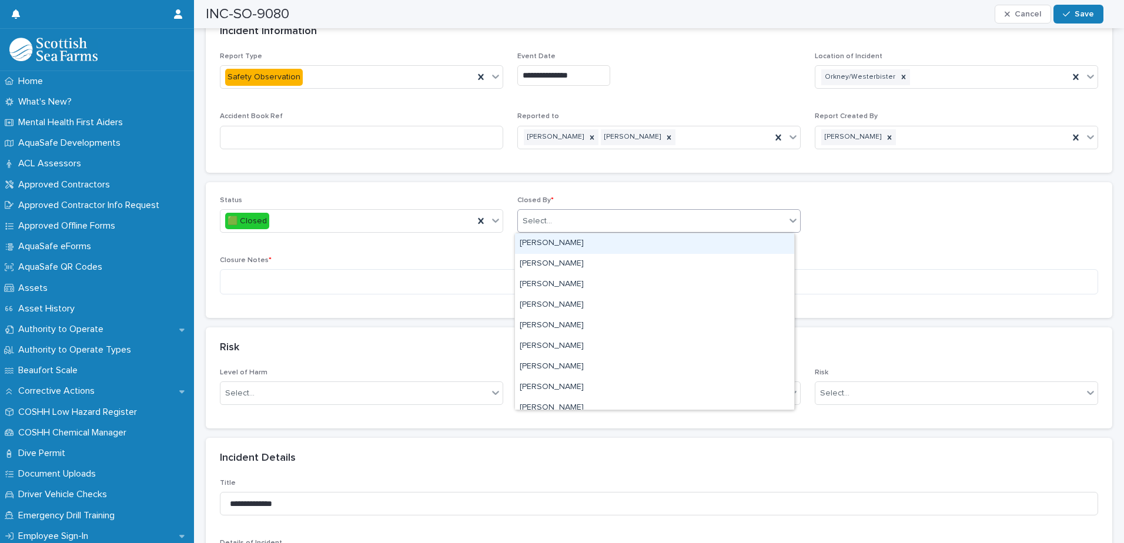
click at [532, 217] on div "Select..." at bounding box center [537, 221] width 29 height 12
type input "***"
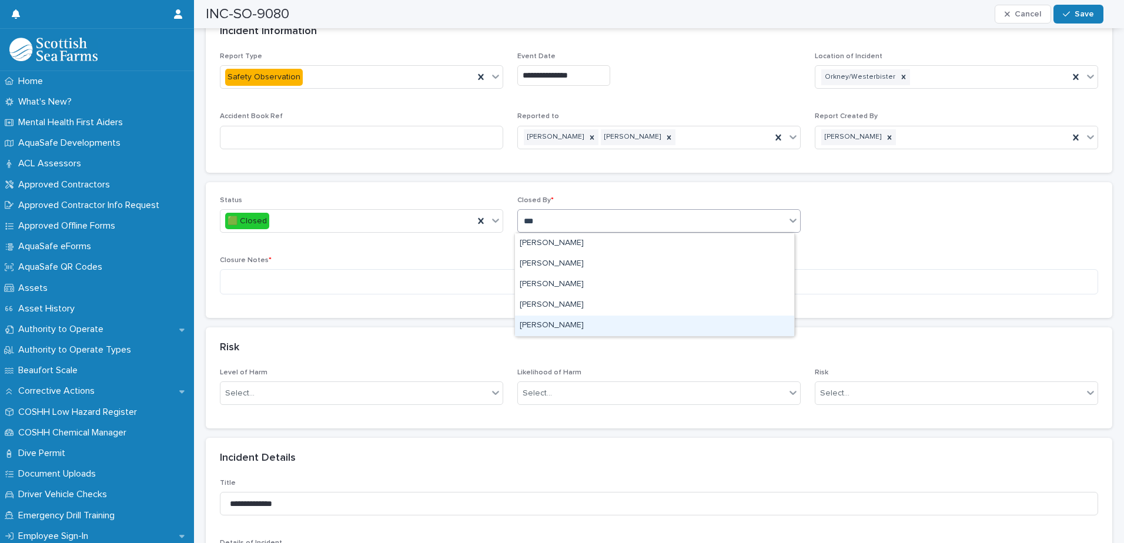
click at [559, 325] on div "[PERSON_NAME]" at bounding box center [654, 326] width 279 height 21
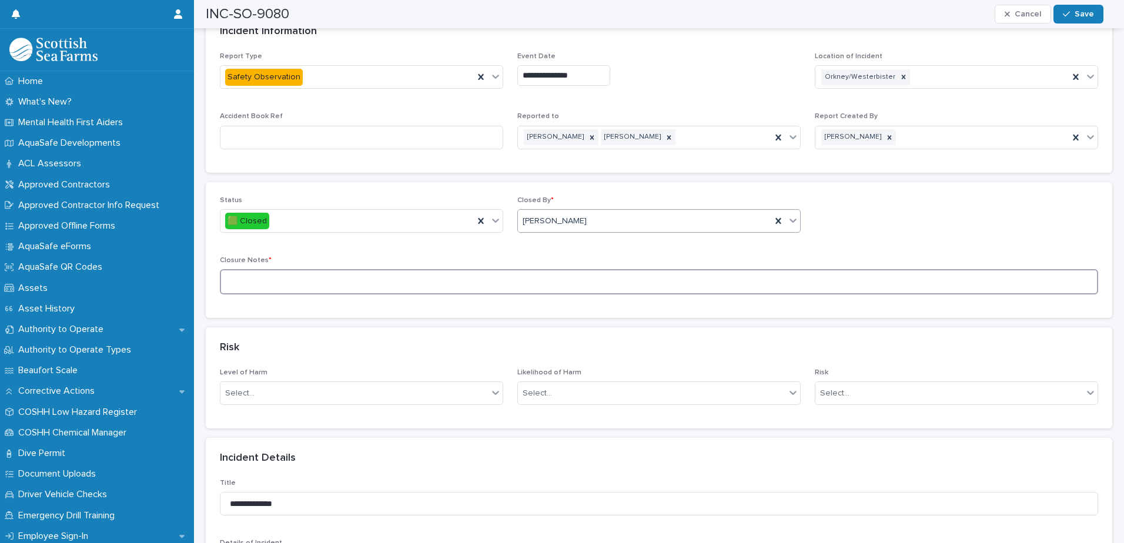
click at [278, 287] on textarea at bounding box center [659, 281] width 878 height 25
type textarea "*****"
click at [1085, 16] on span "Save" at bounding box center [1084, 14] width 19 height 8
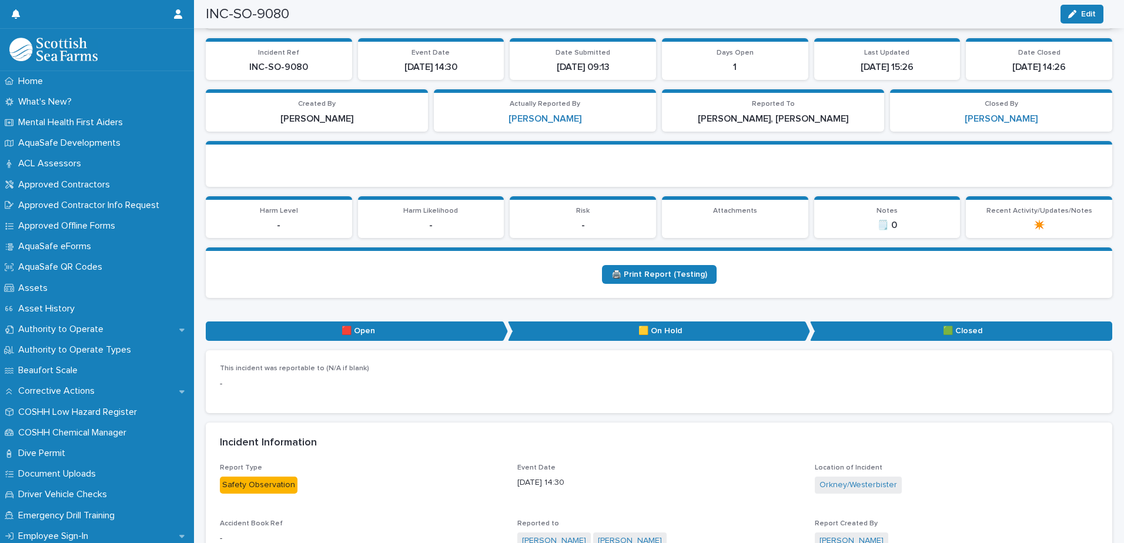
scroll to position [0, 0]
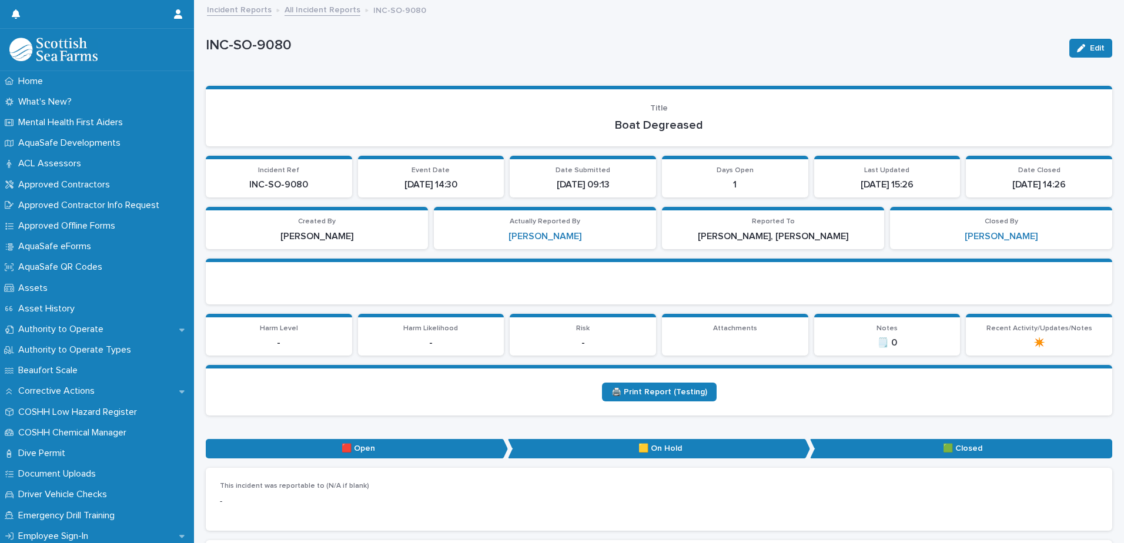
click at [328, 13] on link "All Incident Reports" at bounding box center [323, 9] width 76 height 14
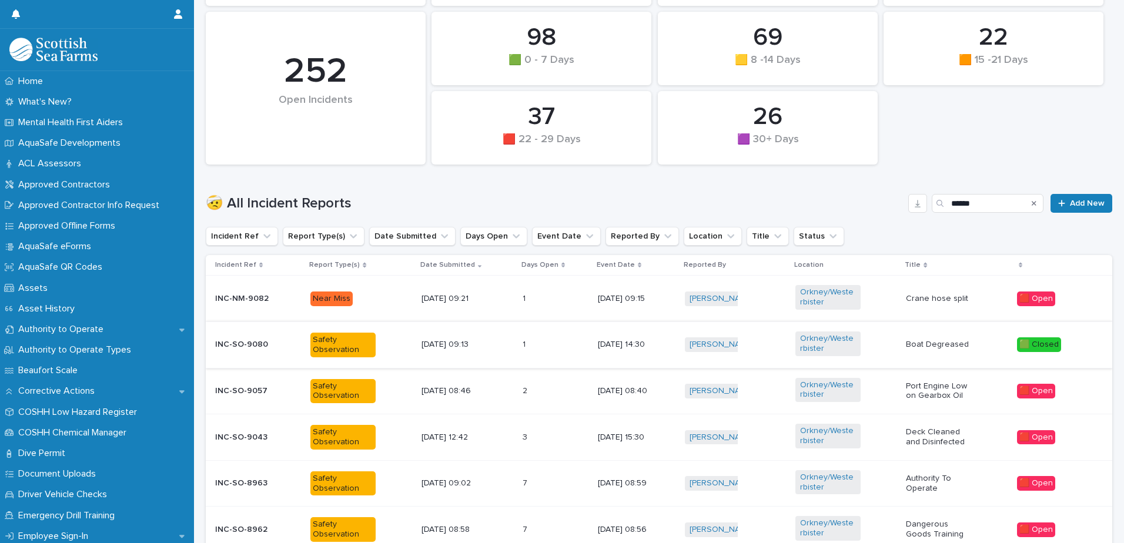
scroll to position [235, 0]
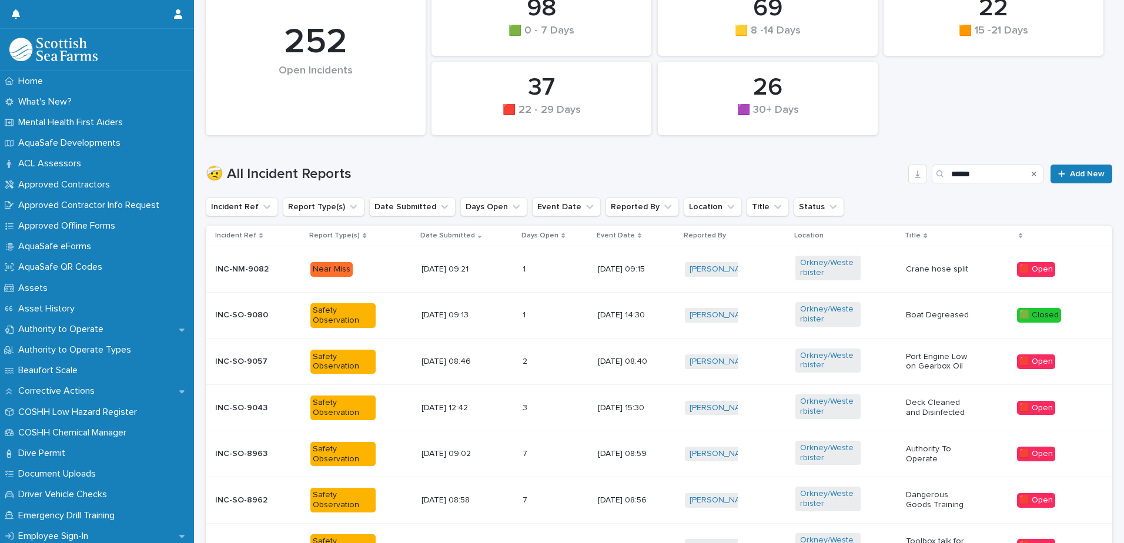
click at [434, 266] on p "[DATE] 09:21" at bounding box center [454, 270] width 65 height 10
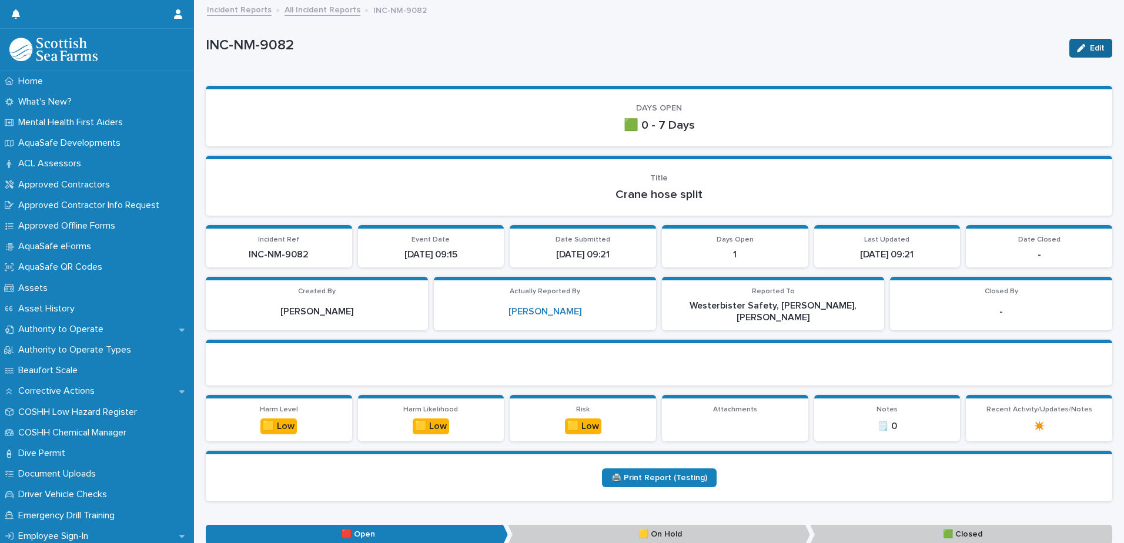
click at [1090, 50] on span "Edit" at bounding box center [1097, 48] width 15 height 8
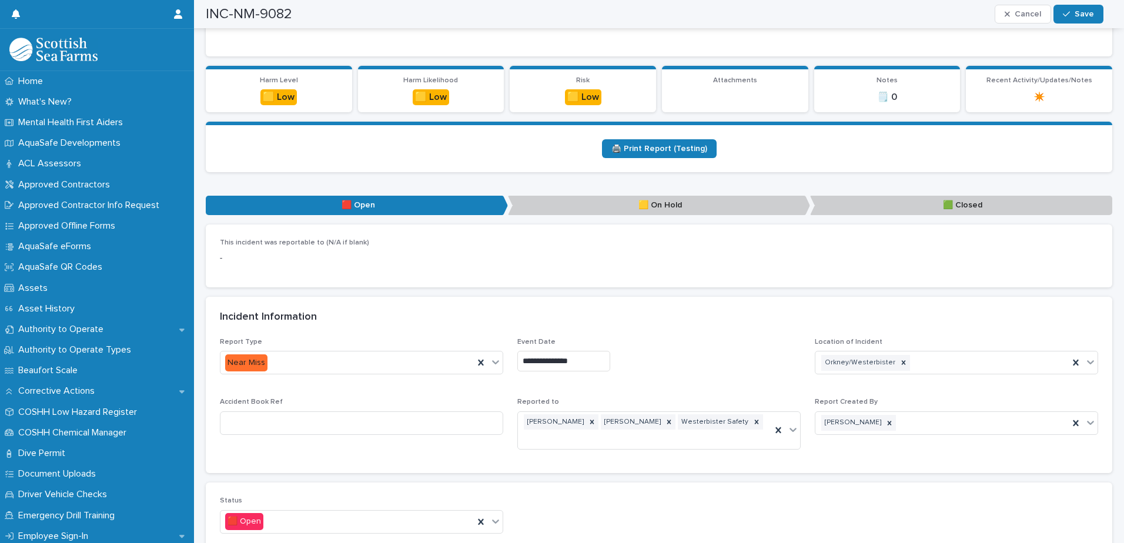
scroll to position [412, 0]
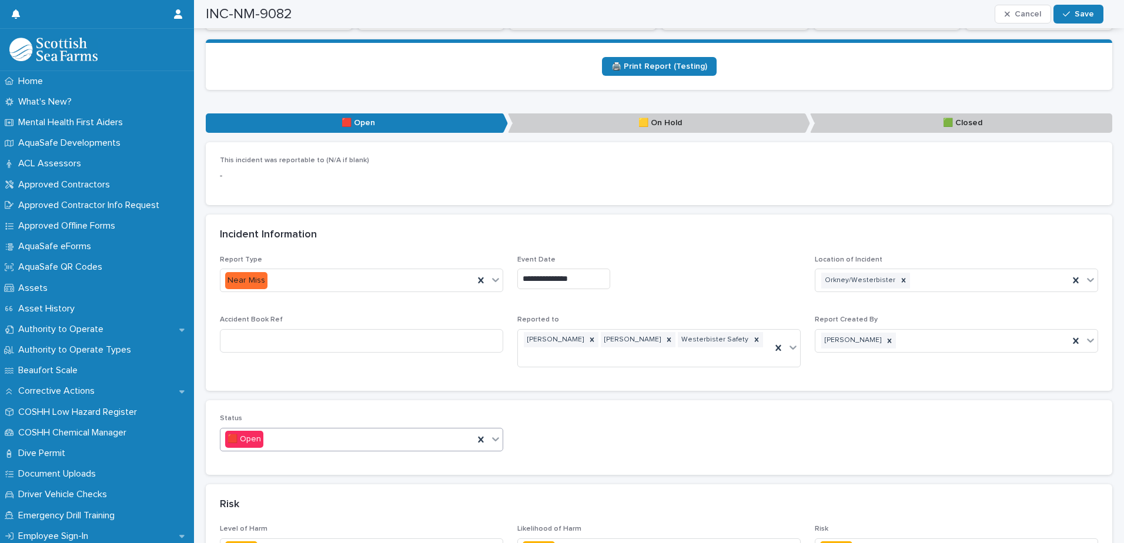
click at [495, 433] on icon at bounding box center [496, 439] width 12 height 12
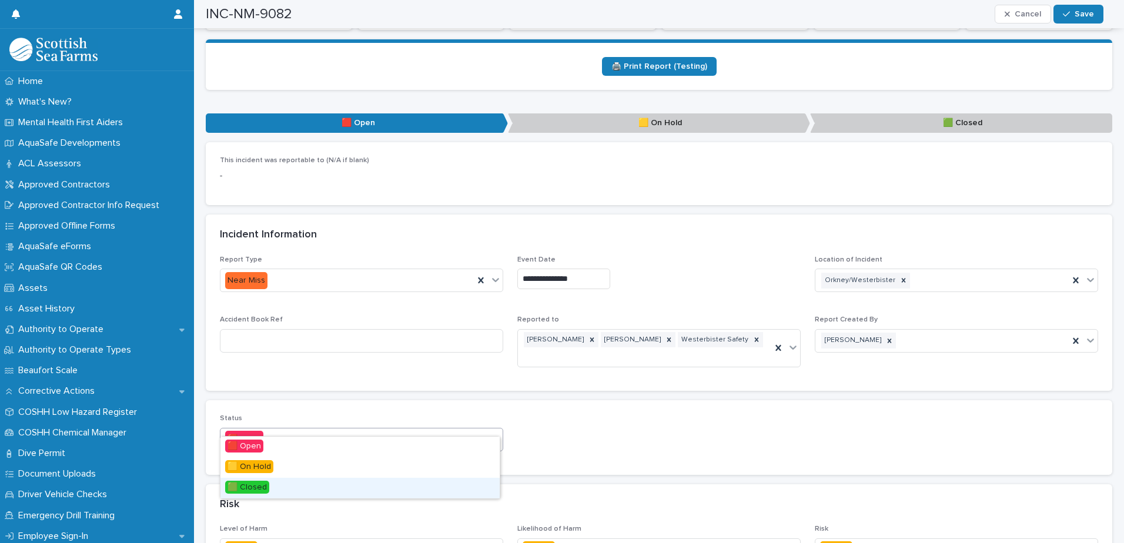
drag, startPoint x: 466, startPoint y: 477, endPoint x: 460, endPoint y: 487, distance: 11.6
click at [460, 487] on div "🟩 Closed" at bounding box center [359, 488] width 279 height 21
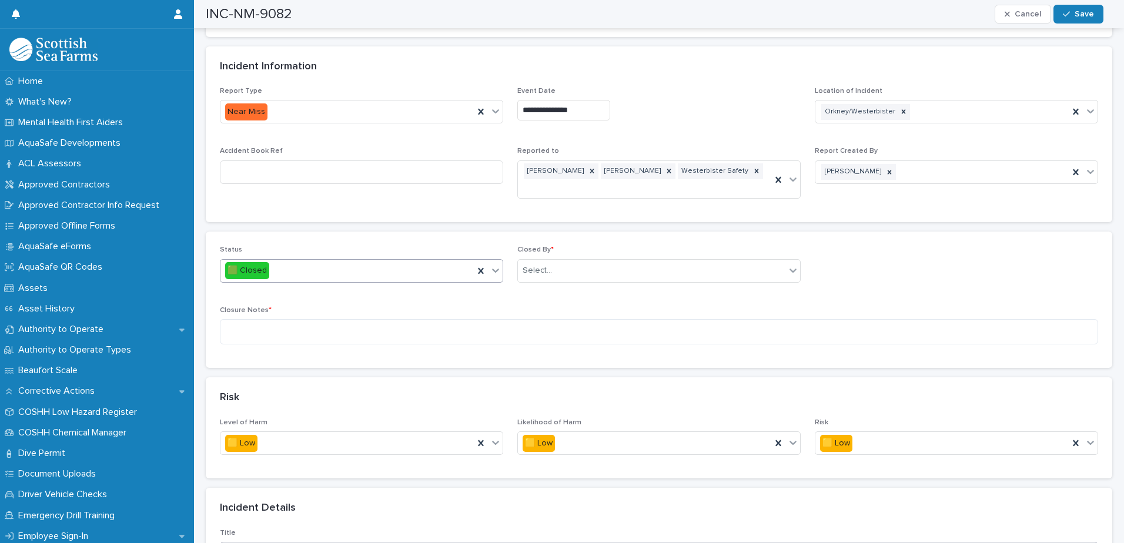
scroll to position [470, 0]
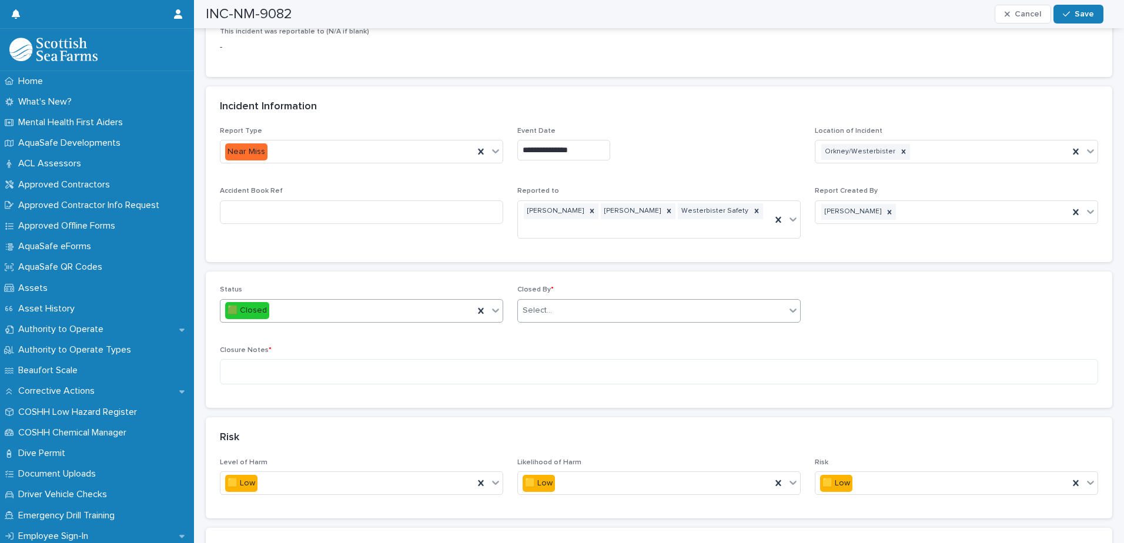
click at [575, 301] on div "Select..." at bounding box center [652, 310] width 268 height 19
type input "*****"
click at [574, 318] on div "[PERSON_NAME]" at bounding box center [654, 318] width 279 height 21
click at [466, 369] on textarea at bounding box center [659, 371] width 878 height 25
type textarea "**********"
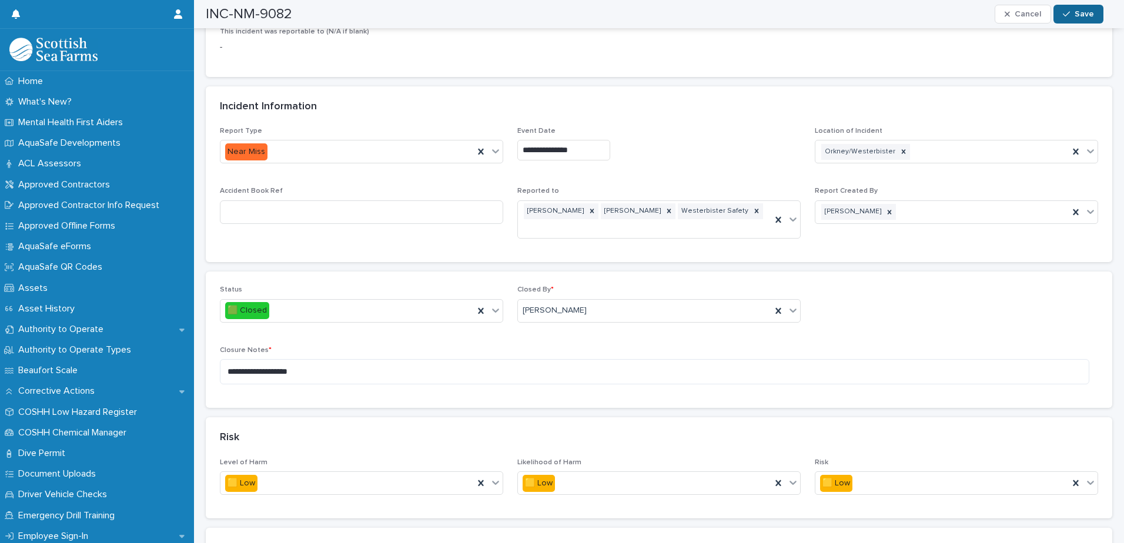
click at [1089, 11] on span "Save" at bounding box center [1084, 14] width 19 height 8
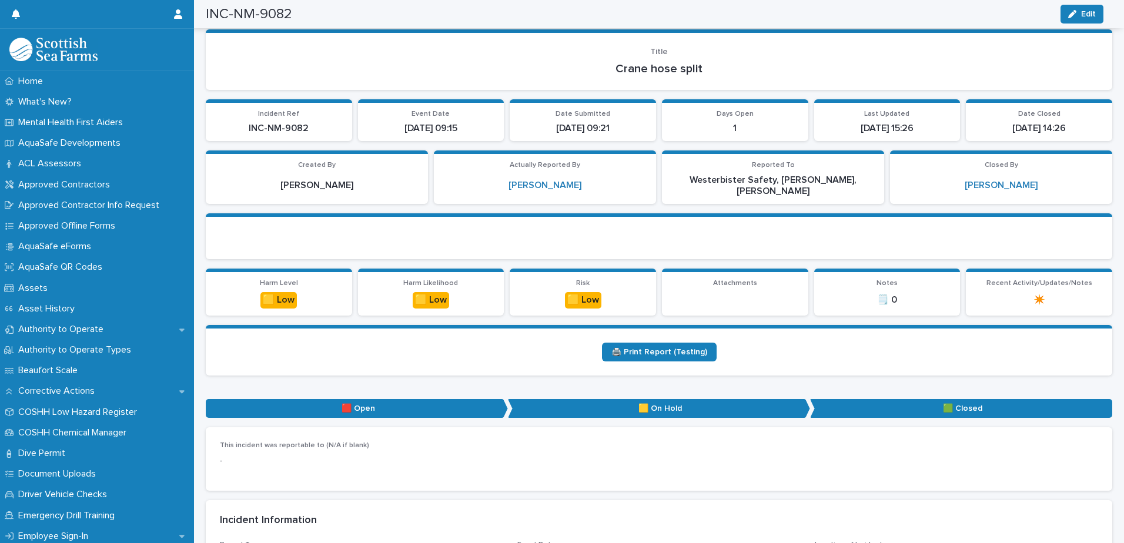
scroll to position [0, 0]
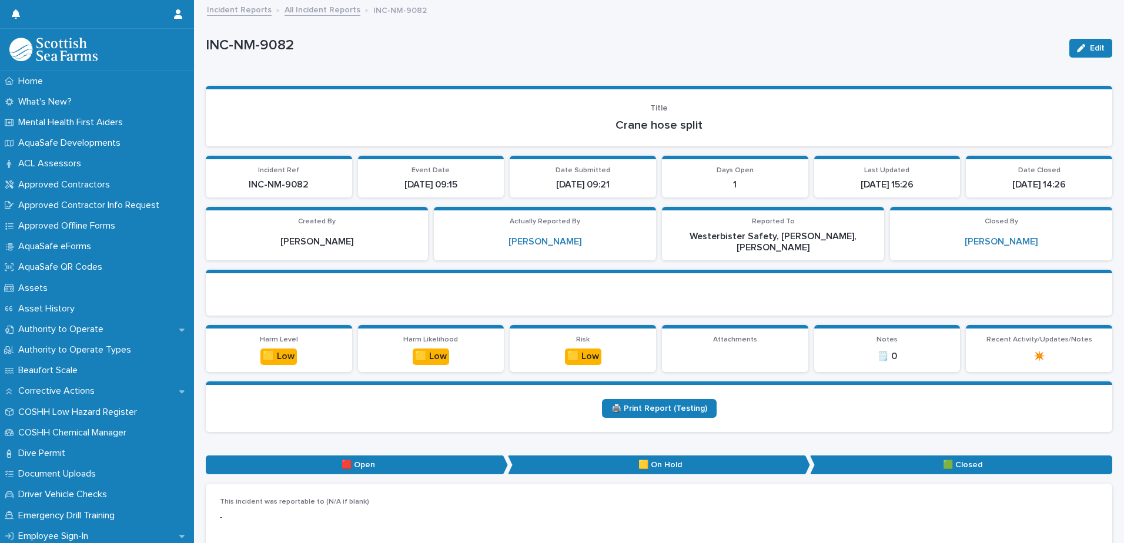
click at [322, 14] on link "All Incident Reports" at bounding box center [323, 9] width 76 height 14
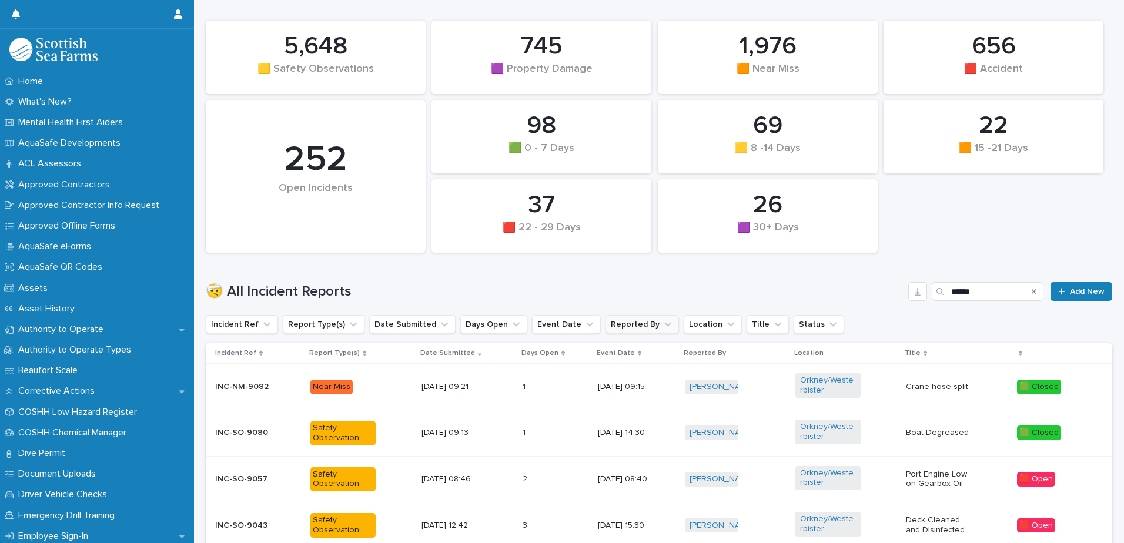
scroll to position [353, 0]
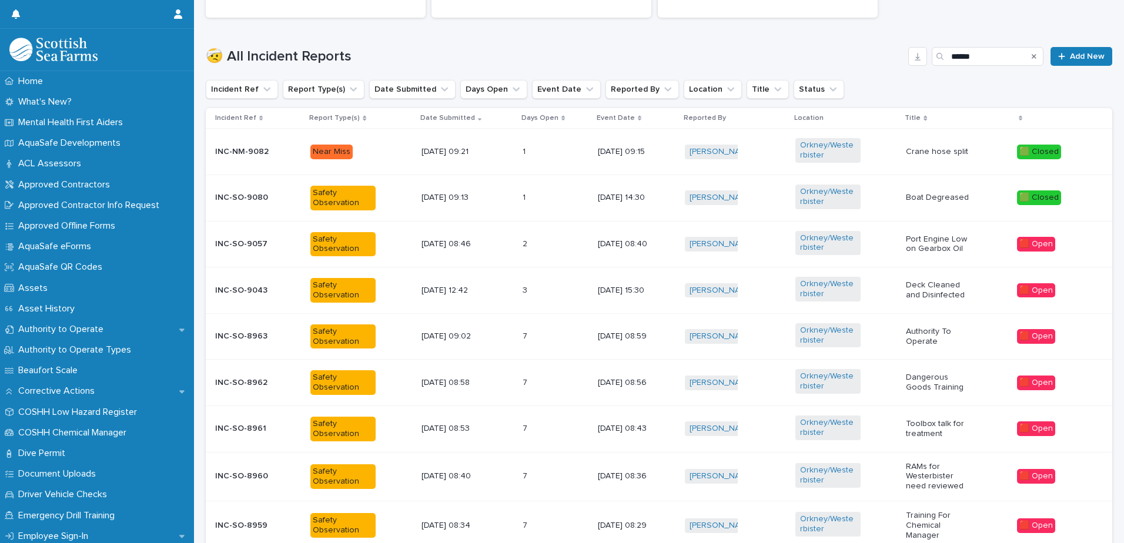
click at [451, 334] on p "[DATE] 09:02" at bounding box center [454, 337] width 65 height 10
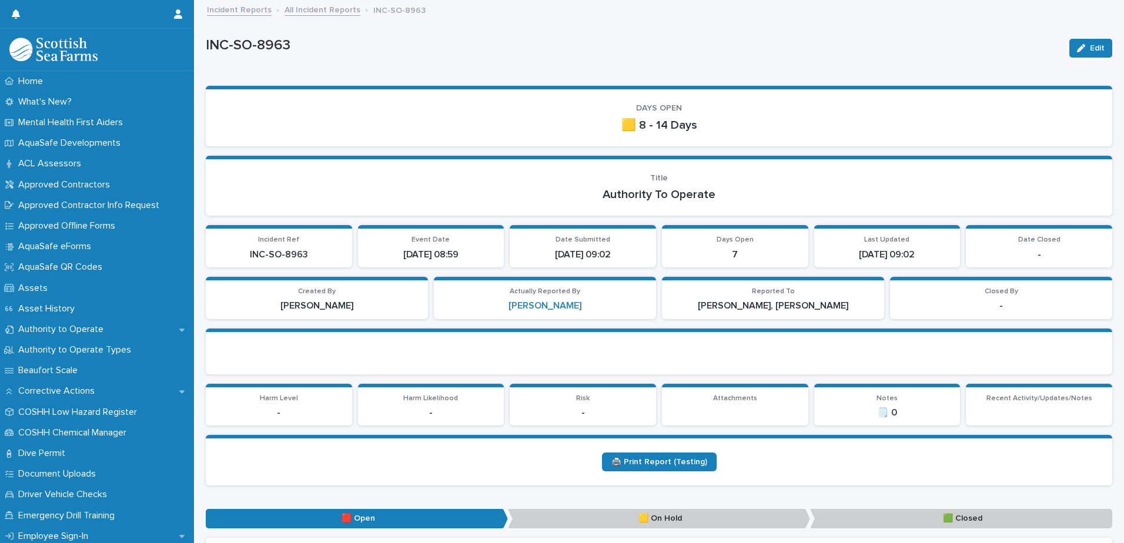
click at [320, 10] on link "All Incident Reports" at bounding box center [323, 9] width 76 height 14
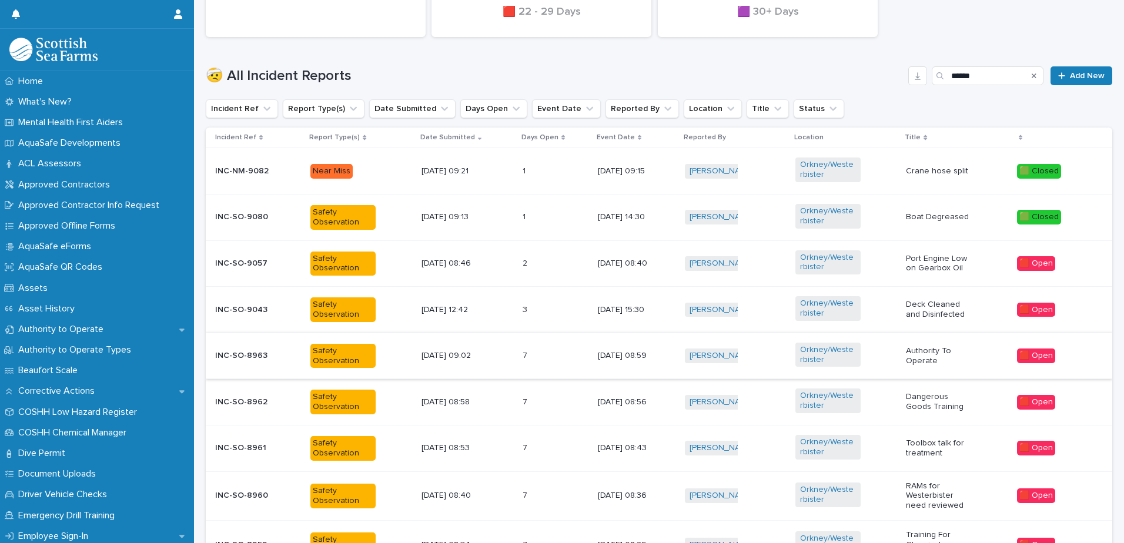
scroll to position [353, 0]
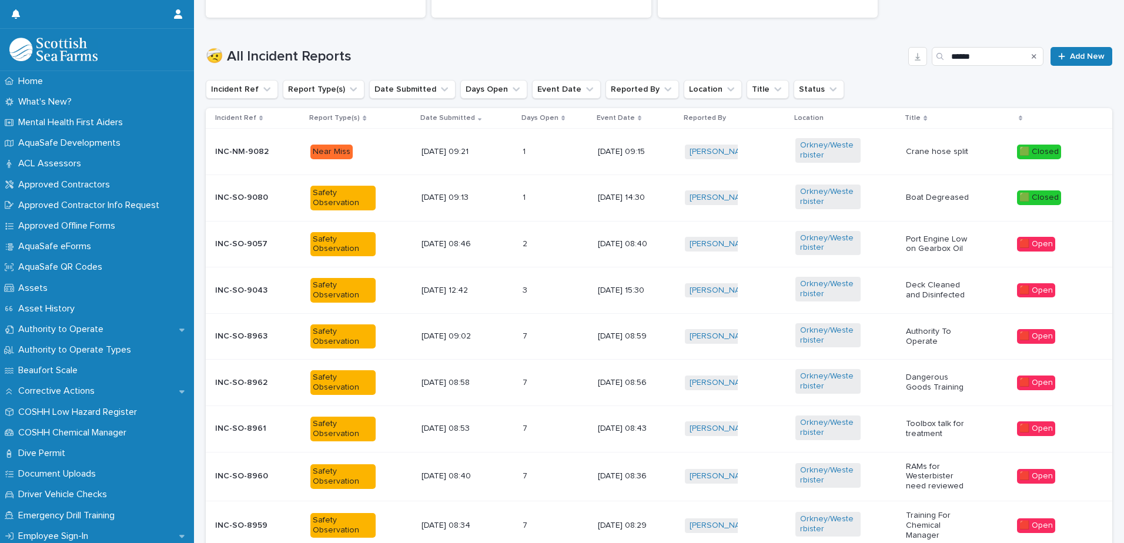
click at [449, 241] on p "[DATE] 08:46" at bounding box center [454, 244] width 65 height 10
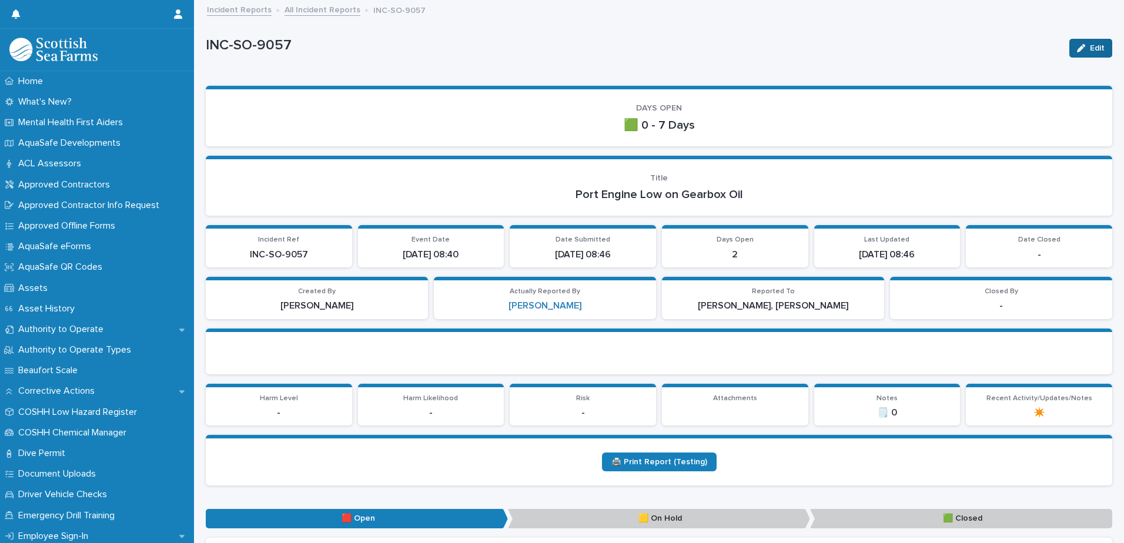
click at [1078, 46] on div "button" at bounding box center [1083, 48] width 13 height 8
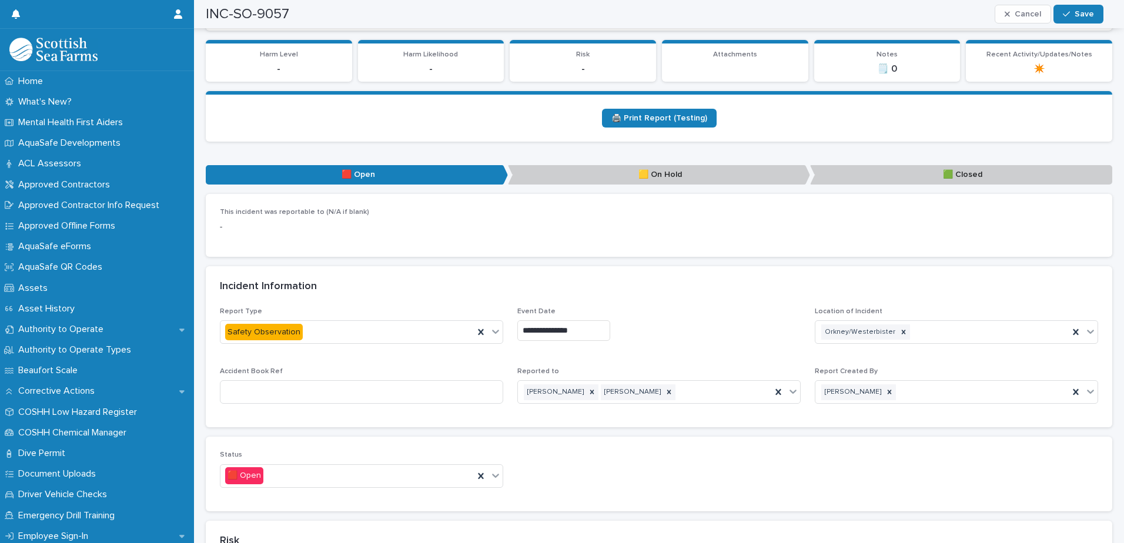
scroll to position [412, 0]
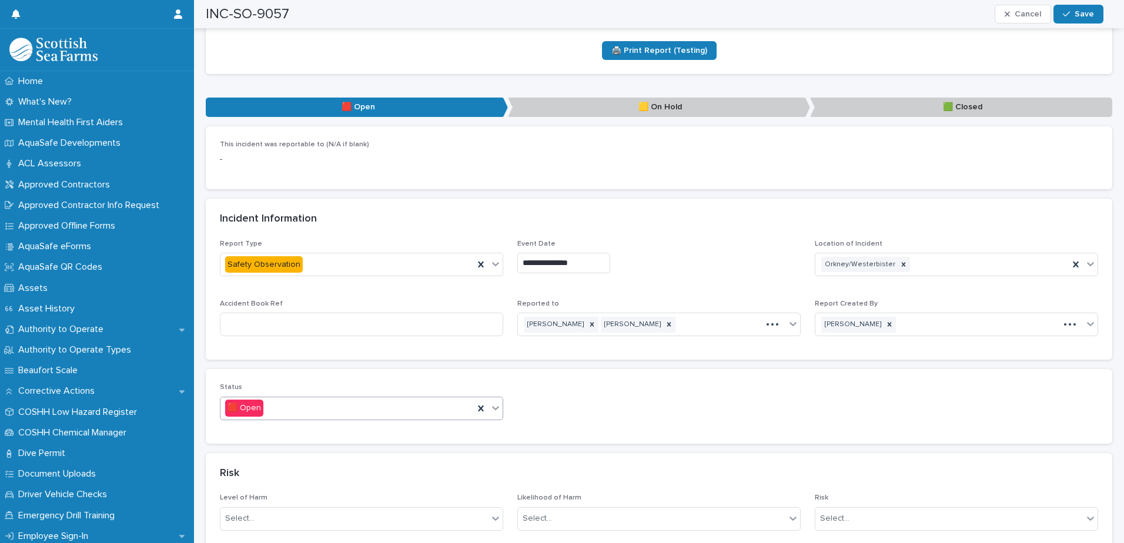
click at [493, 412] on icon at bounding box center [496, 408] width 12 height 12
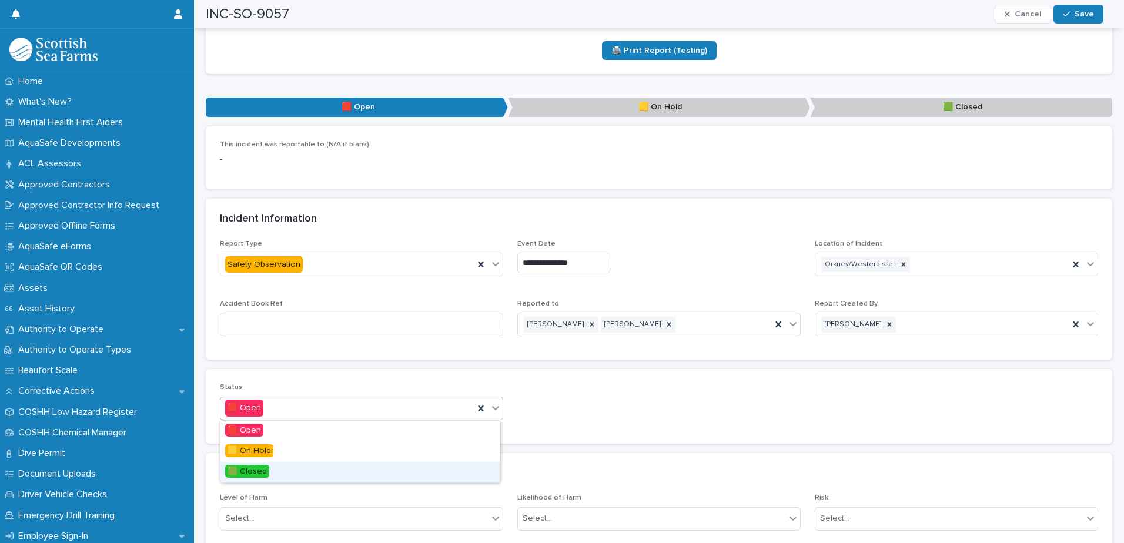
click at [450, 471] on div "🟩 Closed" at bounding box center [359, 472] width 279 height 21
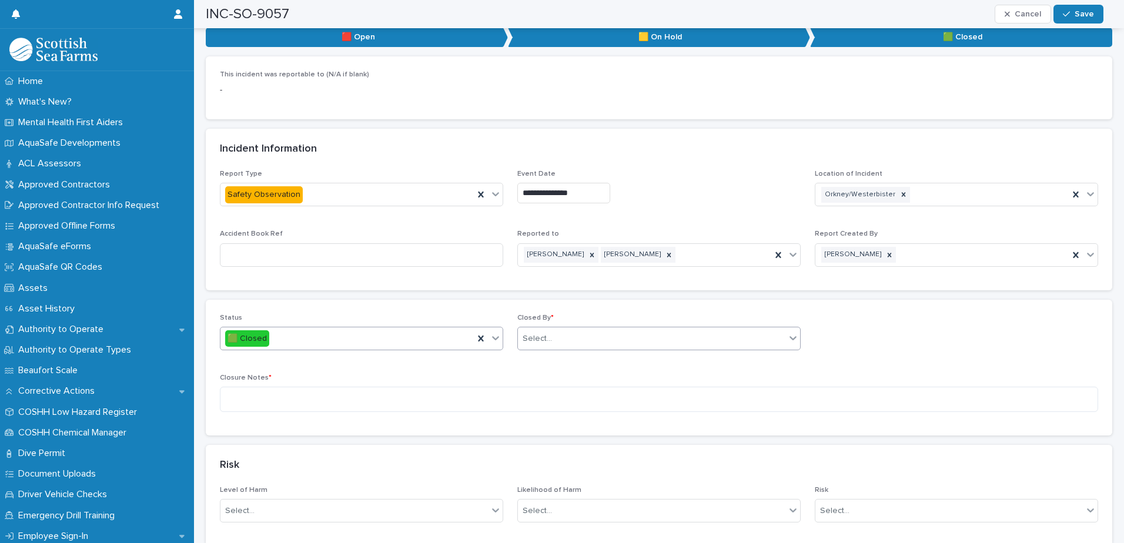
click at [636, 343] on div "Select..." at bounding box center [652, 338] width 268 height 19
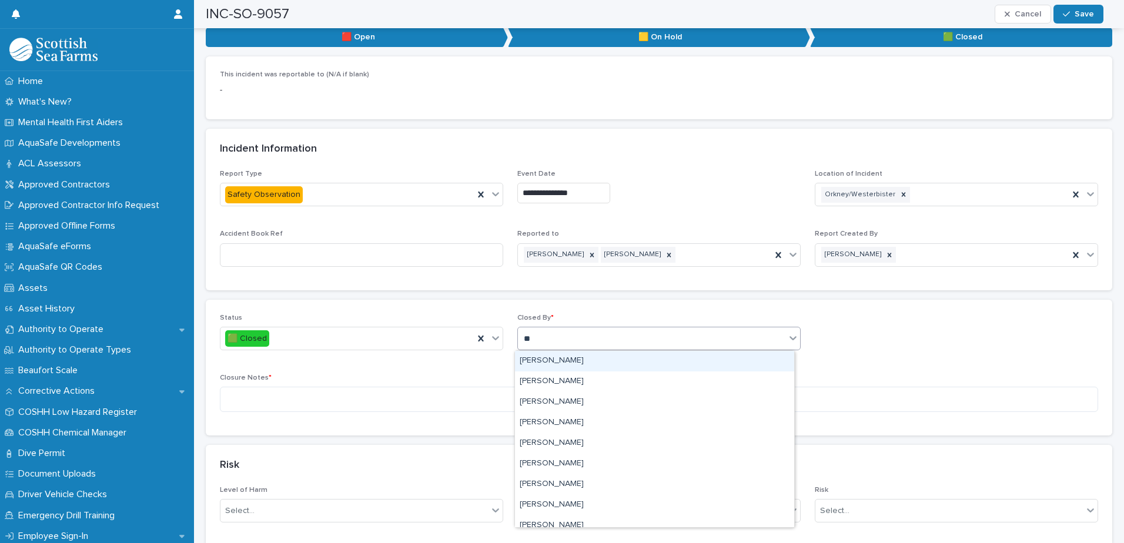
type input "***"
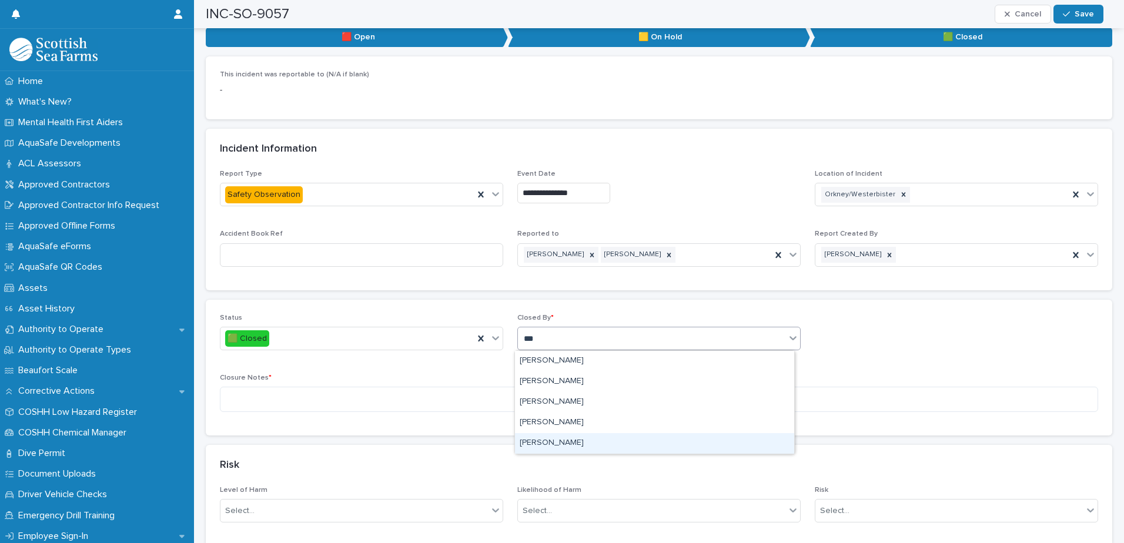
drag, startPoint x: 615, startPoint y: 447, endPoint x: 590, endPoint y: 442, distance: 25.8
click at [615, 448] on div "[PERSON_NAME]" at bounding box center [654, 443] width 279 height 21
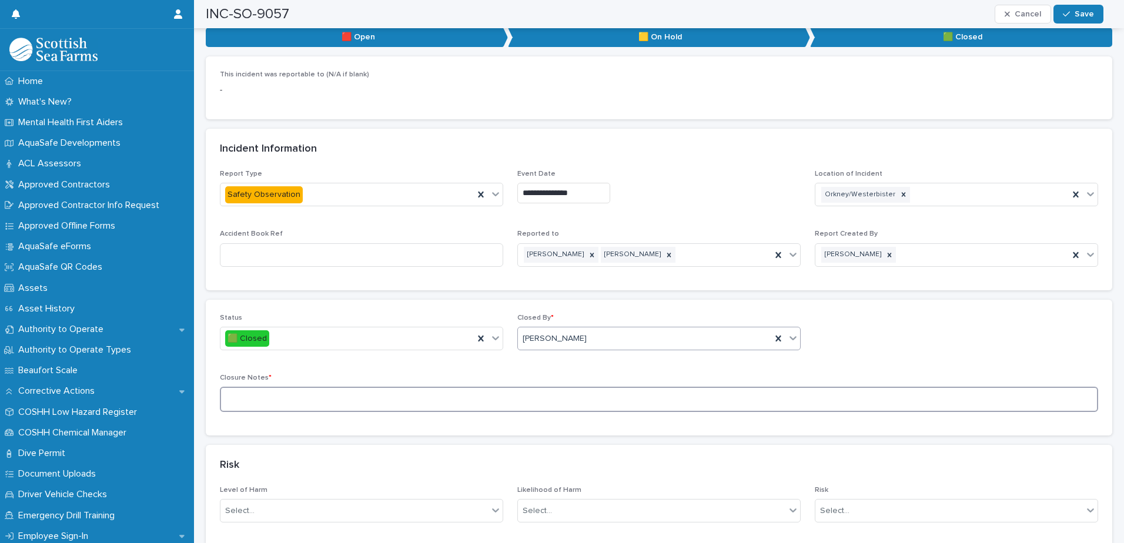
click at [397, 400] on textarea at bounding box center [659, 399] width 878 height 25
type textarea "**********"
click at [1078, 16] on span "Save" at bounding box center [1084, 14] width 19 height 8
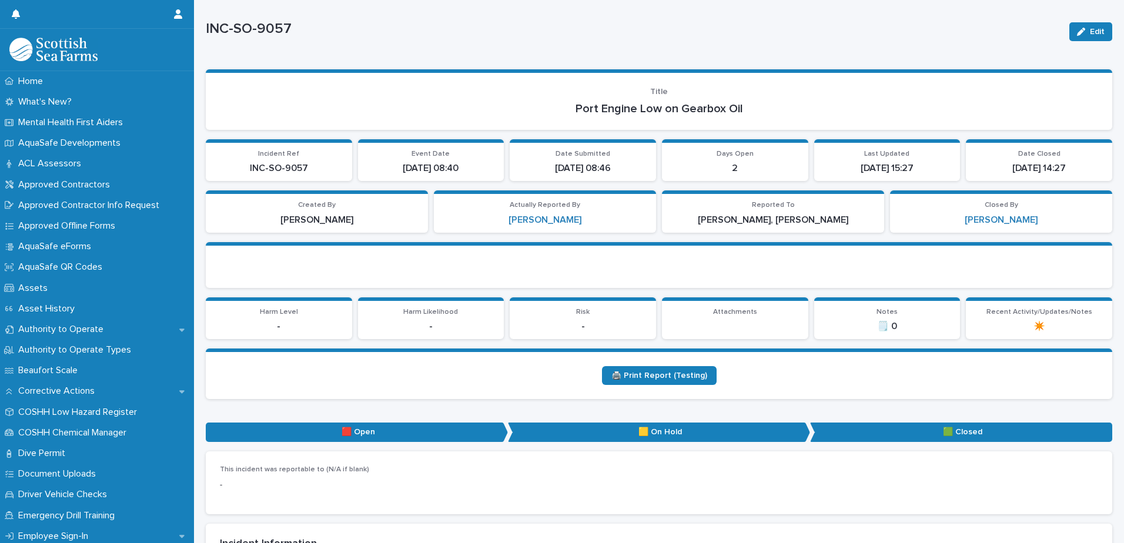
scroll to position [0, 0]
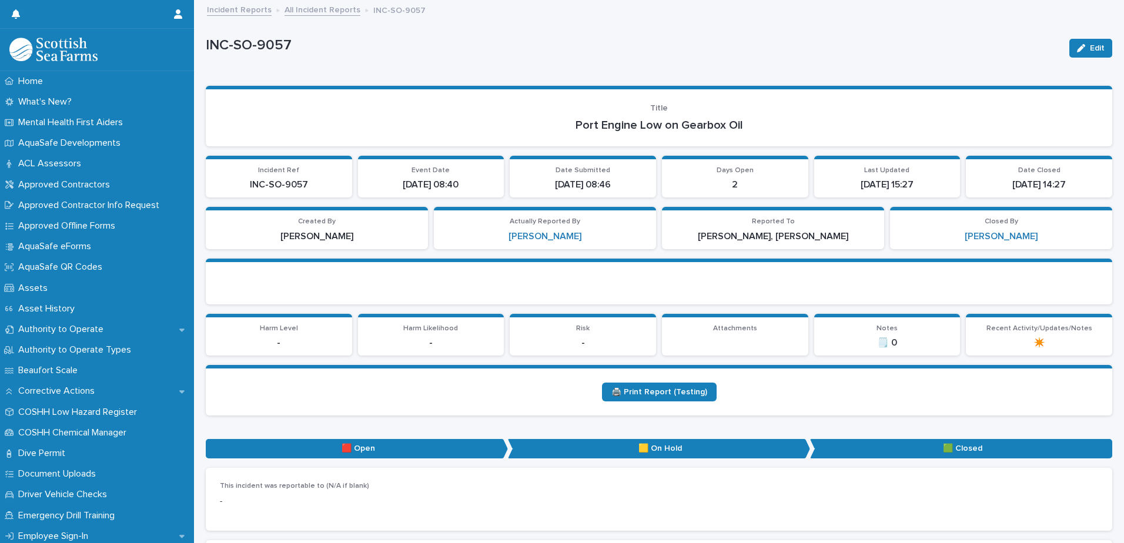
click at [312, 7] on link "All Incident Reports" at bounding box center [323, 9] width 76 height 14
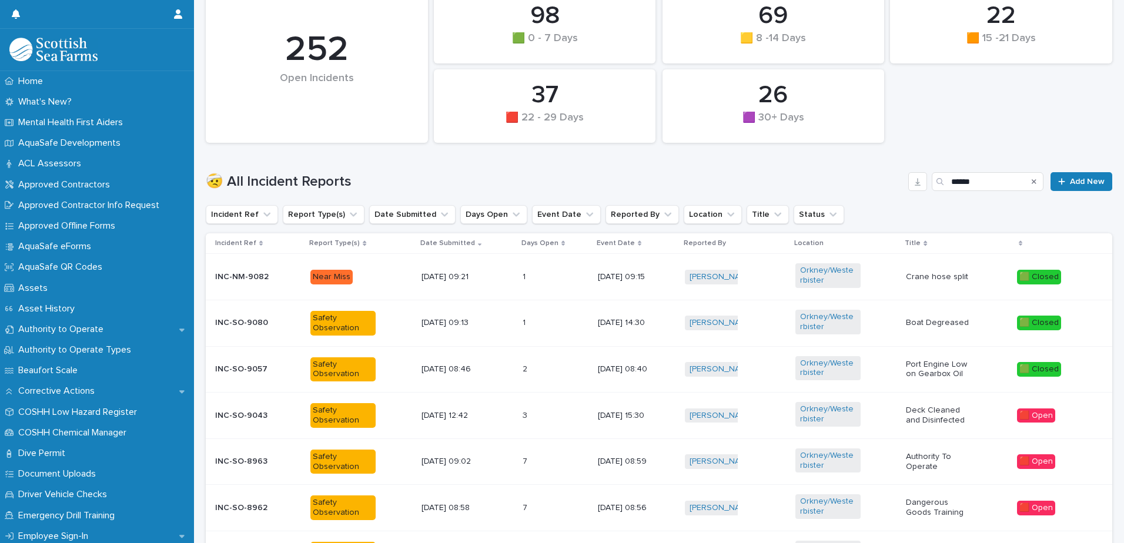
scroll to position [353, 0]
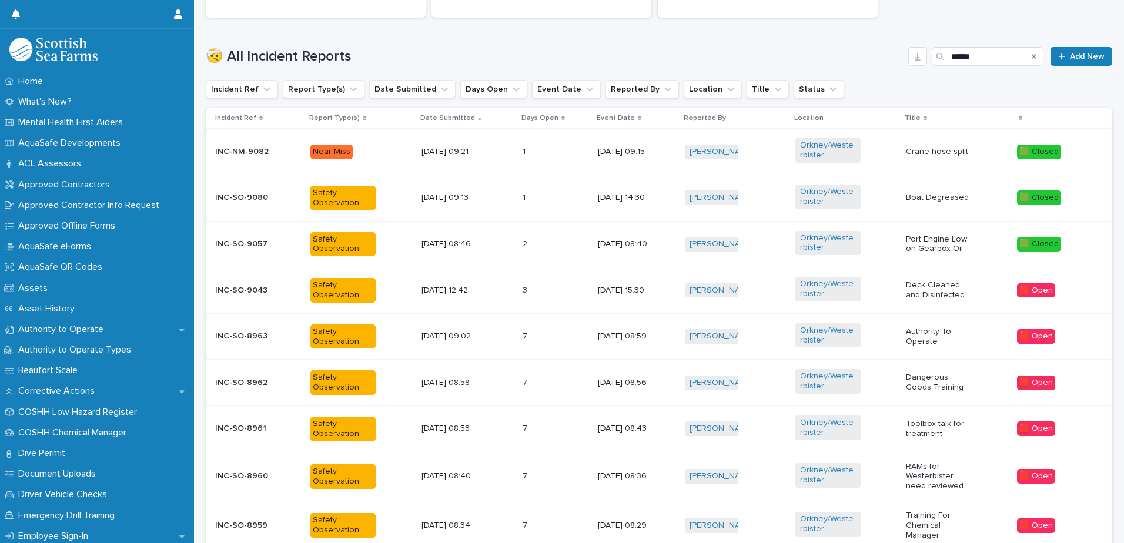
click at [451, 290] on p "[DATE] 12:42" at bounding box center [454, 291] width 65 height 10
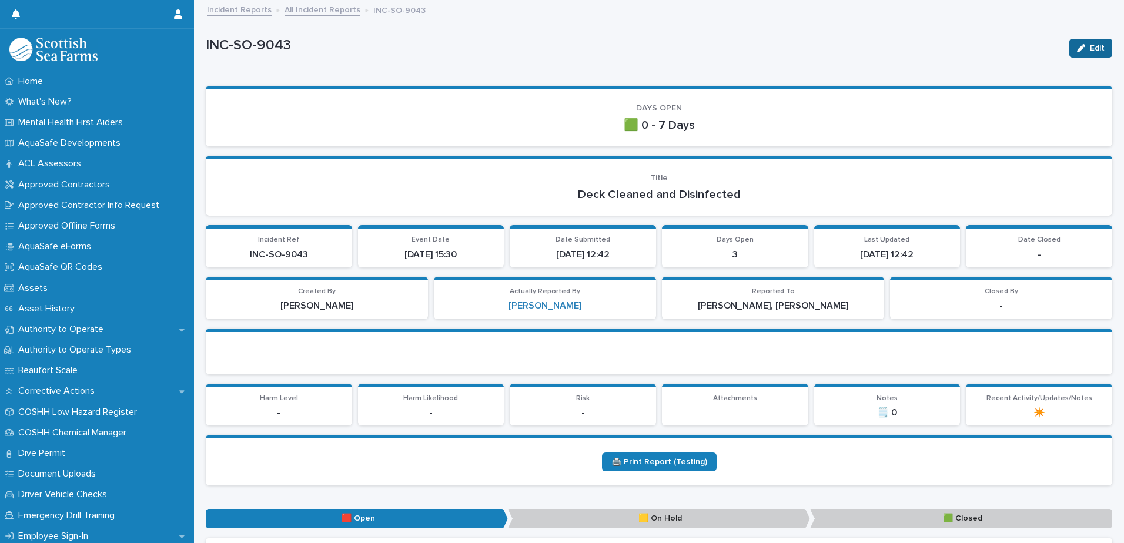
click at [1090, 49] on span "Edit" at bounding box center [1097, 48] width 15 height 8
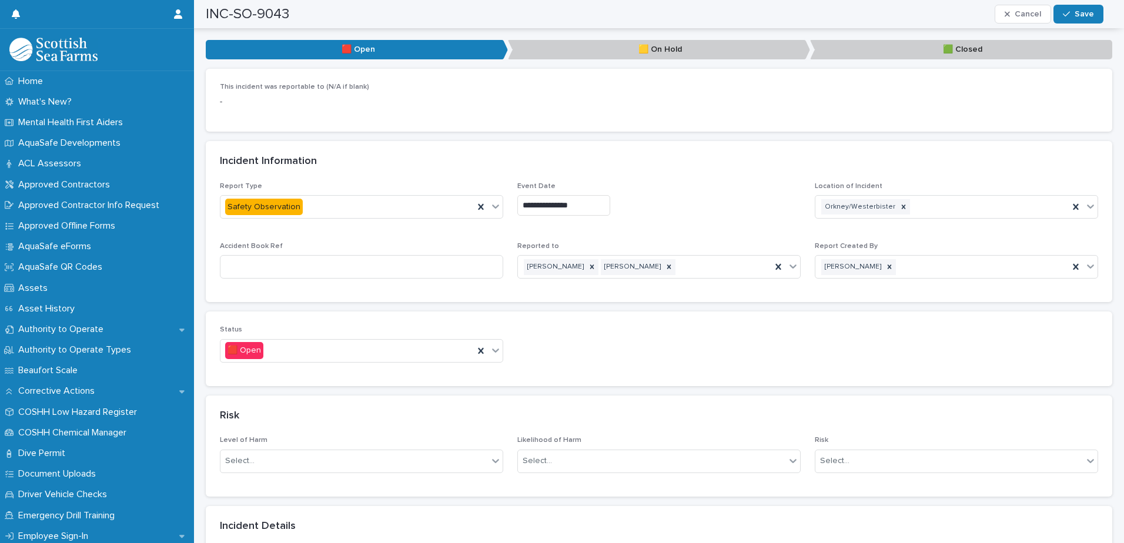
scroll to position [470, 0]
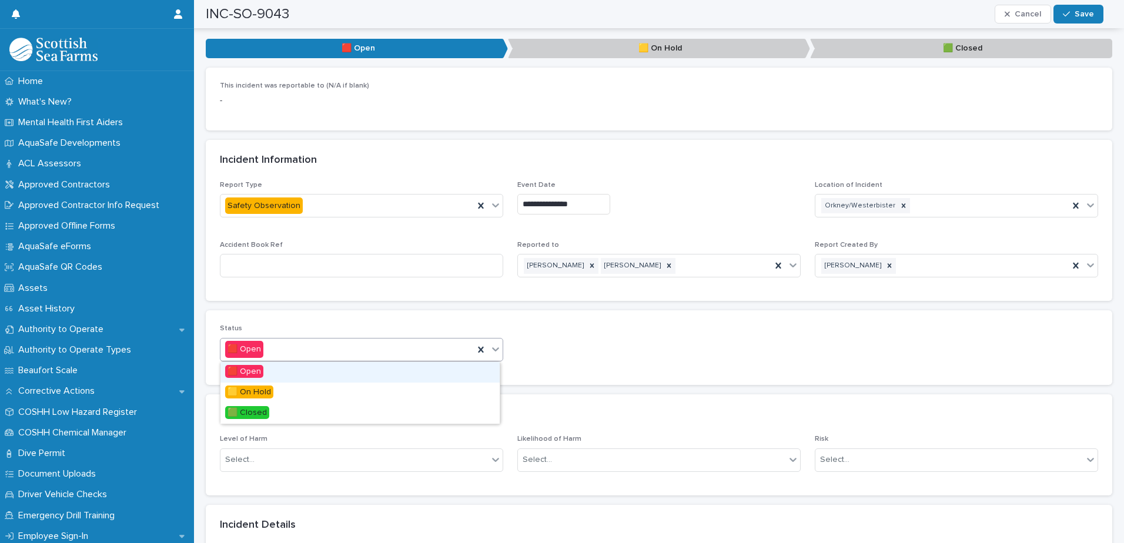
click at [492, 353] on icon at bounding box center [496, 349] width 12 height 12
click at [454, 414] on div "🟩 Closed" at bounding box center [359, 413] width 279 height 21
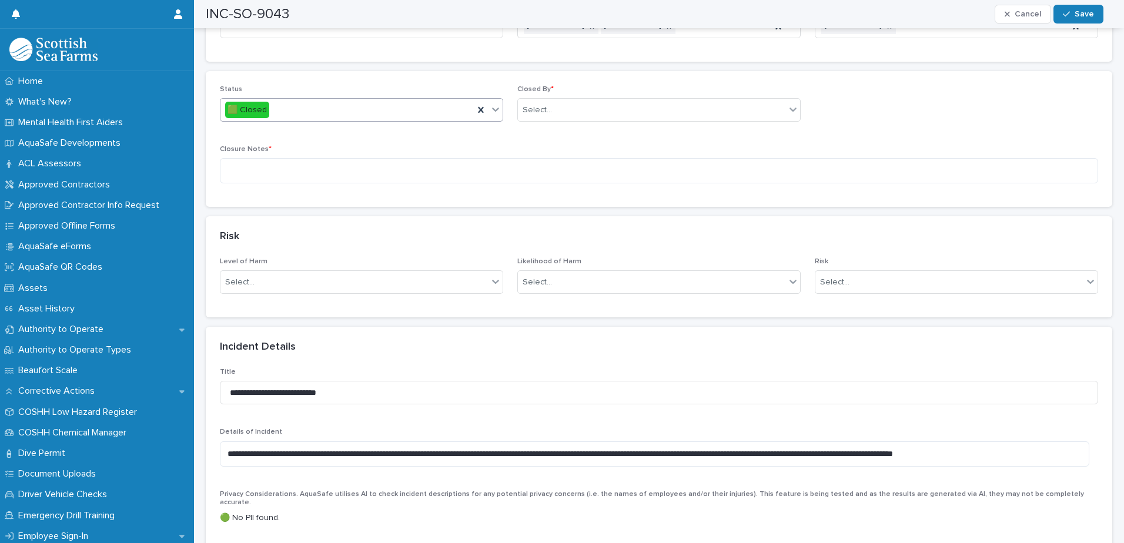
scroll to position [529, 0]
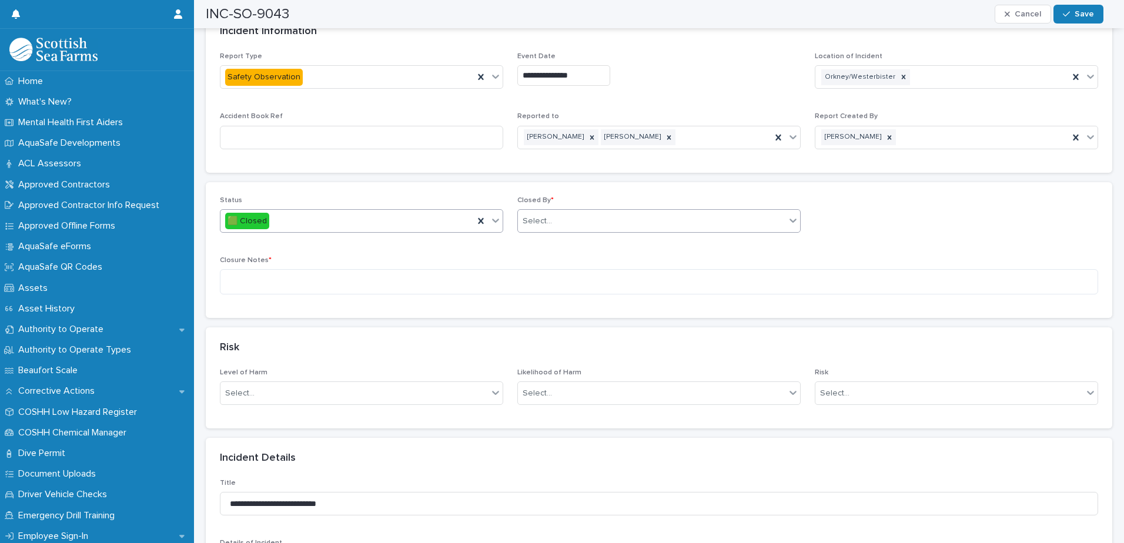
click at [628, 219] on div "Select..." at bounding box center [652, 221] width 268 height 19
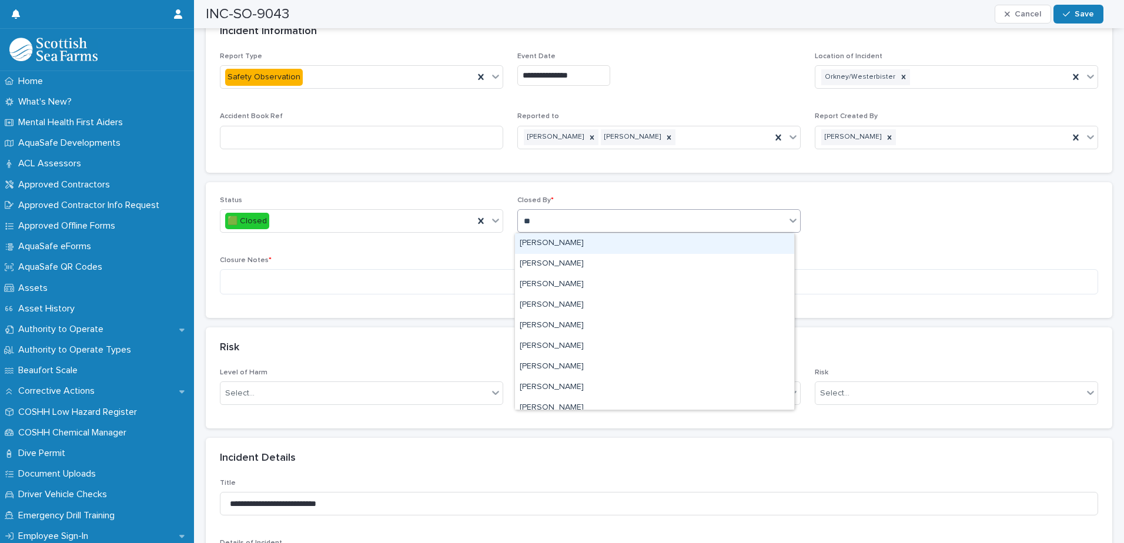
type input "***"
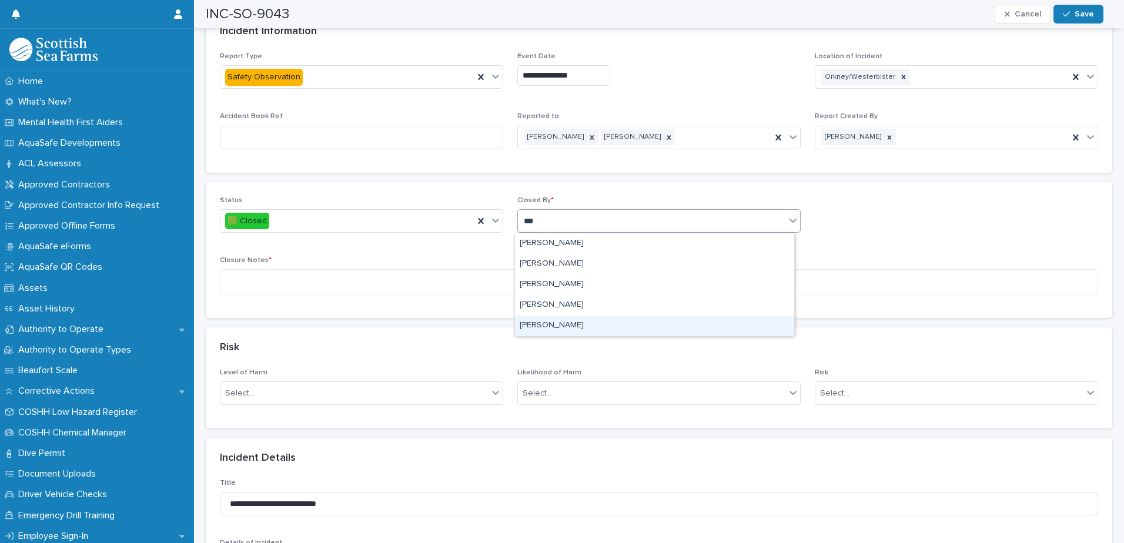
click at [564, 323] on div "[PERSON_NAME]" at bounding box center [654, 326] width 279 height 21
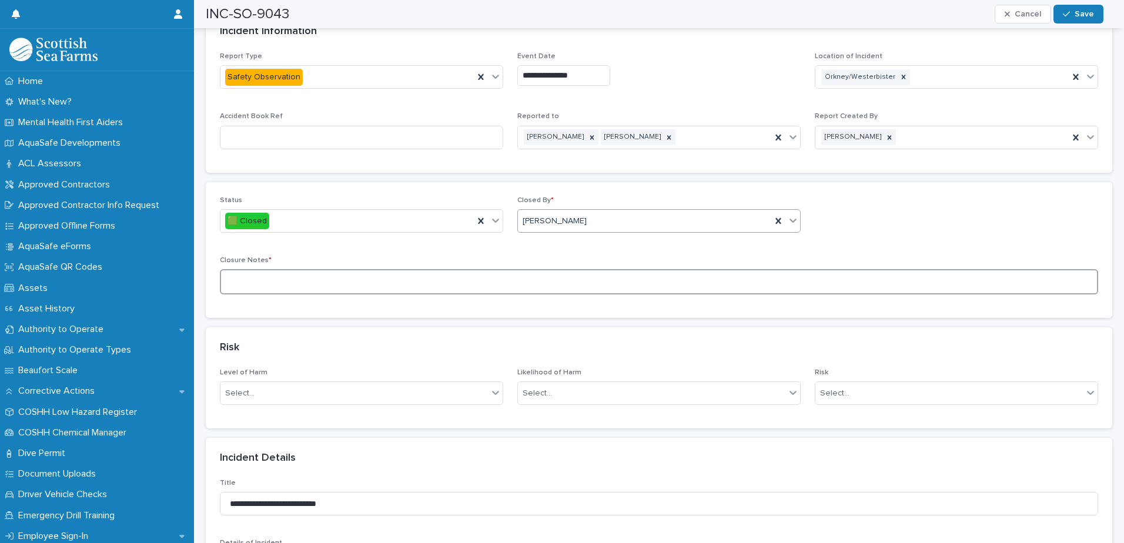
click at [294, 278] on textarea at bounding box center [659, 281] width 878 height 25
type textarea "*********"
click at [1082, 12] on span "Save" at bounding box center [1084, 14] width 19 height 8
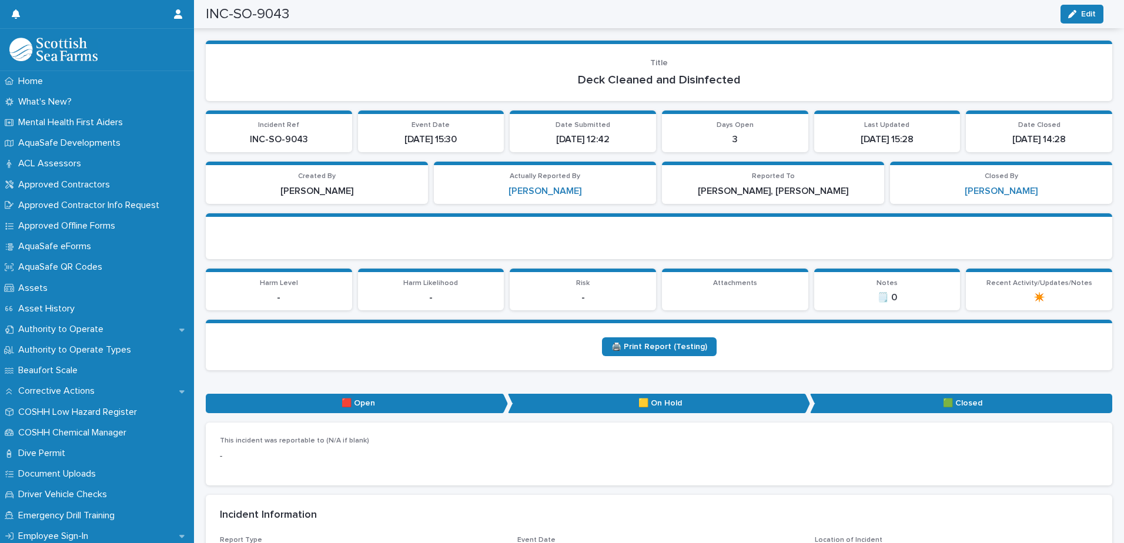
scroll to position [0, 0]
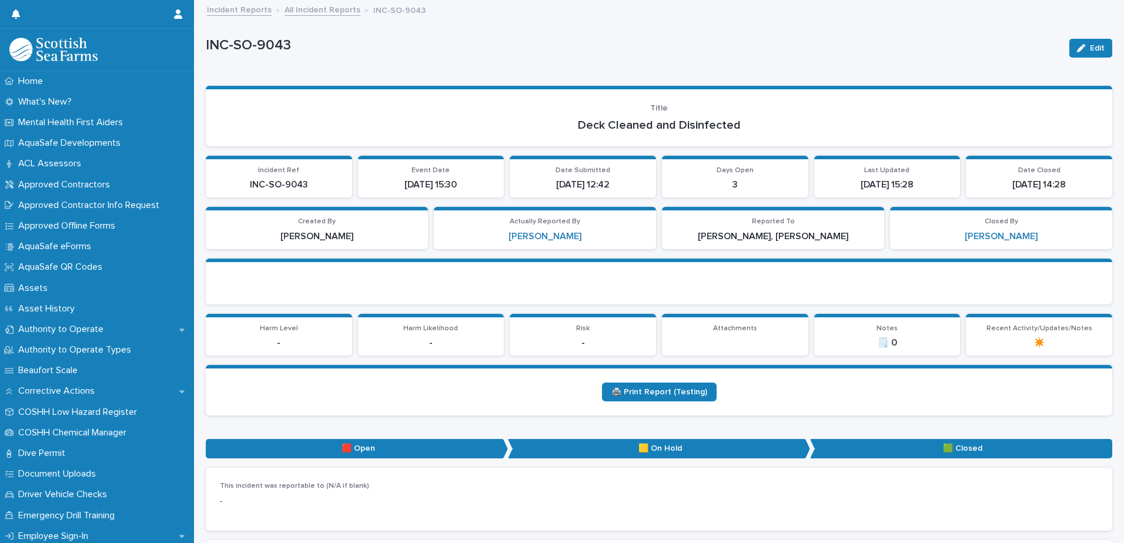
click at [303, 11] on link "All Incident Reports" at bounding box center [323, 9] width 76 height 14
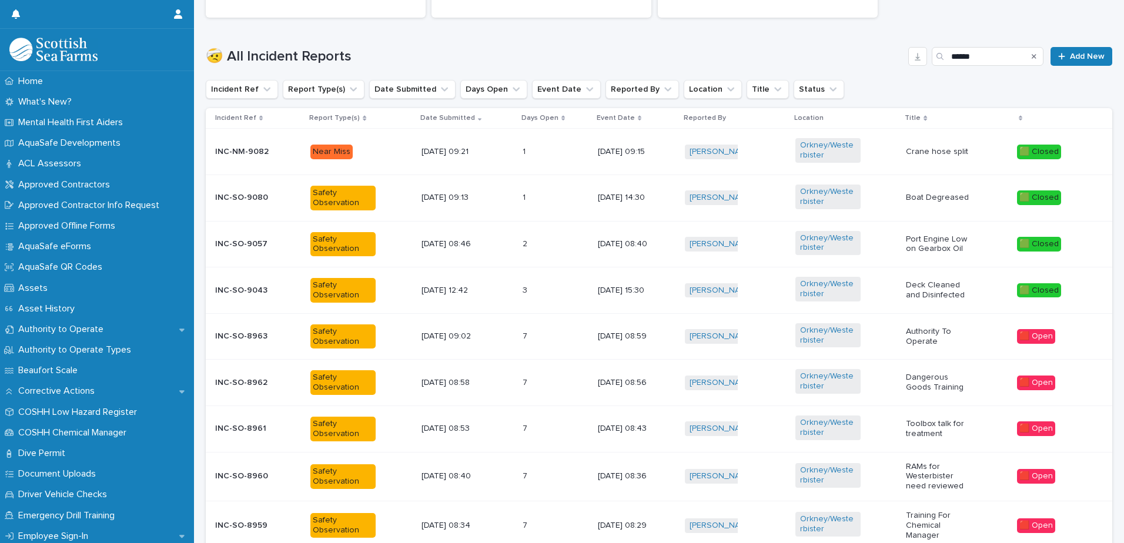
scroll to position [470, 0]
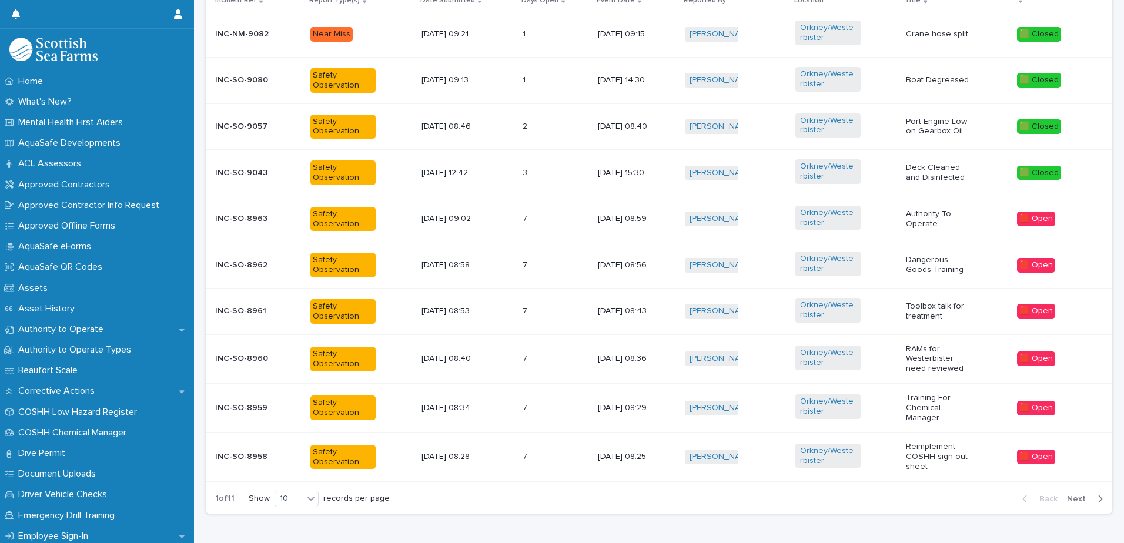
click at [551, 458] on div "7 7" at bounding box center [556, 456] width 66 height 19
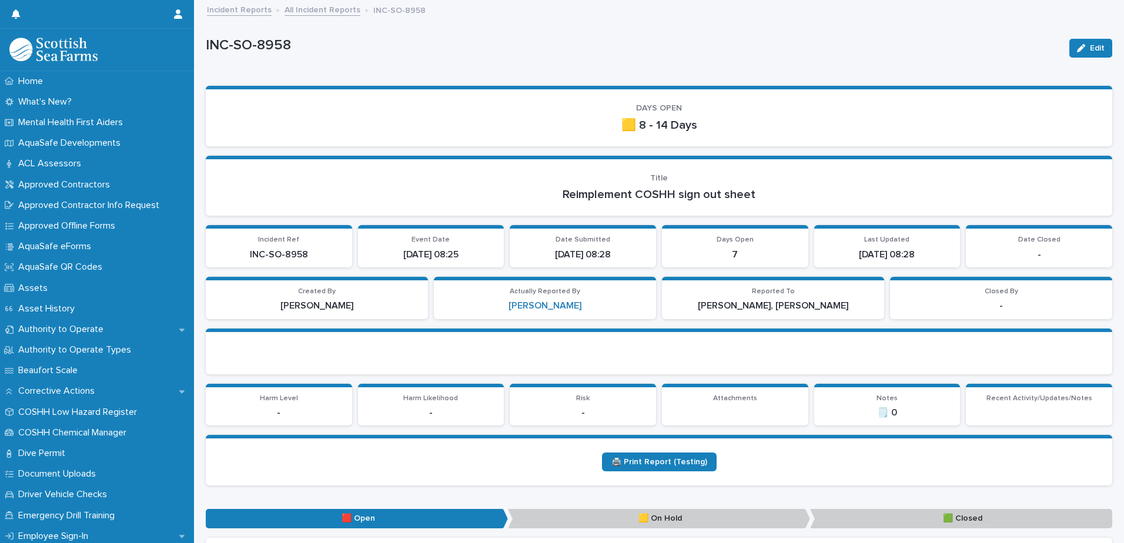
drag, startPoint x: 1084, startPoint y: 48, endPoint x: 813, endPoint y: 180, distance: 301.6
click at [1090, 48] on span "Edit" at bounding box center [1097, 48] width 15 height 8
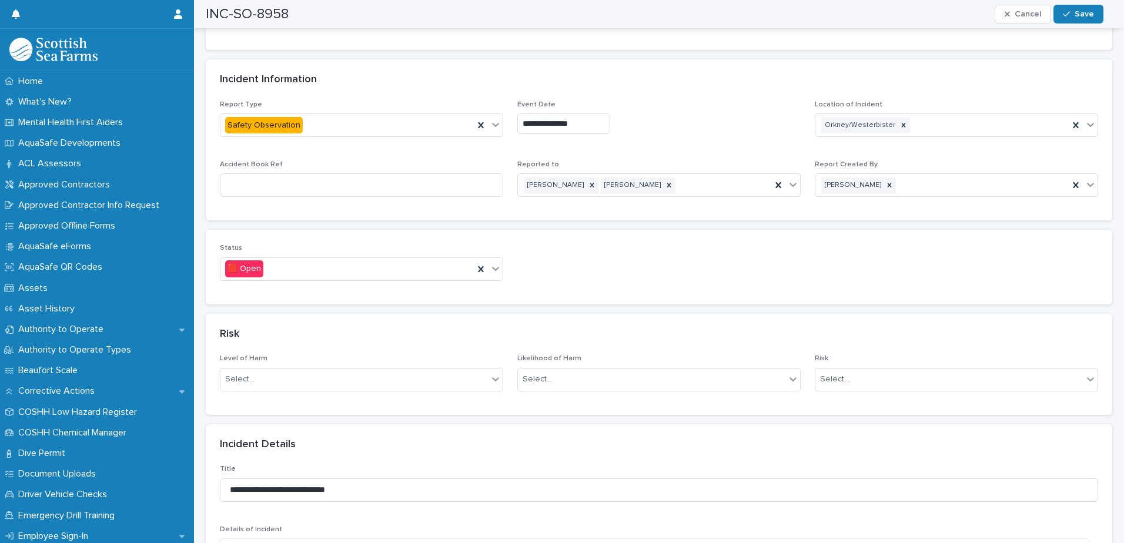
scroll to position [588, 0]
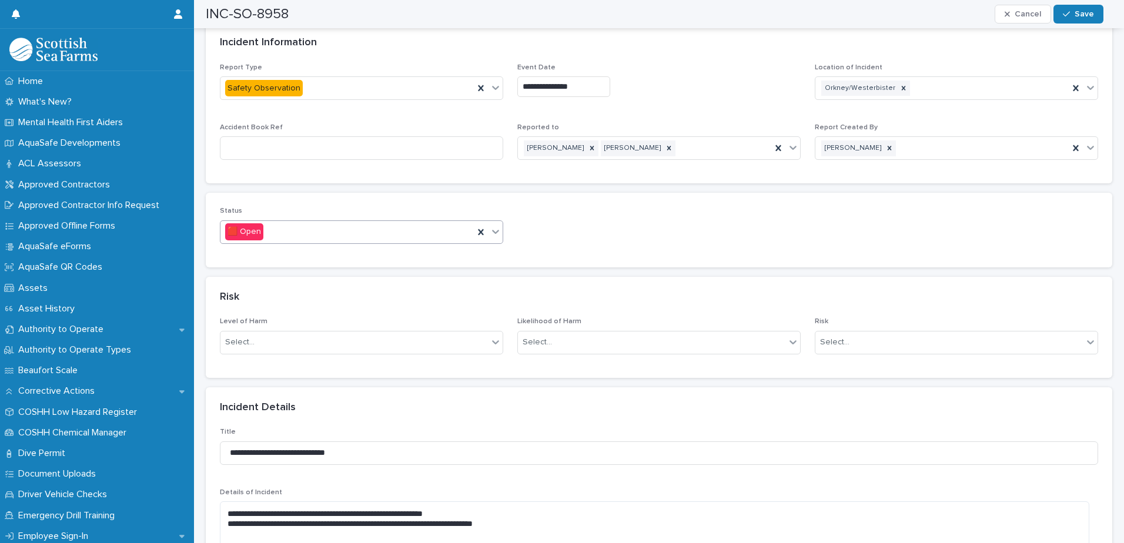
click at [494, 231] on icon at bounding box center [495, 232] width 7 height 4
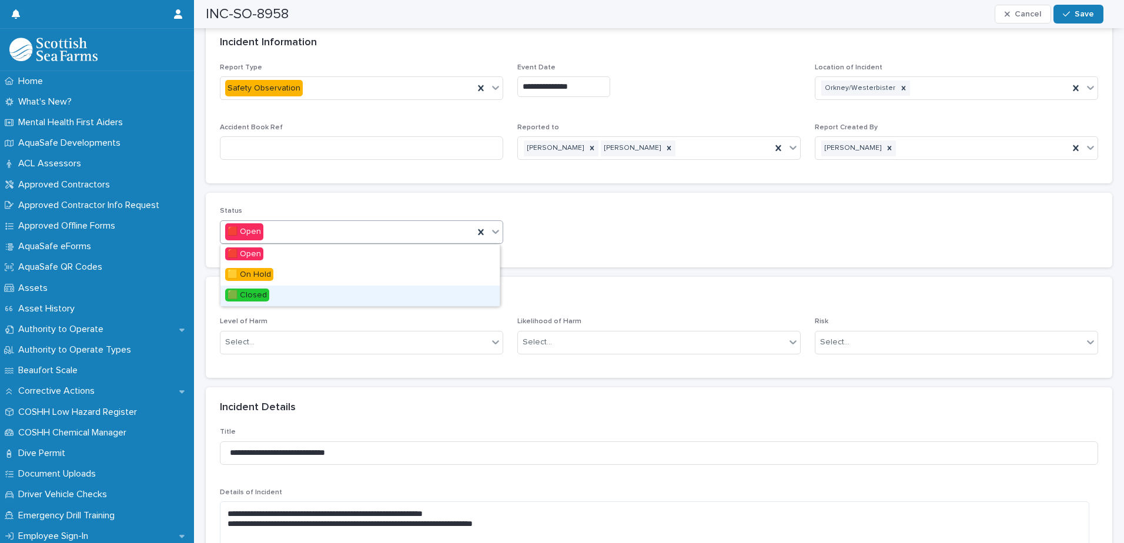
click at [441, 299] on div "🟩 Closed" at bounding box center [359, 296] width 279 height 21
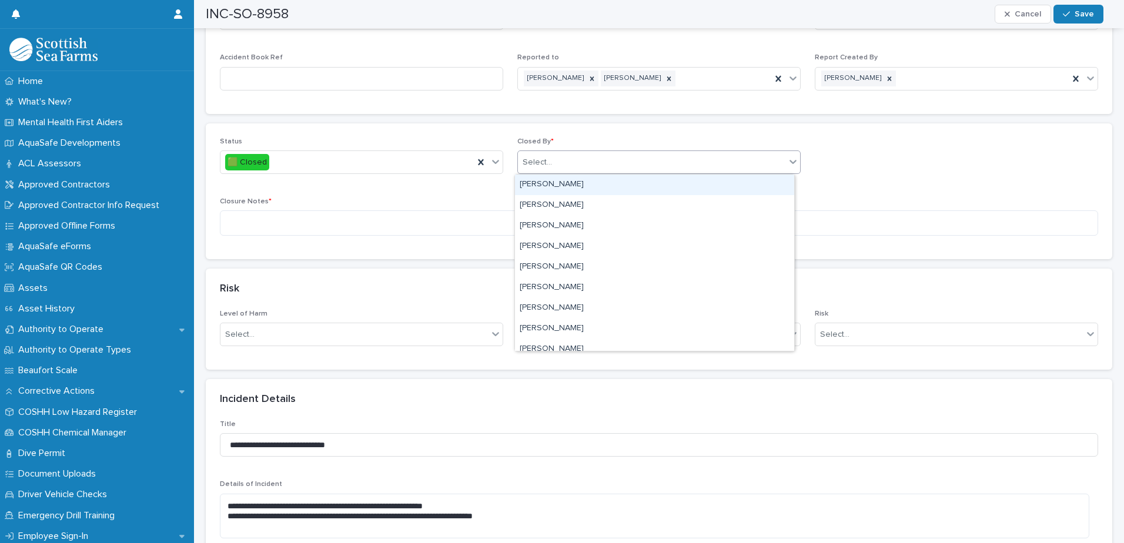
click at [594, 162] on div "Select..." at bounding box center [652, 162] width 268 height 19
type input "***"
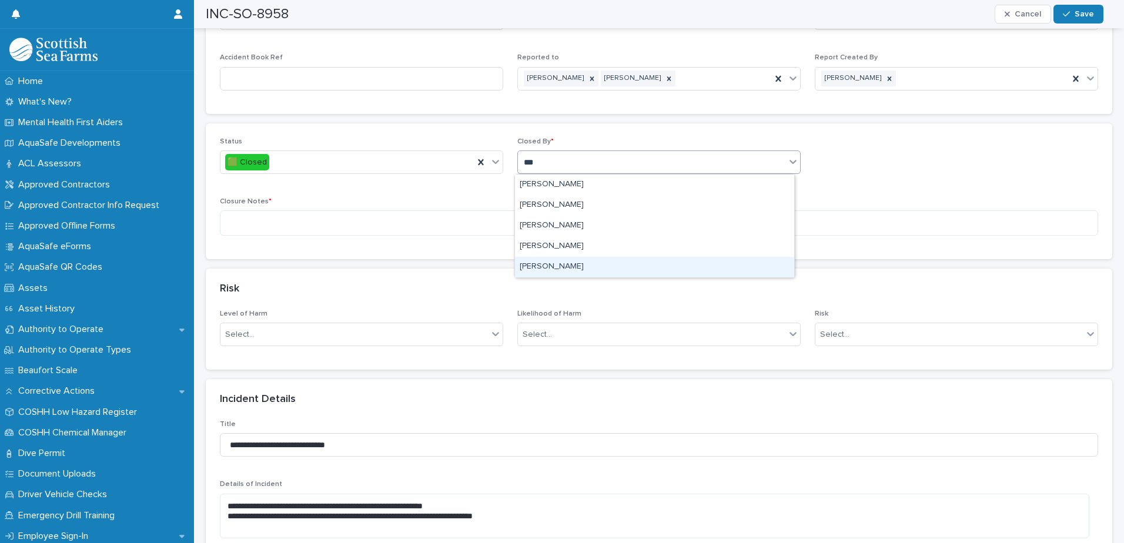
click at [566, 262] on div "[PERSON_NAME]" at bounding box center [654, 267] width 279 height 21
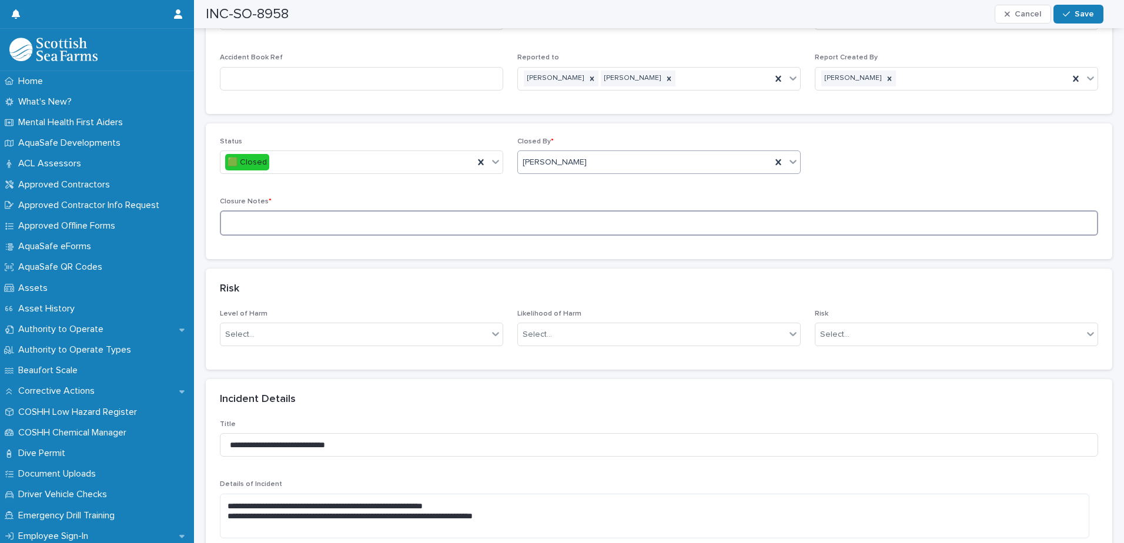
click at [307, 221] on textarea at bounding box center [659, 222] width 878 height 25
click at [669, 223] on textarea "**********" at bounding box center [655, 222] width 870 height 25
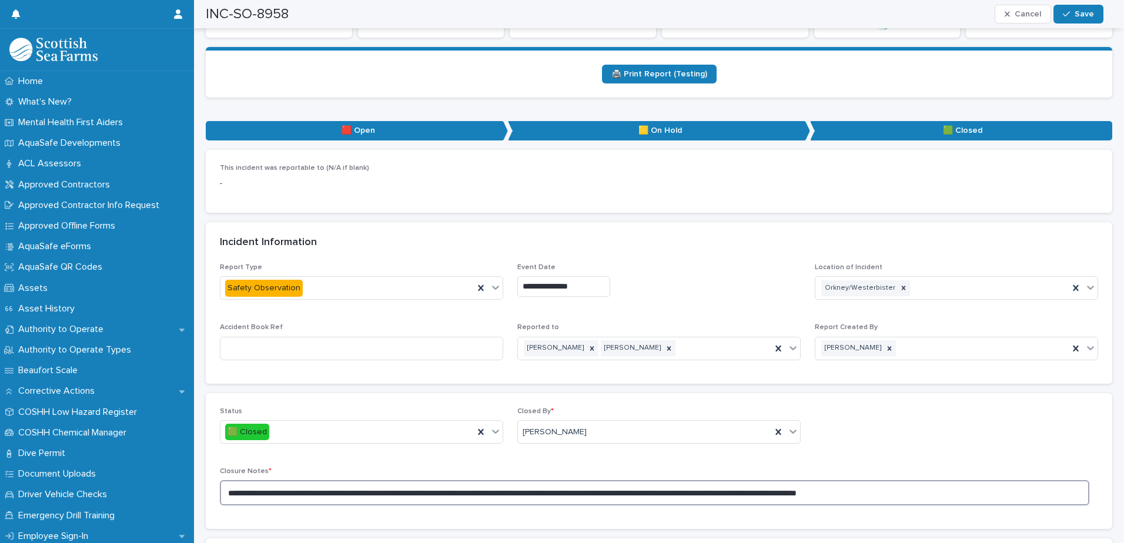
scroll to position [294, 0]
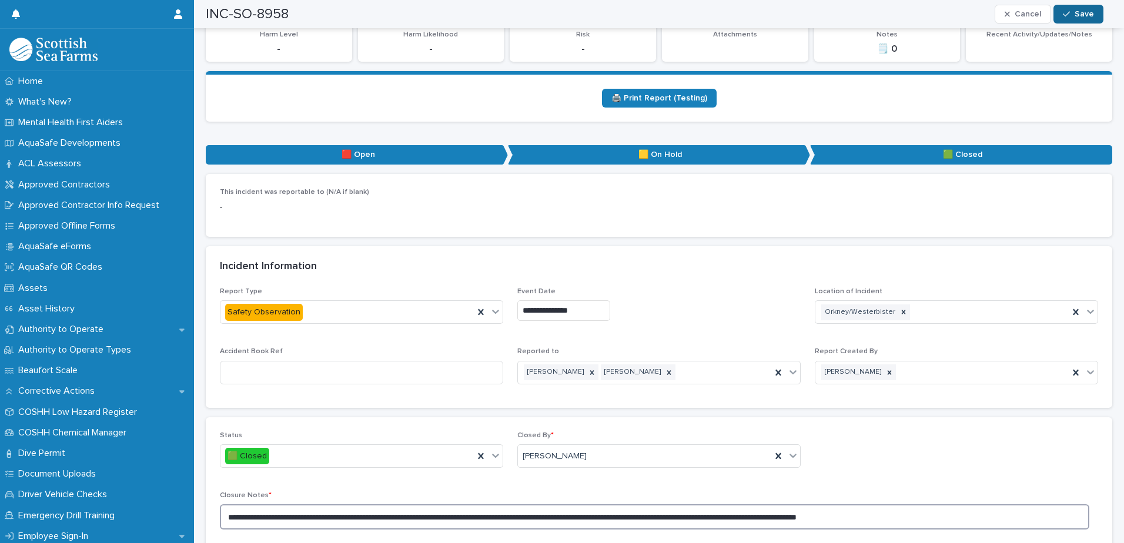
type textarea "**********"
click at [1089, 16] on span "Save" at bounding box center [1084, 14] width 19 height 8
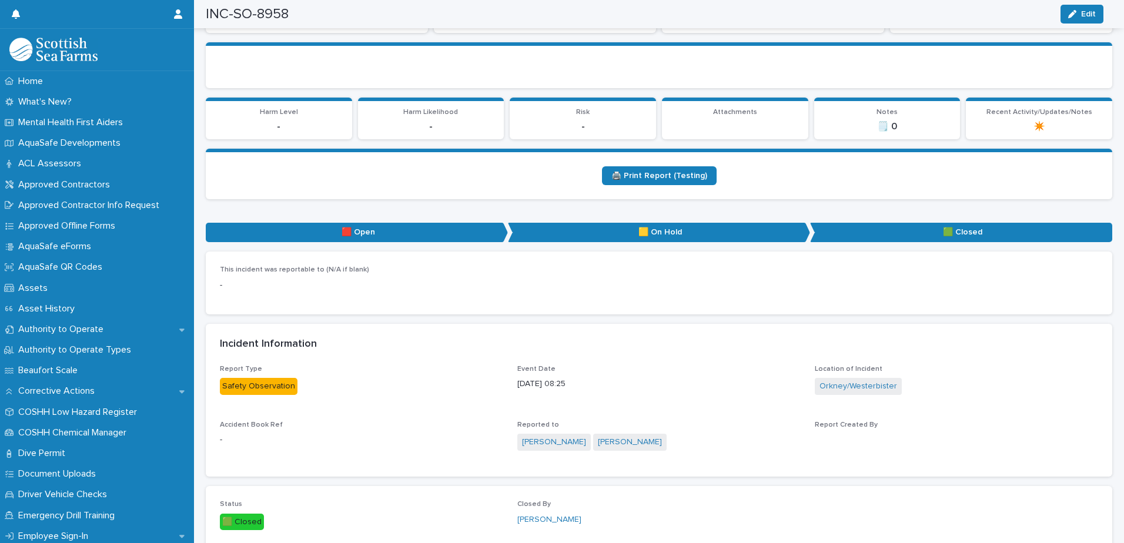
scroll to position [0, 0]
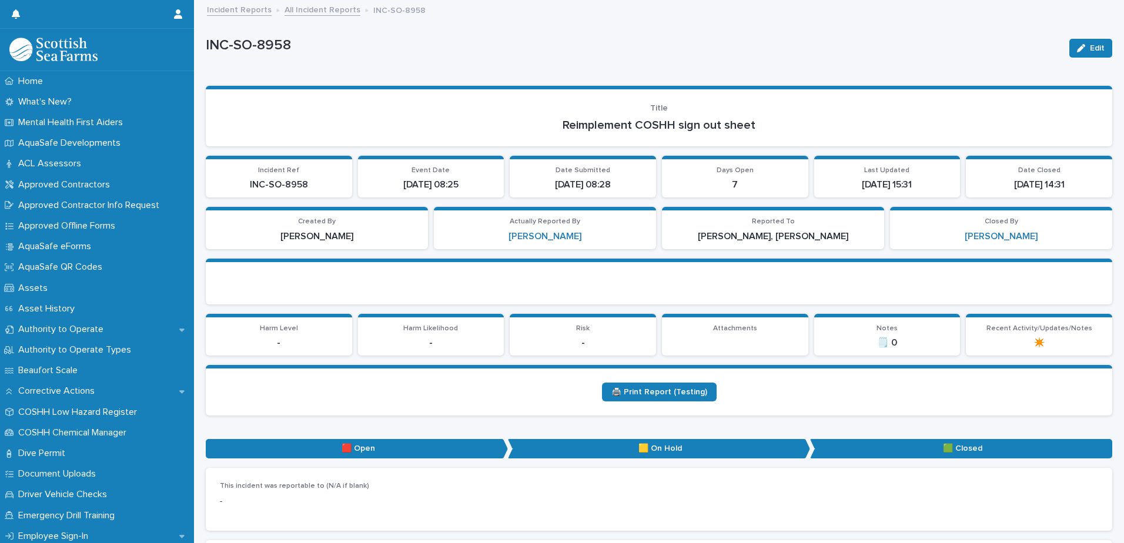
click at [311, 10] on link "All Incident Reports" at bounding box center [323, 9] width 76 height 14
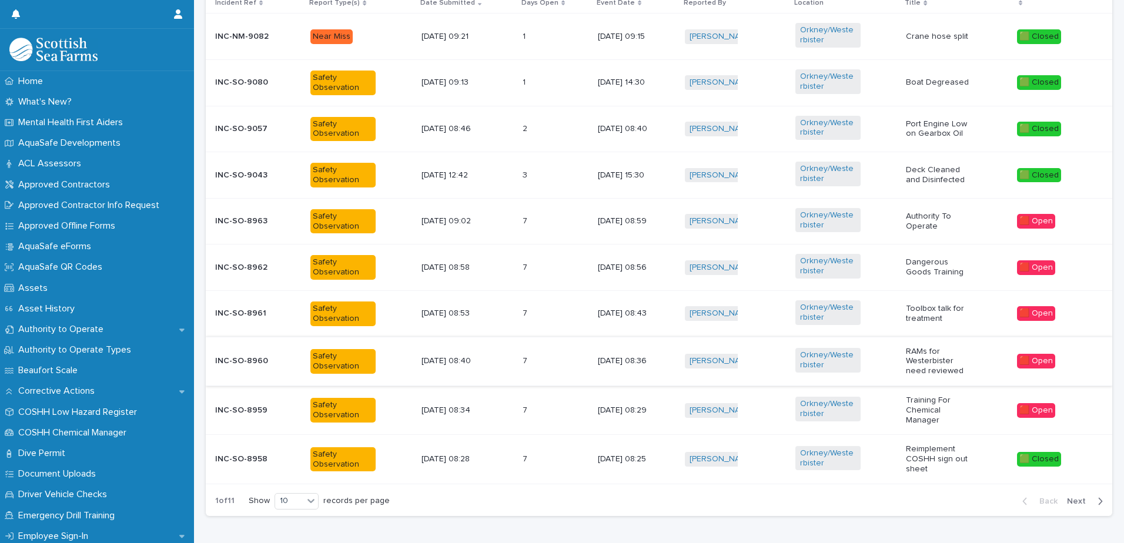
scroll to position [470, 0]
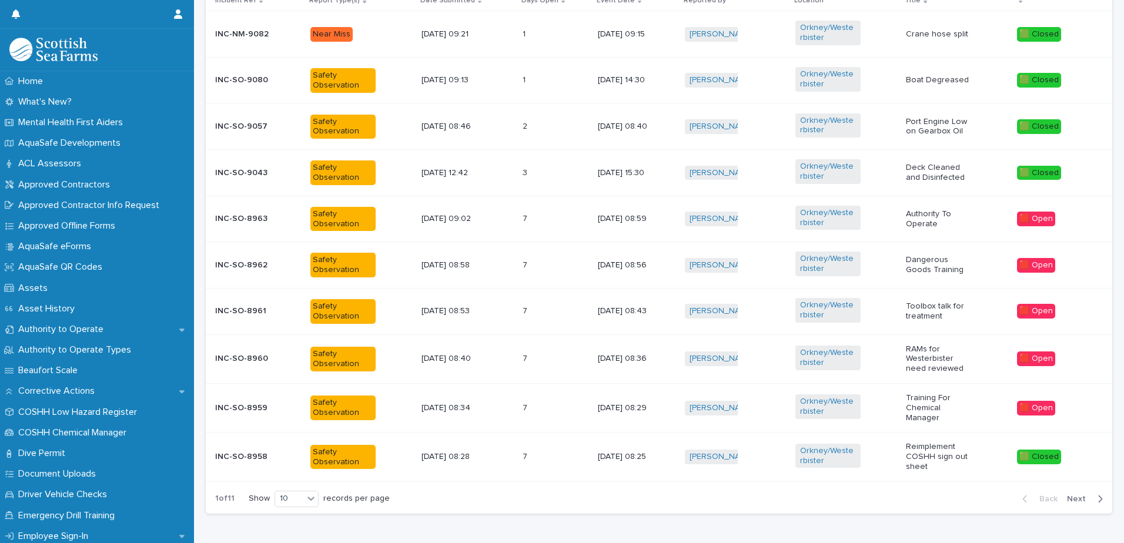
click at [544, 268] on p at bounding box center [539, 265] width 33 height 10
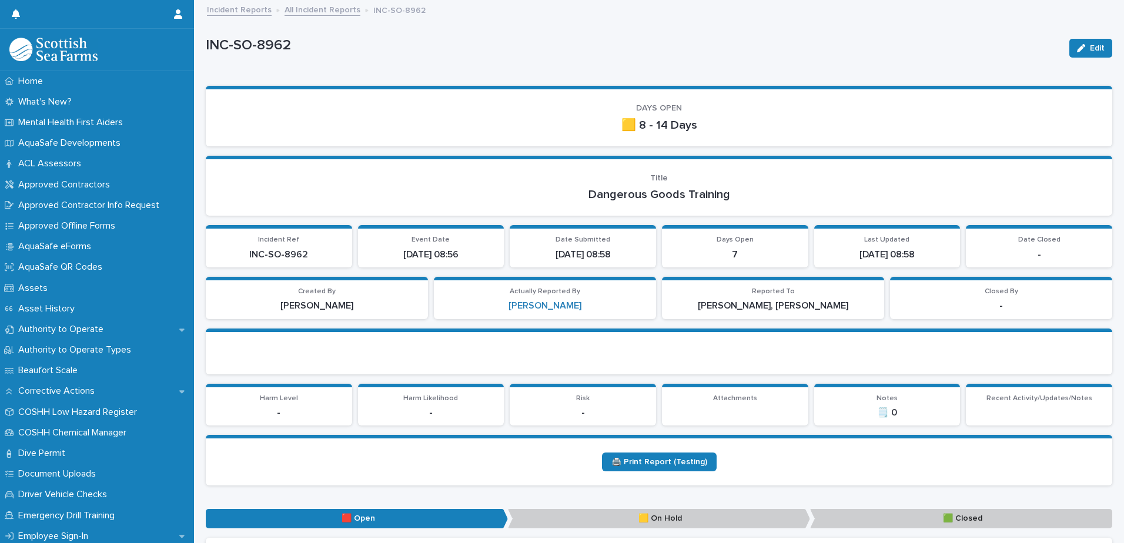
scroll to position [44, 0]
drag, startPoint x: 1074, startPoint y: 49, endPoint x: 988, endPoint y: 108, distance: 104.4
click at [1077, 49] on icon "button" at bounding box center [1081, 48] width 8 height 8
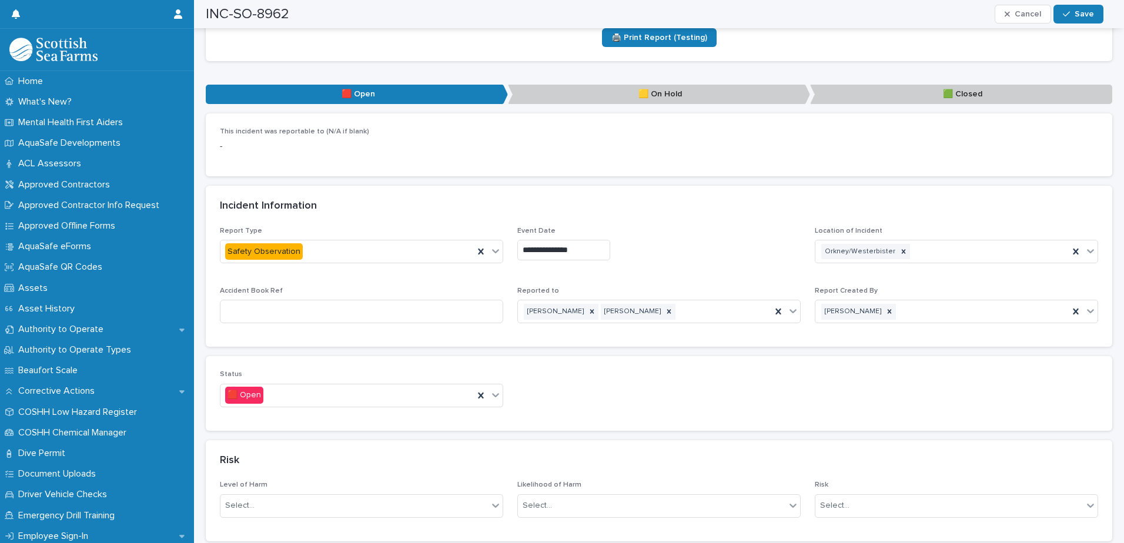
scroll to position [470, 0]
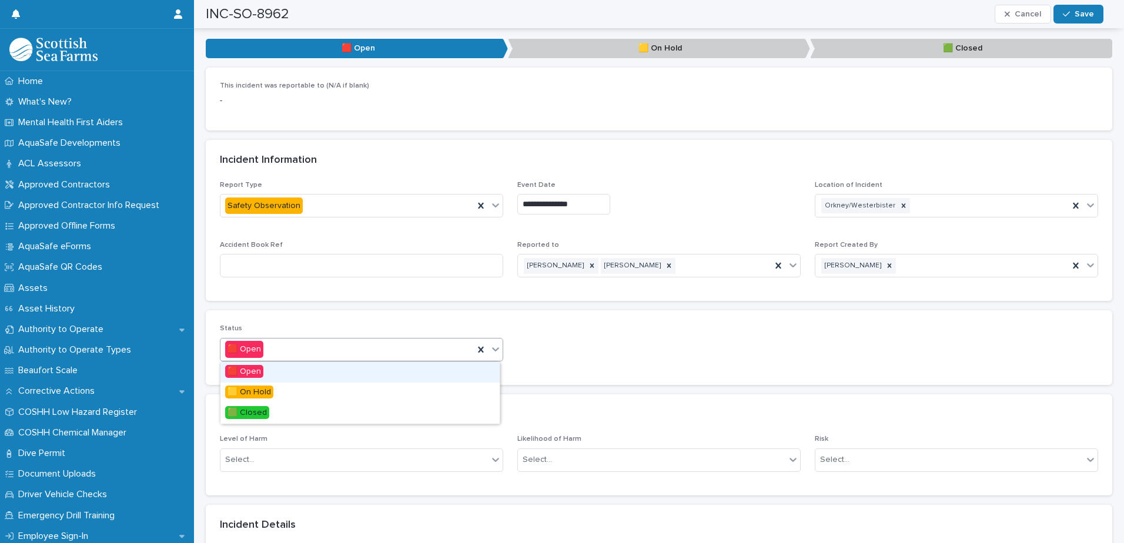
click at [496, 350] on icon at bounding box center [496, 349] width 12 height 12
click at [471, 390] on div "🟨 On Hold" at bounding box center [359, 393] width 279 height 21
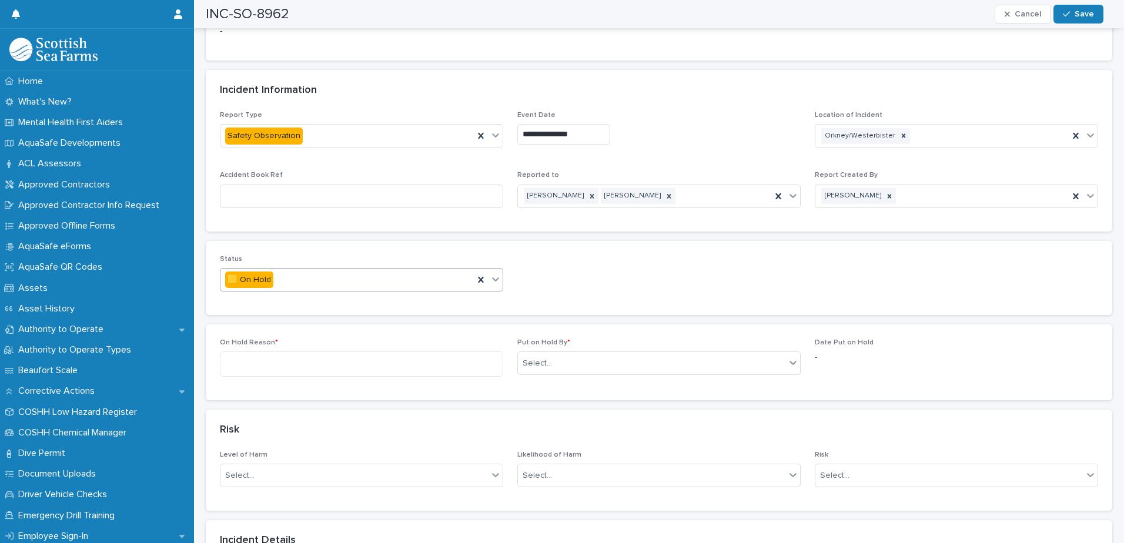
scroll to position [509, 0]
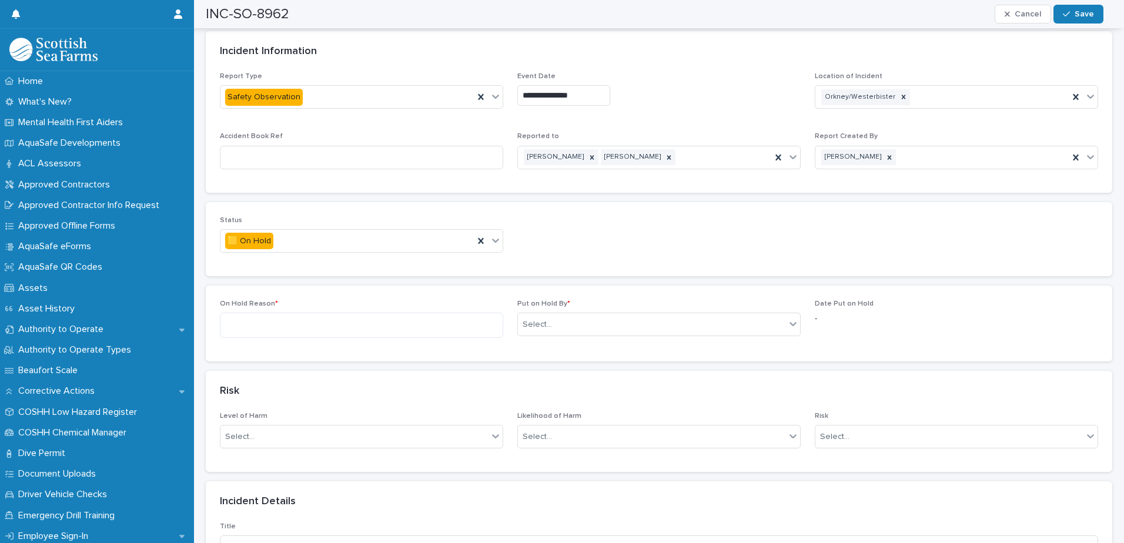
click at [355, 329] on div "On Hold Reason * Put on Hold By * Select... Date Put on Hold -" at bounding box center [659, 324] width 907 height 76
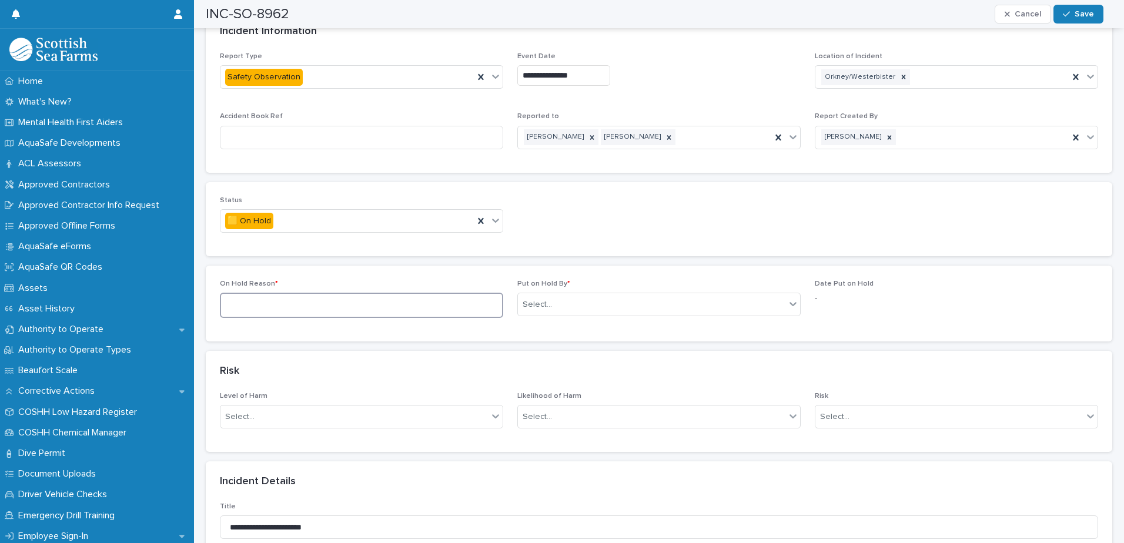
click at [246, 304] on textarea at bounding box center [361, 305] width 283 height 25
type textarea "**********"
click at [586, 310] on div "Select..." at bounding box center [652, 304] width 268 height 19
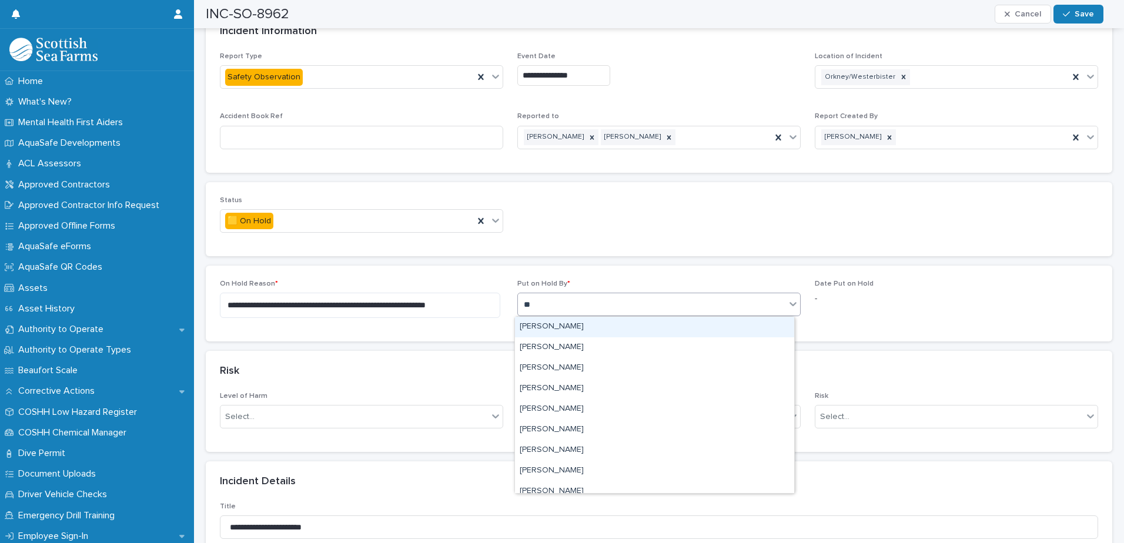
type input "***"
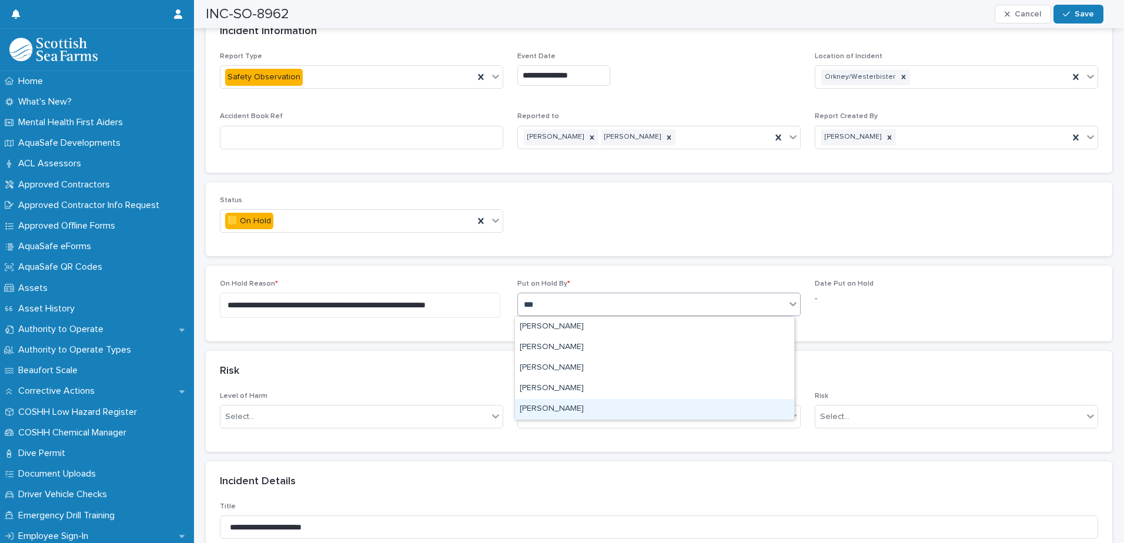
click at [572, 403] on div "[PERSON_NAME]" at bounding box center [654, 409] width 279 height 21
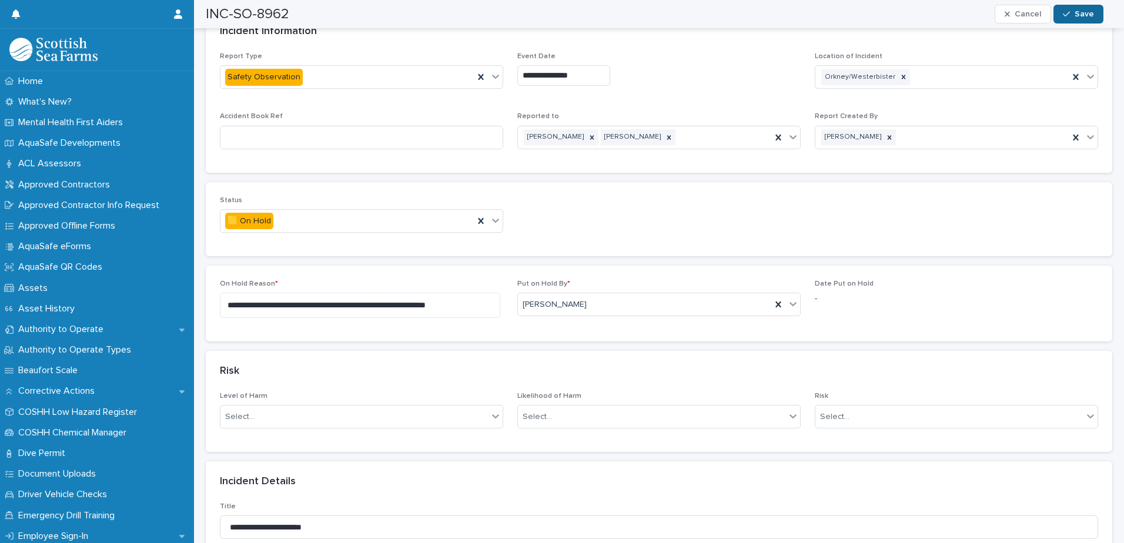
click at [1079, 13] on span "Save" at bounding box center [1084, 14] width 19 height 8
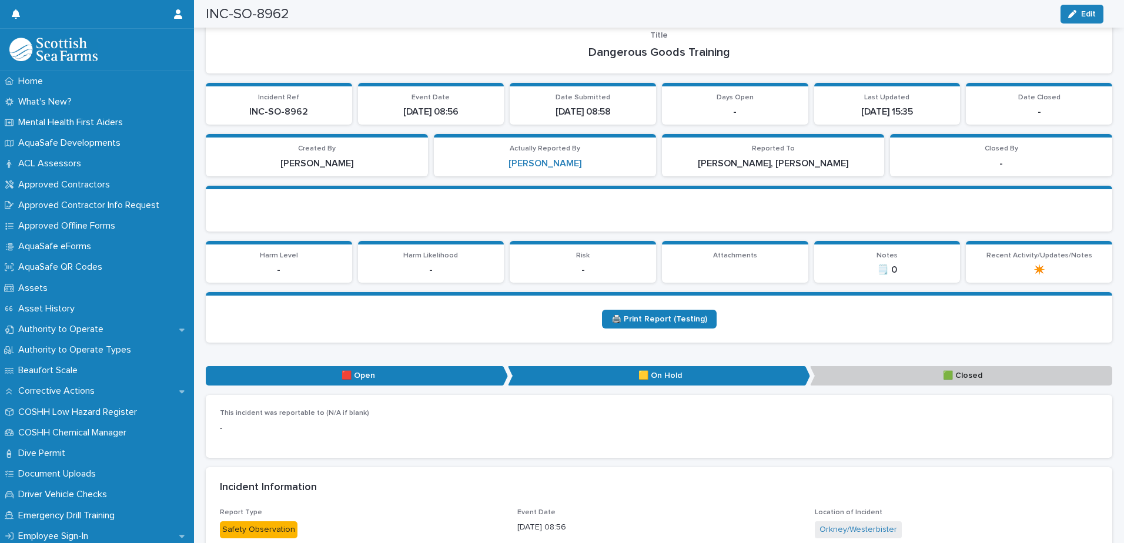
scroll to position [0, 0]
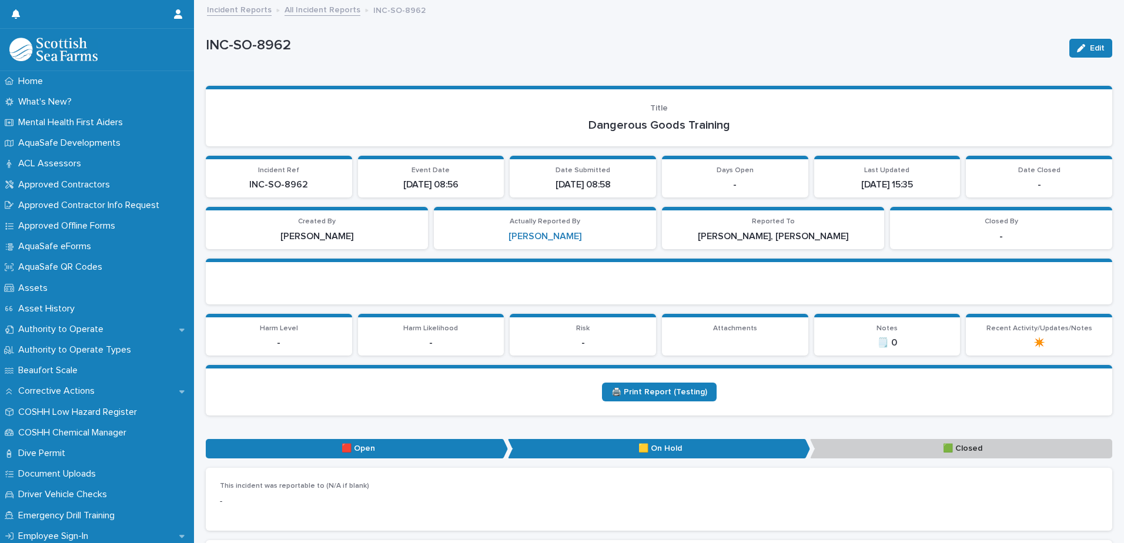
click at [316, 14] on link "All Incident Reports" at bounding box center [323, 9] width 76 height 14
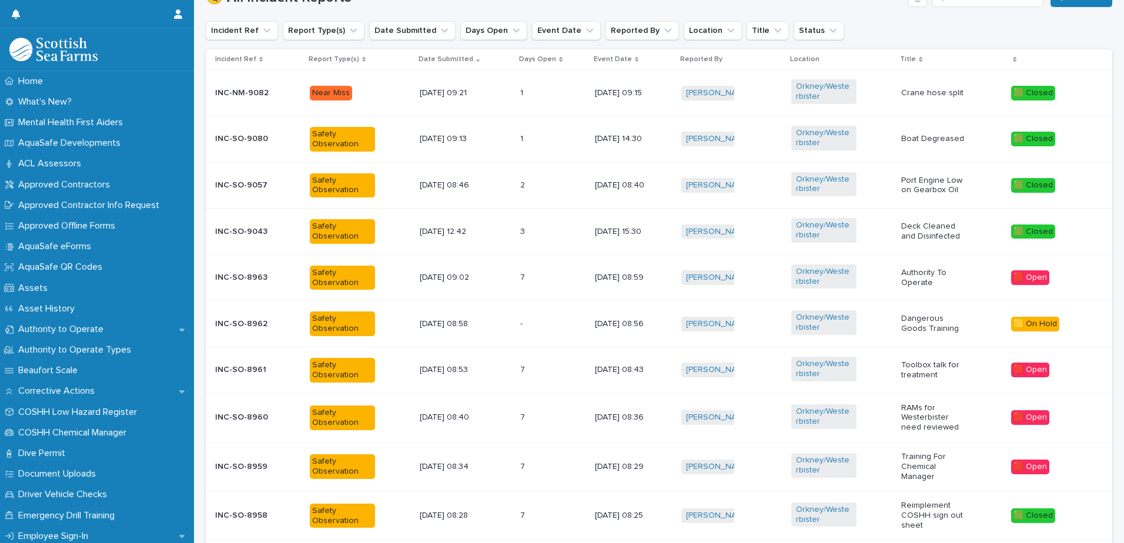
scroll to position [470, 0]
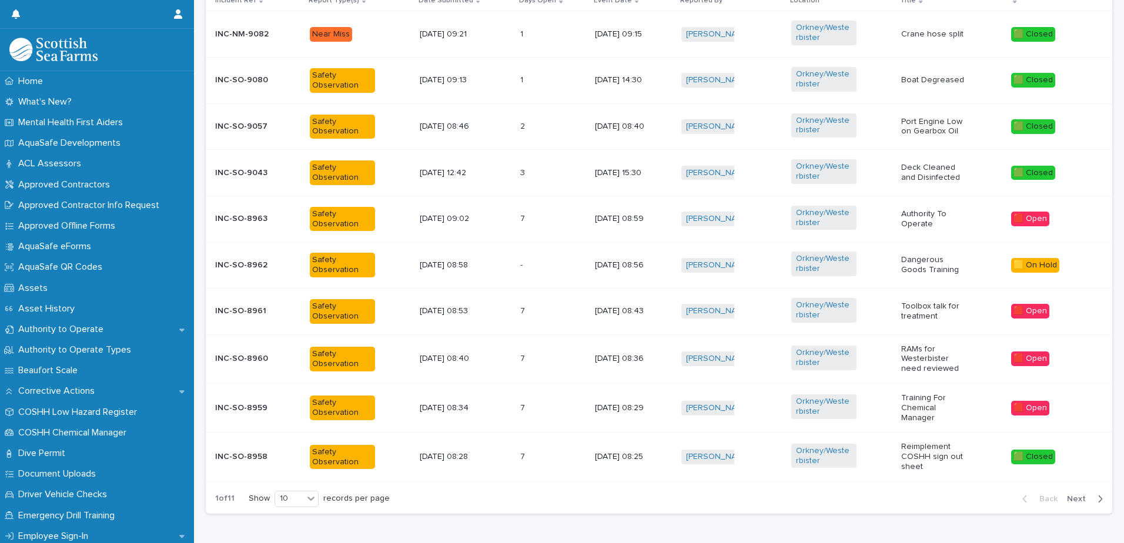
click at [1073, 500] on span "Next" at bounding box center [1080, 499] width 26 height 8
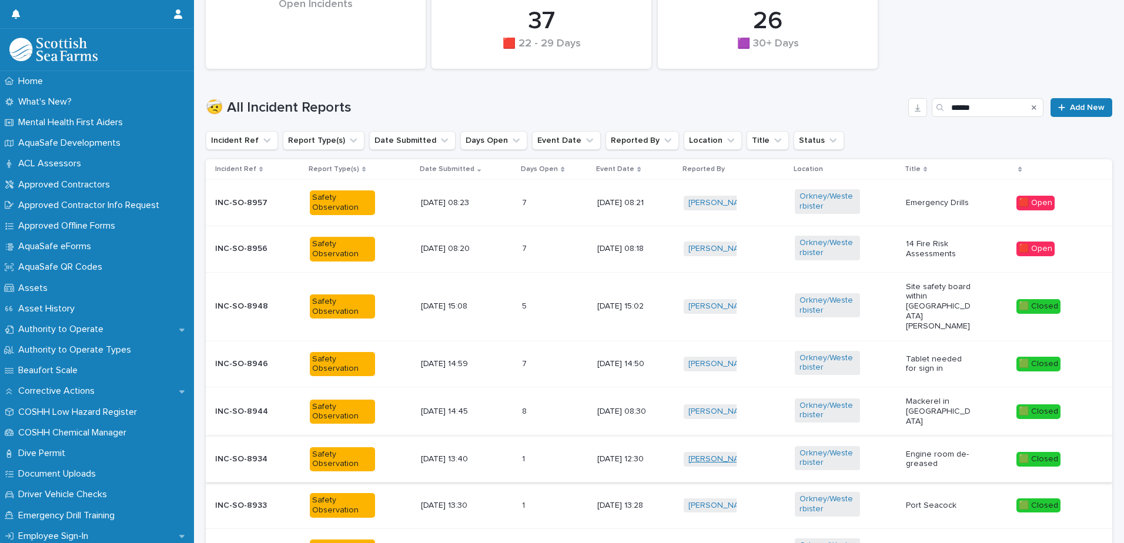
scroll to position [296, 0]
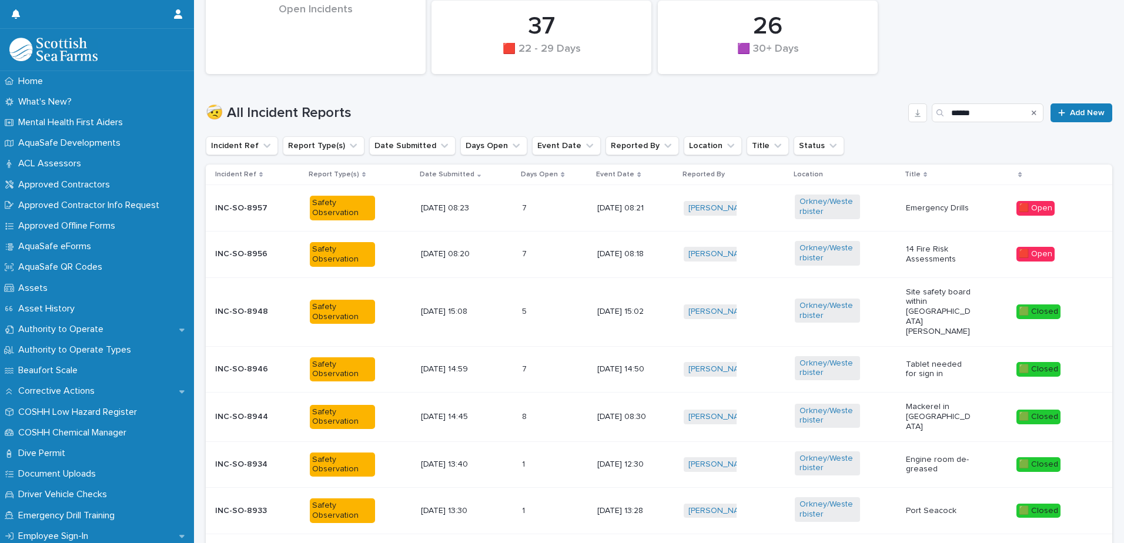
click at [404, 206] on td "Safety Observation" at bounding box center [360, 208] width 111 height 46
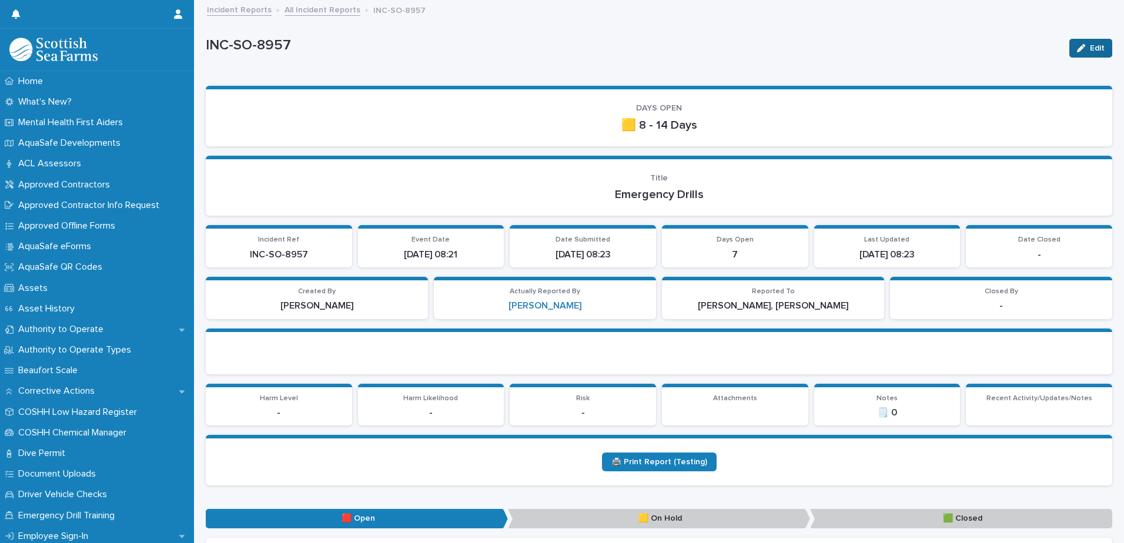
click at [1090, 50] on span "Edit" at bounding box center [1097, 48] width 15 height 8
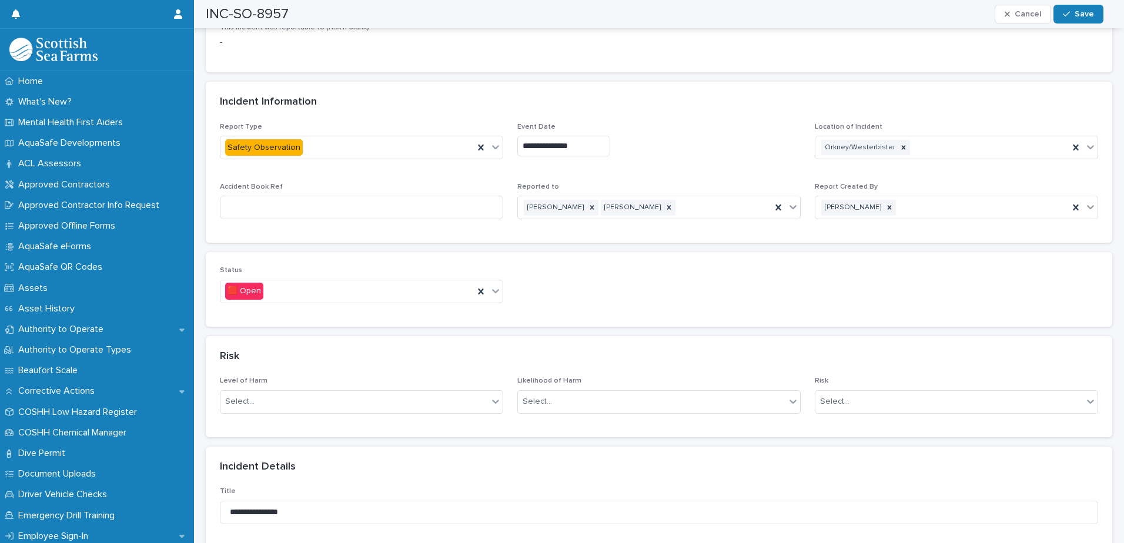
scroll to position [529, 0]
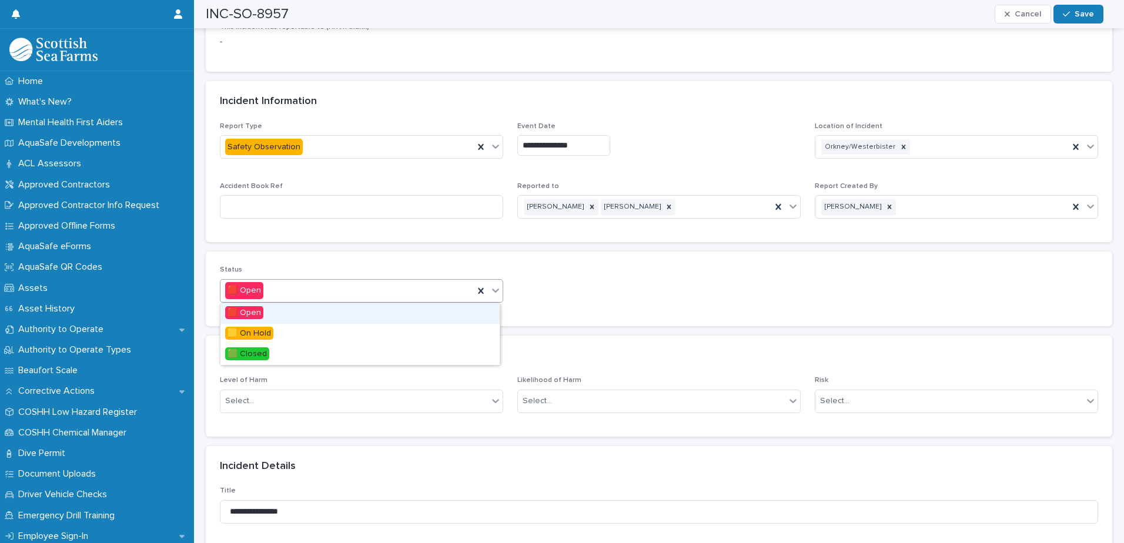
click at [496, 293] on icon at bounding box center [496, 291] width 12 height 12
click at [460, 351] on div "🟩 Closed" at bounding box center [359, 355] width 279 height 21
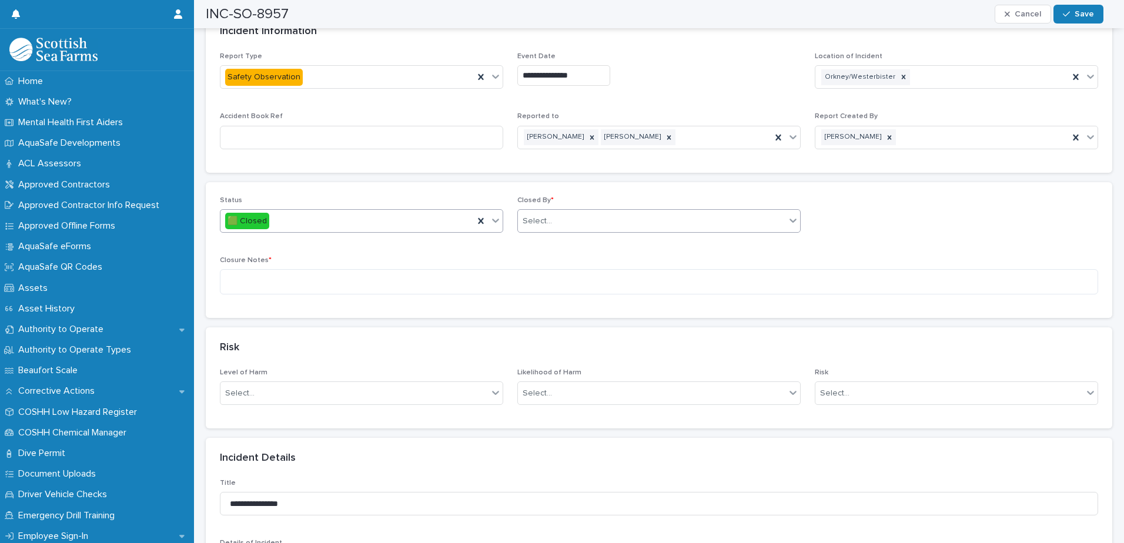
click at [601, 227] on div "Select..." at bounding box center [652, 221] width 268 height 19
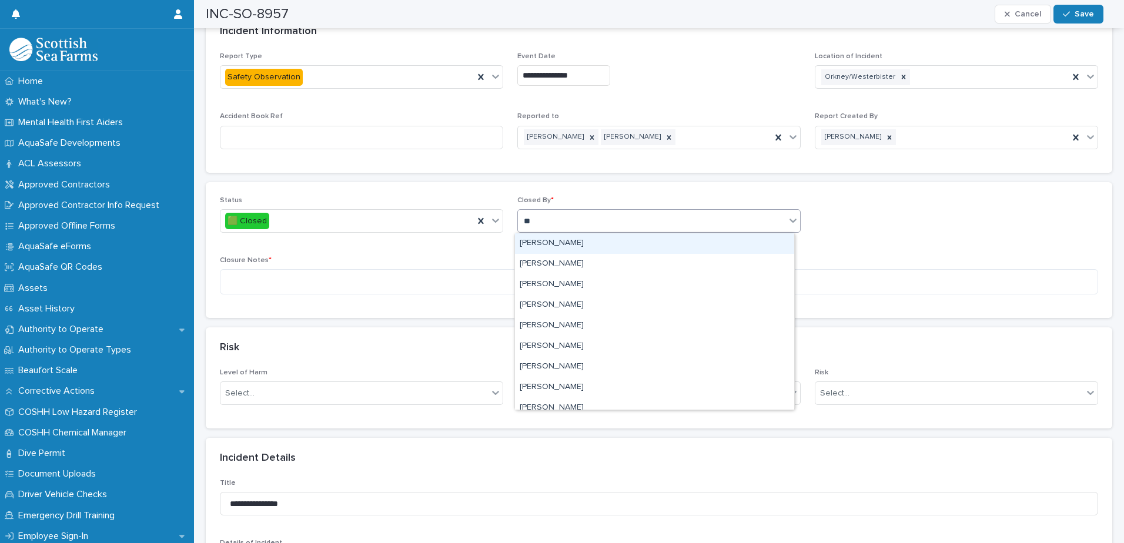
type input "***"
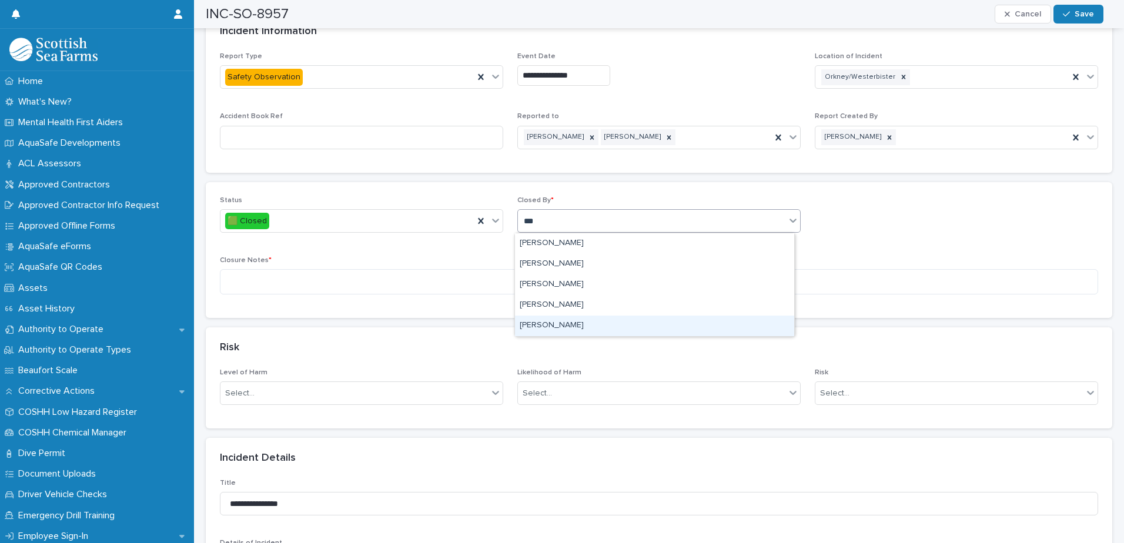
click at [560, 326] on div "[PERSON_NAME]" at bounding box center [654, 326] width 279 height 21
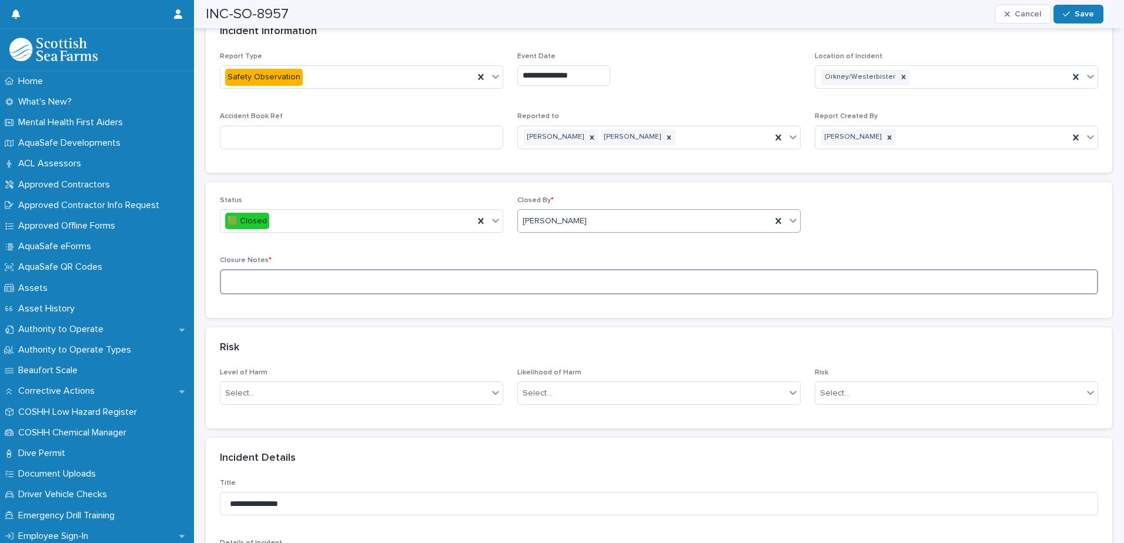
click at [344, 280] on textarea at bounding box center [659, 281] width 878 height 25
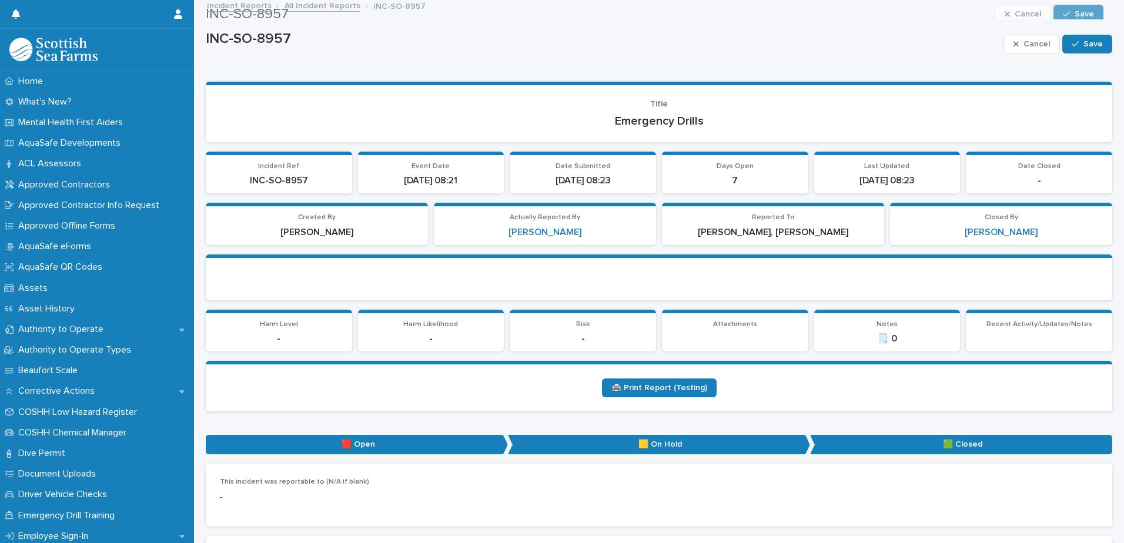
scroll to position [0, 0]
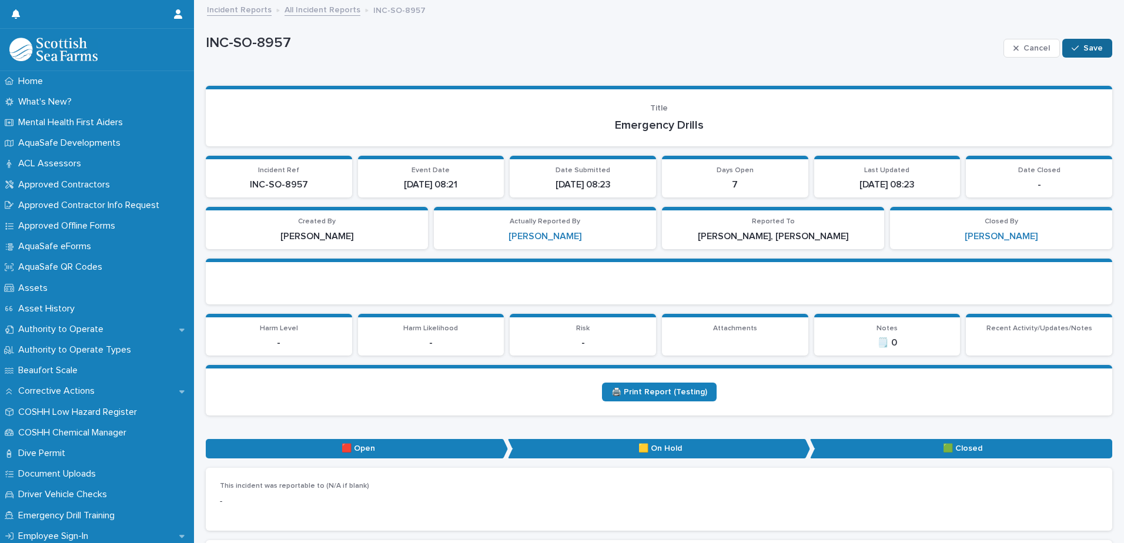
type textarea "**********"
click at [1084, 46] on span "Save" at bounding box center [1093, 48] width 19 height 8
click at [312, 8] on link "All Incident Reports" at bounding box center [323, 9] width 76 height 14
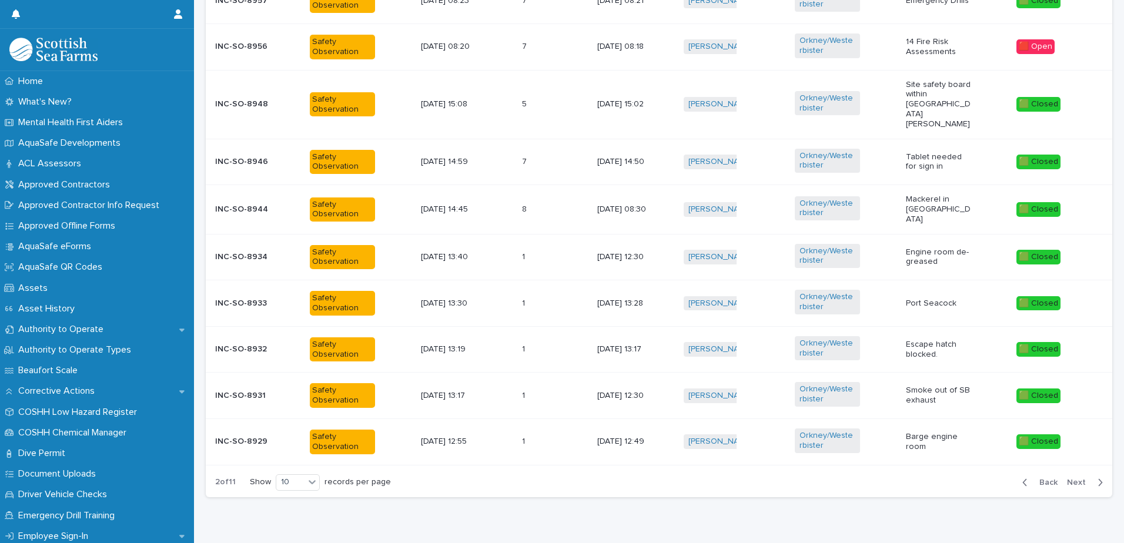
scroll to position [522, 0]
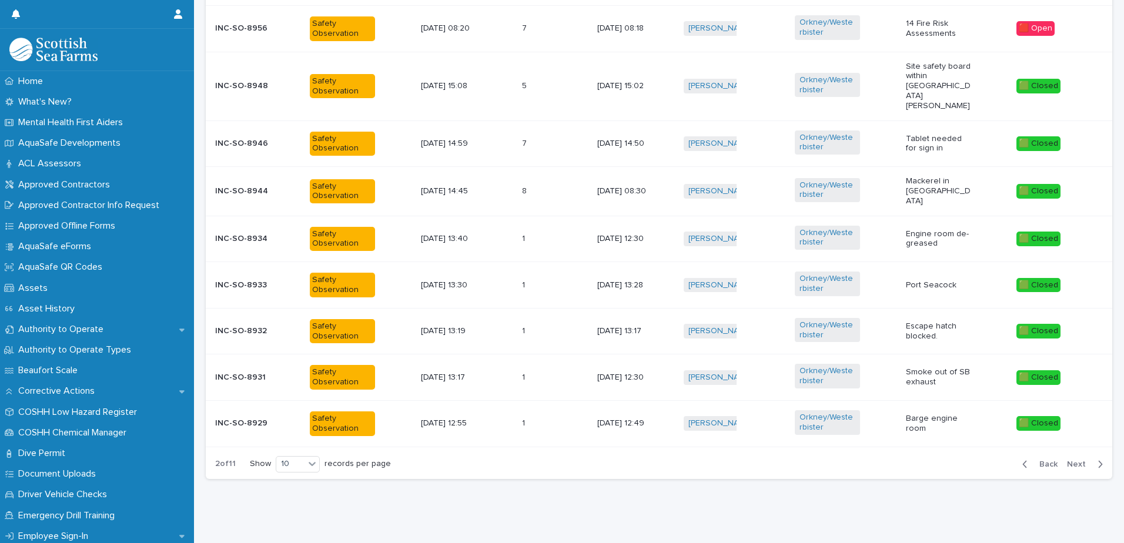
click at [1077, 460] on span "Next" at bounding box center [1080, 464] width 26 height 8
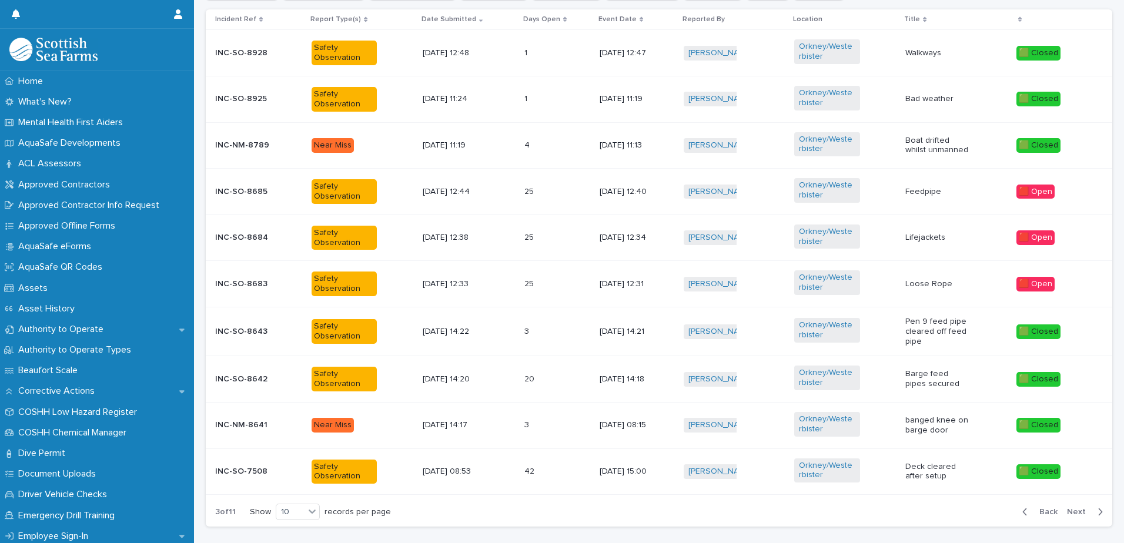
scroll to position [453, 0]
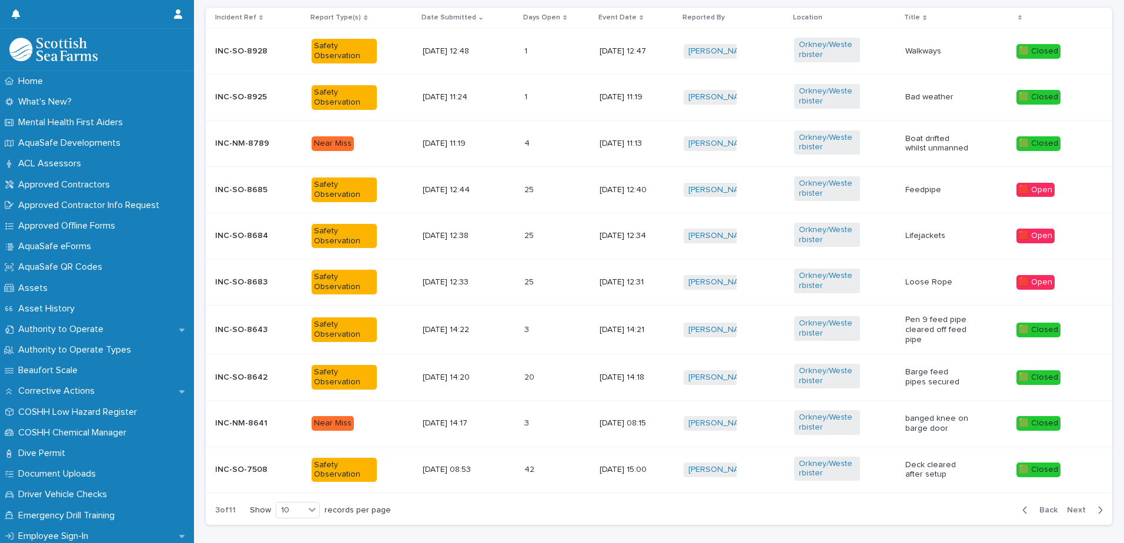
click at [483, 280] on div "[DATE] 12:33" at bounding box center [469, 282] width 92 height 19
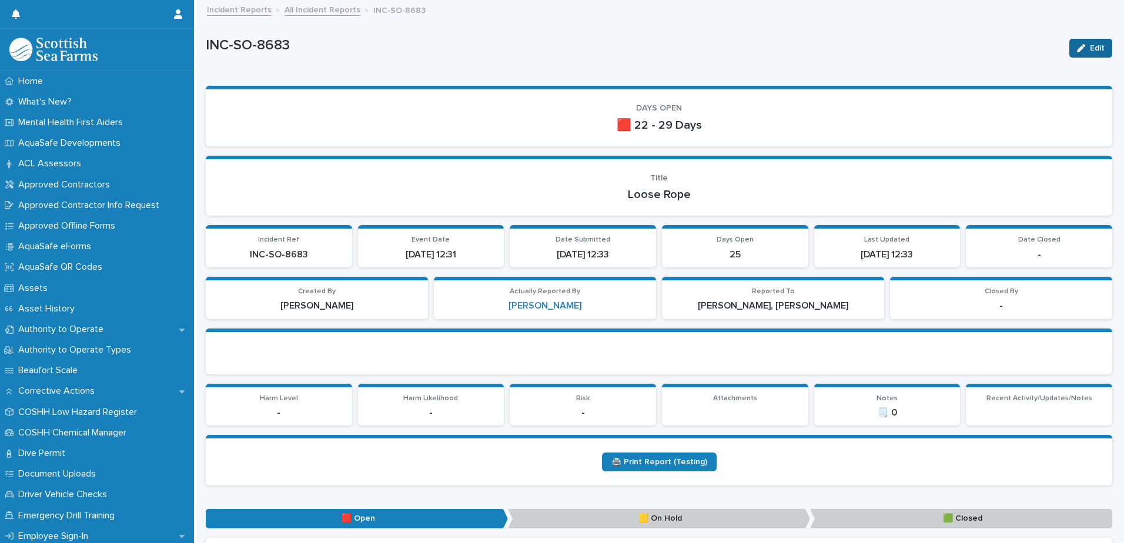
click at [1084, 42] on button "Edit" at bounding box center [1090, 48] width 43 height 19
click at [1029, 51] on span "Cancel" at bounding box center [1037, 48] width 26 height 8
click at [311, 12] on link "All Incident Reports" at bounding box center [323, 9] width 76 height 14
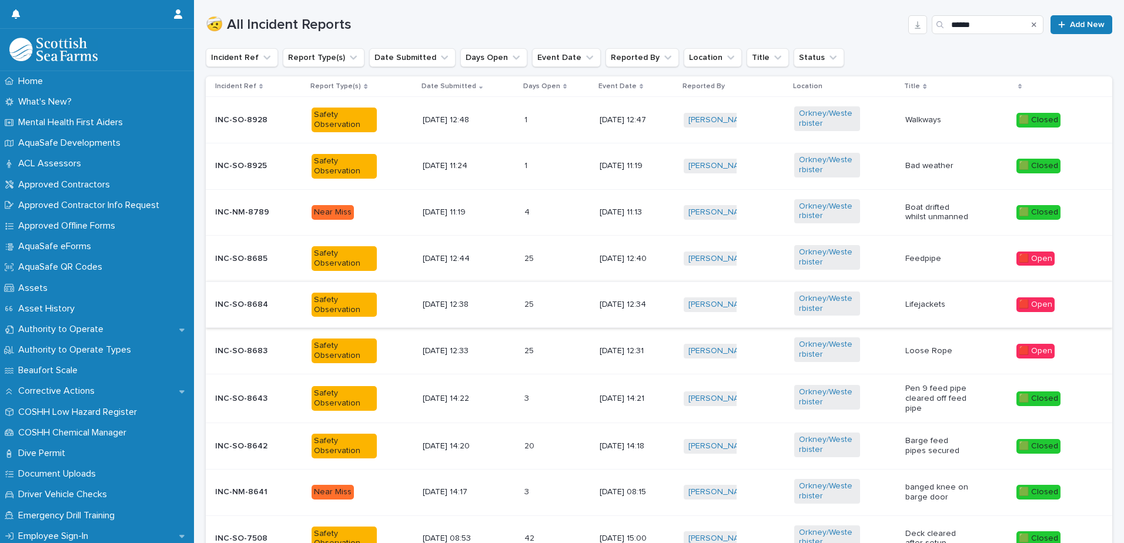
scroll to position [336, 0]
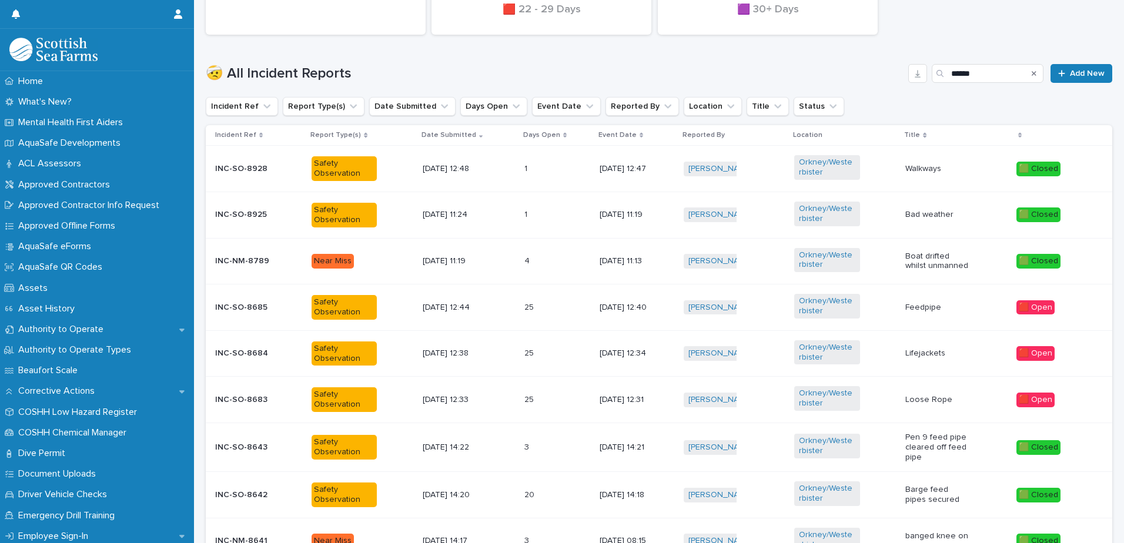
click at [446, 353] on p "[DATE] 12:38" at bounding box center [455, 354] width 65 height 10
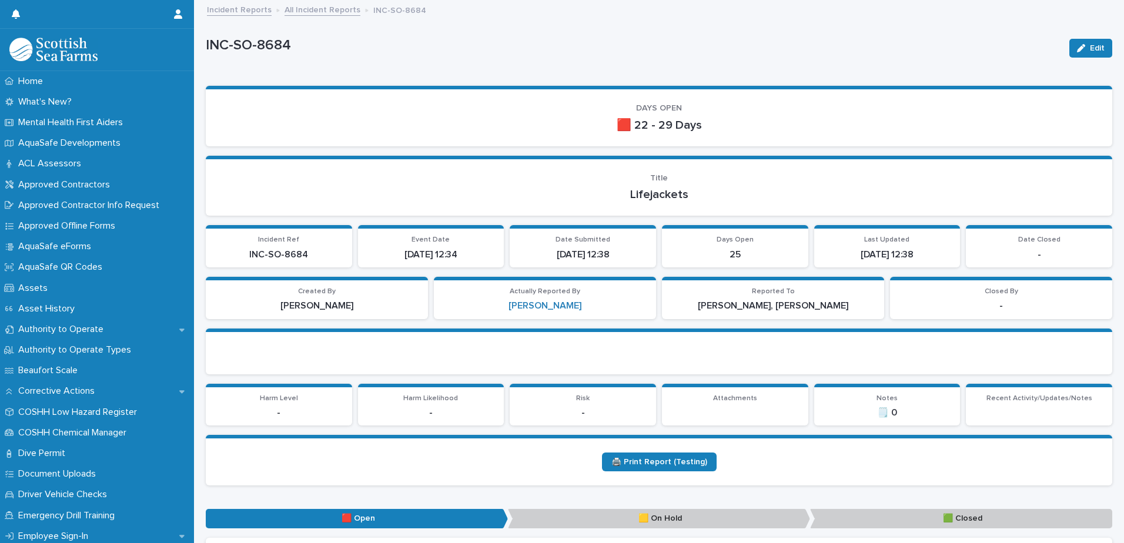
click at [333, 8] on link "All Incident Reports" at bounding box center [323, 9] width 76 height 14
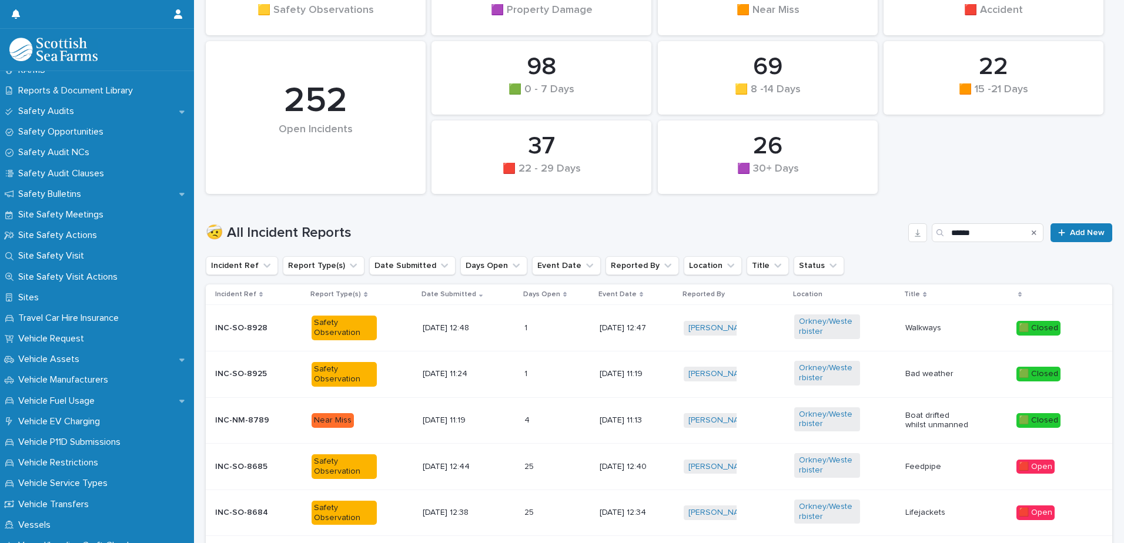
scroll to position [764, 0]
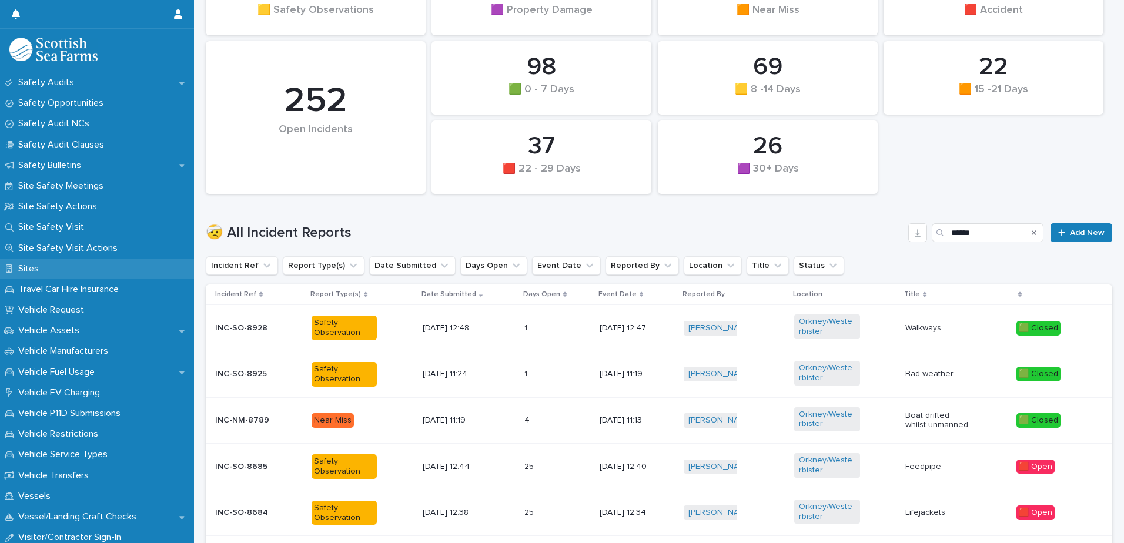
click at [27, 270] on p "Sites" at bounding box center [31, 268] width 35 height 11
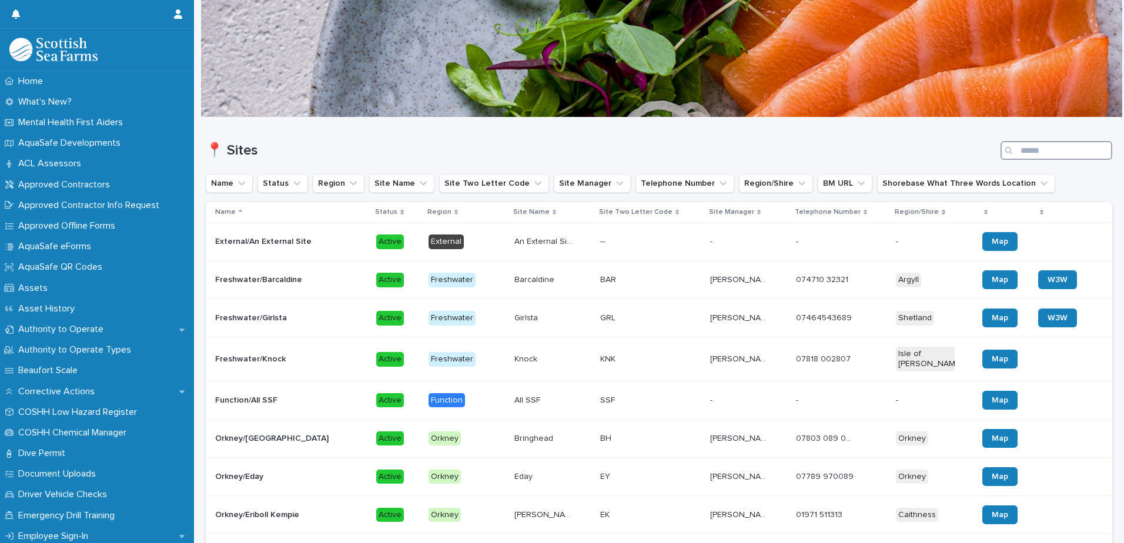
click at [1021, 153] on input "Search" at bounding box center [1057, 150] width 112 height 19
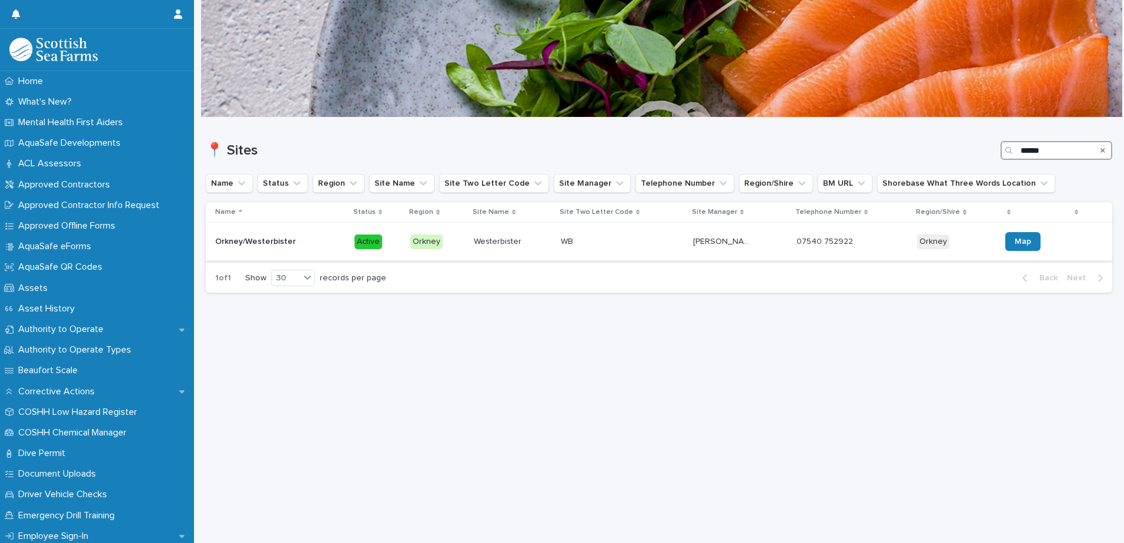
type input "******"
click at [280, 241] on p "Orkney/Westerbister" at bounding box center [256, 241] width 83 height 12
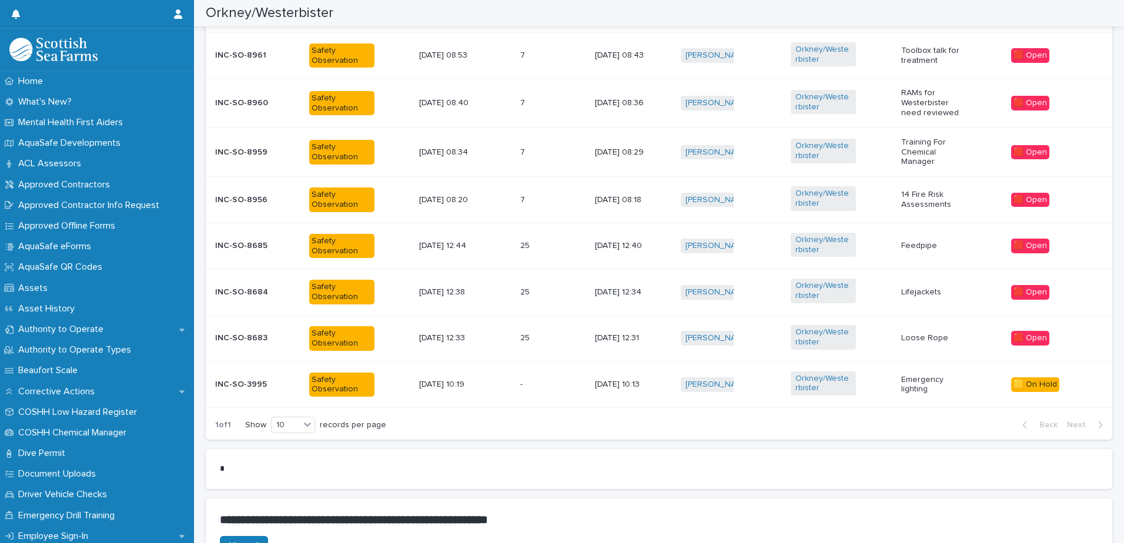
scroll to position [941, 0]
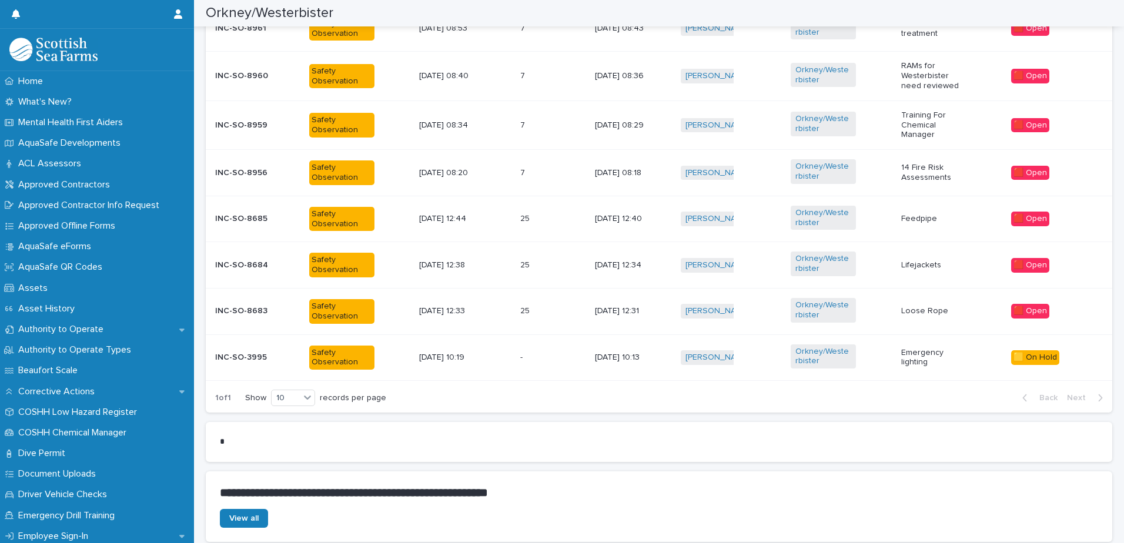
click at [385, 360] on div "Safety Observation" at bounding box center [359, 358] width 101 height 34
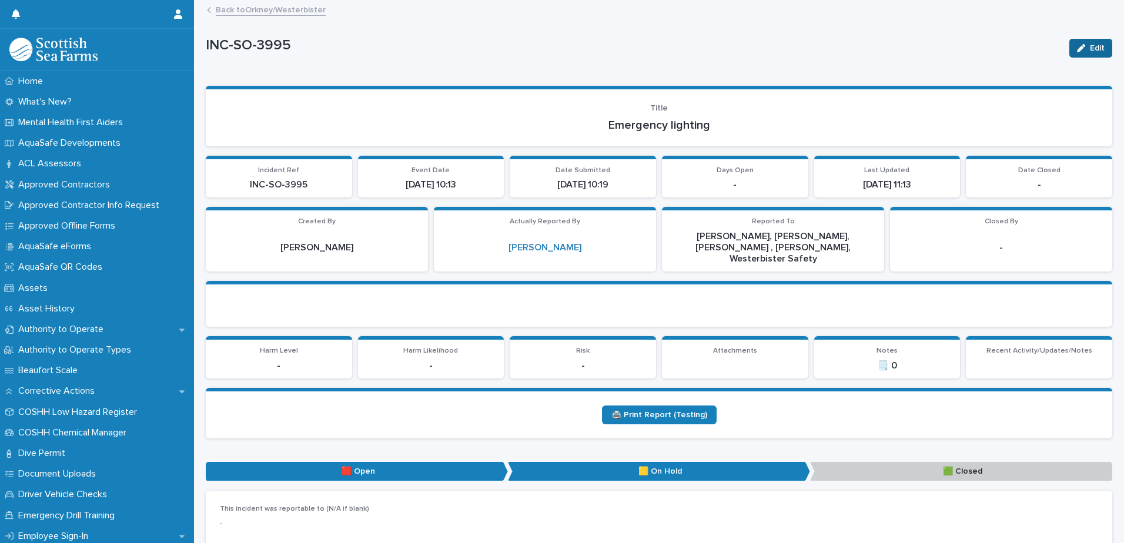
click at [1077, 51] on icon "button" at bounding box center [1081, 48] width 8 height 8
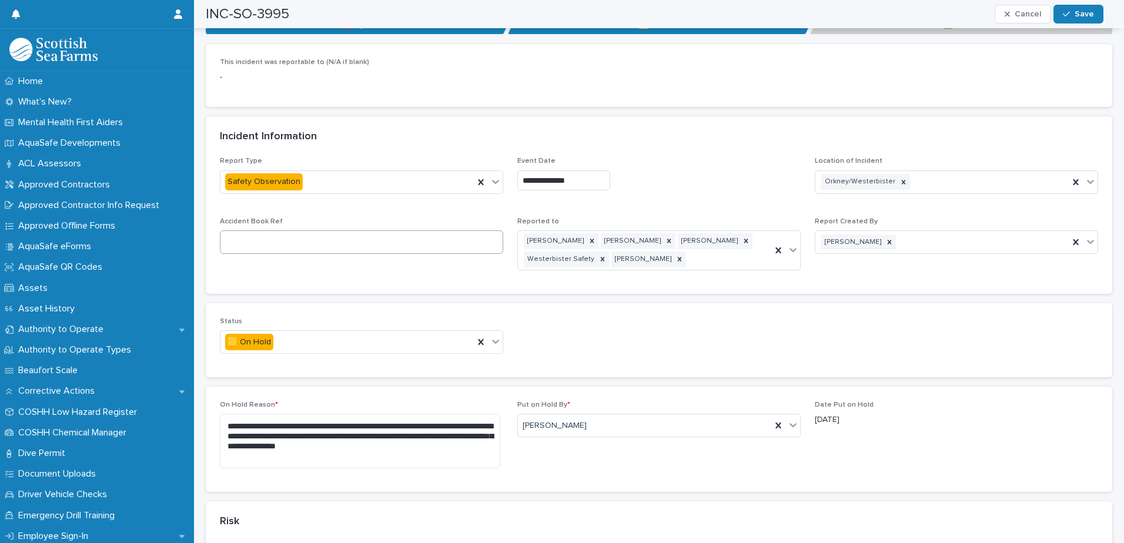
scroll to position [470, 0]
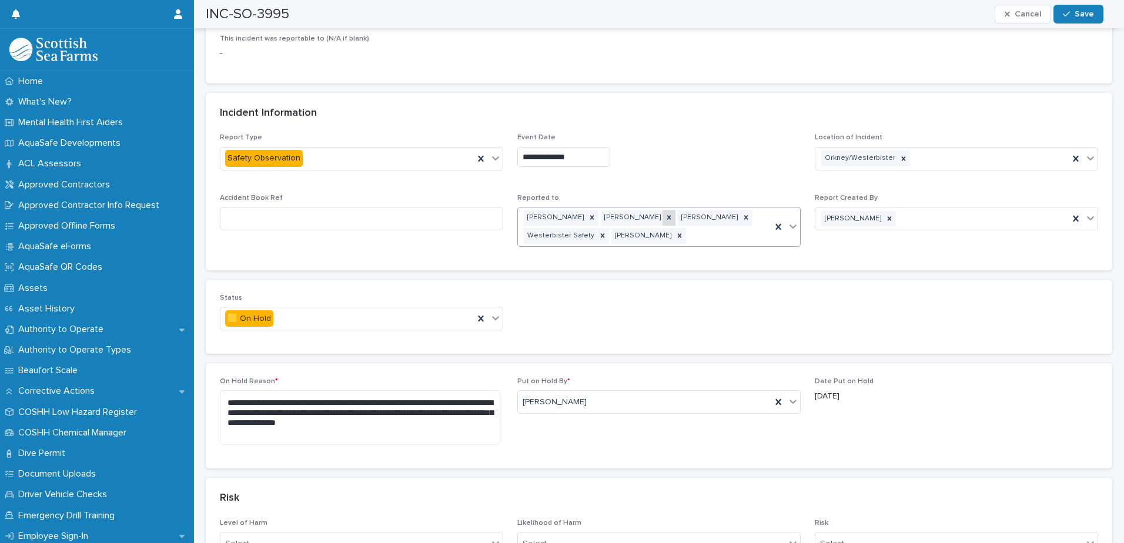
click at [667, 216] on icon at bounding box center [669, 218] width 4 height 4
click at [590, 234] on icon at bounding box center [592, 236] width 4 height 4
click at [491, 311] on icon at bounding box center [496, 317] width 12 height 12
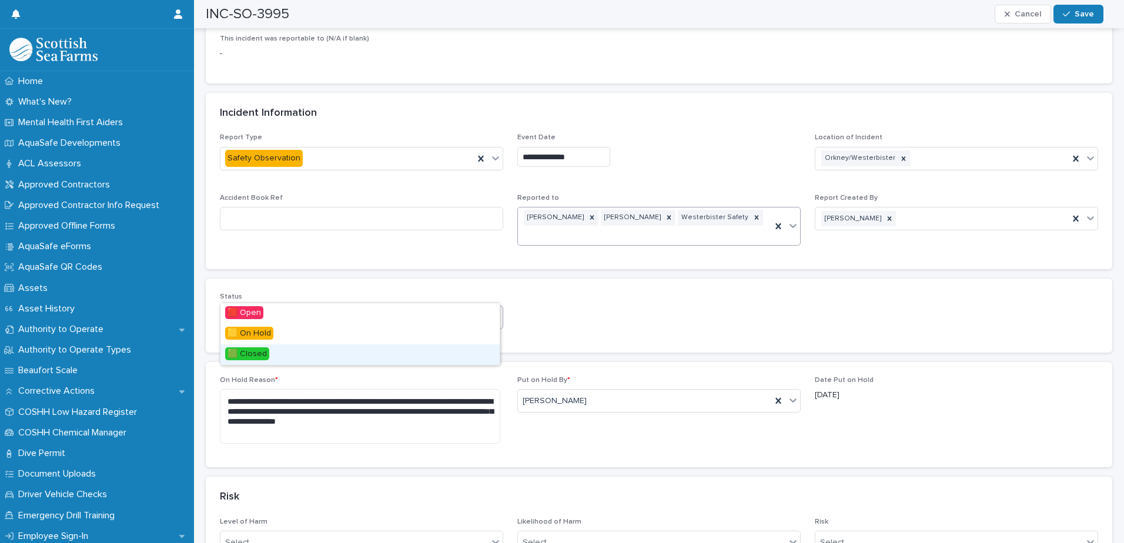
click at [408, 350] on div "🟩 Closed" at bounding box center [359, 355] width 279 height 21
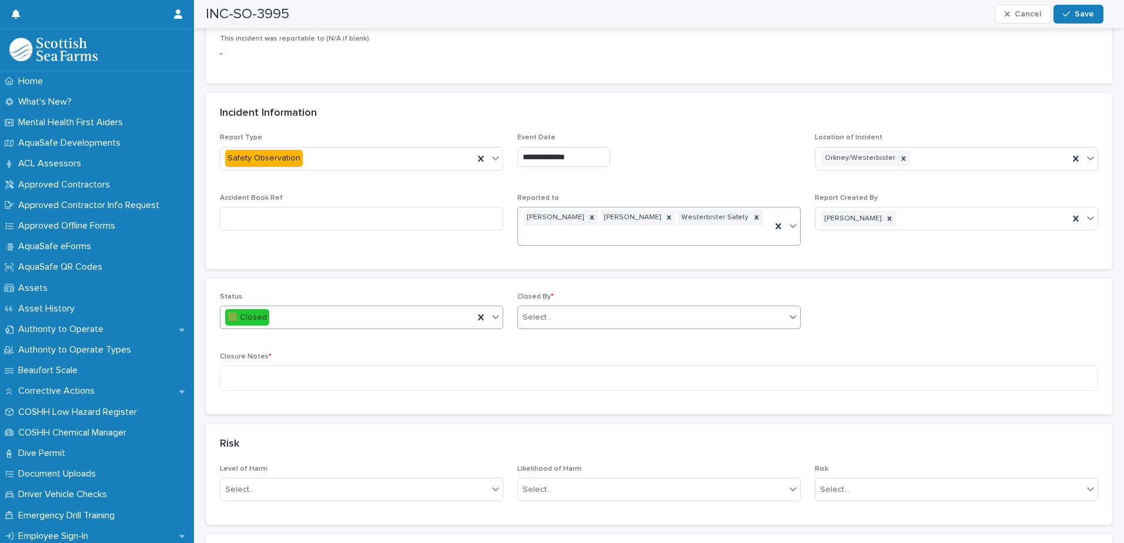
click at [595, 308] on div "Select..." at bounding box center [652, 317] width 268 height 19
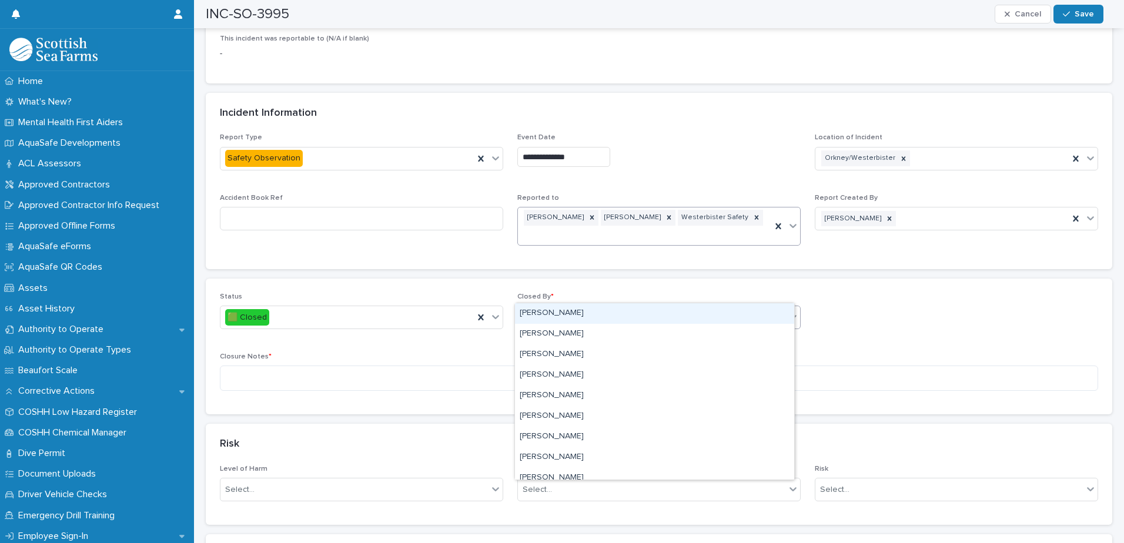
type input "***"
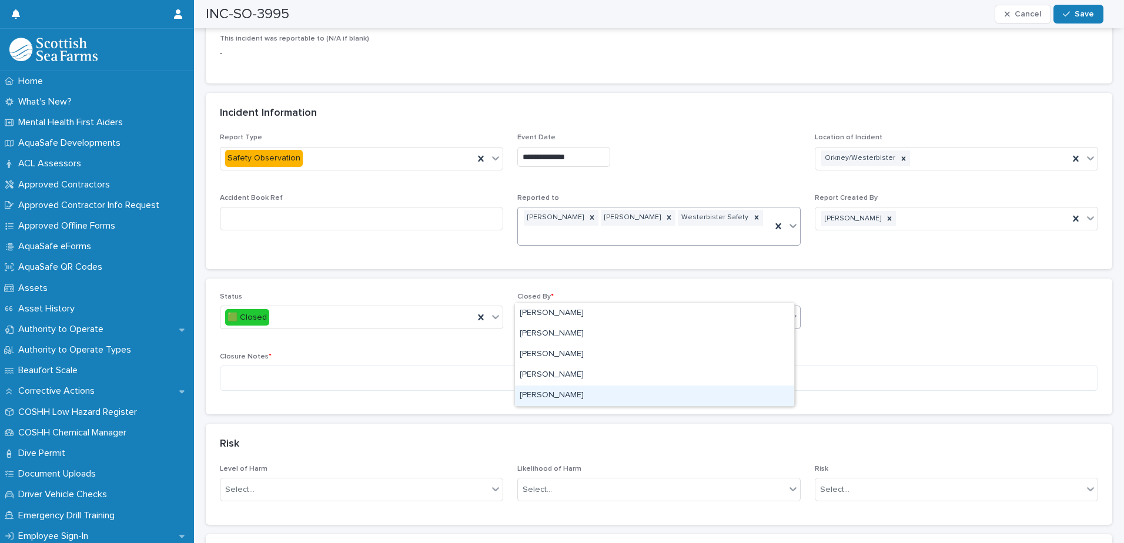
drag, startPoint x: 559, startPoint y: 395, endPoint x: 551, endPoint y: 395, distance: 7.1
click at [558, 395] on div "[PERSON_NAME]" at bounding box center [654, 396] width 279 height 21
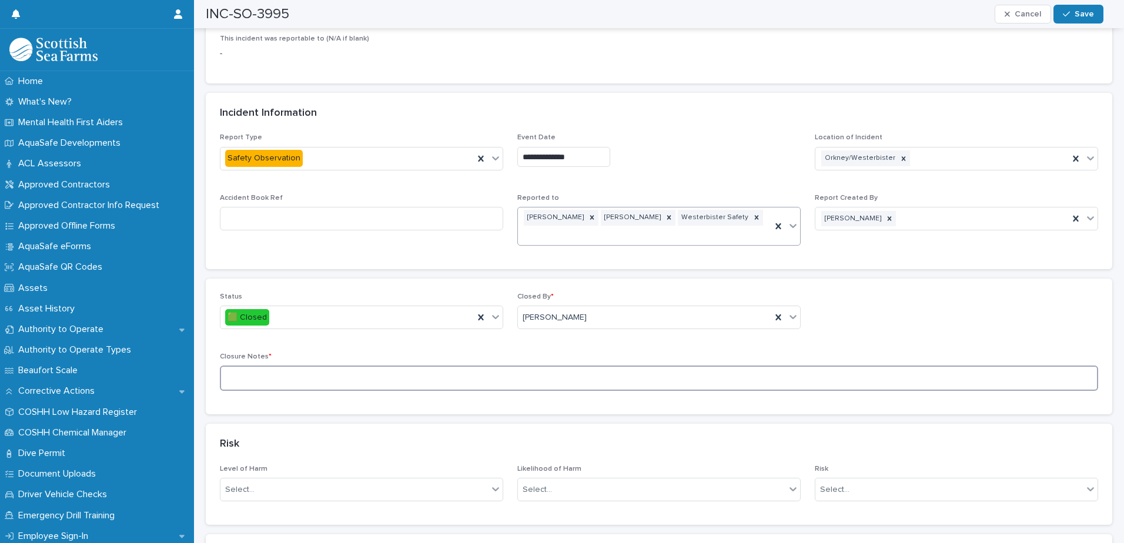
click at [393, 366] on textarea at bounding box center [659, 378] width 878 height 25
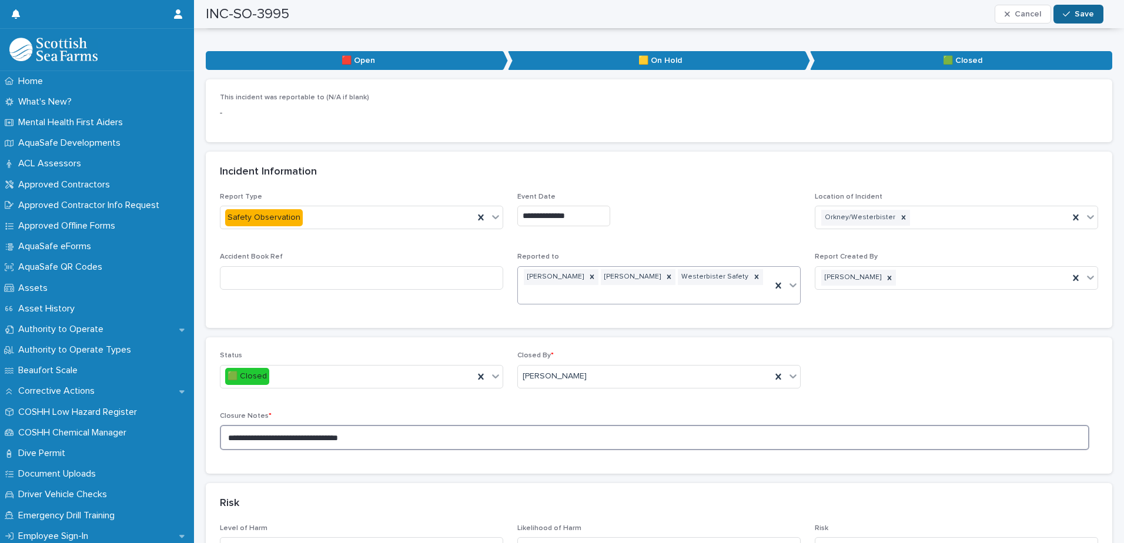
type textarea "**********"
click at [1082, 14] on span "Save" at bounding box center [1084, 14] width 19 height 8
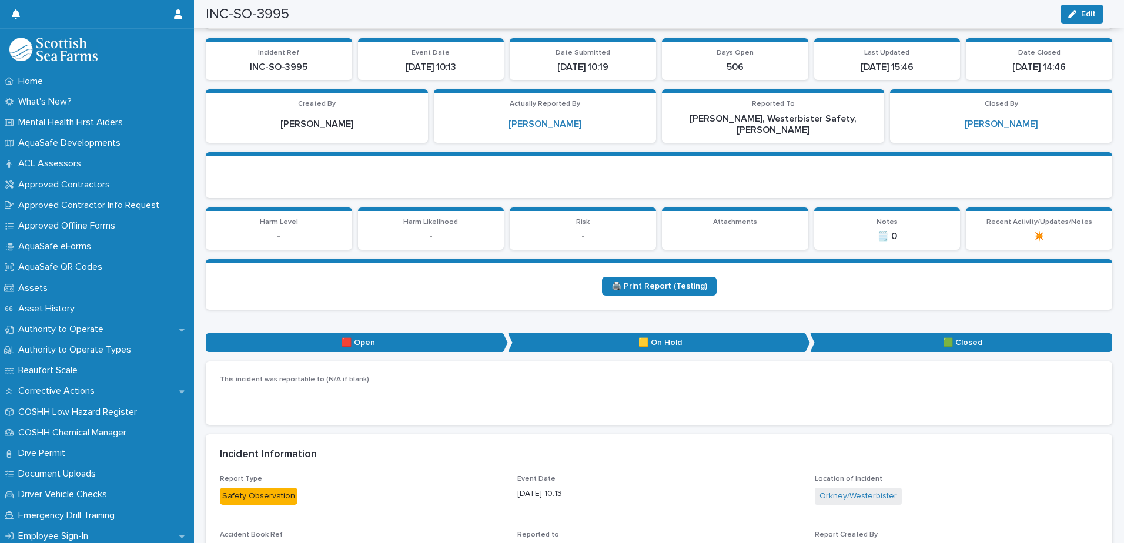
scroll to position [0, 0]
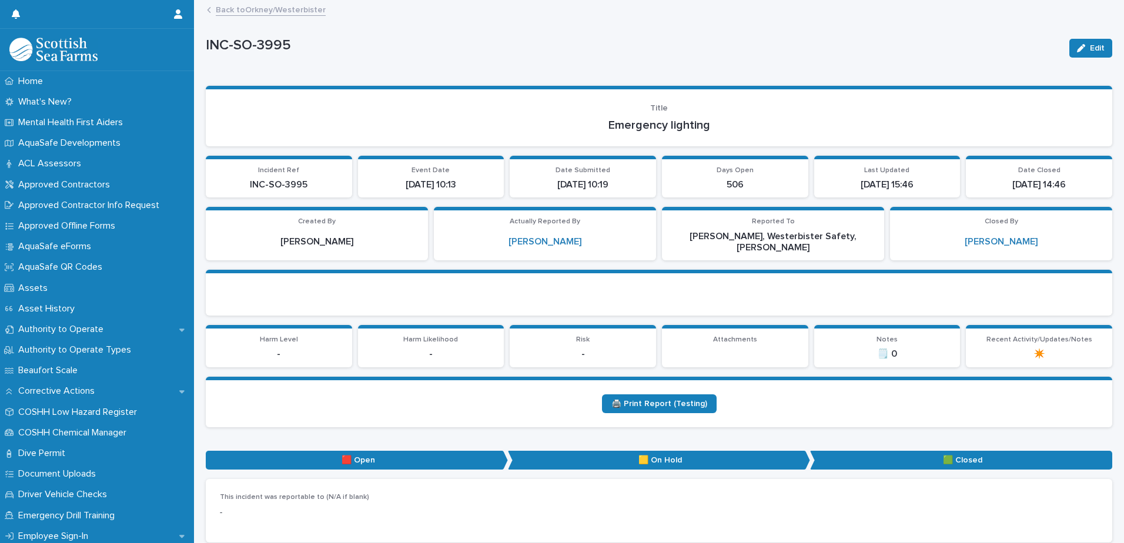
click at [257, 6] on link "Back to [GEOGRAPHIC_DATA]/Westerbister" at bounding box center [271, 9] width 110 height 14
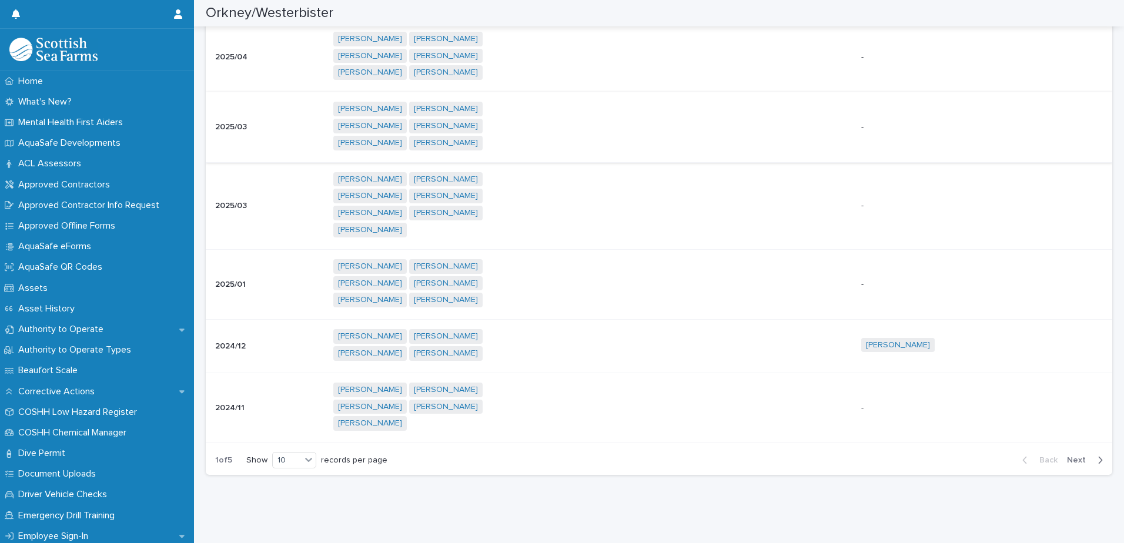
scroll to position [4765, 0]
click at [310, 458] on icon at bounding box center [308, 460] width 7 height 4
click at [307, 479] on div "20" at bounding box center [296, 481] width 43 height 14
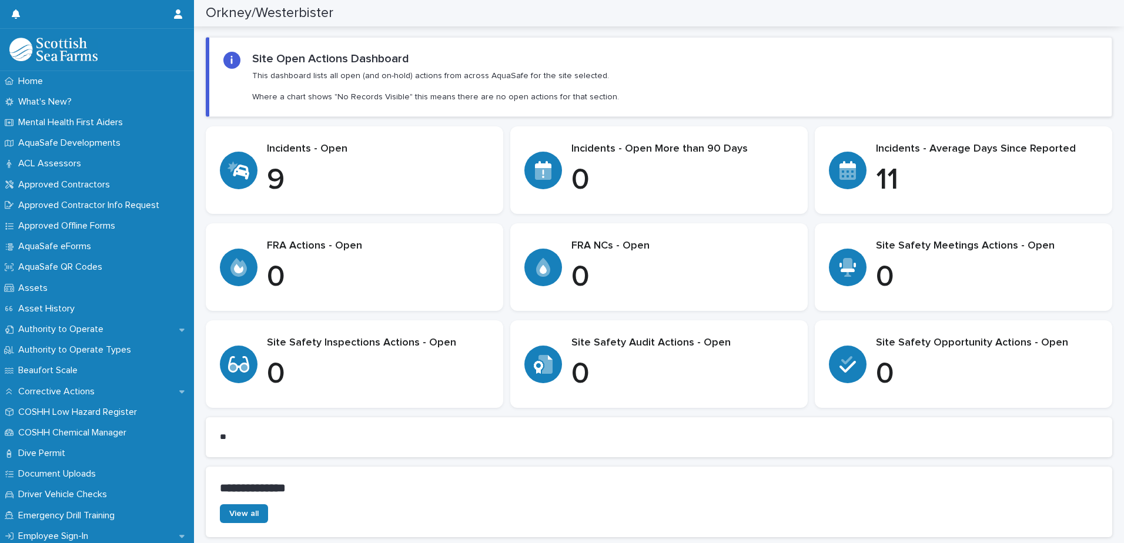
scroll to position [0, 0]
